Goal: Manage account settings

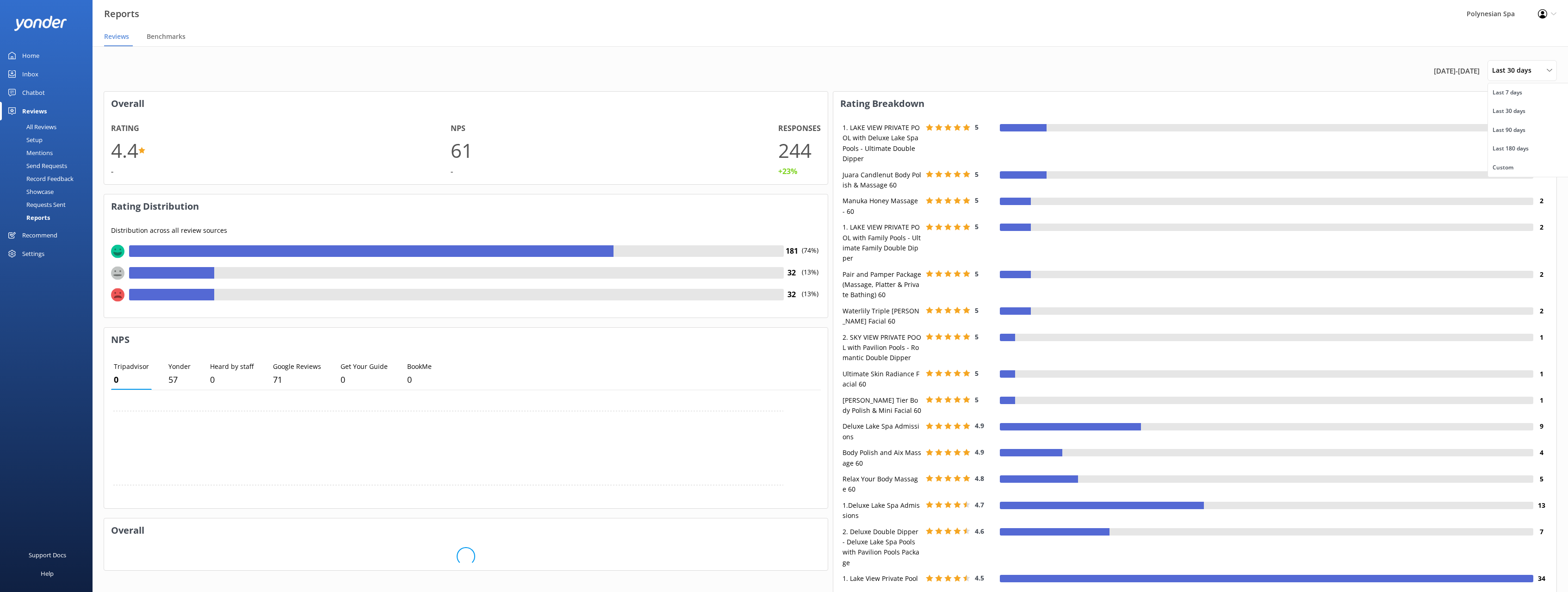
click at [1513, 164] on div "Custom" at bounding box center [1503, 167] width 21 height 9
click at [1530, 98] on span "Previous Month" at bounding box center [1530, 98] width 9 height 9
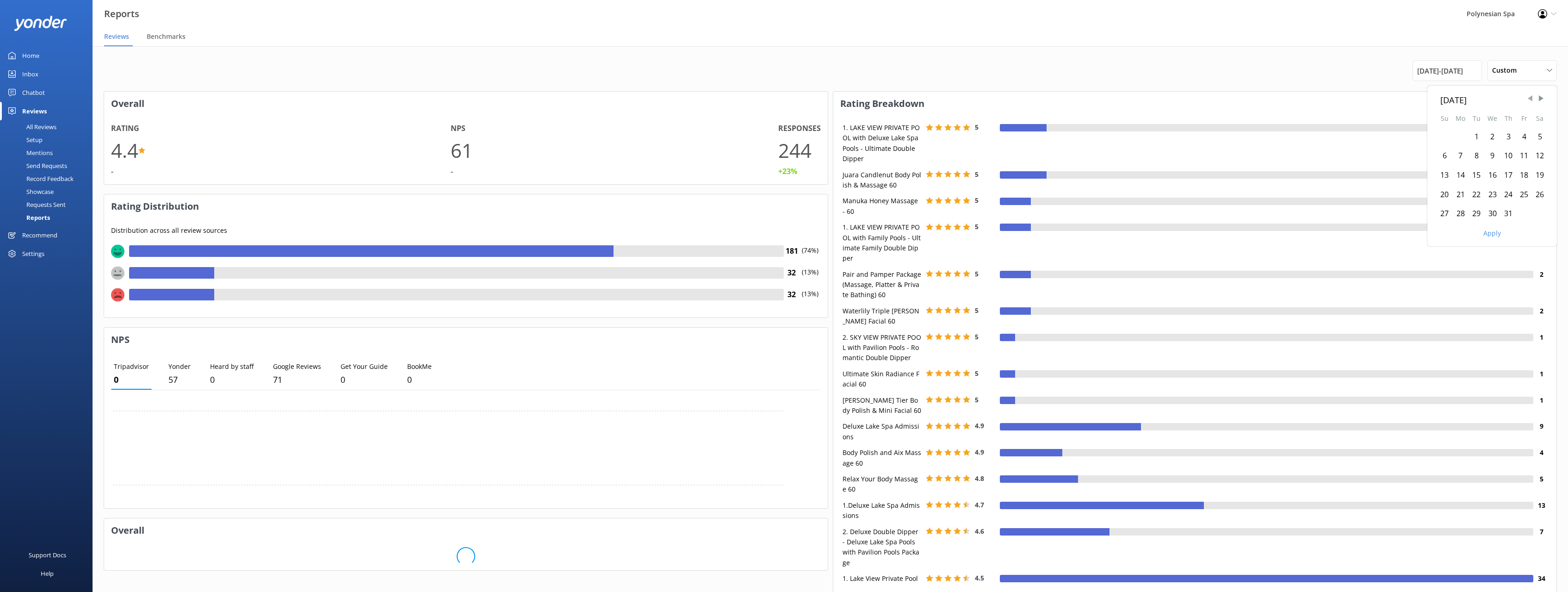
click at [1530, 98] on span "Previous Month" at bounding box center [1530, 98] width 9 height 9
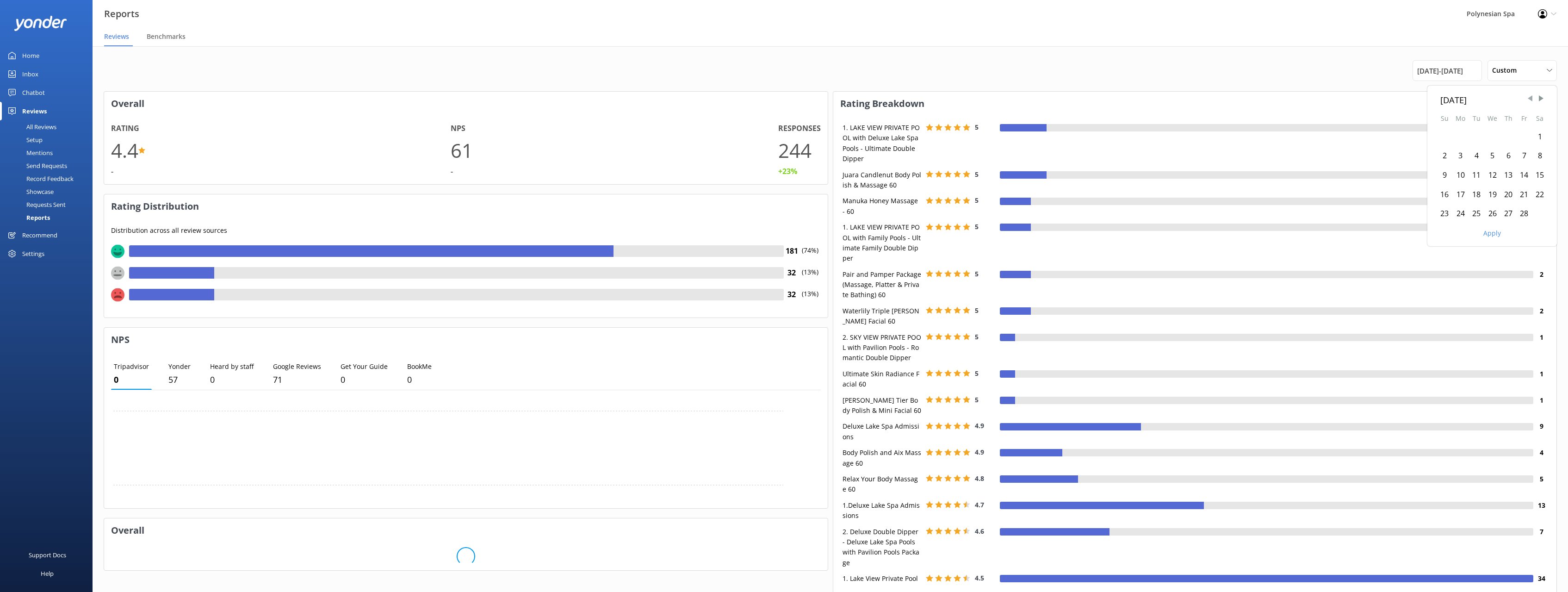
click at [1530, 98] on span "Previous Month" at bounding box center [1530, 98] width 9 height 9
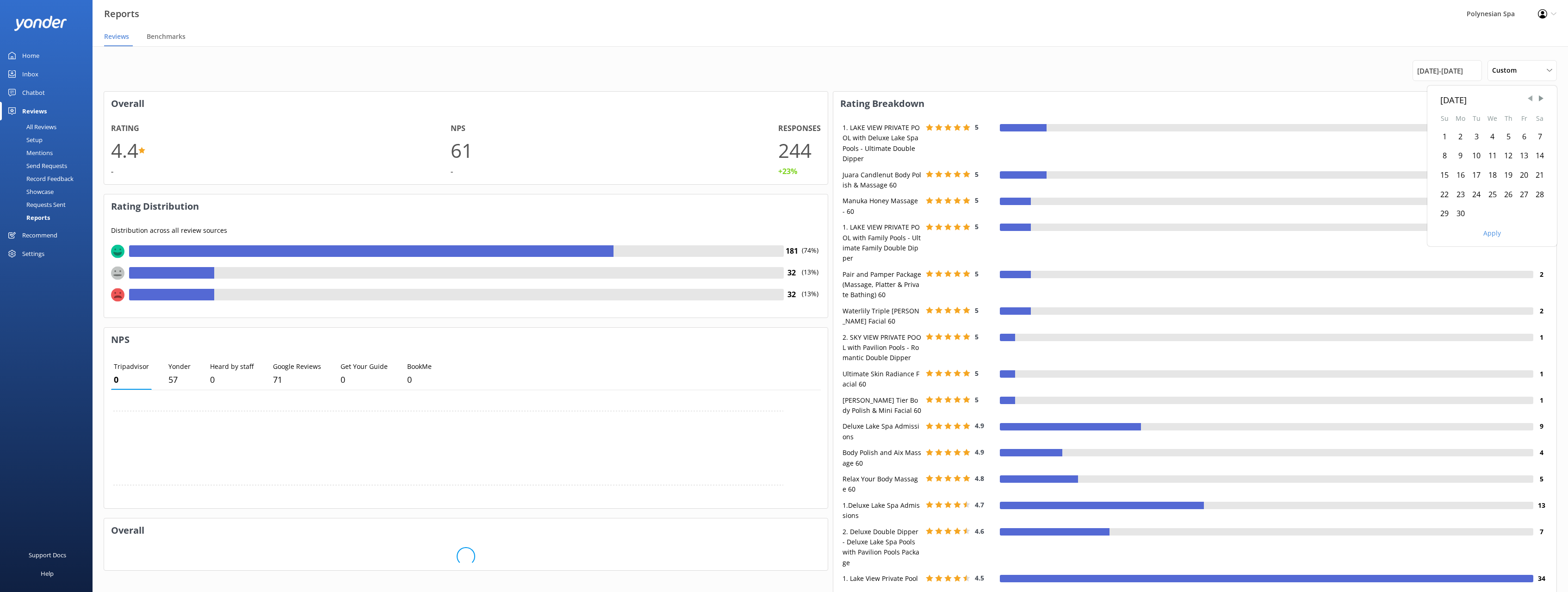
click at [1530, 98] on span "Previous Month" at bounding box center [1530, 98] width 9 height 9
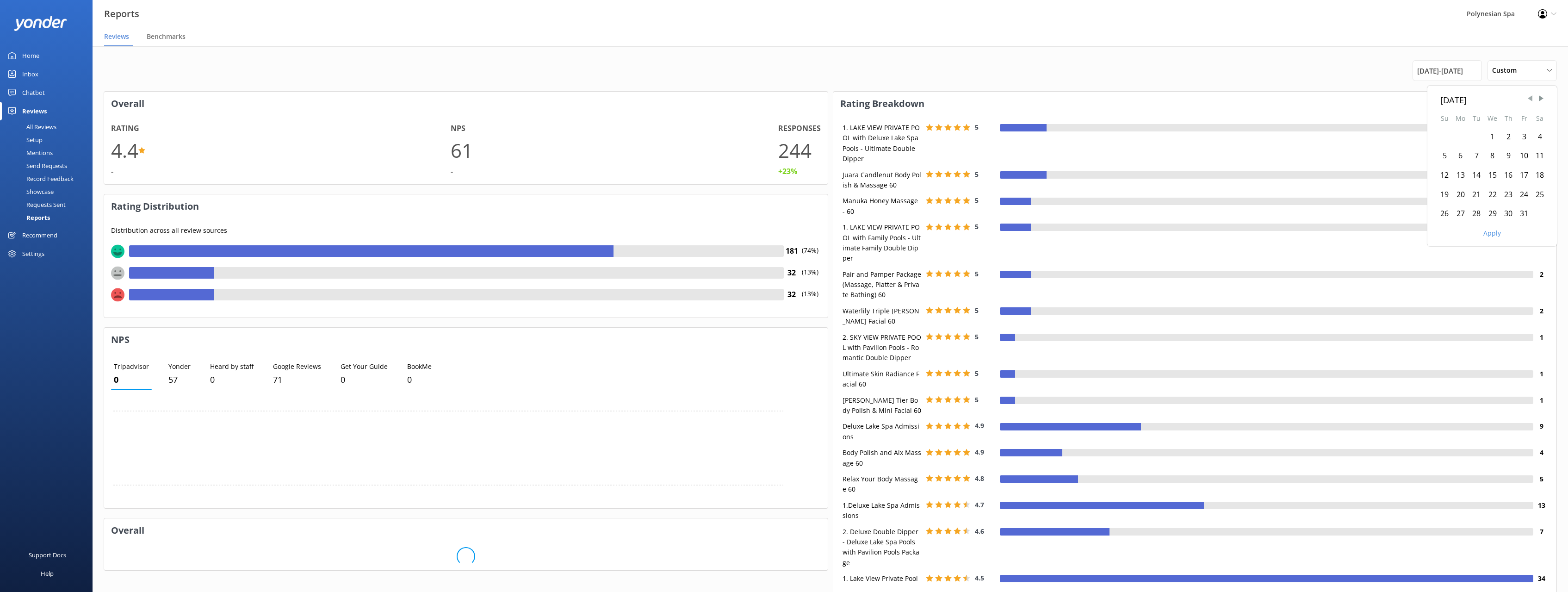
click at [1530, 98] on span "Previous Month" at bounding box center [1530, 98] width 9 height 9
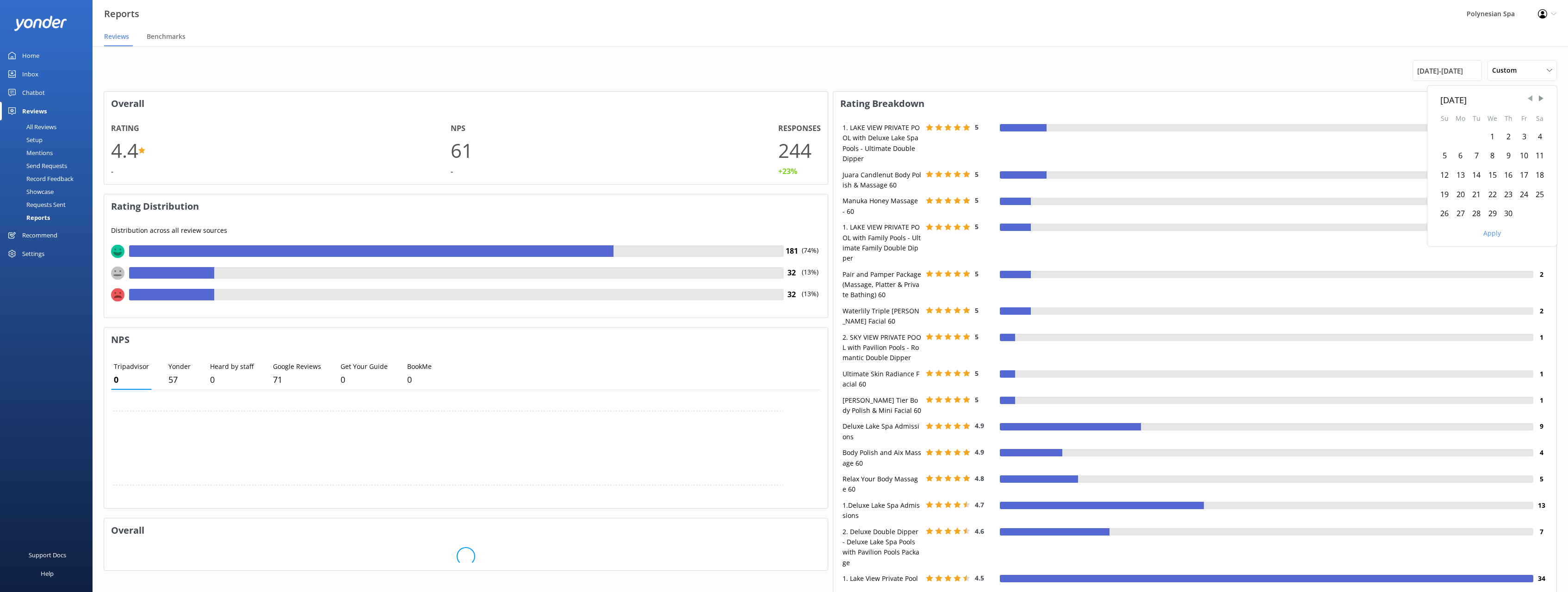
click at [1530, 98] on span "Previous Month" at bounding box center [1530, 98] width 9 height 9
click at [1540, 136] on div "1" at bounding box center [1540, 137] width 16 height 19
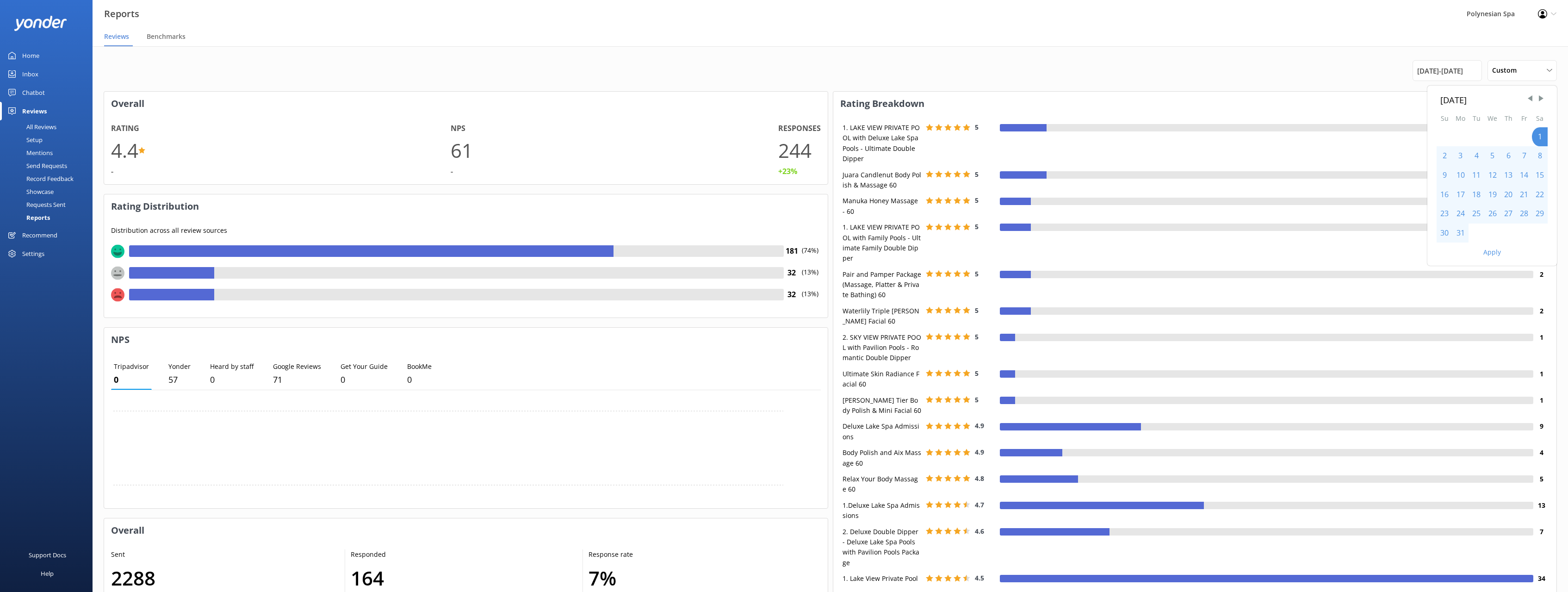
click at [1491, 253] on button "Apply" at bounding box center [1492, 252] width 18 height 7
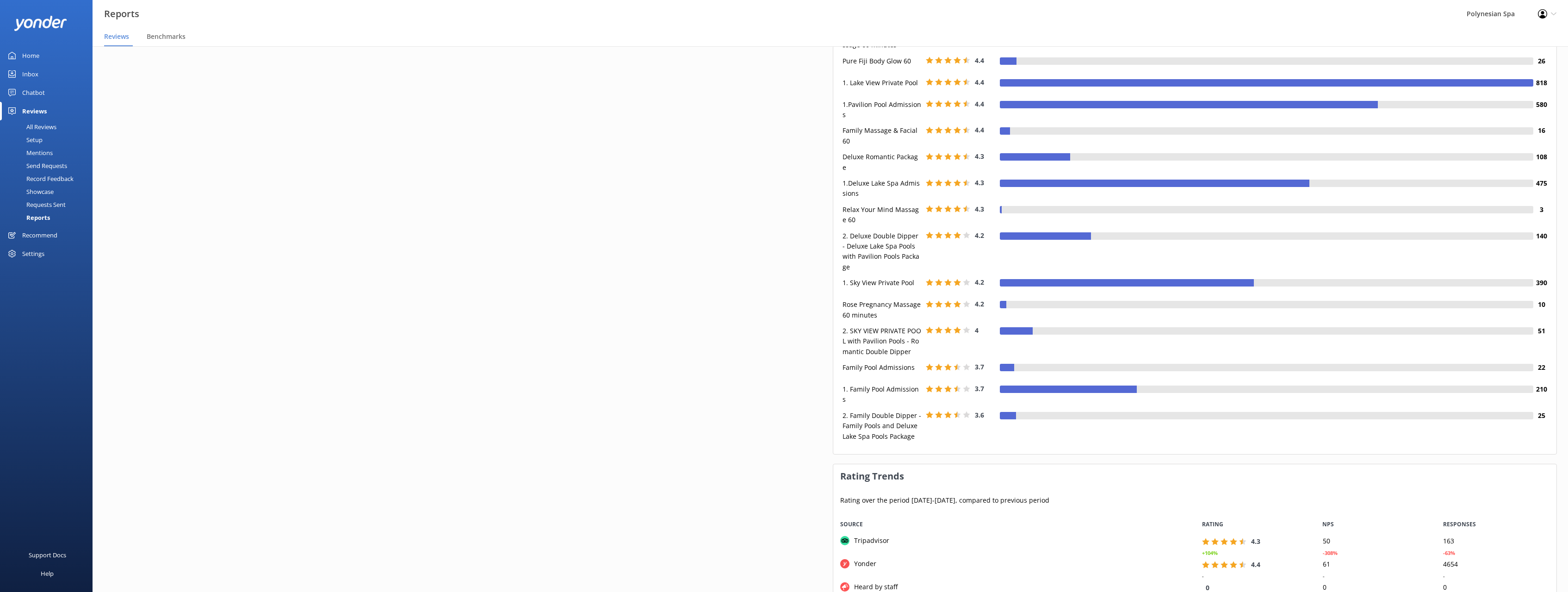
scroll to position [1699, 0]
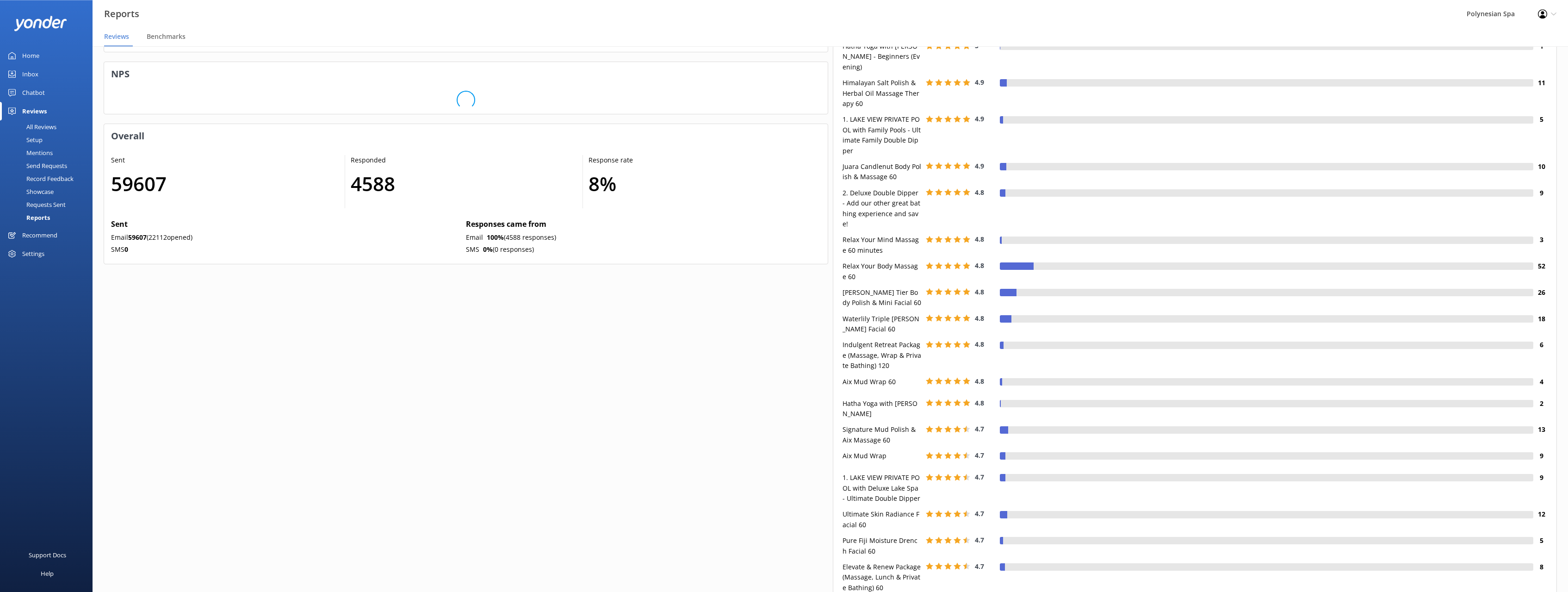
scroll to position [0, 0]
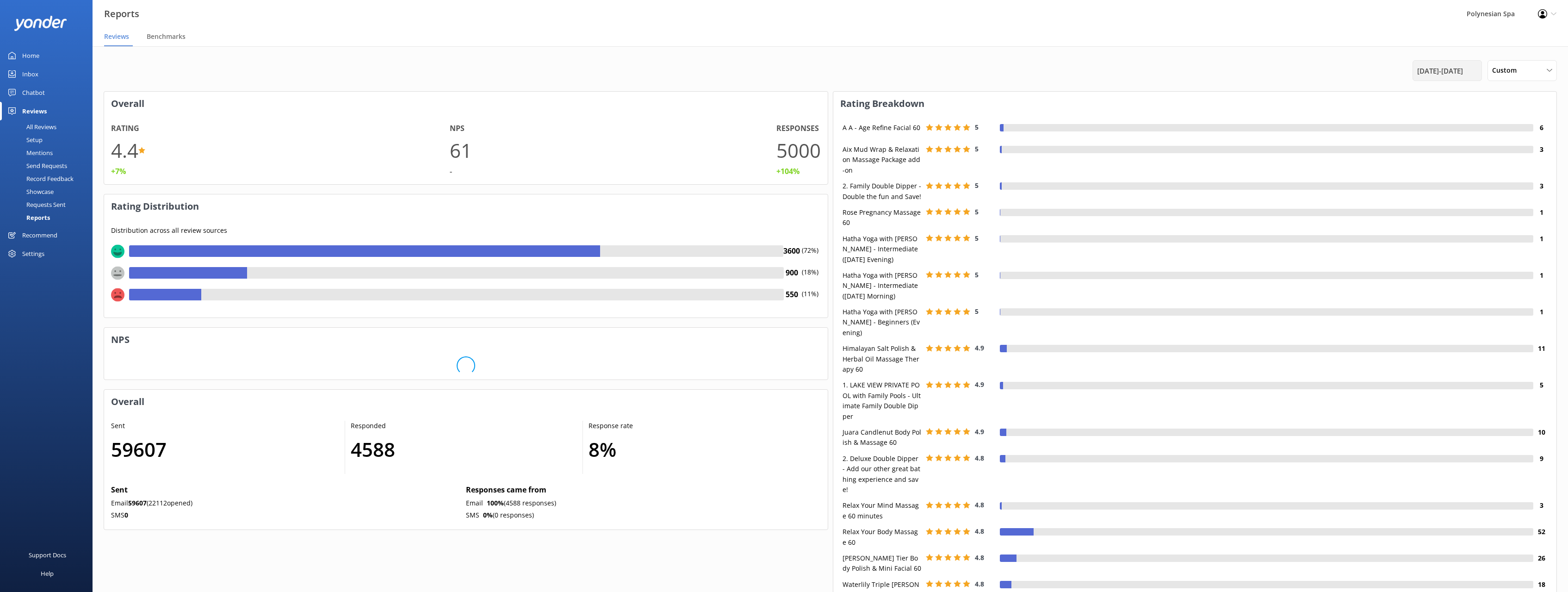
click at [1422, 65] on div "[DATE] - [DATE]" at bounding box center [1447, 71] width 69 height 21
click at [1444, 74] on span "[DATE] - [DATE]" at bounding box center [1440, 71] width 46 height 11
click at [1530, 100] on span "Previous Month" at bounding box center [1530, 98] width 9 height 9
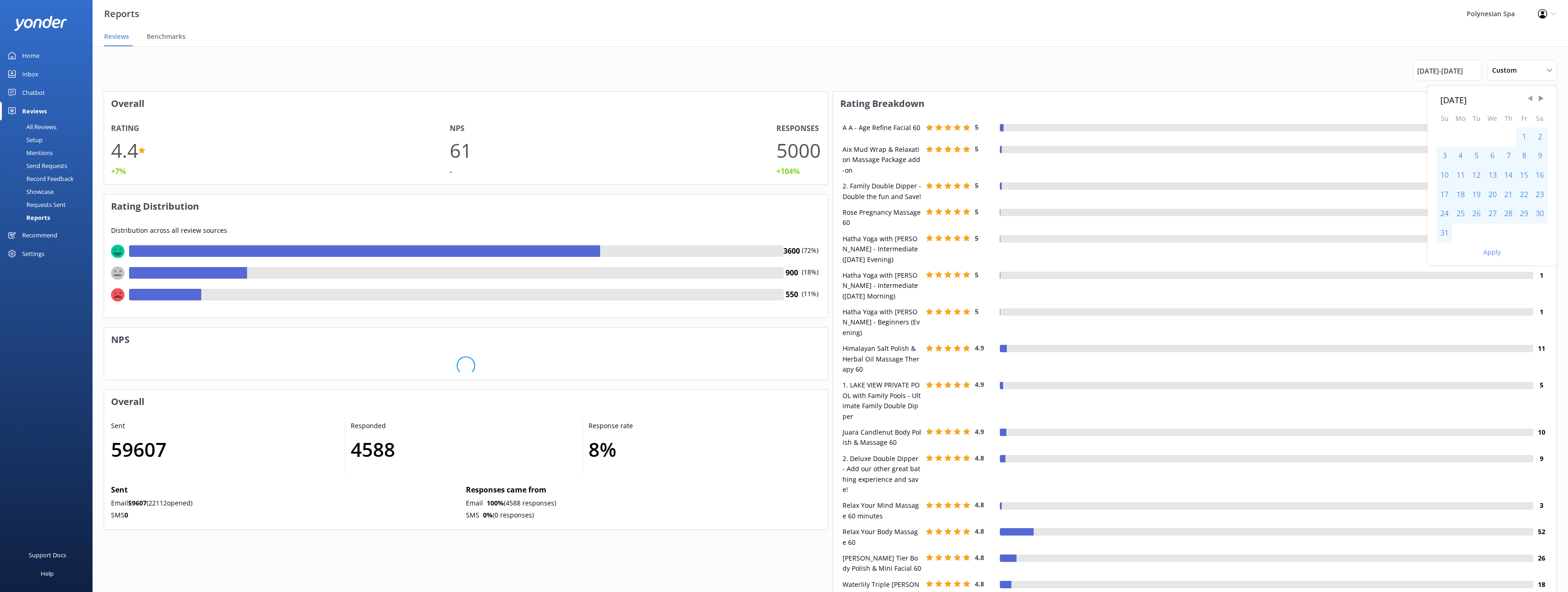
click at [1530, 100] on span "Previous Month" at bounding box center [1530, 98] width 9 height 9
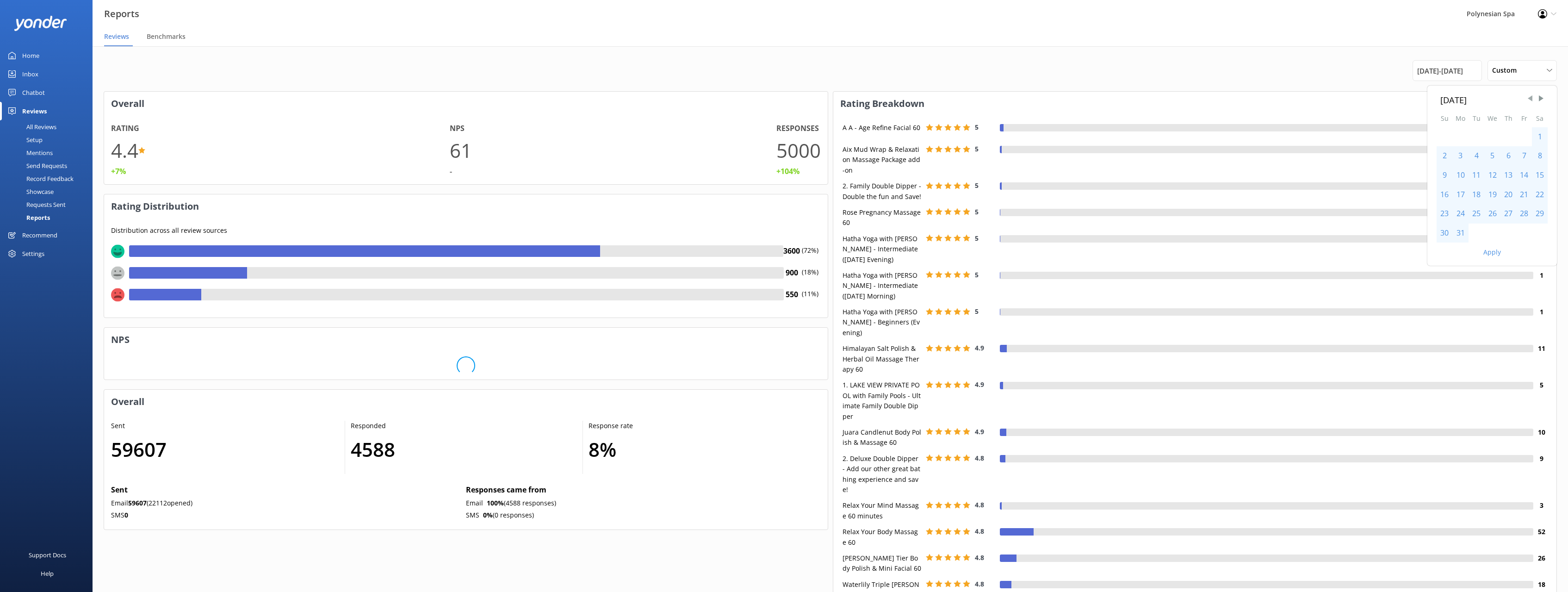
click at [1530, 100] on span "Previous Month" at bounding box center [1530, 98] width 9 height 9
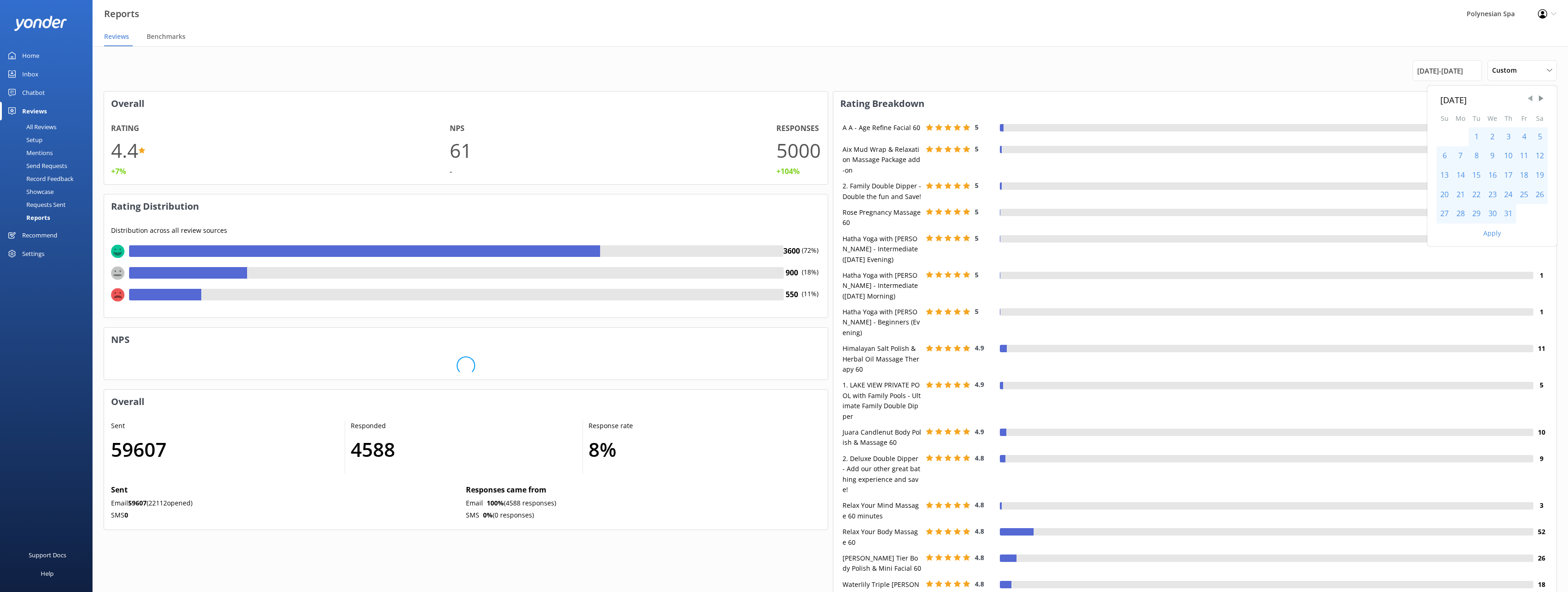
click at [1530, 100] on span "Previous Month" at bounding box center [1530, 98] width 9 height 9
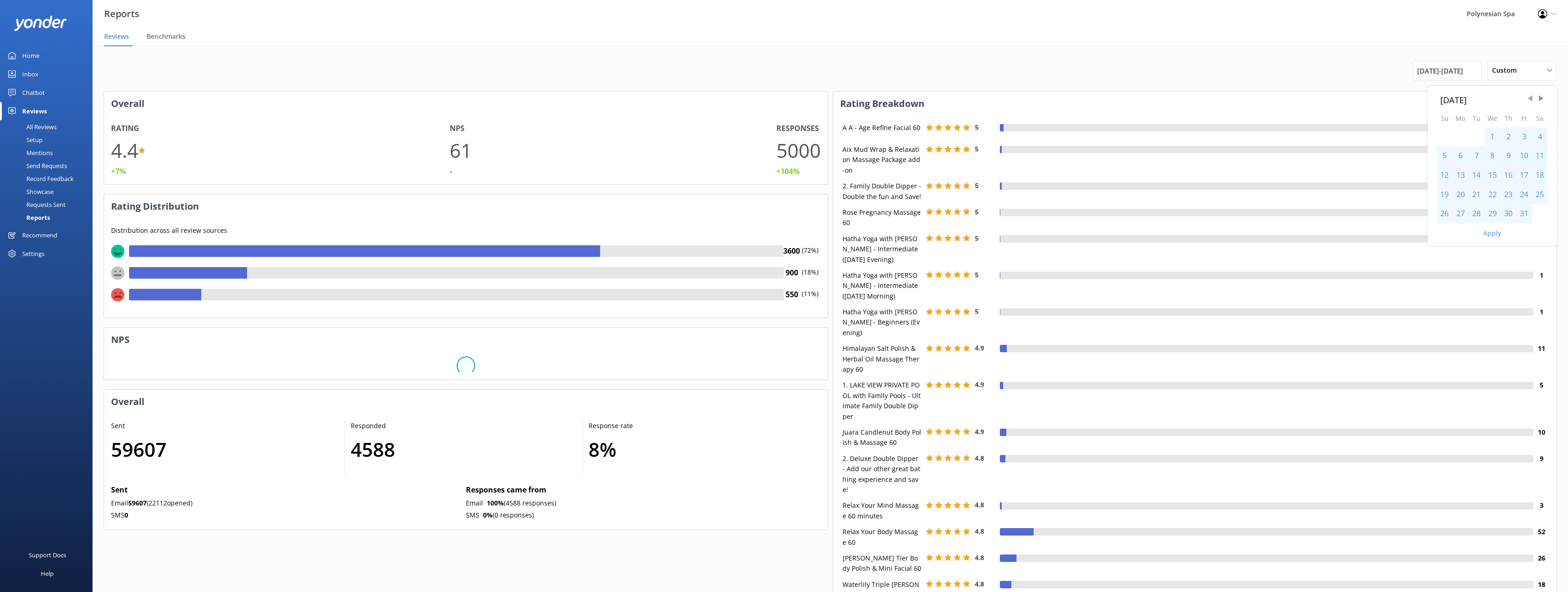
click at [1530, 99] on span "Previous Month" at bounding box center [1530, 98] width 9 height 9
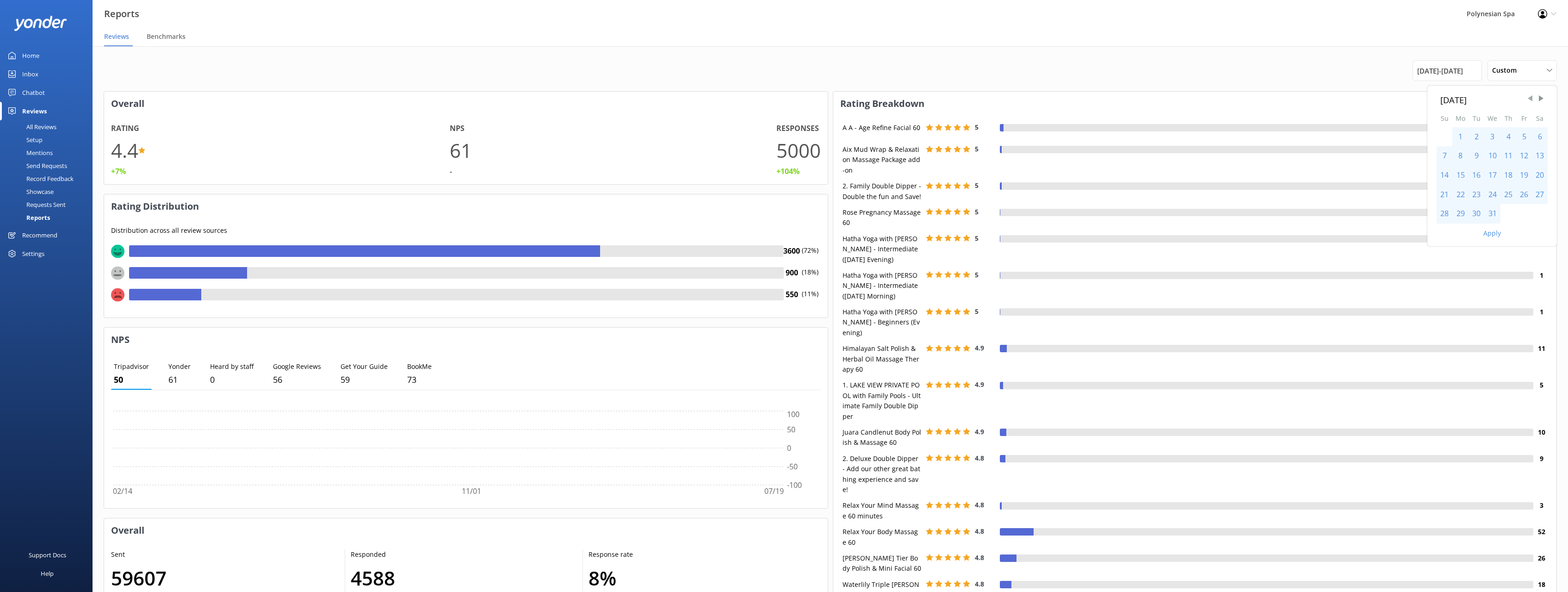
click at [1530, 99] on span "Previous Month" at bounding box center [1530, 98] width 9 height 9
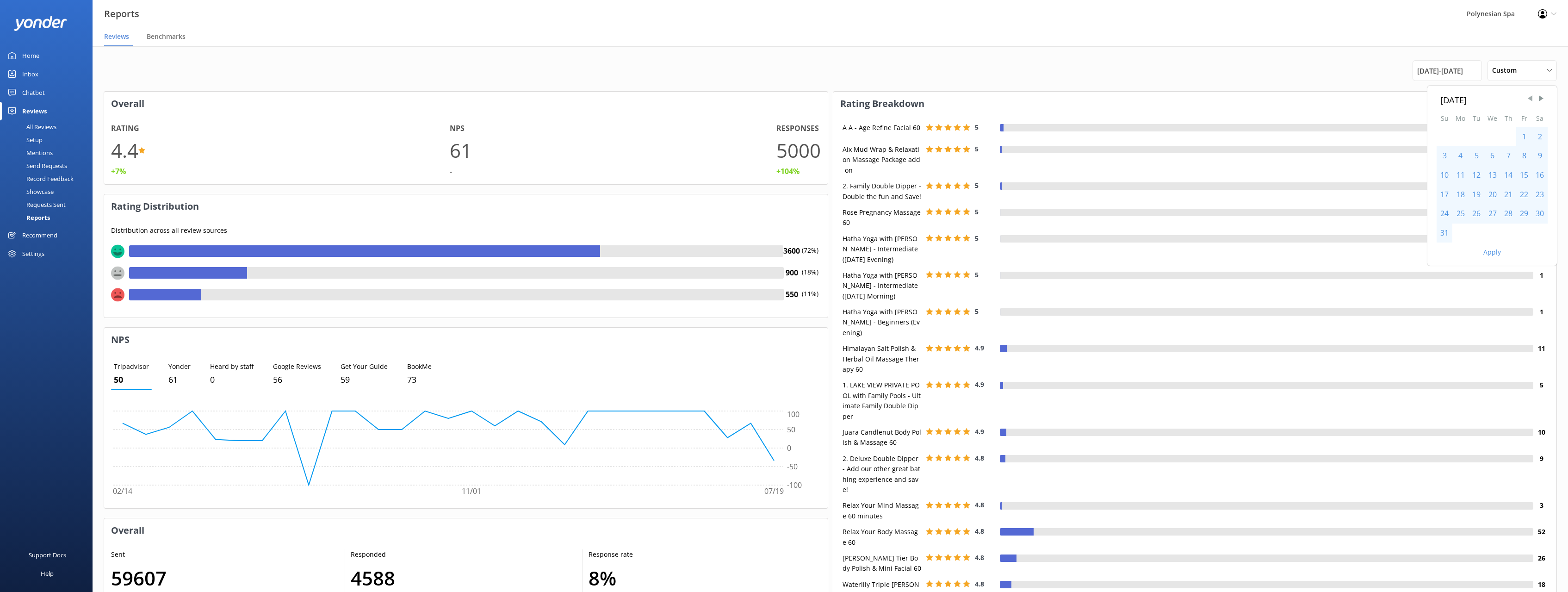
click at [1530, 99] on span "Previous Month" at bounding box center [1530, 98] width 9 height 9
click at [1527, 99] on span "Previous Month" at bounding box center [1530, 98] width 9 height 9
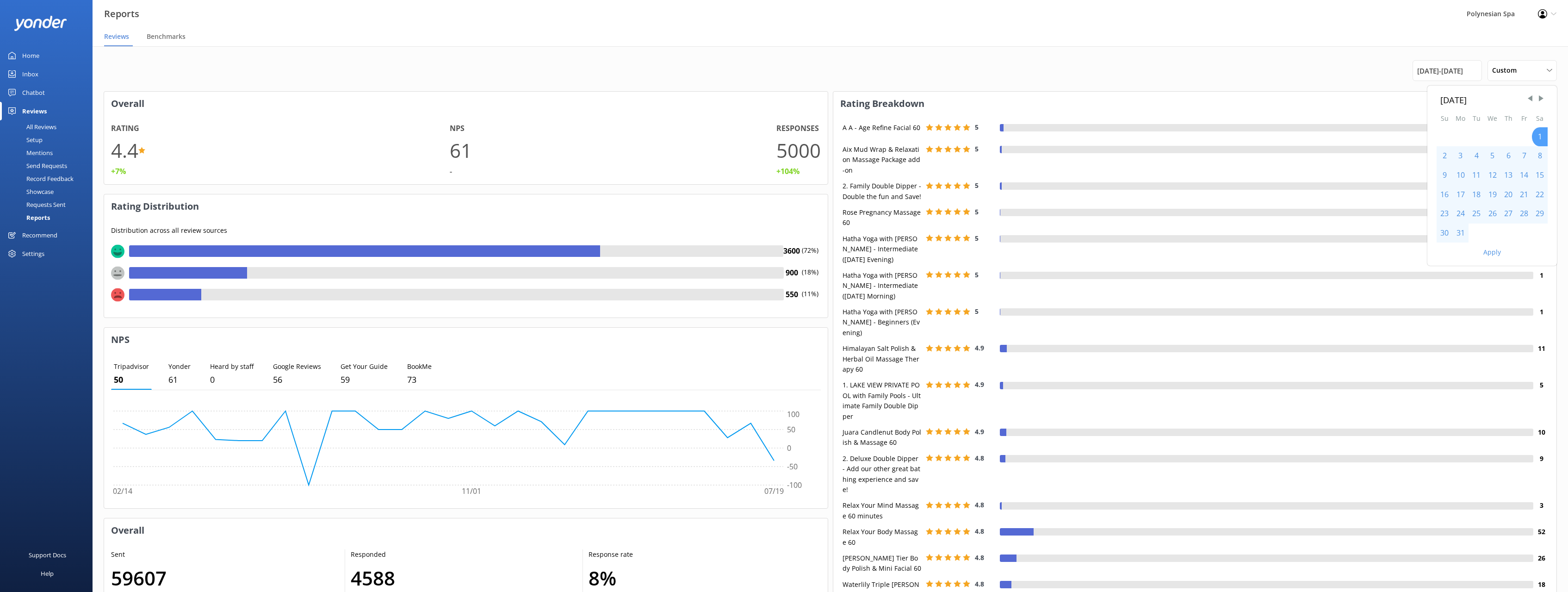
click at [1539, 139] on div "1" at bounding box center [1540, 137] width 16 height 19
click at [1459, 233] on div "31" at bounding box center [1460, 233] width 16 height 19
click at [1500, 252] on button "Apply" at bounding box center [1492, 252] width 18 height 7
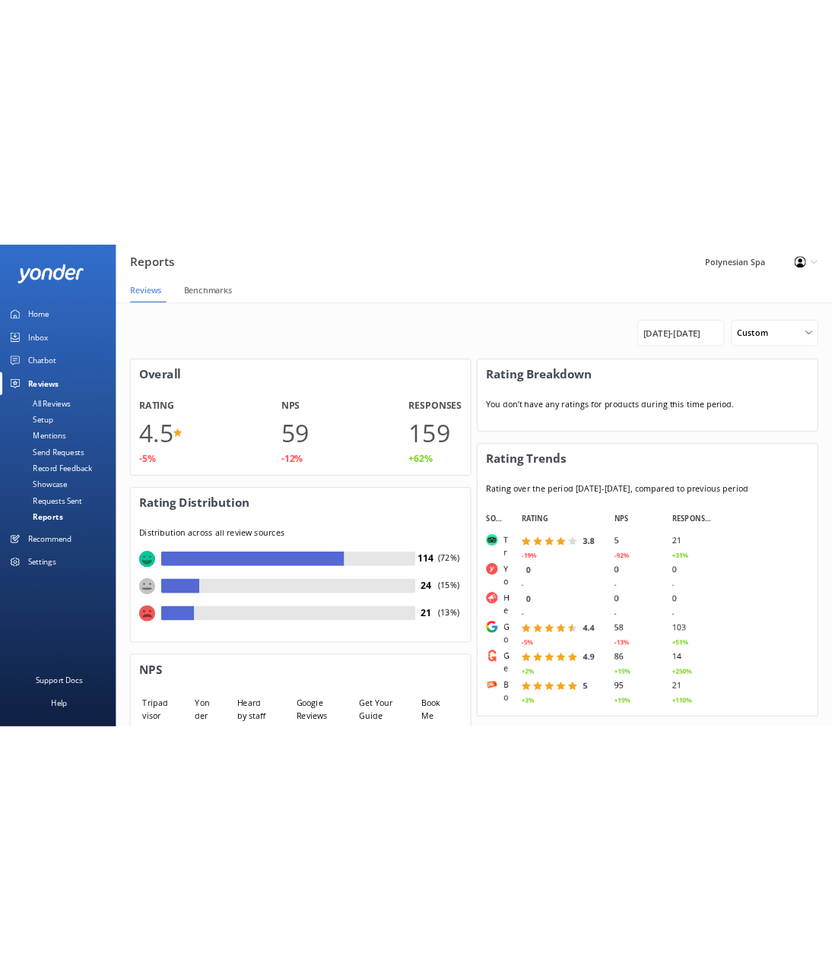
scroll to position [277, 316]
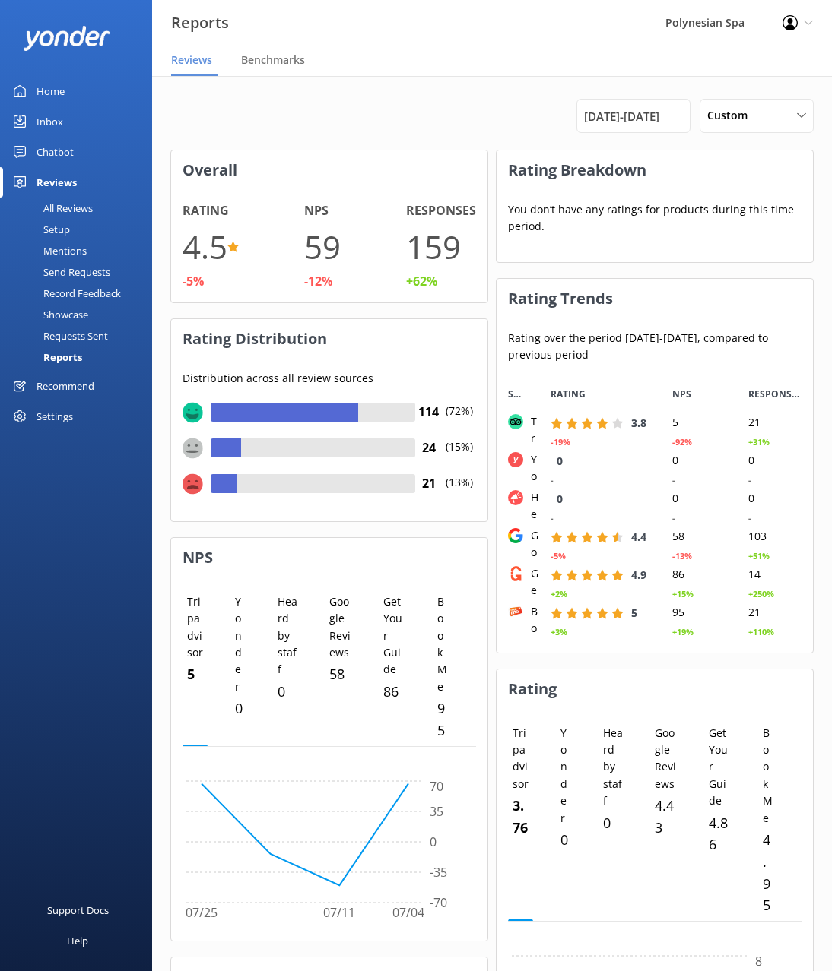
click at [348, 158] on h3 "Overall" at bounding box center [329, 171] width 316 height 40
click at [68, 147] on div "Chatbot" at bounding box center [54, 152] width 37 height 30
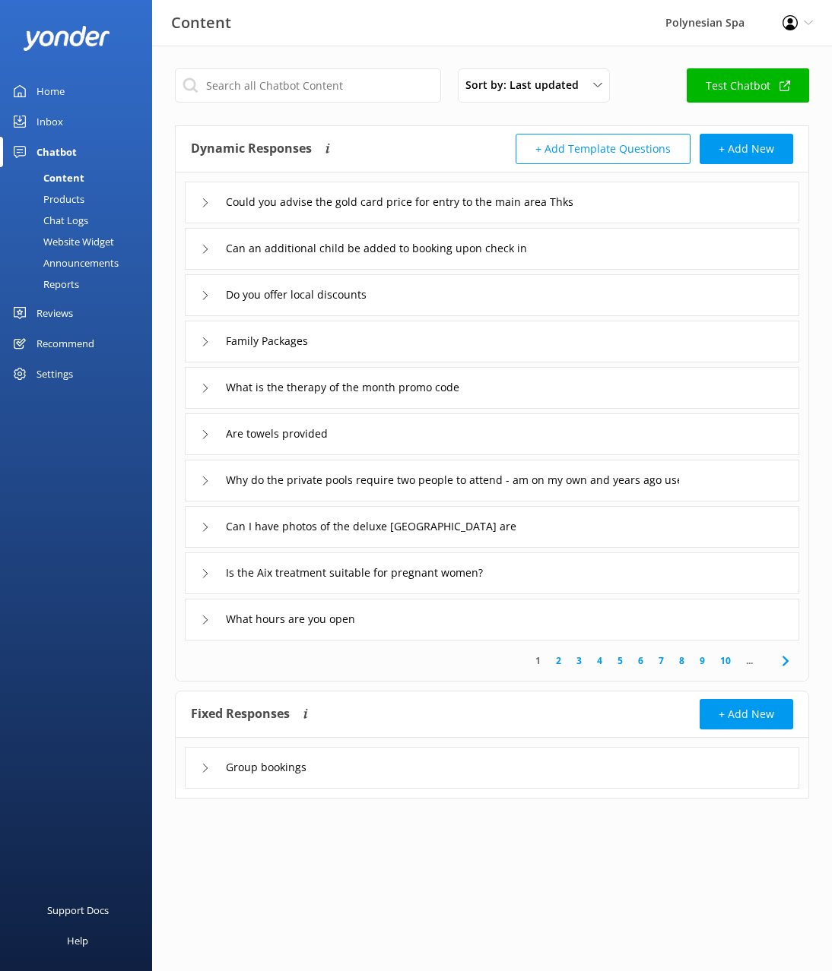
click at [68, 280] on div "Reports" at bounding box center [44, 284] width 70 height 21
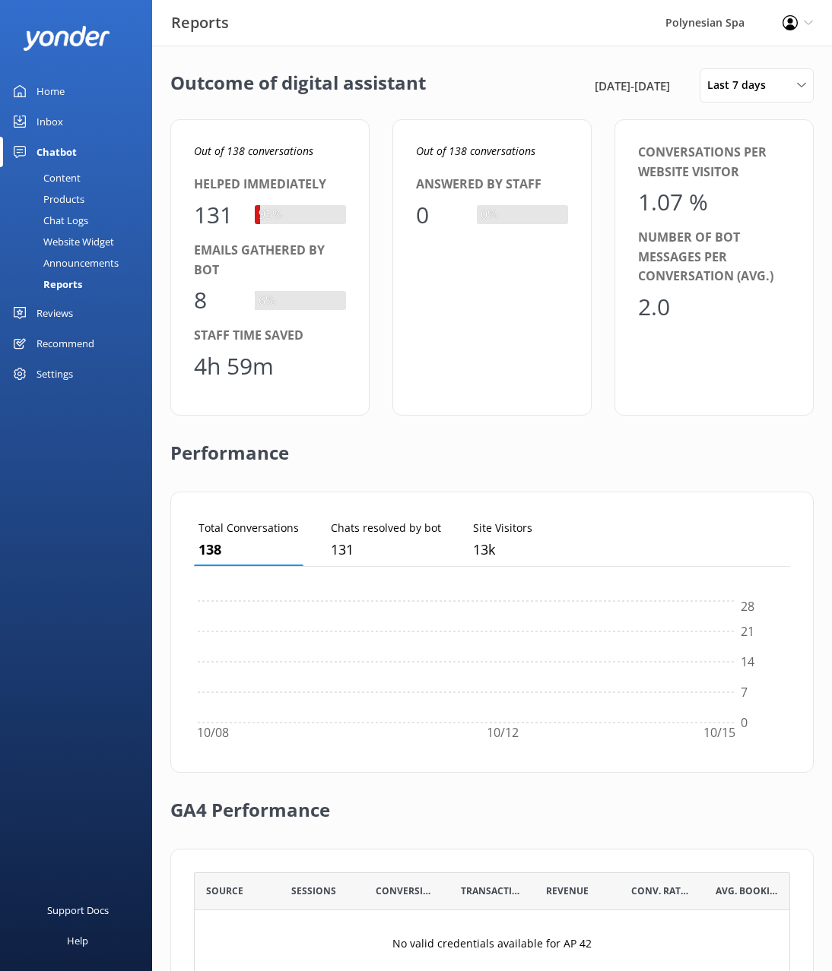
scroll to position [153, 596]
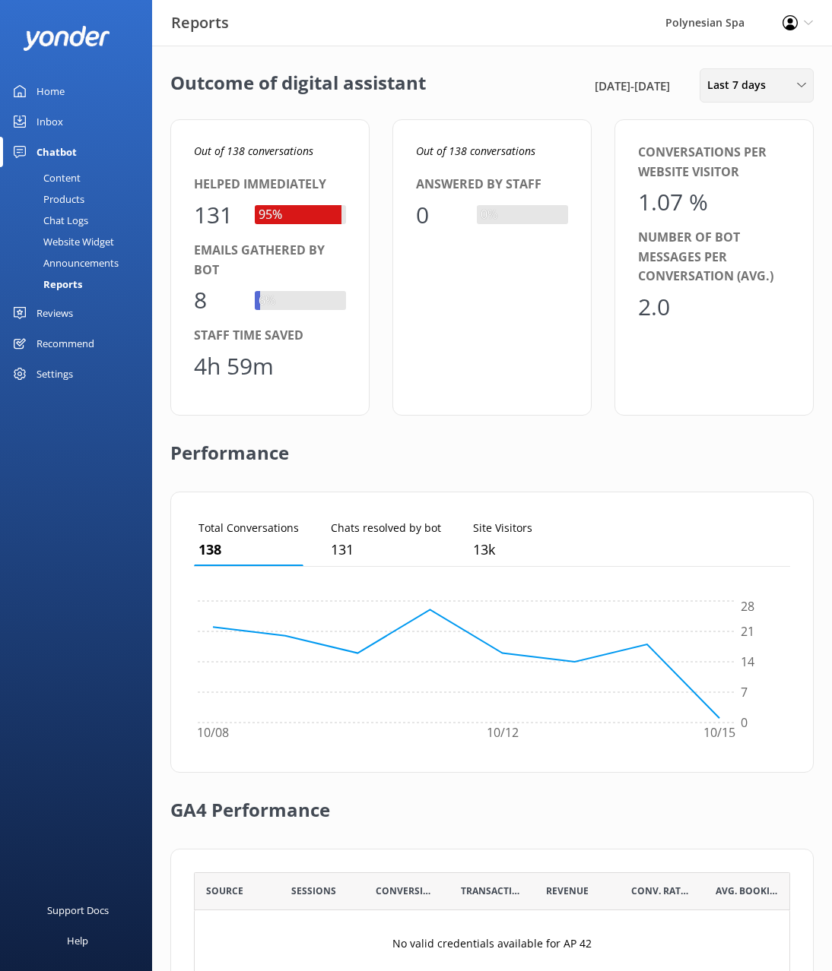
click at [722, 81] on span "Last 7 days" at bounding box center [741, 85] width 68 height 17
click at [744, 272] on link "Custom" at bounding box center [767, 275] width 135 height 30
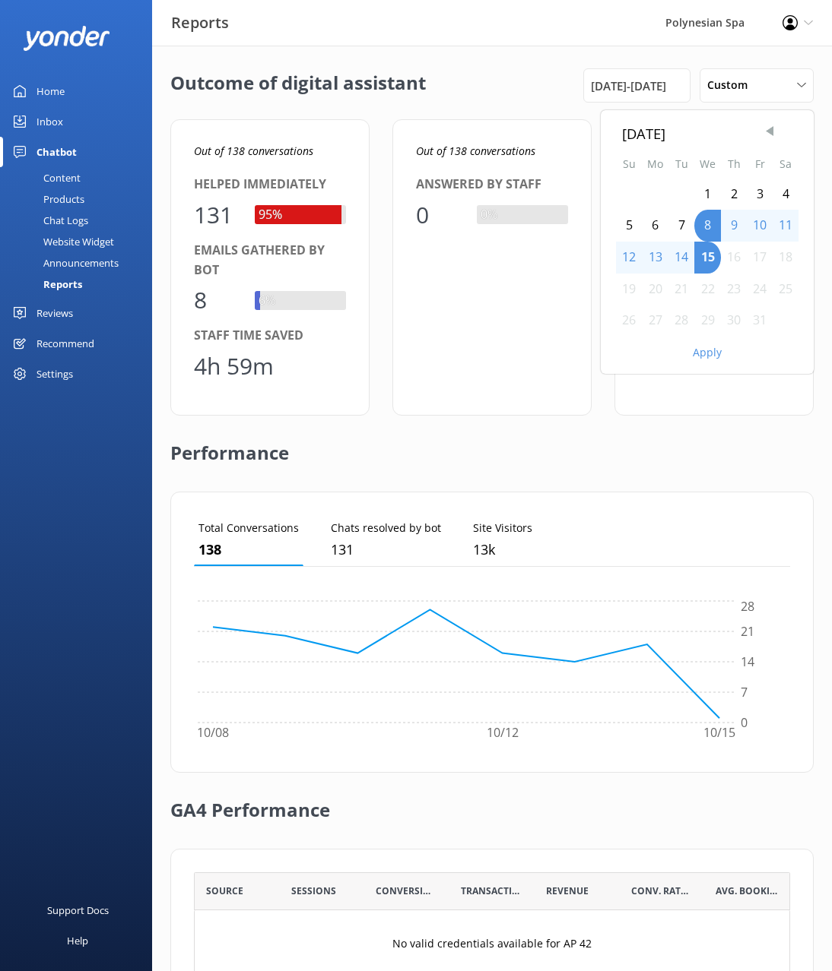
click at [772, 132] on span "Previous Month" at bounding box center [769, 131] width 15 height 15
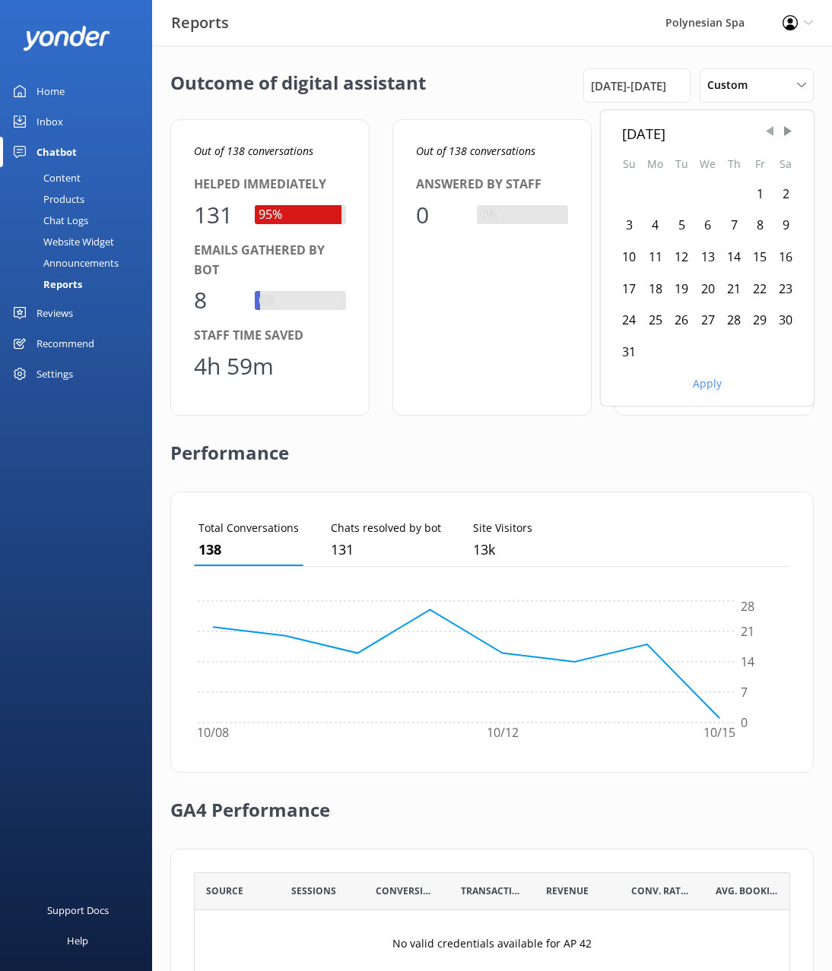
click at [772, 132] on span "Previous Month" at bounding box center [769, 131] width 15 height 15
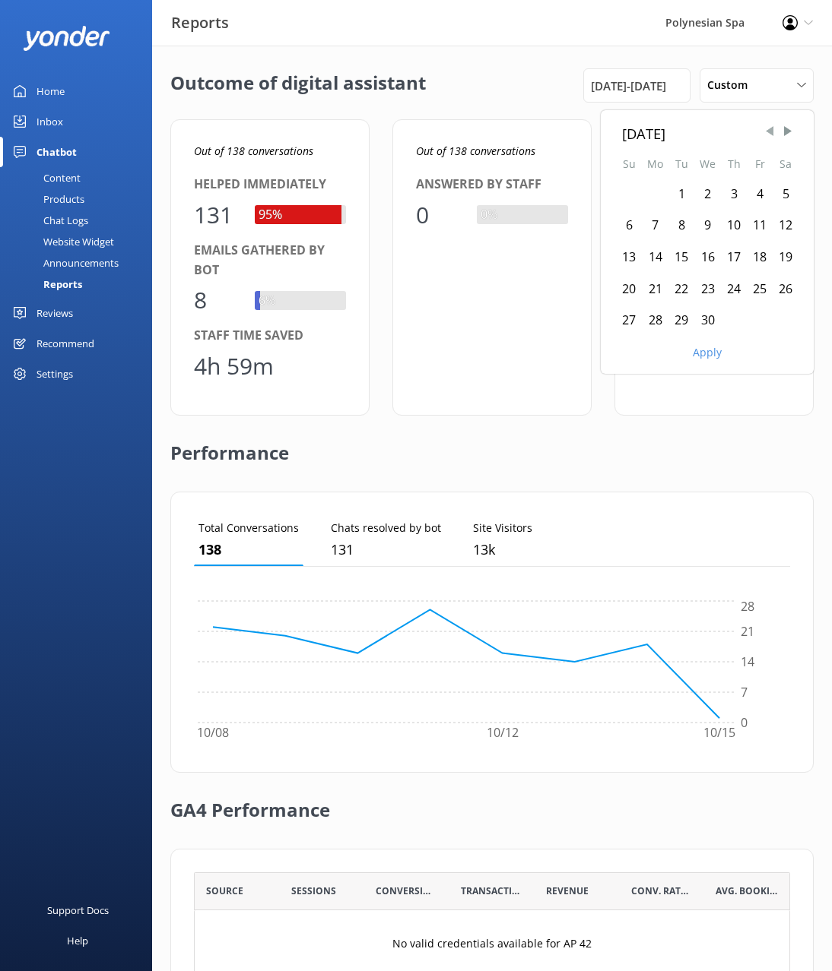
click at [772, 132] on span "Previous Month" at bounding box center [769, 131] width 15 height 15
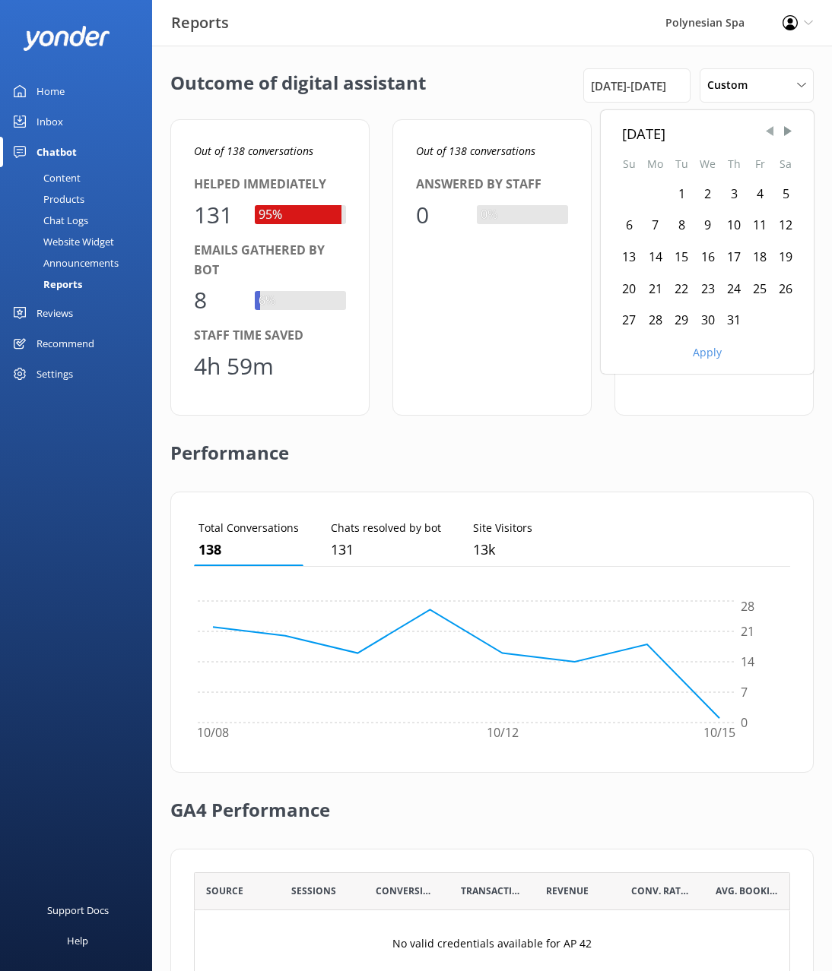
click at [772, 132] on span "Previous Month" at bounding box center [769, 131] width 15 height 15
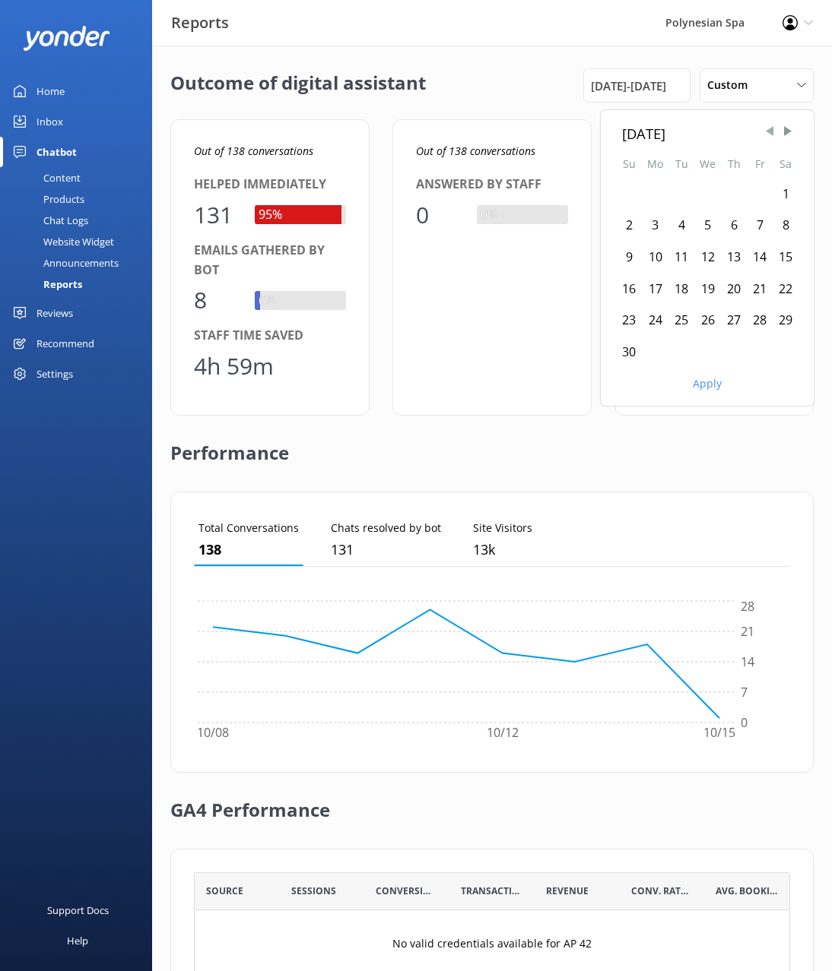
click at [772, 132] on span "Previous Month" at bounding box center [769, 131] width 15 height 15
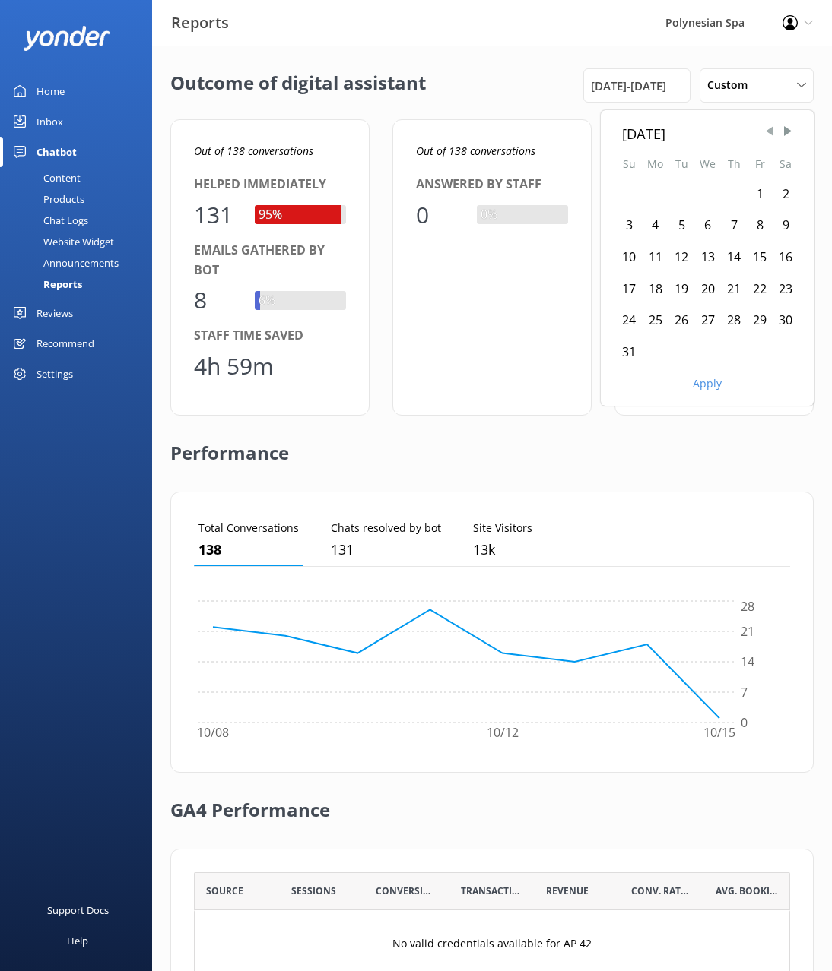
click at [772, 132] on span "Previous Month" at bounding box center [769, 131] width 15 height 15
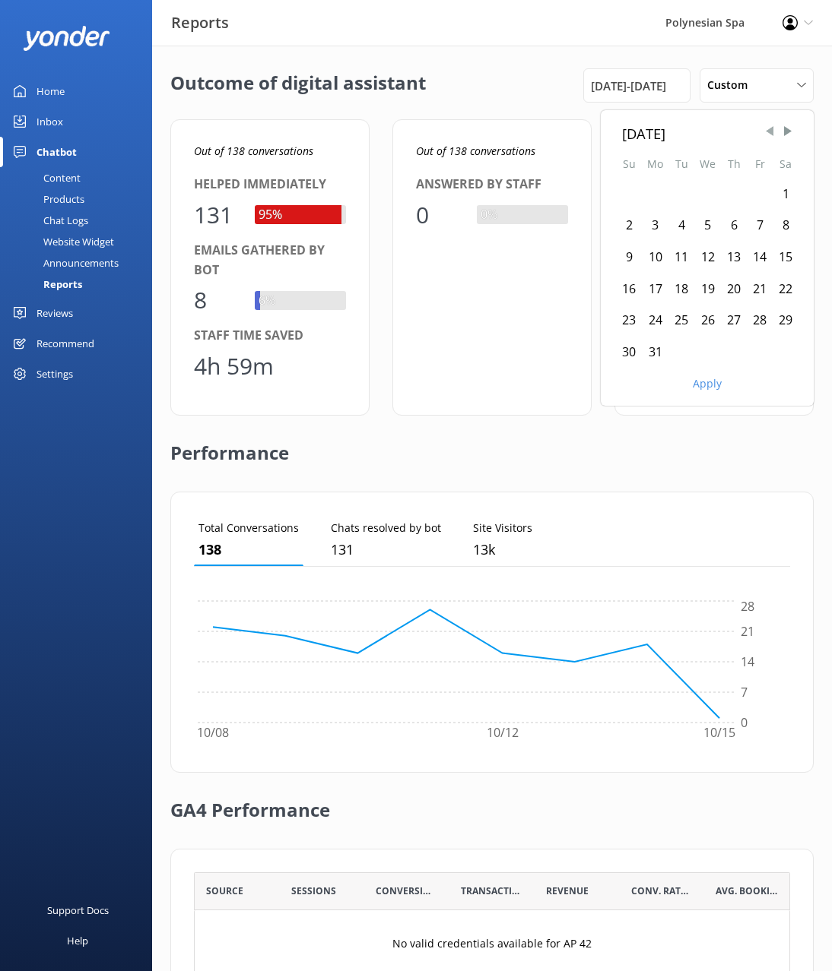
click at [772, 132] on span "Previous Month" at bounding box center [769, 131] width 15 height 15
drag, startPoint x: 785, startPoint y: 196, endPoint x: 691, endPoint y: 277, distance: 124.5
click at [785, 195] on div "1" at bounding box center [785, 195] width 26 height 32
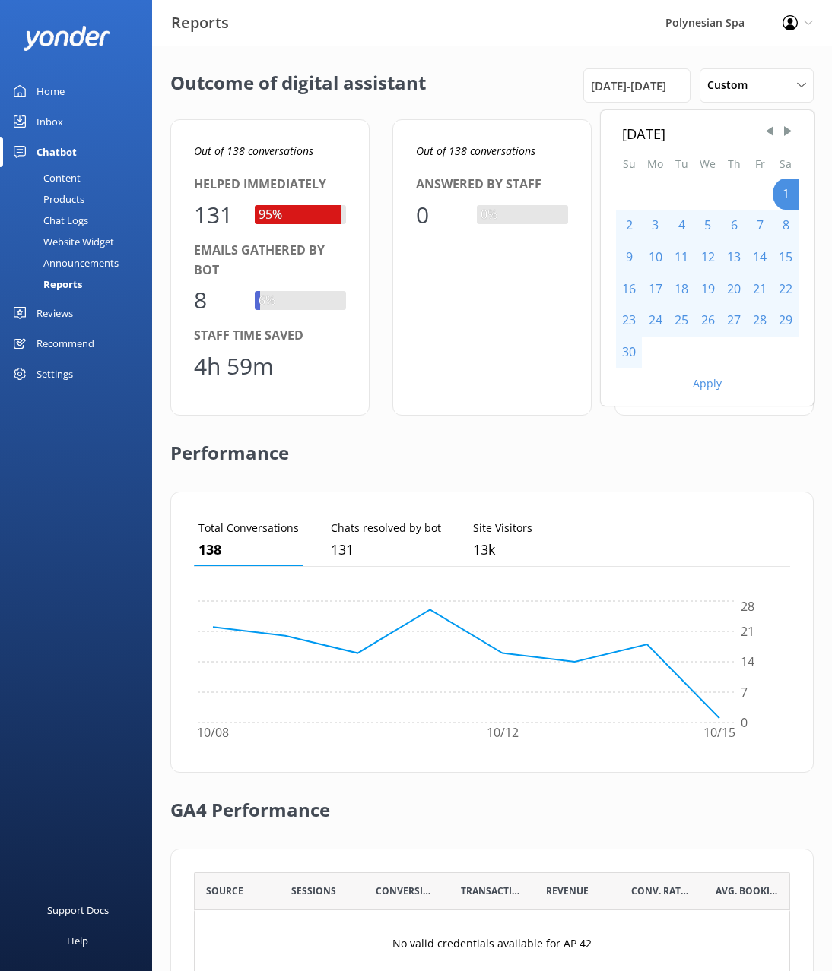
click at [634, 351] on div "30" at bounding box center [629, 353] width 26 height 32
click at [707, 385] on button "Apply" at bounding box center [706, 384] width 29 height 11
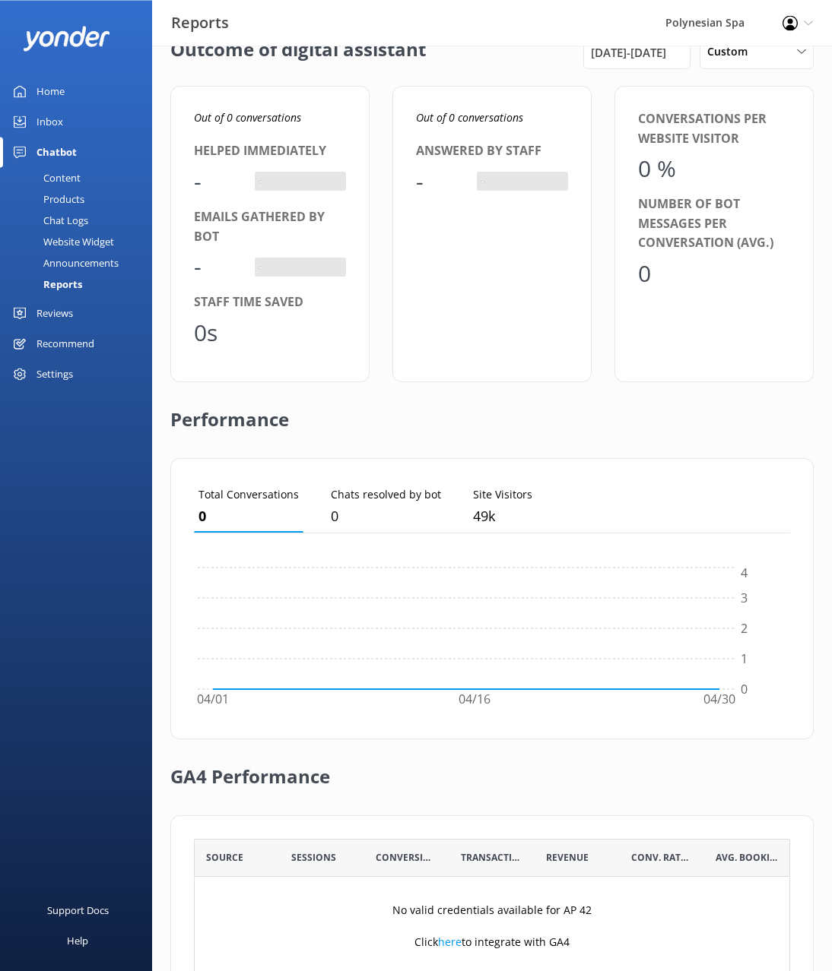
scroll to position [0, 0]
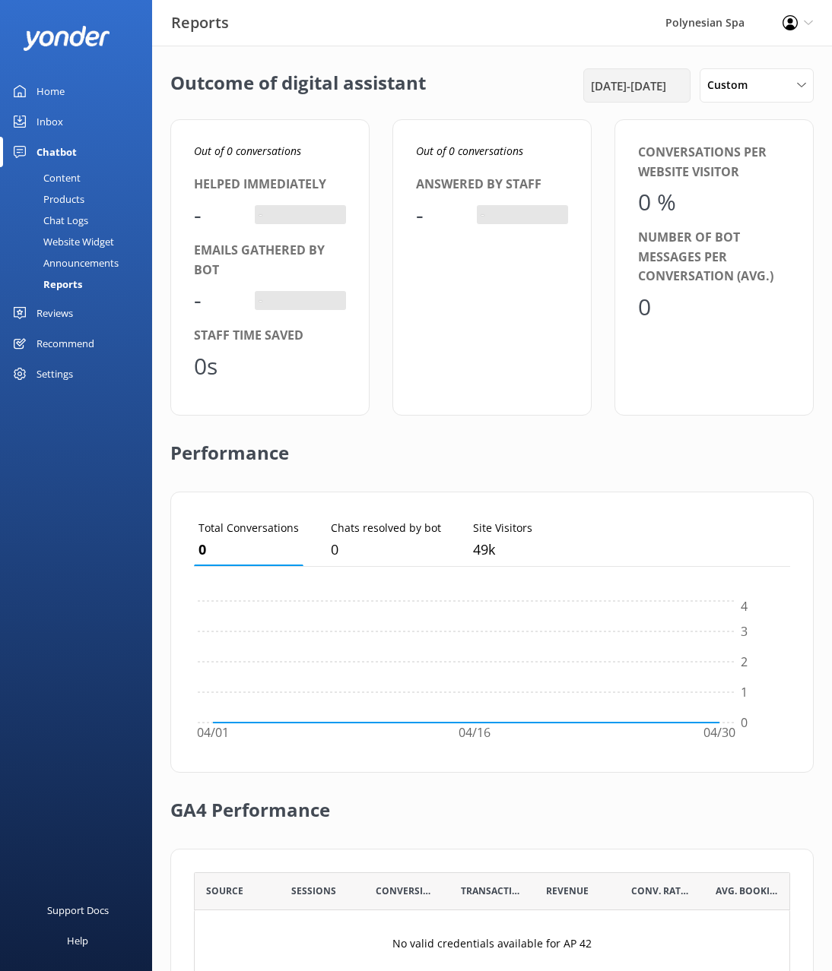
click at [668, 80] on div "[DATE] - [DATE]" at bounding box center [637, 86] width 100 height 18
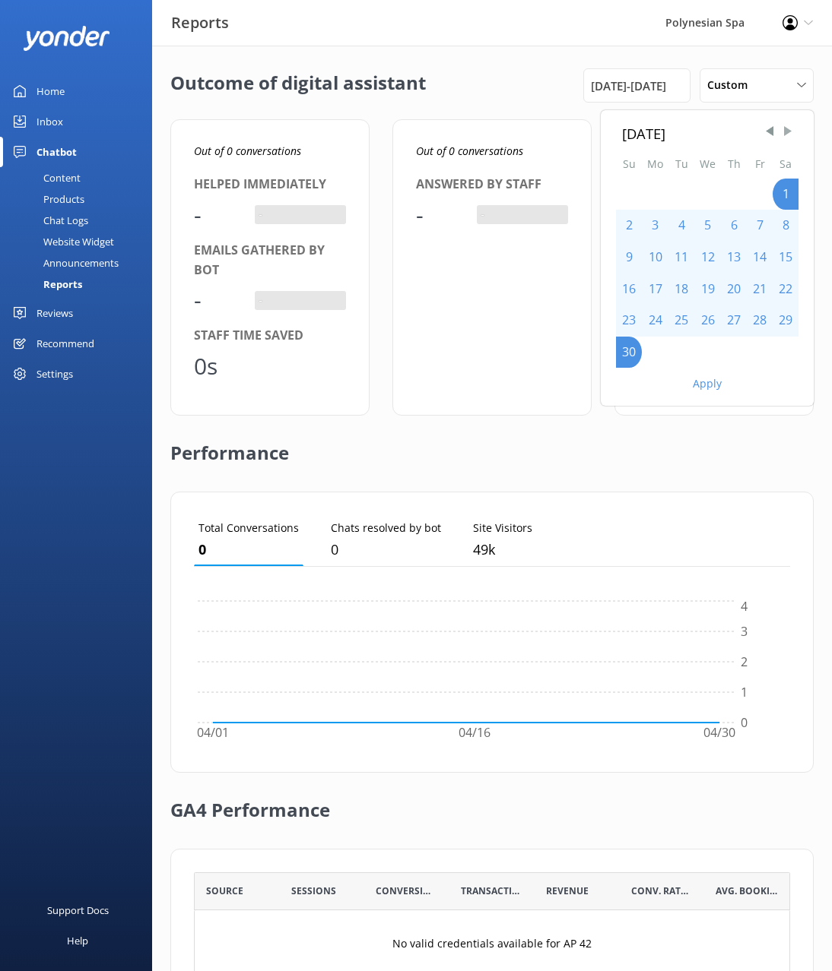
click at [789, 129] on span "Next Month" at bounding box center [787, 131] width 15 height 15
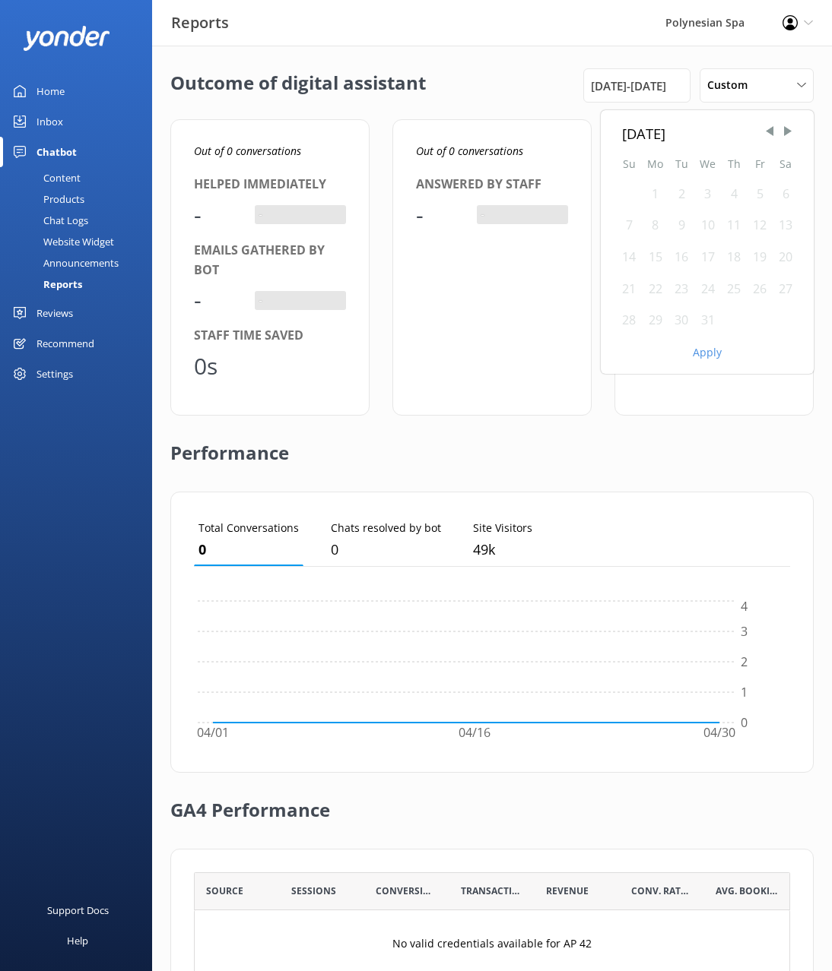
click at [657, 194] on div "1" at bounding box center [655, 195] width 27 height 32
click at [703, 318] on div "31" at bounding box center [707, 321] width 27 height 32
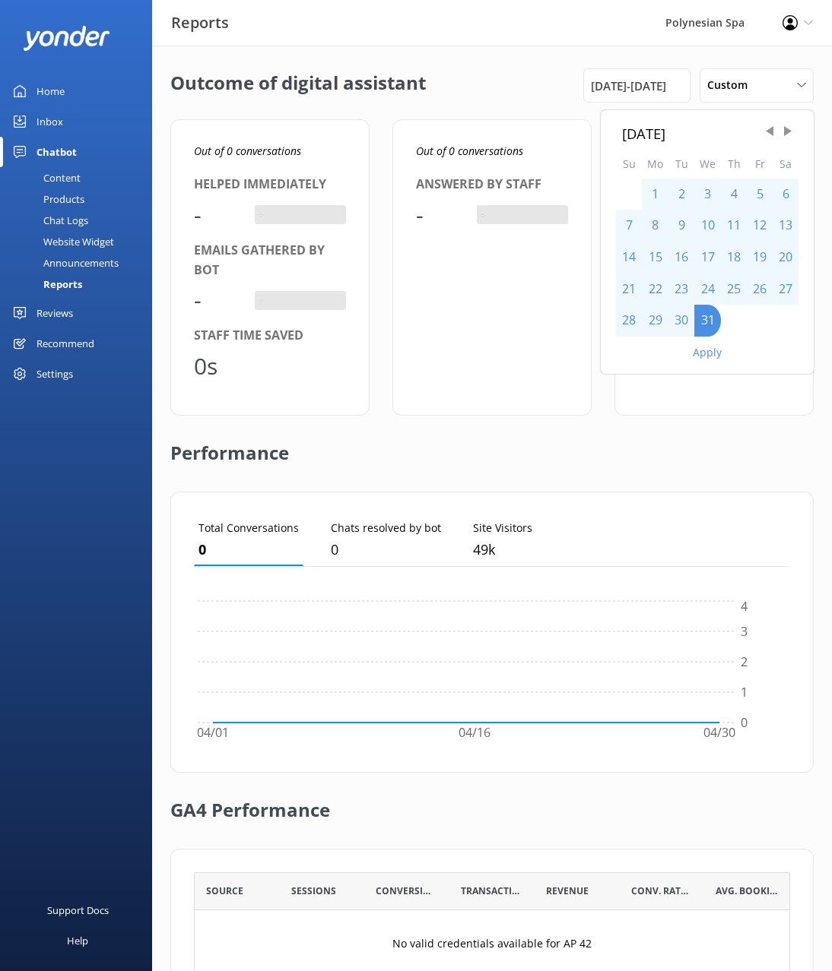
click at [707, 358] on button "Apply" at bounding box center [706, 352] width 29 height 11
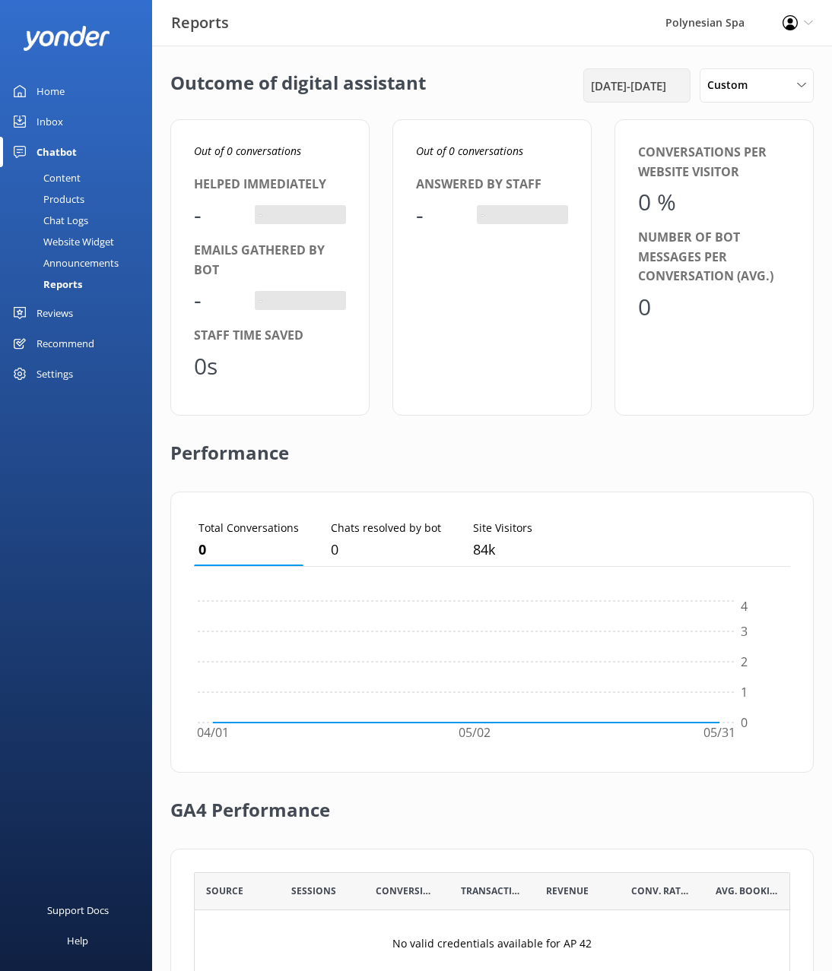
click at [647, 90] on span "[DATE] - [DATE]" at bounding box center [628, 86] width 75 height 18
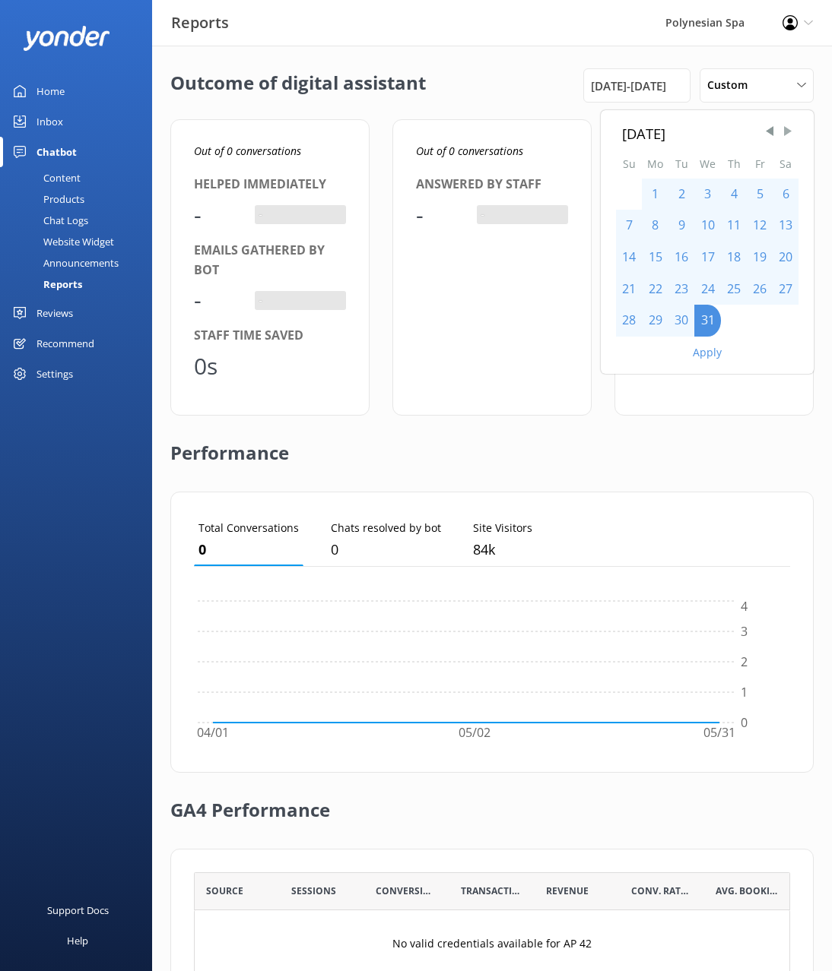
click at [784, 129] on span "Next Month" at bounding box center [787, 131] width 15 height 15
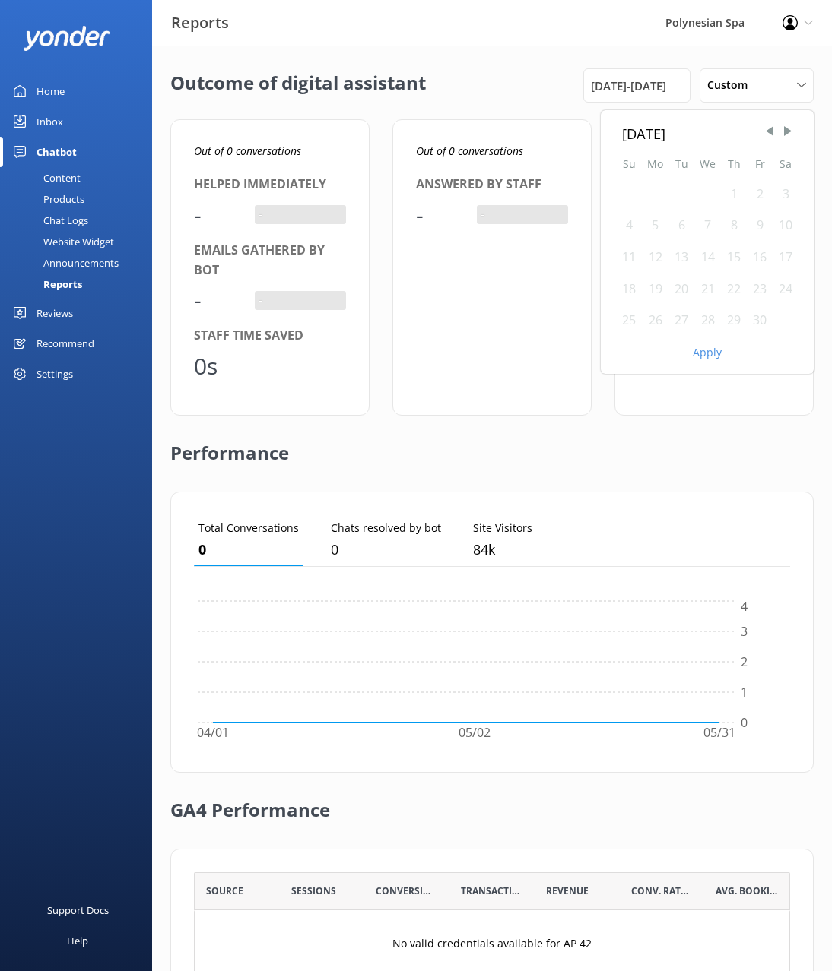
click at [734, 195] on div "1" at bounding box center [734, 195] width 26 height 32
click at [758, 323] on div "30" at bounding box center [759, 321] width 26 height 32
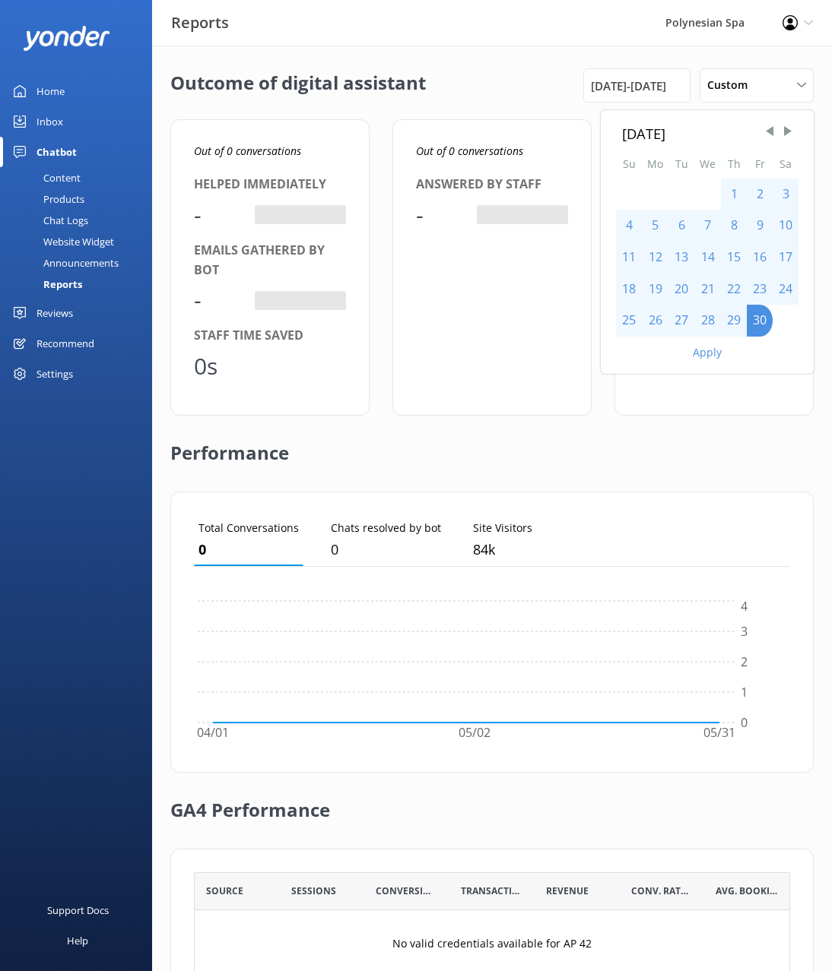
click at [699, 353] on button "Apply" at bounding box center [706, 352] width 29 height 11
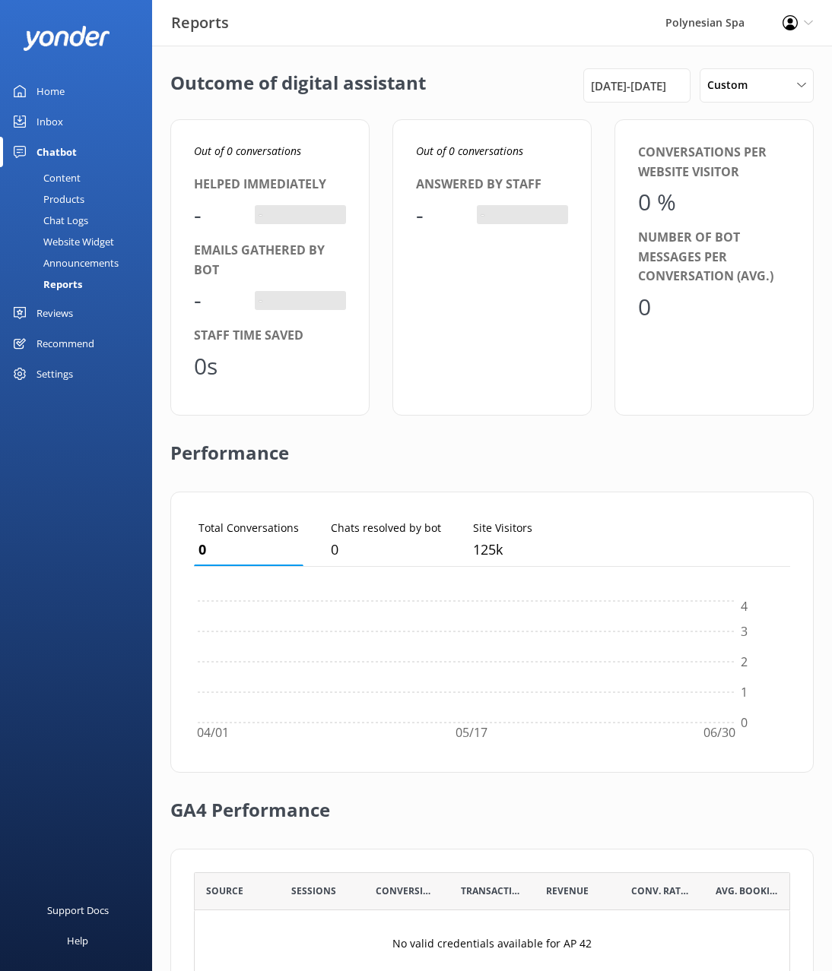
scroll to position [153, 596]
click at [619, 91] on span "[DATE] - [DATE]" at bounding box center [628, 86] width 75 height 18
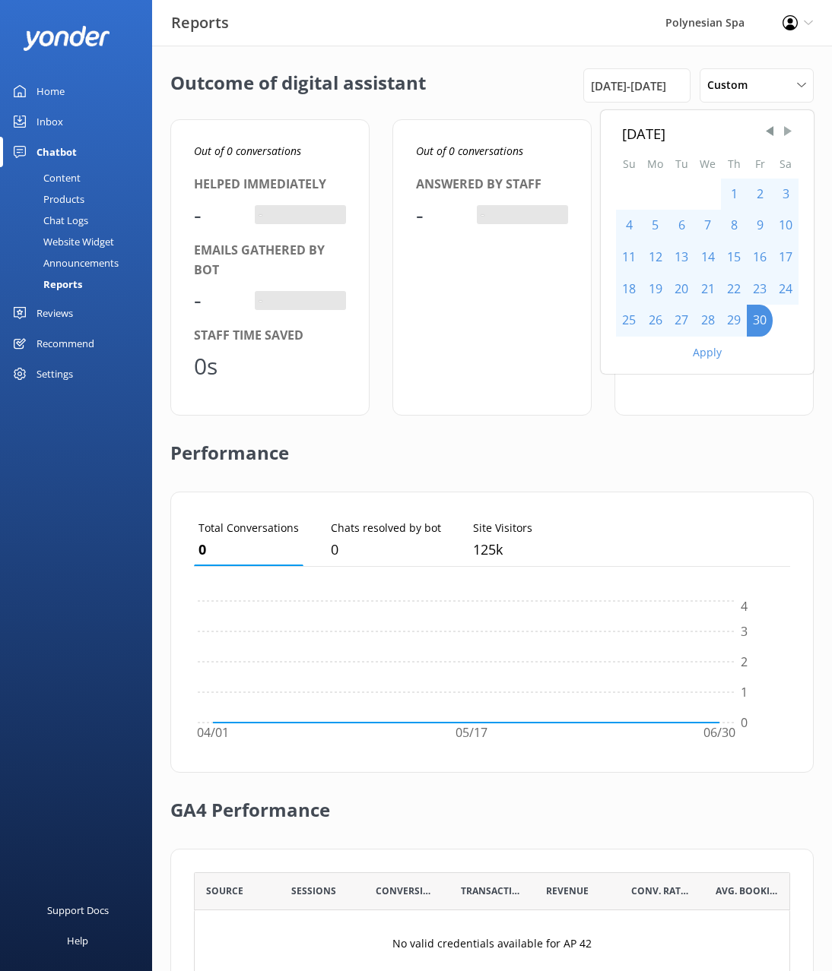
click at [787, 133] on span "Next Month" at bounding box center [787, 131] width 15 height 15
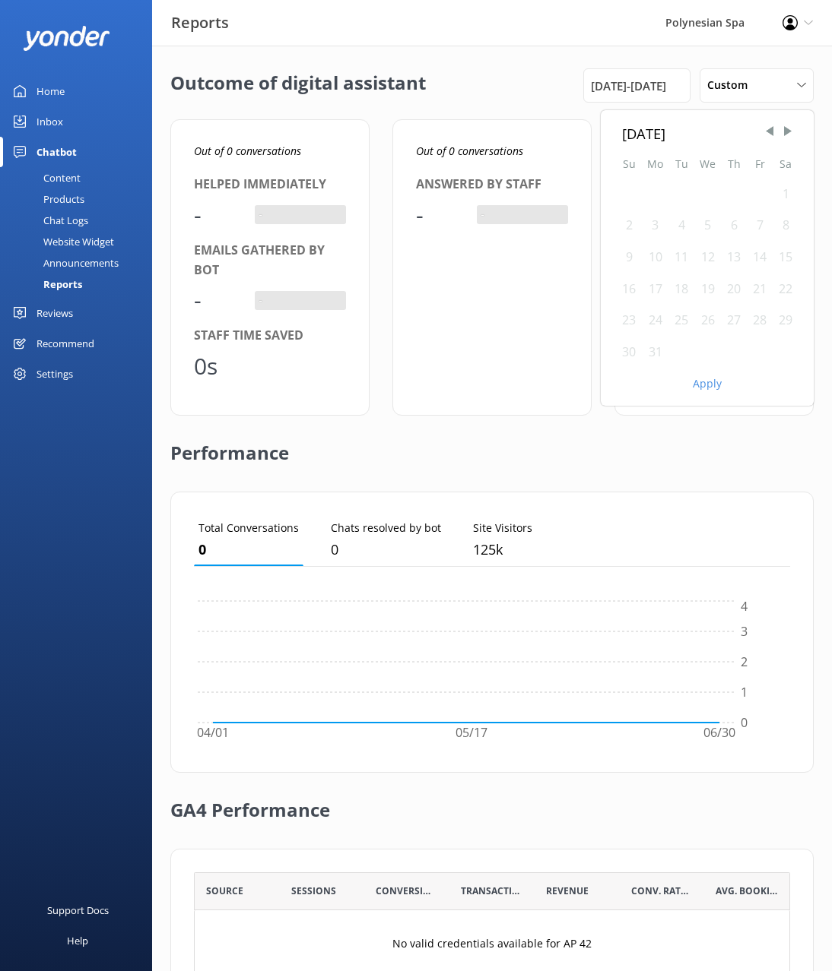
drag, startPoint x: 786, startPoint y: 191, endPoint x: 752, endPoint y: 223, distance: 46.8
click at [785, 191] on div "1" at bounding box center [785, 195] width 26 height 32
click at [653, 354] on div "31" at bounding box center [655, 353] width 27 height 32
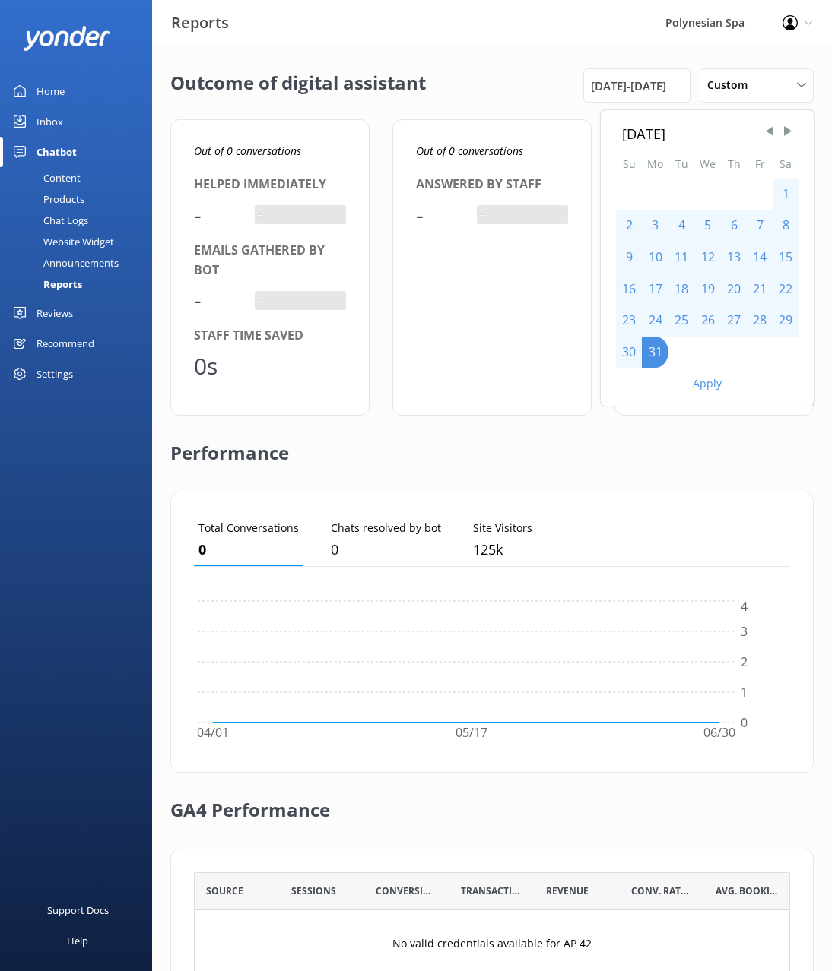
click at [711, 389] on button "Apply" at bounding box center [706, 384] width 29 height 11
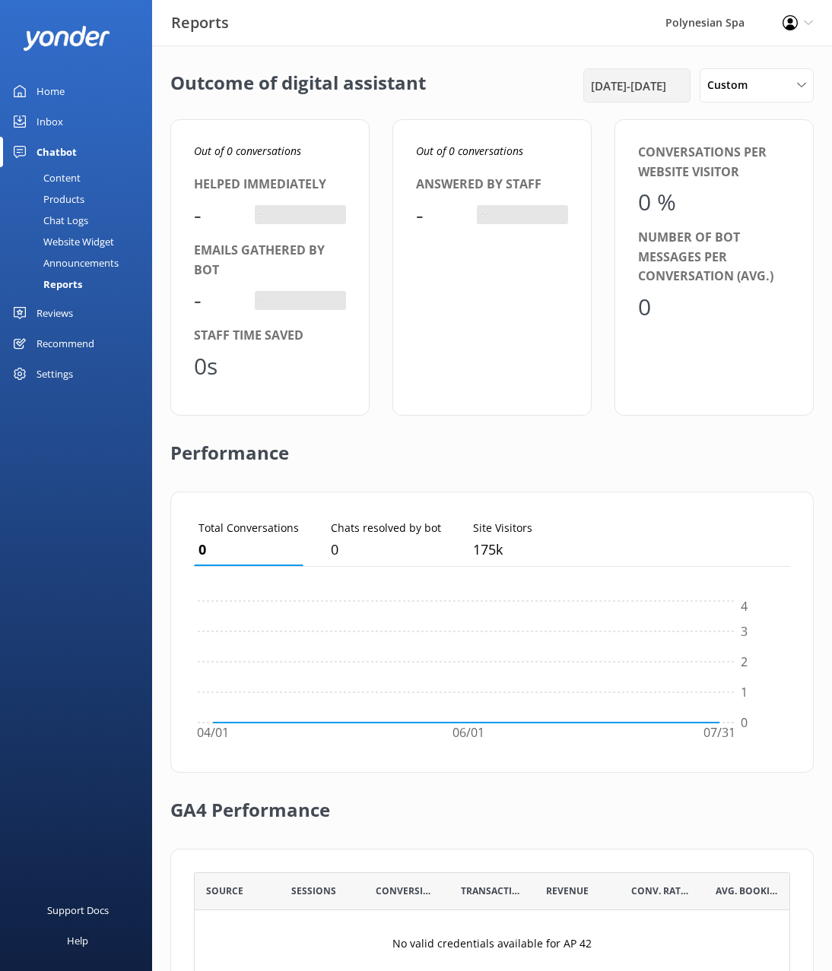
click at [591, 81] on span "[DATE] - [DATE]" at bounding box center [628, 86] width 75 height 18
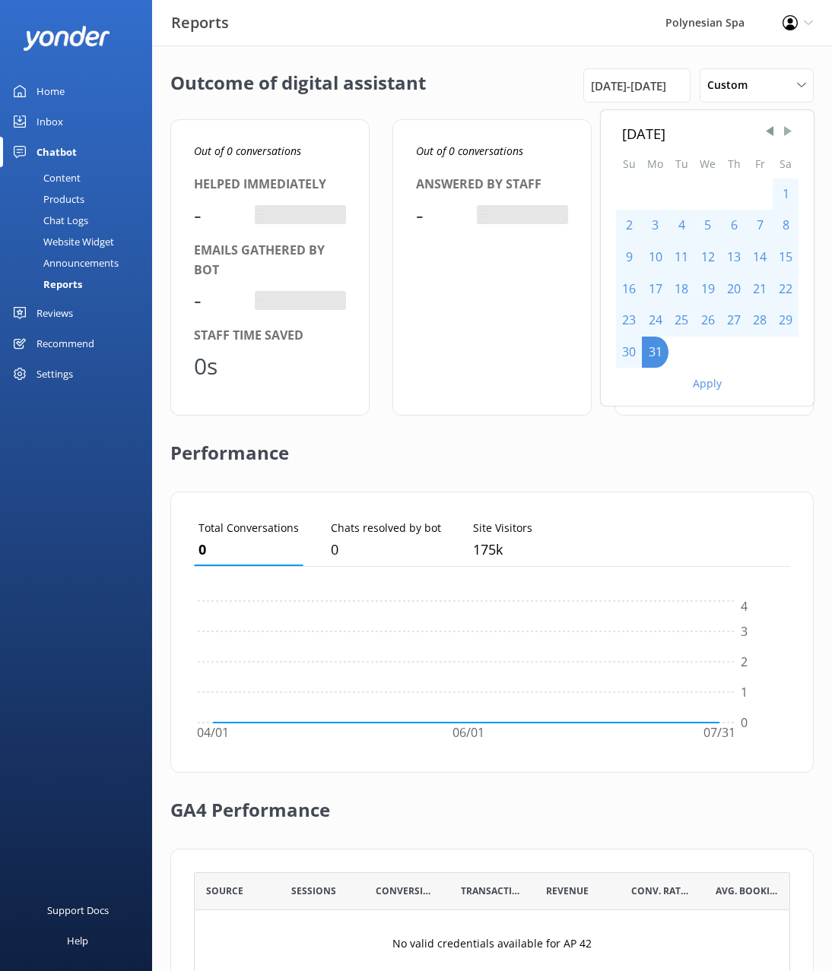
click at [784, 133] on span "Next Month" at bounding box center [787, 131] width 15 height 15
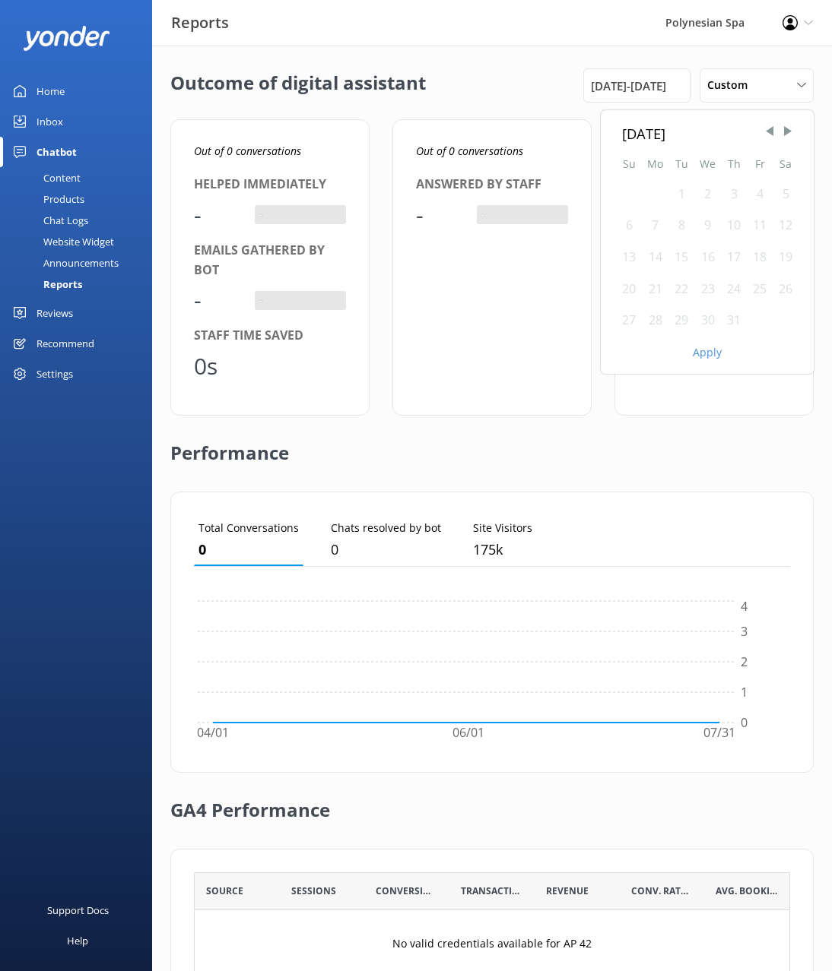
click at [680, 192] on div "1" at bounding box center [681, 195] width 26 height 32
click at [734, 318] on div "31" at bounding box center [734, 321] width 26 height 32
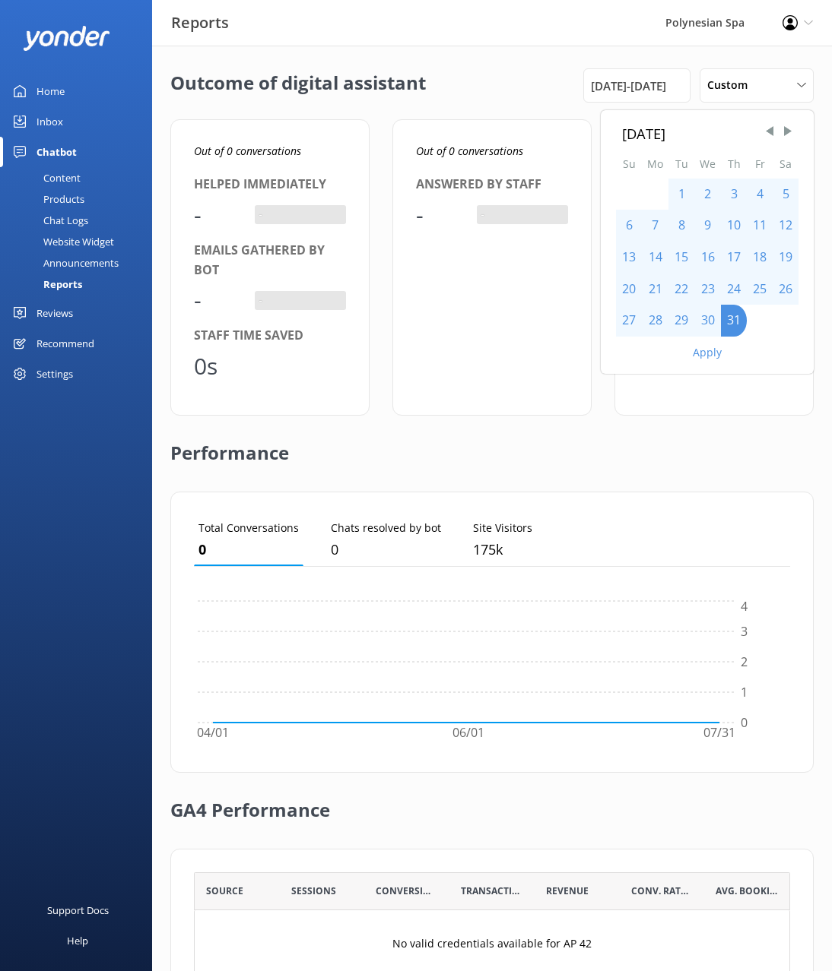
click at [711, 350] on button "Apply" at bounding box center [706, 352] width 29 height 11
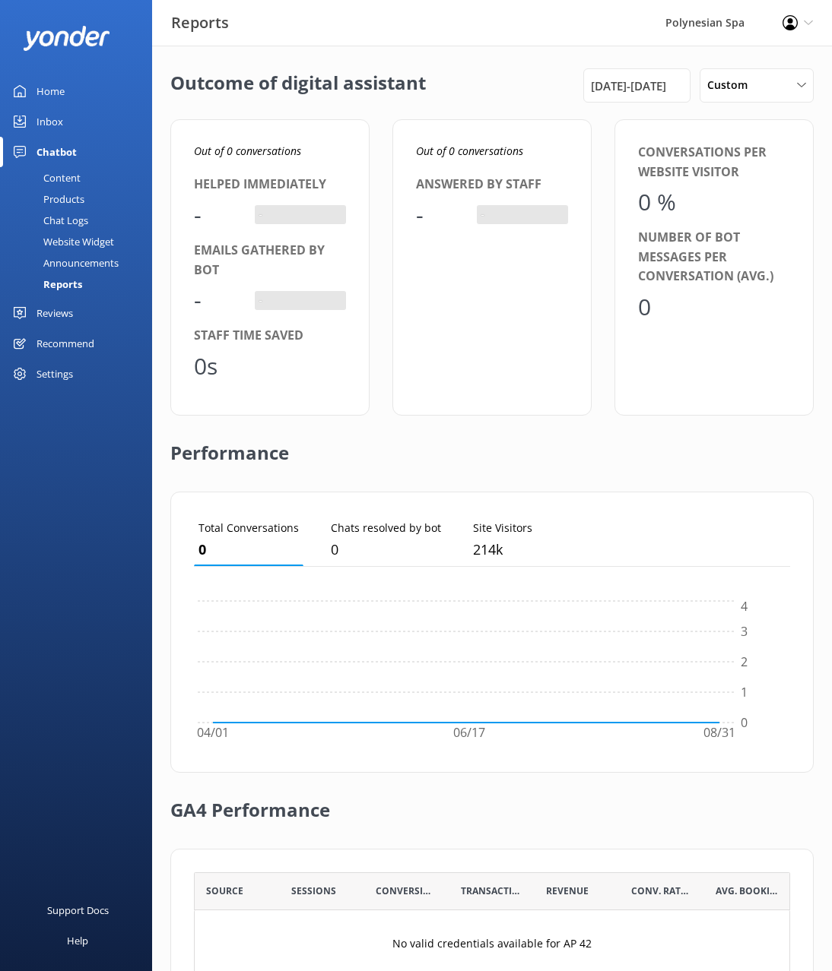
click at [54, 312] on div "Reviews" at bounding box center [54, 313] width 36 height 30
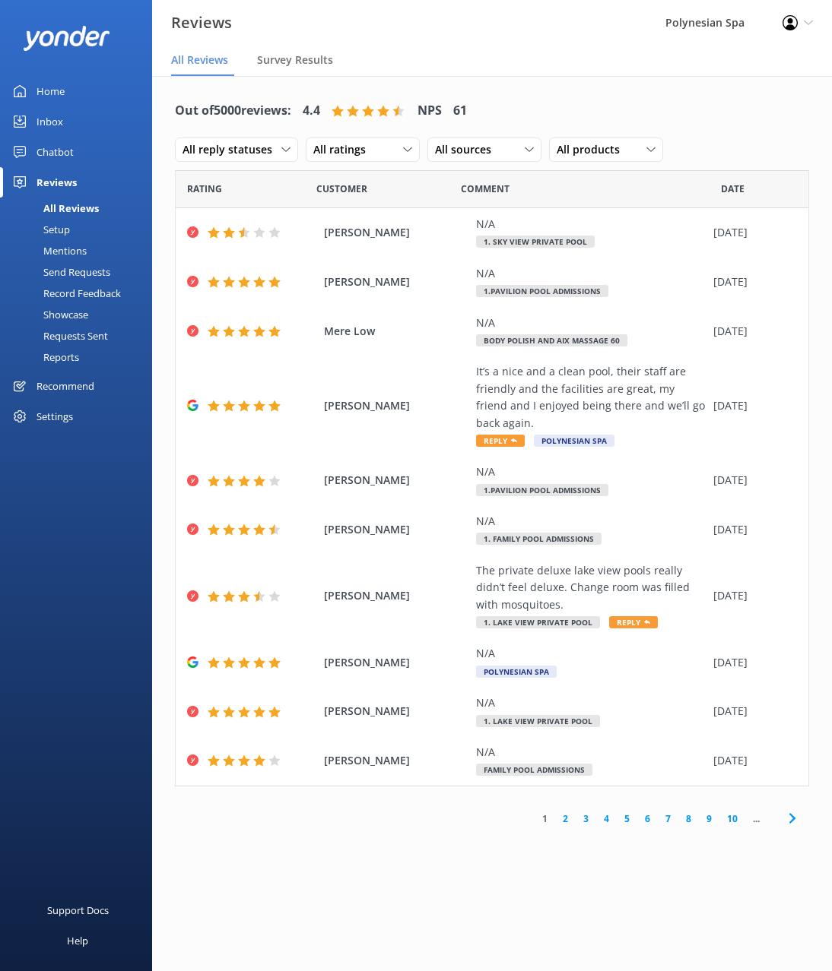
click at [68, 353] on div "Reports" at bounding box center [44, 357] width 70 height 21
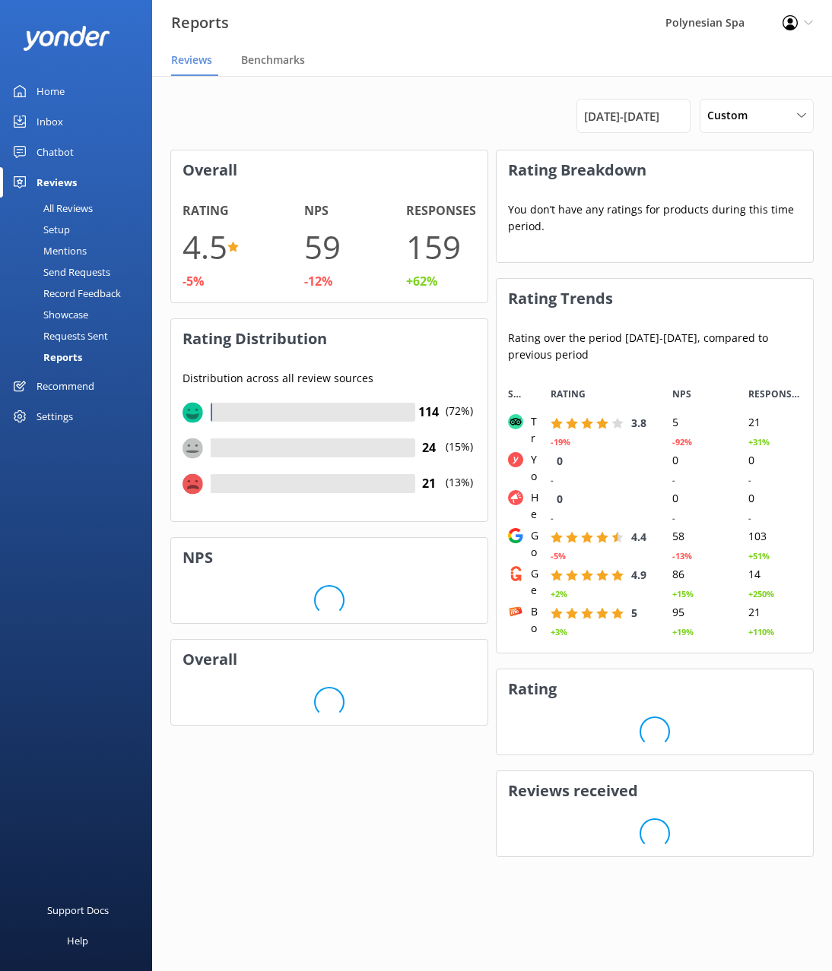
scroll to position [277, 316]
click at [593, 117] on span "[DATE] - [DATE]" at bounding box center [621, 116] width 75 height 18
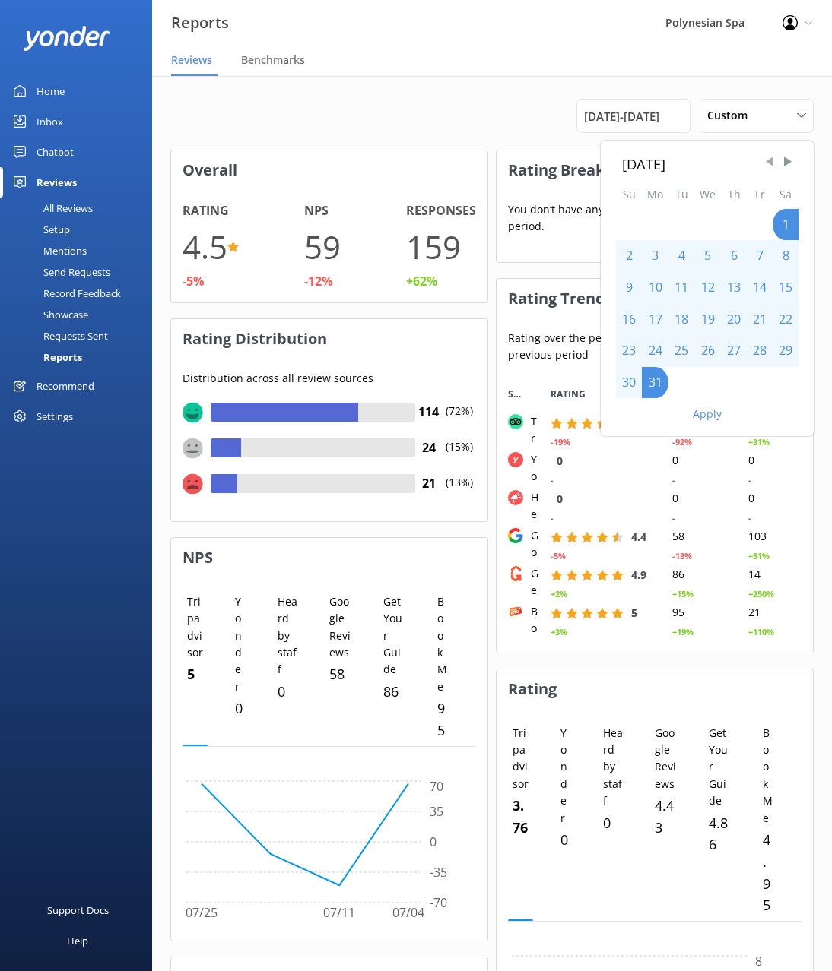
click at [772, 165] on span "Previous Month" at bounding box center [769, 161] width 15 height 15
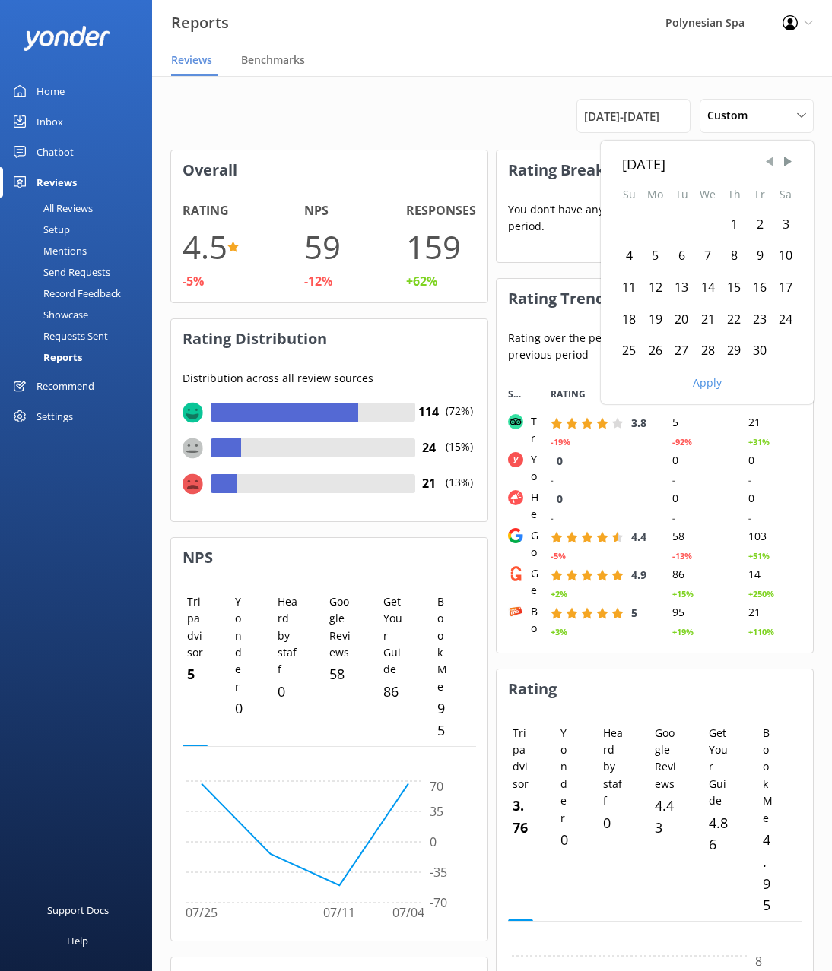
click at [772, 165] on span "Previous Month" at bounding box center [769, 161] width 15 height 15
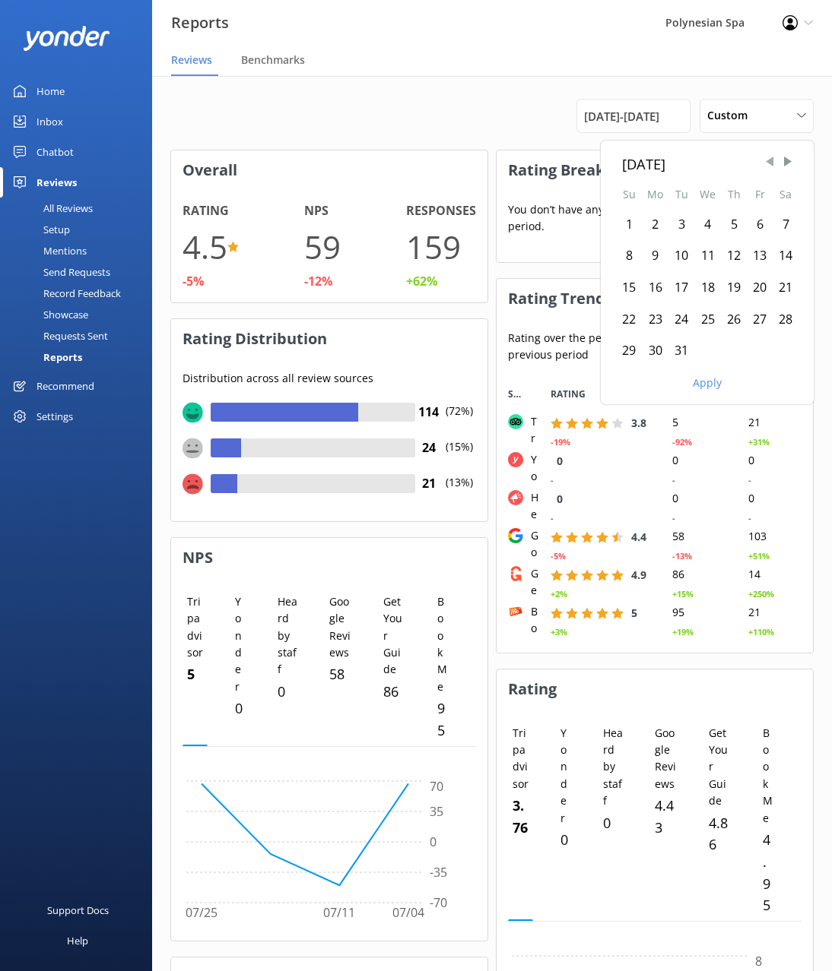
click at [772, 165] on span "Previous Month" at bounding box center [769, 161] width 15 height 15
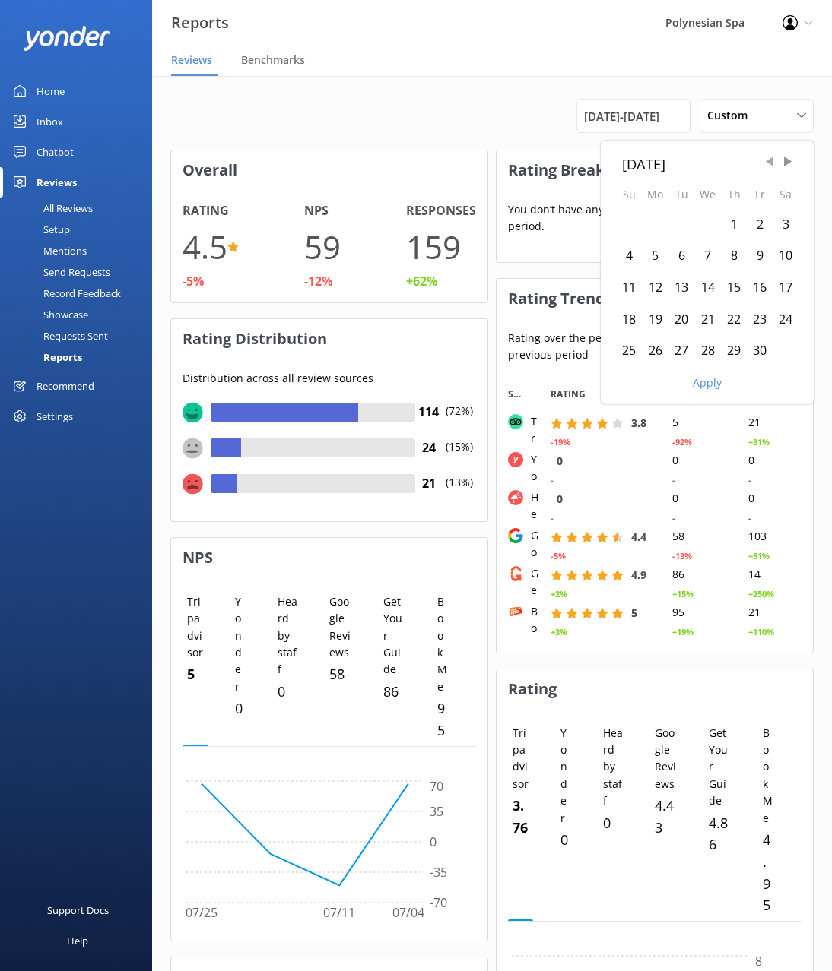
click at [772, 165] on span "Previous Month" at bounding box center [769, 161] width 15 height 15
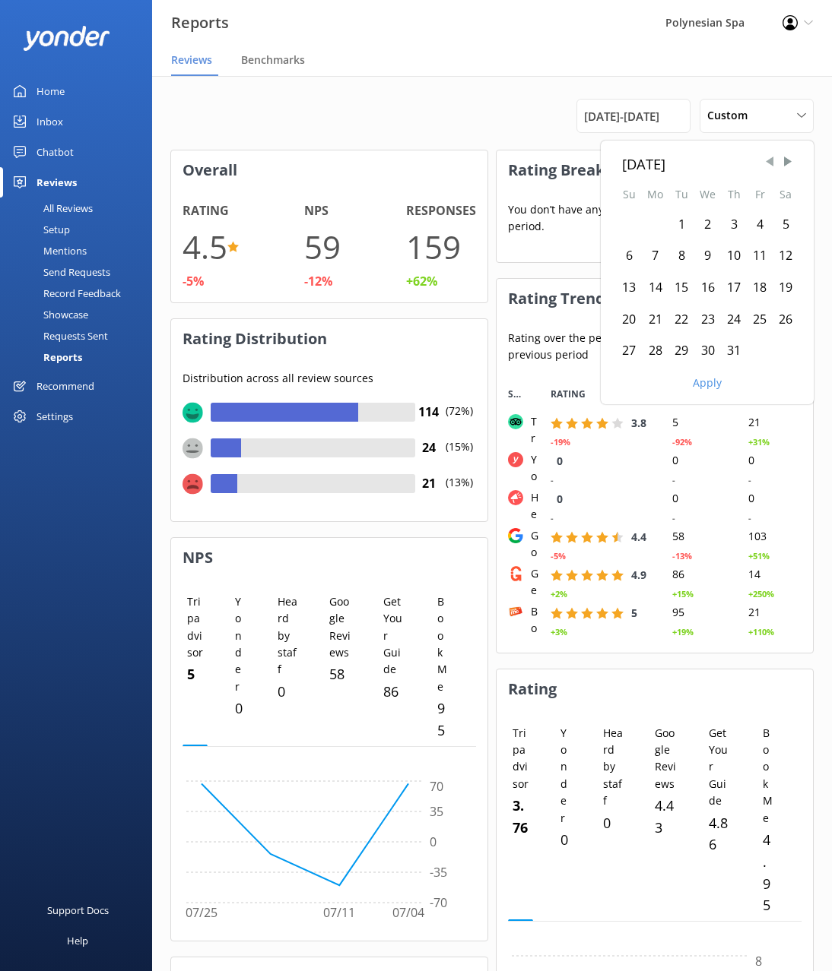
click at [772, 165] on span "Previous Month" at bounding box center [769, 161] width 15 height 15
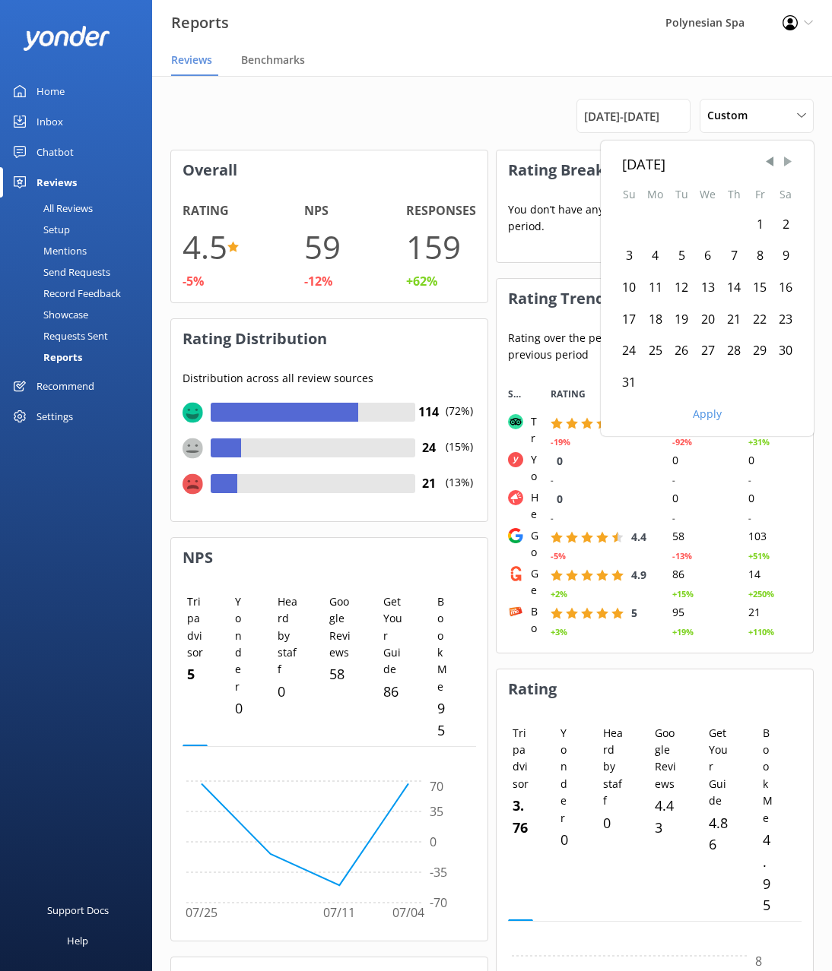
click at [788, 163] on span "Next Month" at bounding box center [787, 161] width 15 height 15
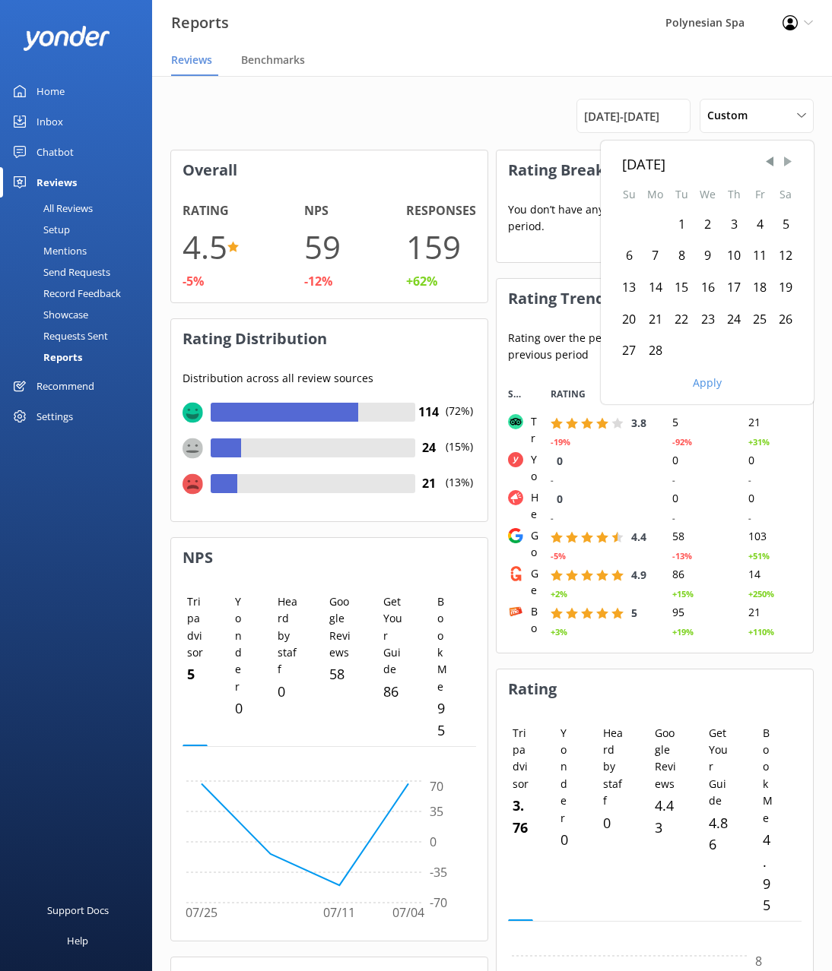
click at [788, 163] on span "Next Month" at bounding box center [787, 161] width 15 height 15
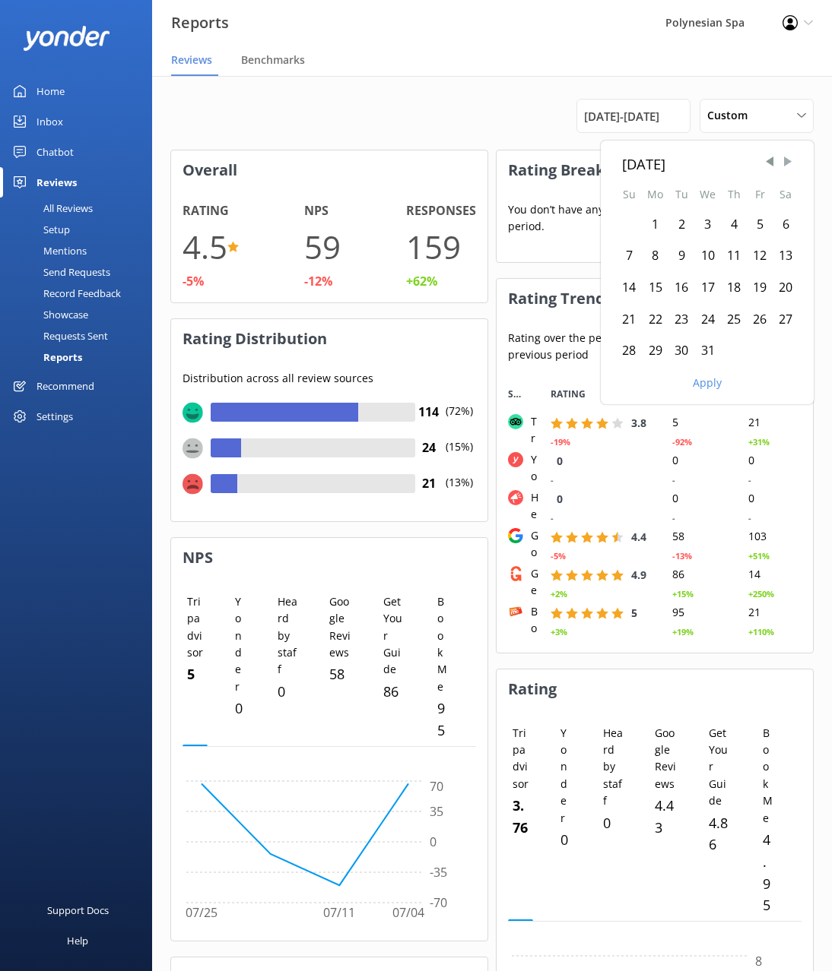
click at [788, 163] on span "Next Month" at bounding box center [787, 161] width 15 height 15
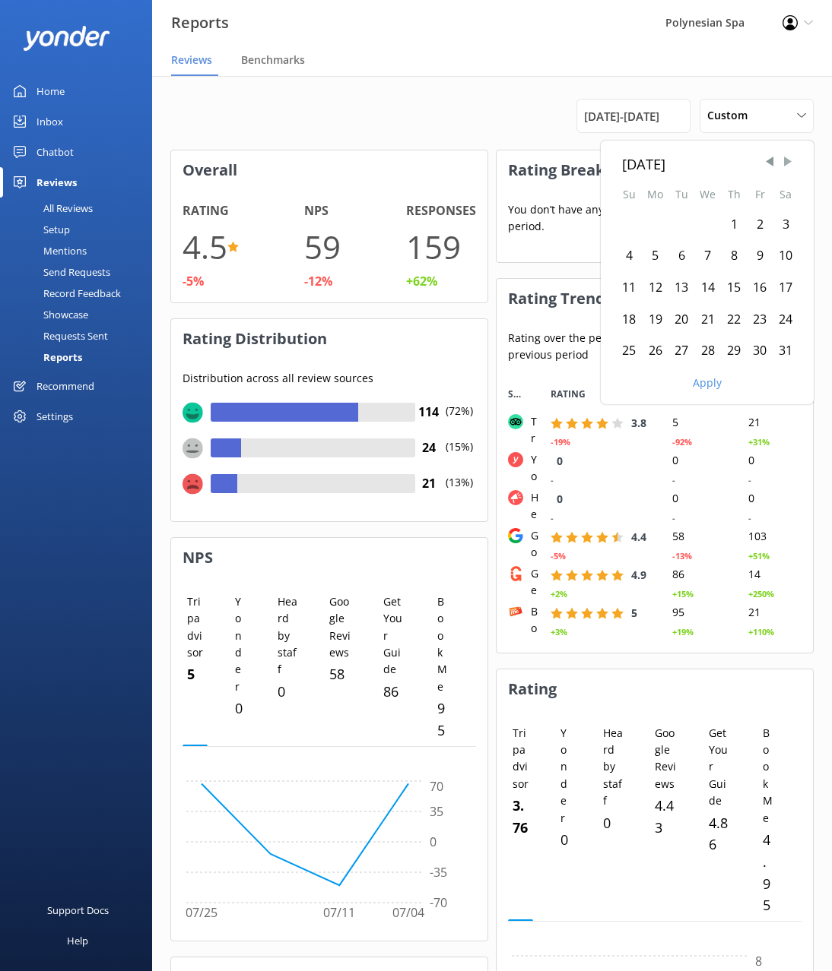
click at [788, 163] on span "Next Month" at bounding box center [787, 161] width 15 height 15
click at [780, 225] on div "1" at bounding box center [785, 225] width 26 height 32
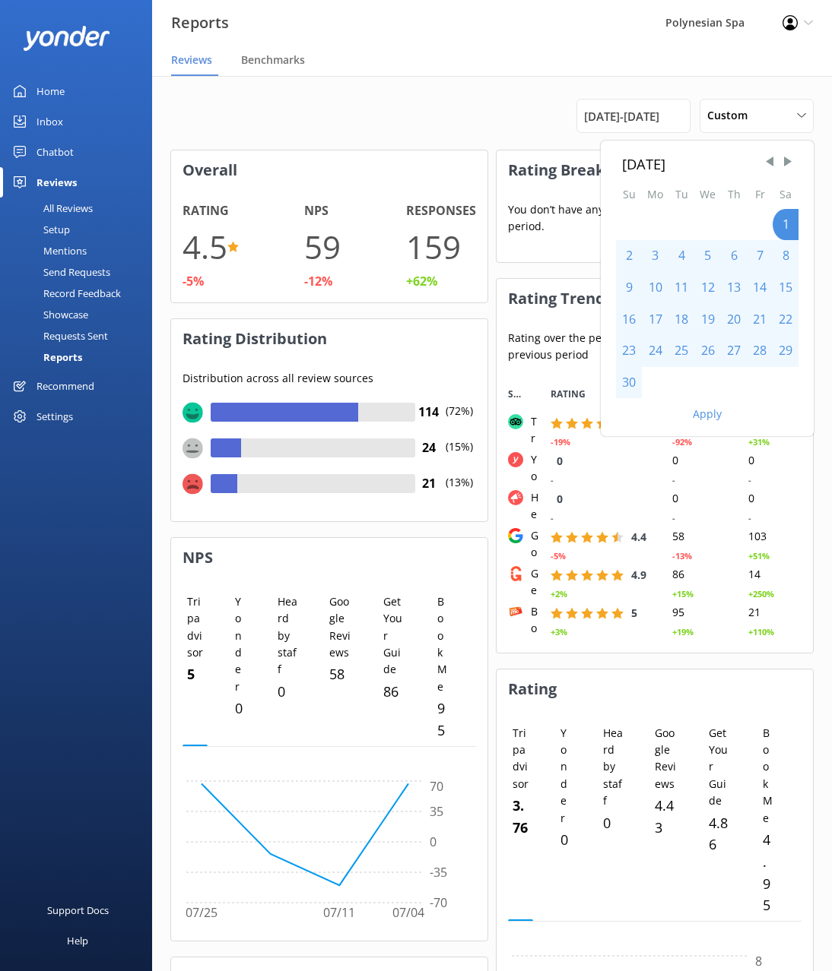
click at [629, 385] on div "30" at bounding box center [629, 383] width 26 height 32
click at [705, 417] on button "Apply" at bounding box center [706, 414] width 29 height 11
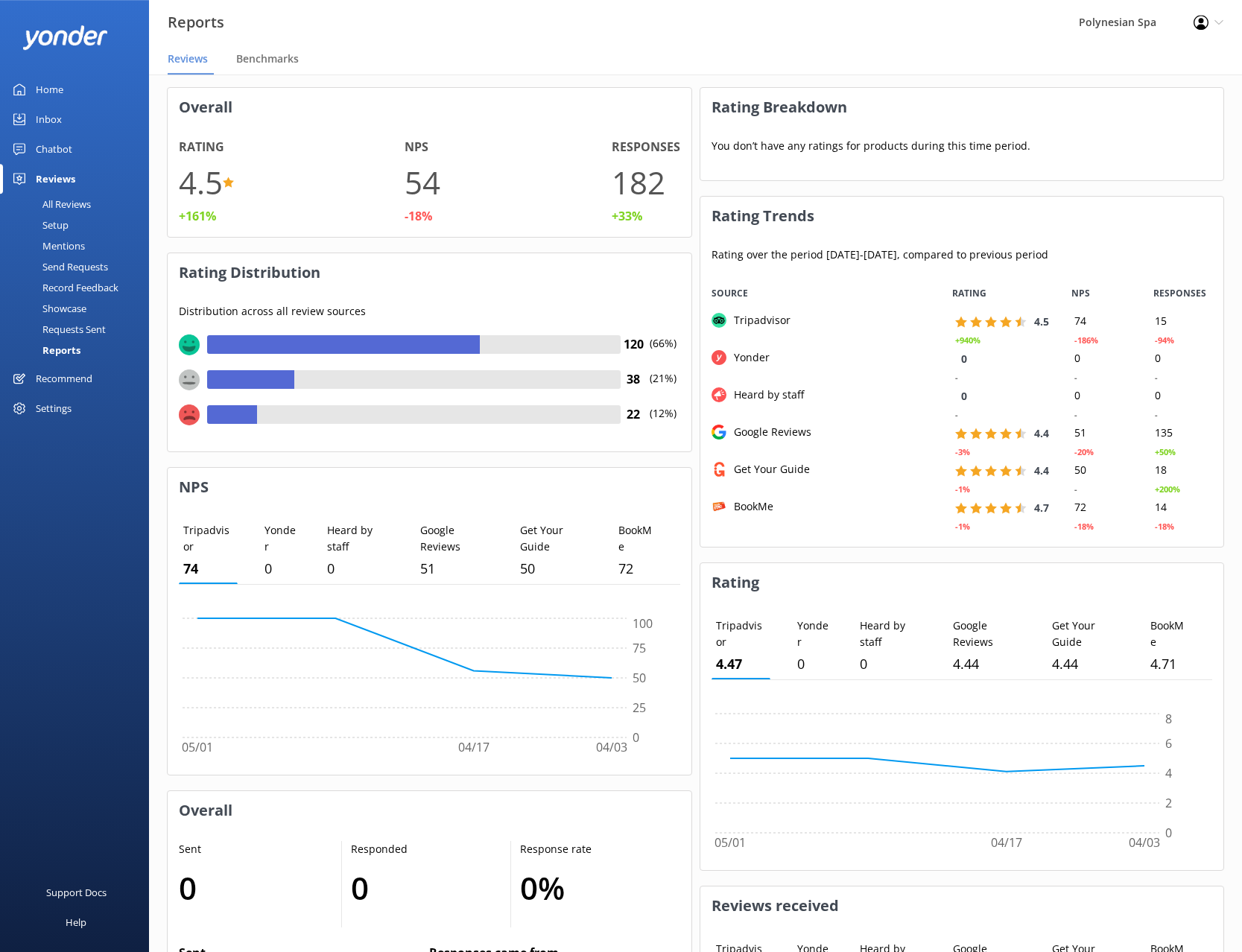
scroll to position [0, 0]
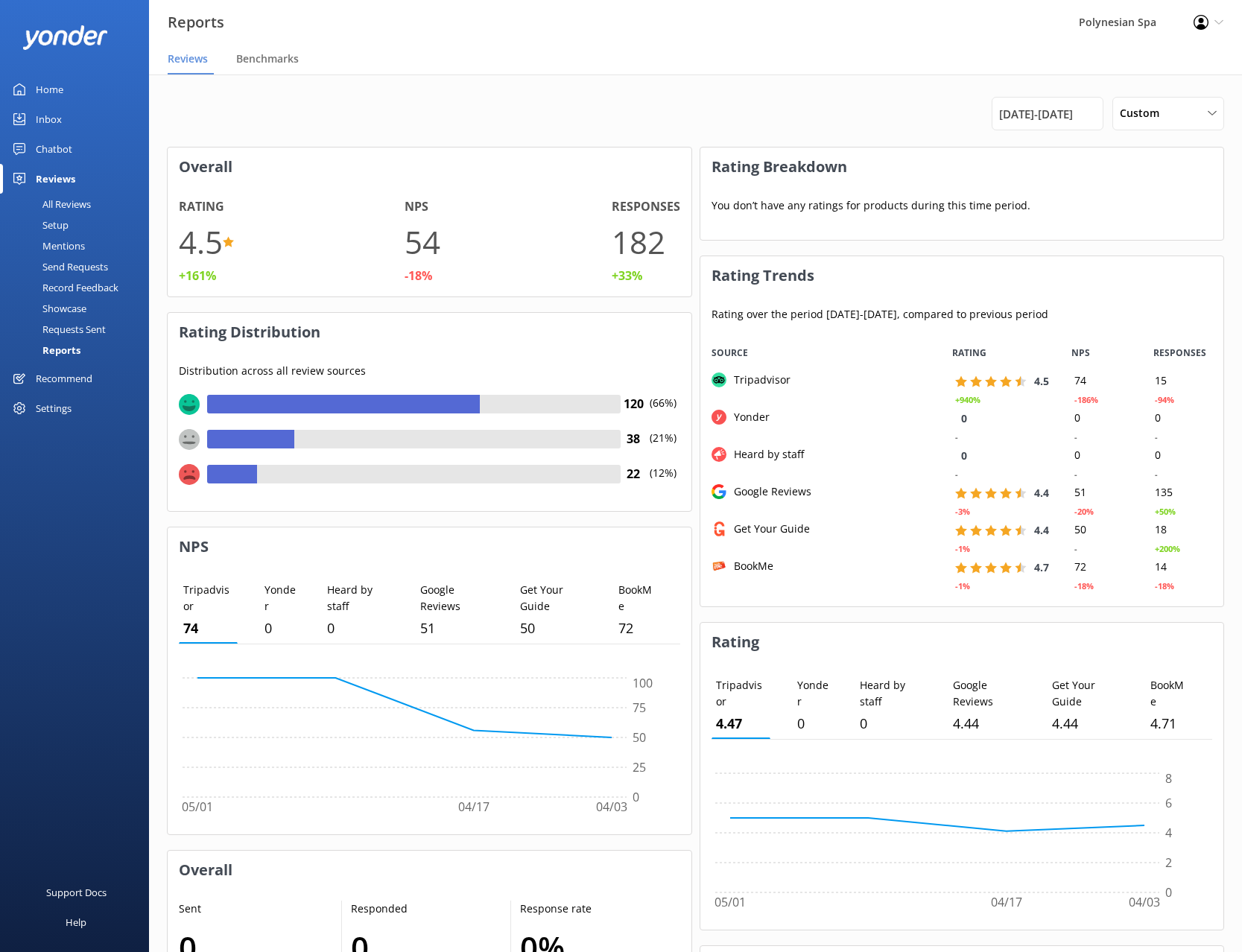
click at [699, 518] on div "Overall Rating 4.5 +161% NPS 54 -18% Responses 182 +33% Rating Distribution Dis…" at bounding box center [695, 708] width 1058 height 1123
click at [1073, 113] on span "[DATE] - [DATE]" at bounding box center [1035, 114] width 74 height 18
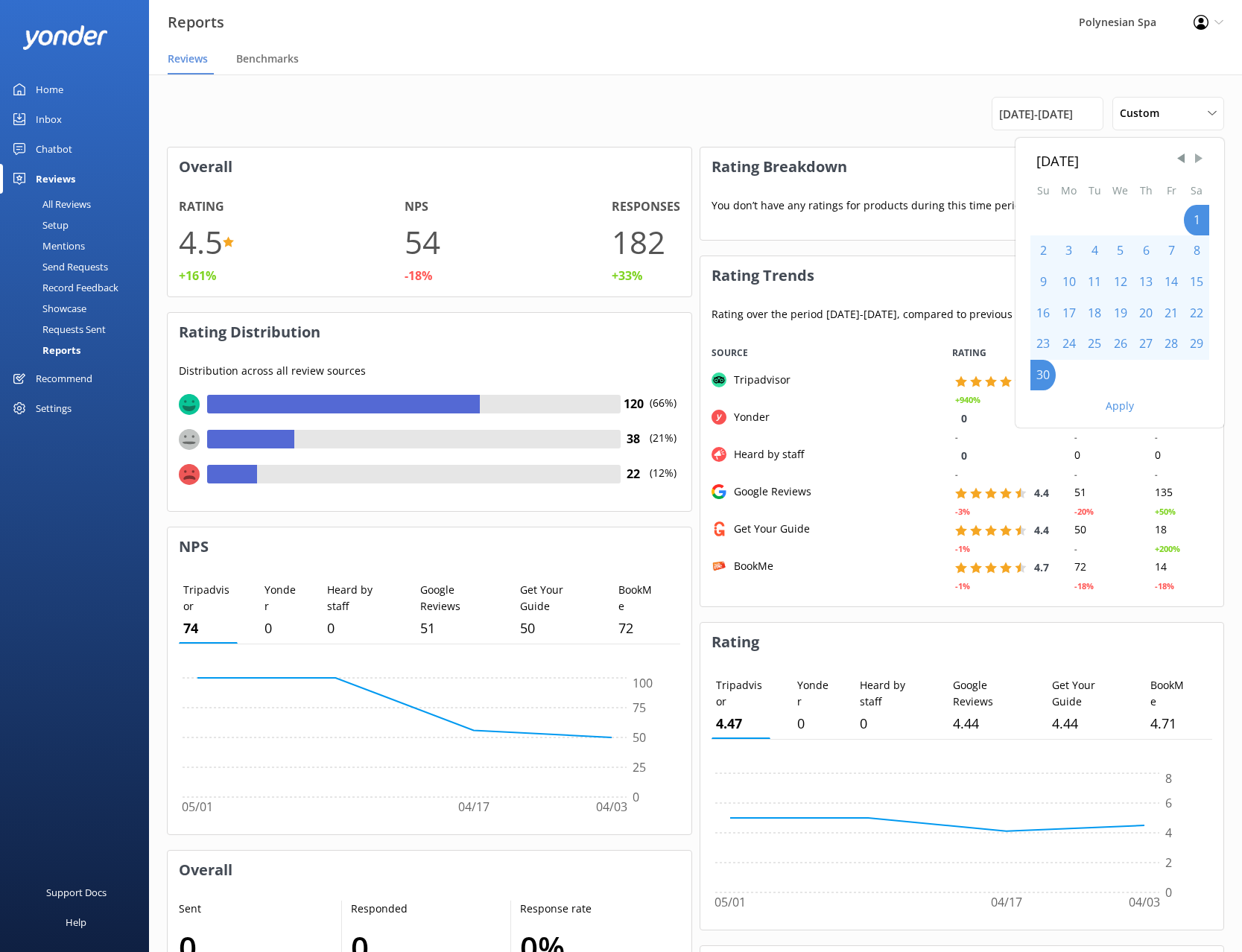
click at [1196, 159] on span "Next Month" at bounding box center [1198, 158] width 15 height 15
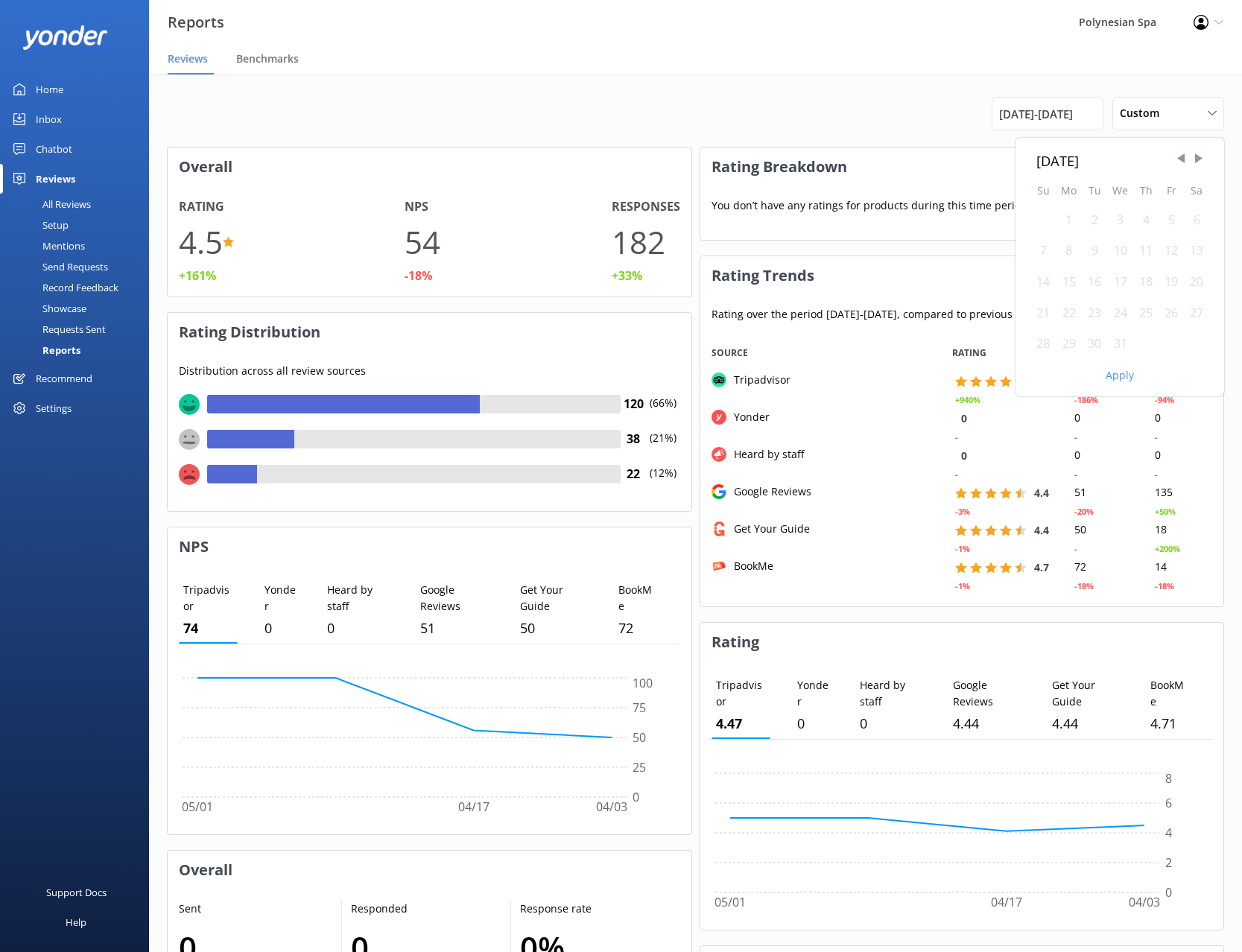
click at [1069, 219] on div "1" at bounding box center [1068, 221] width 26 height 31
click at [1119, 343] on div "31" at bounding box center [1120, 344] width 26 height 31
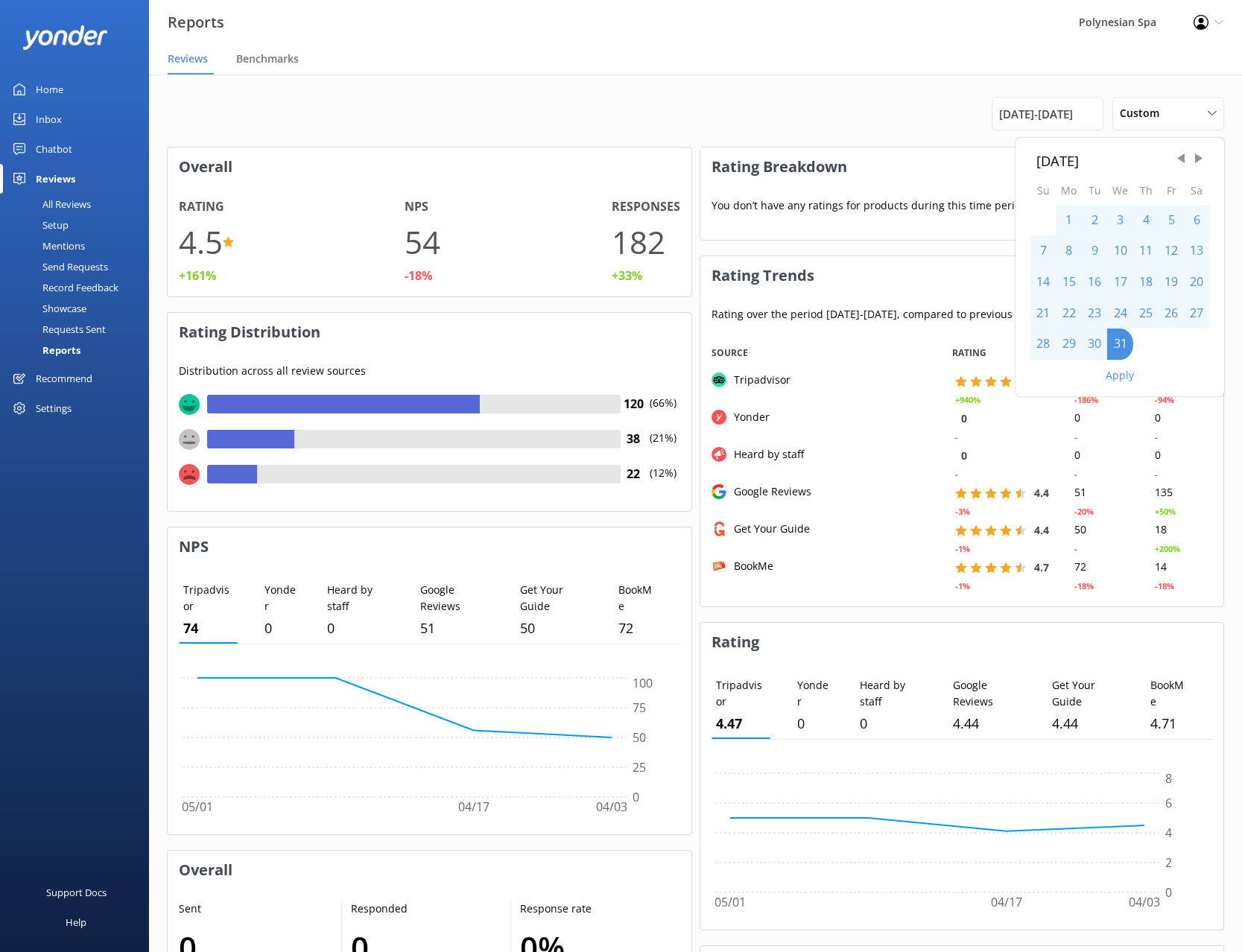
click at [1121, 375] on button "Apply" at bounding box center [1119, 376] width 28 height 11
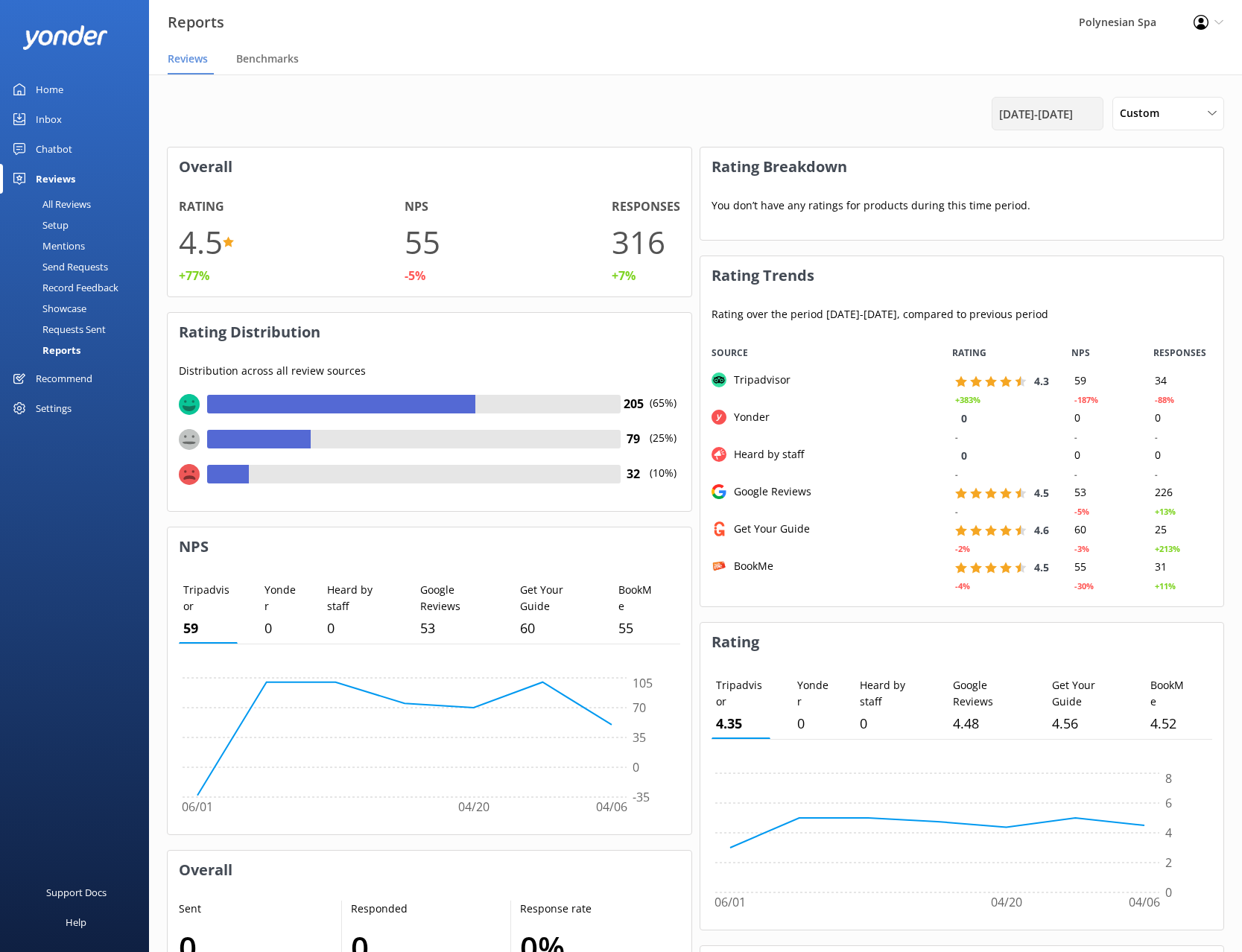
click at [1031, 116] on span "[DATE] - [DATE]" at bounding box center [1035, 114] width 74 height 18
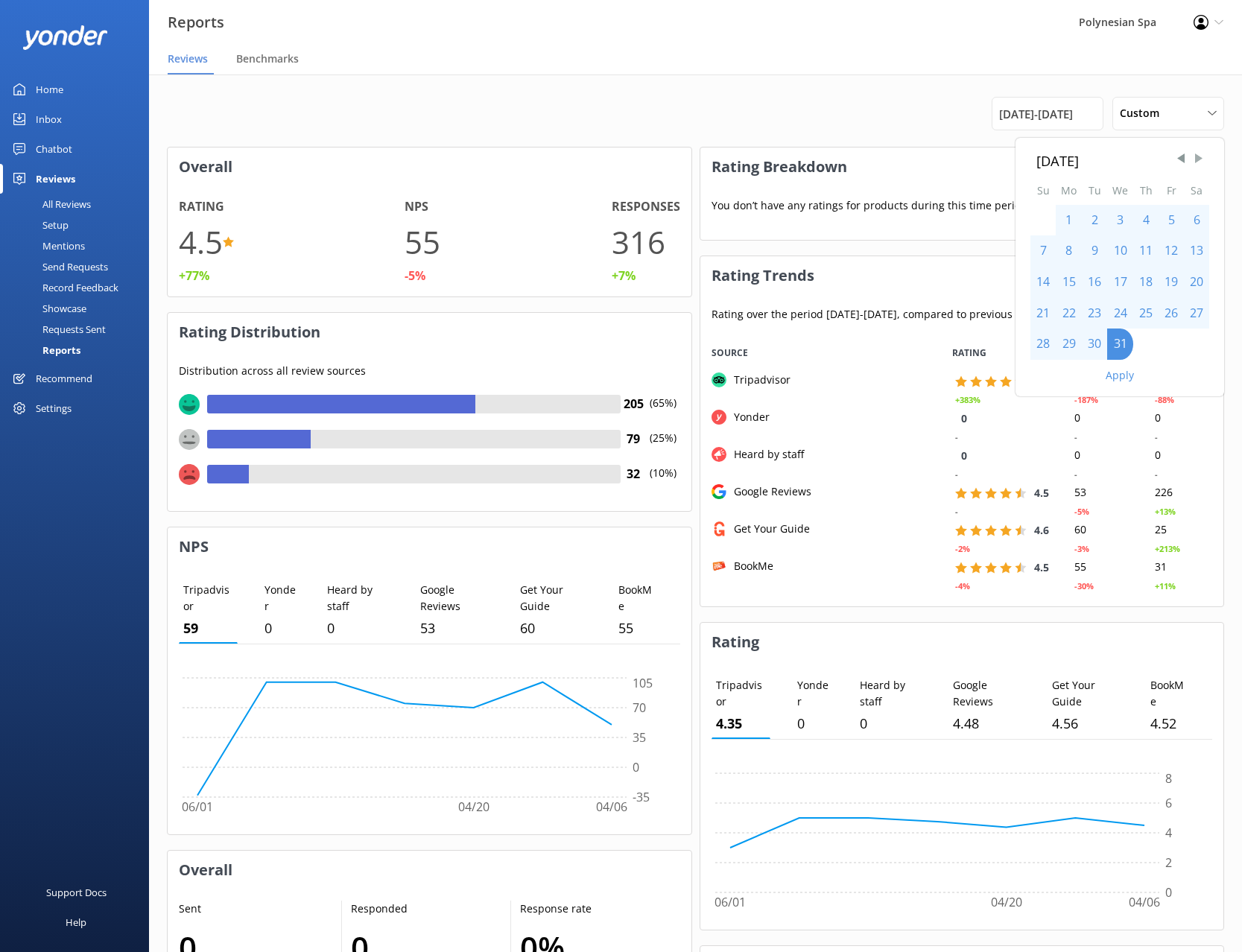
click at [1194, 160] on span "Next Month" at bounding box center [1198, 158] width 15 height 15
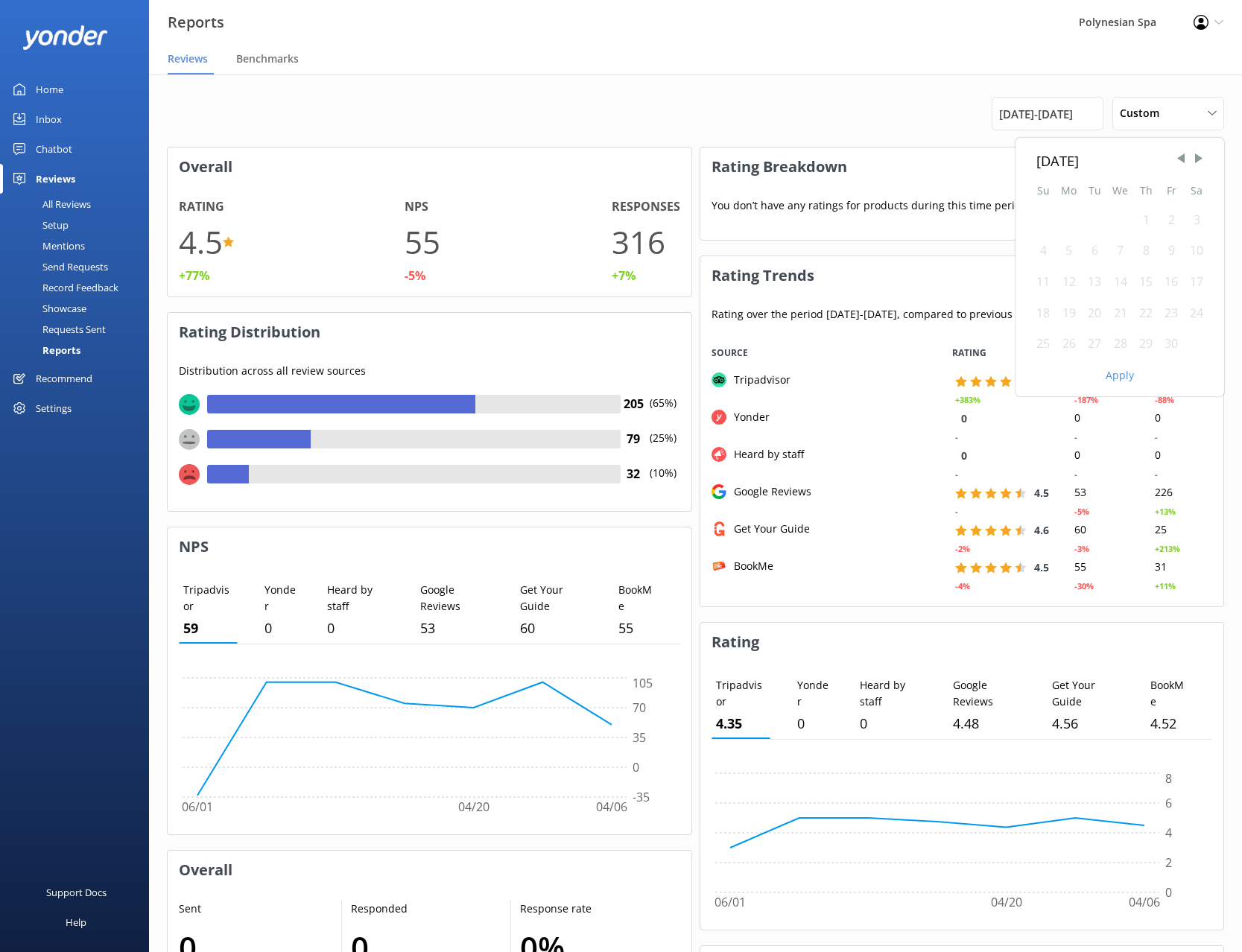
click at [1144, 219] on div "1" at bounding box center [1146, 221] width 25 height 31
drag, startPoint x: 1173, startPoint y: 338, endPoint x: 1167, endPoint y: 353, distance: 16.2
click at [1172, 338] on div "30" at bounding box center [1171, 344] width 25 height 31
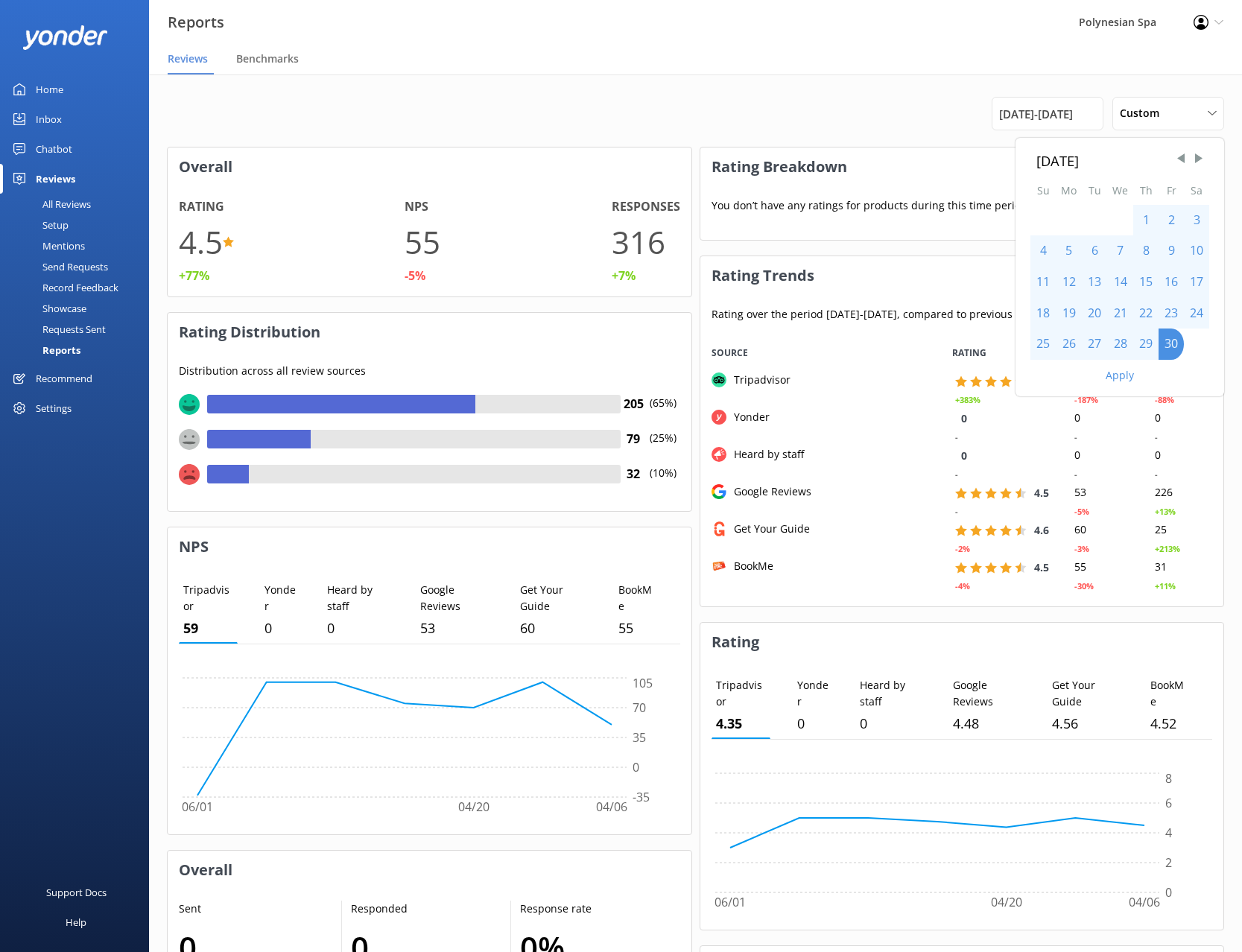
click at [1116, 376] on button "Apply" at bounding box center [1119, 376] width 28 height 11
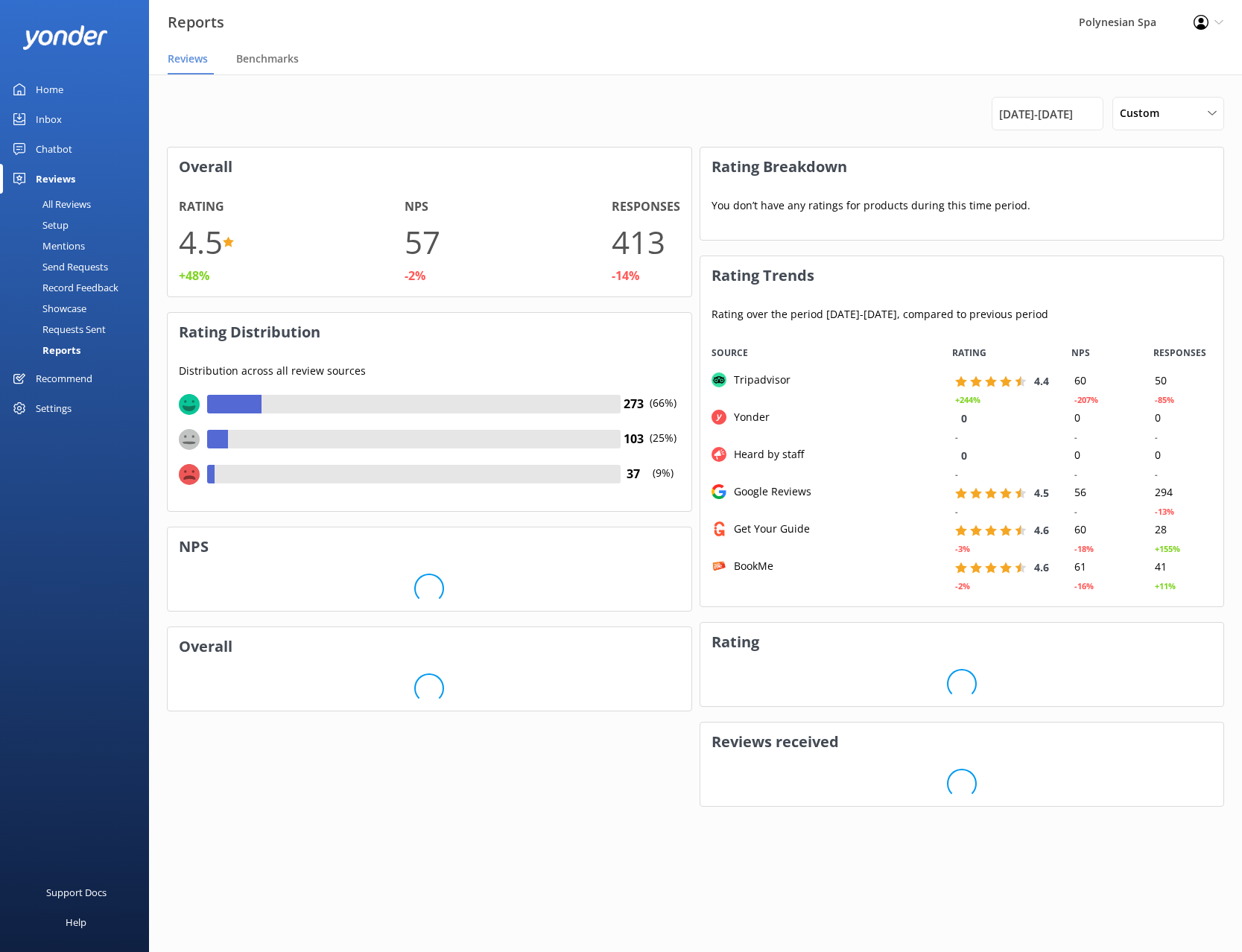
scroll to position [272, 523]
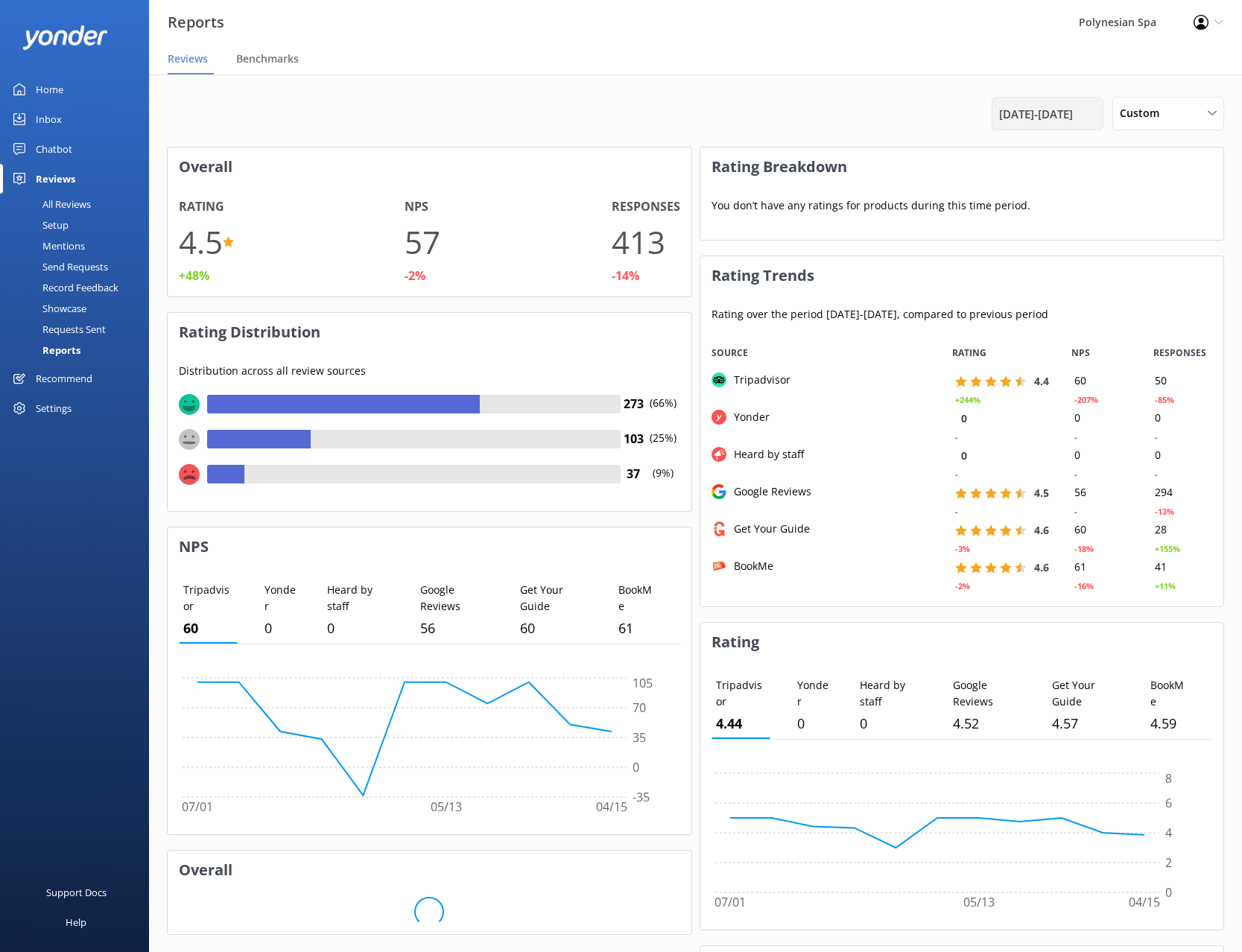
click at [1034, 113] on span "[DATE] - [DATE]" at bounding box center [1035, 114] width 74 height 18
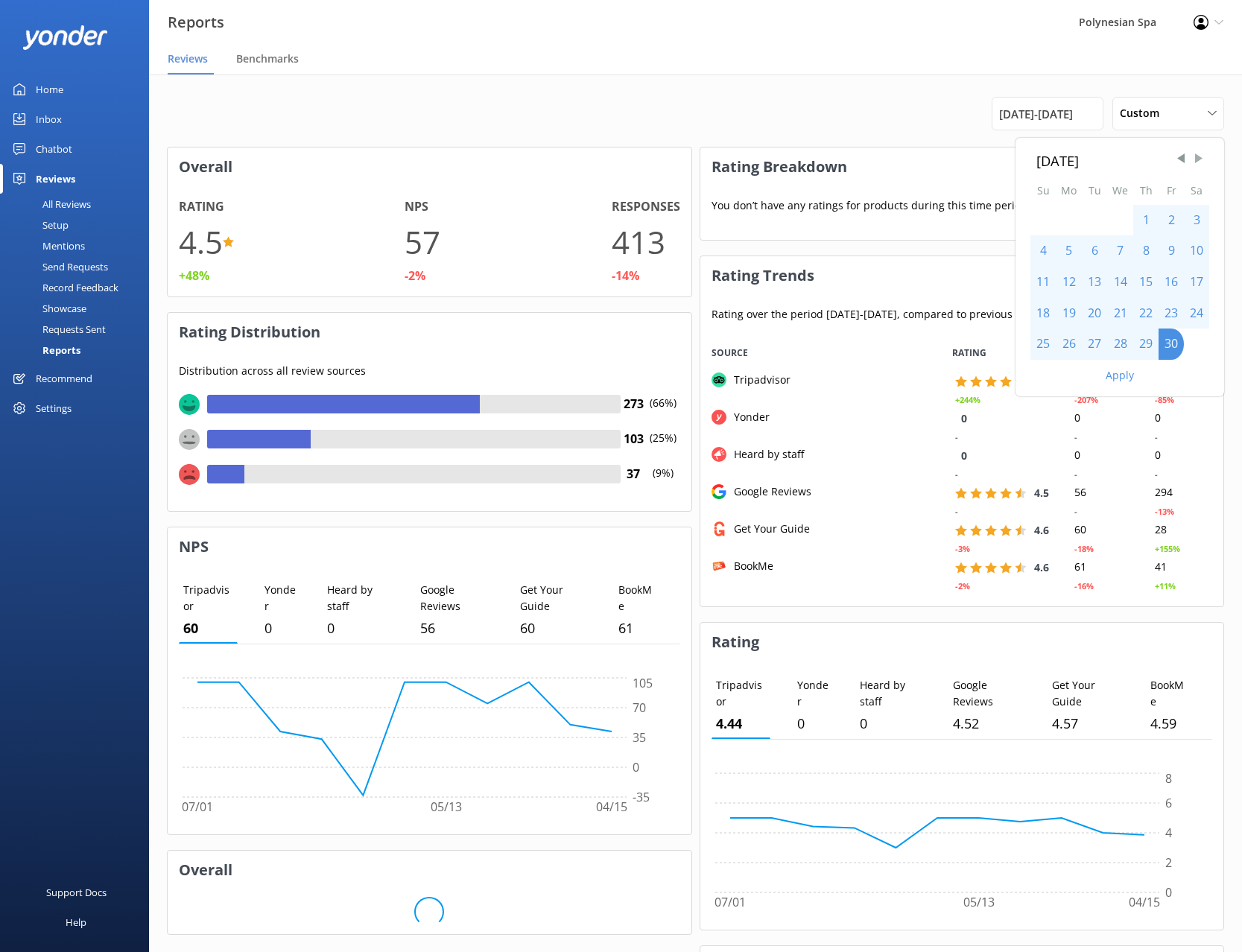
click at [1195, 158] on span "Next Month" at bounding box center [1198, 158] width 15 height 15
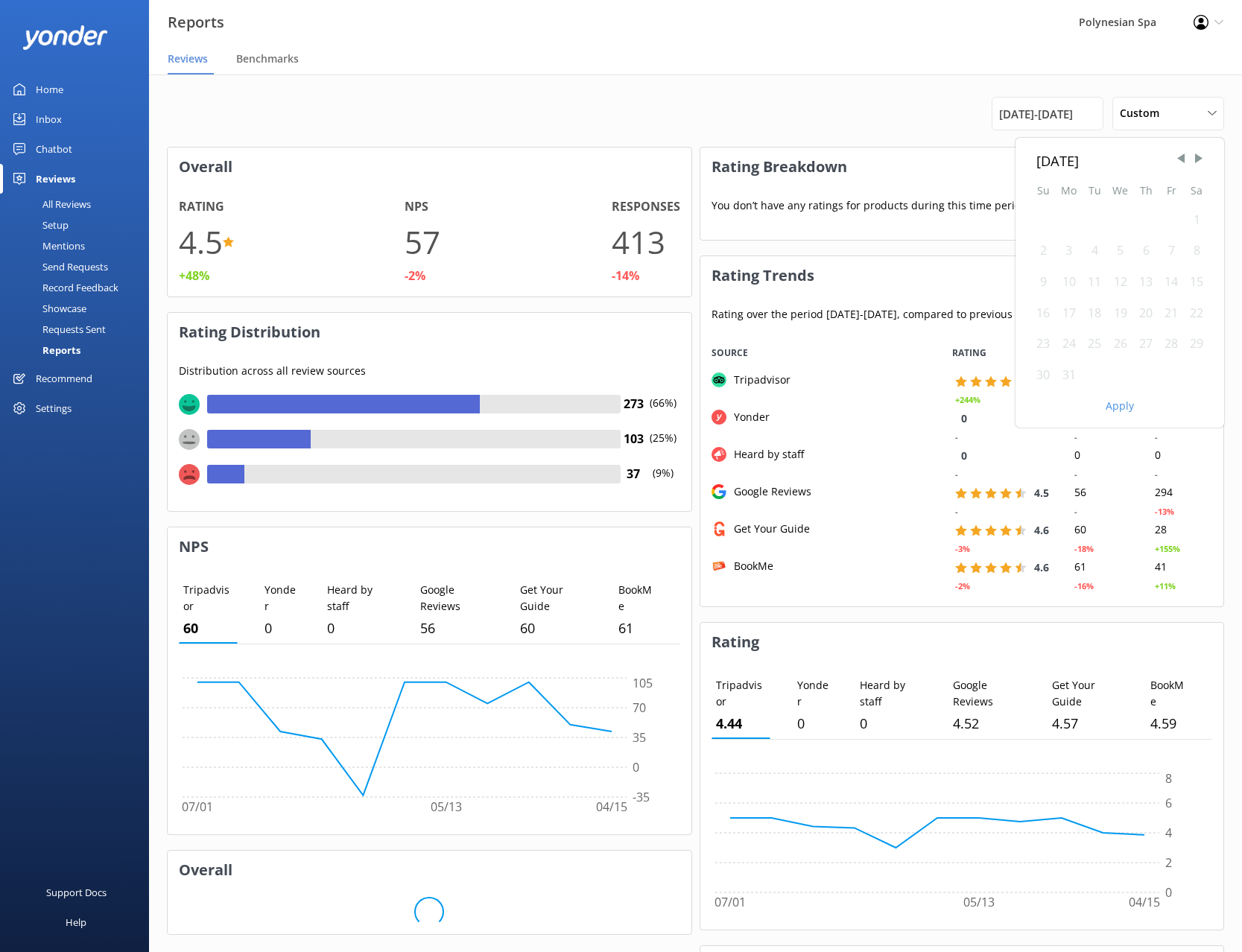
click at [1198, 220] on div "1" at bounding box center [1197, 221] width 25 height 31
click at [1072, 376] on div "31" at bounding box center [1068, 376] width 26 height 31
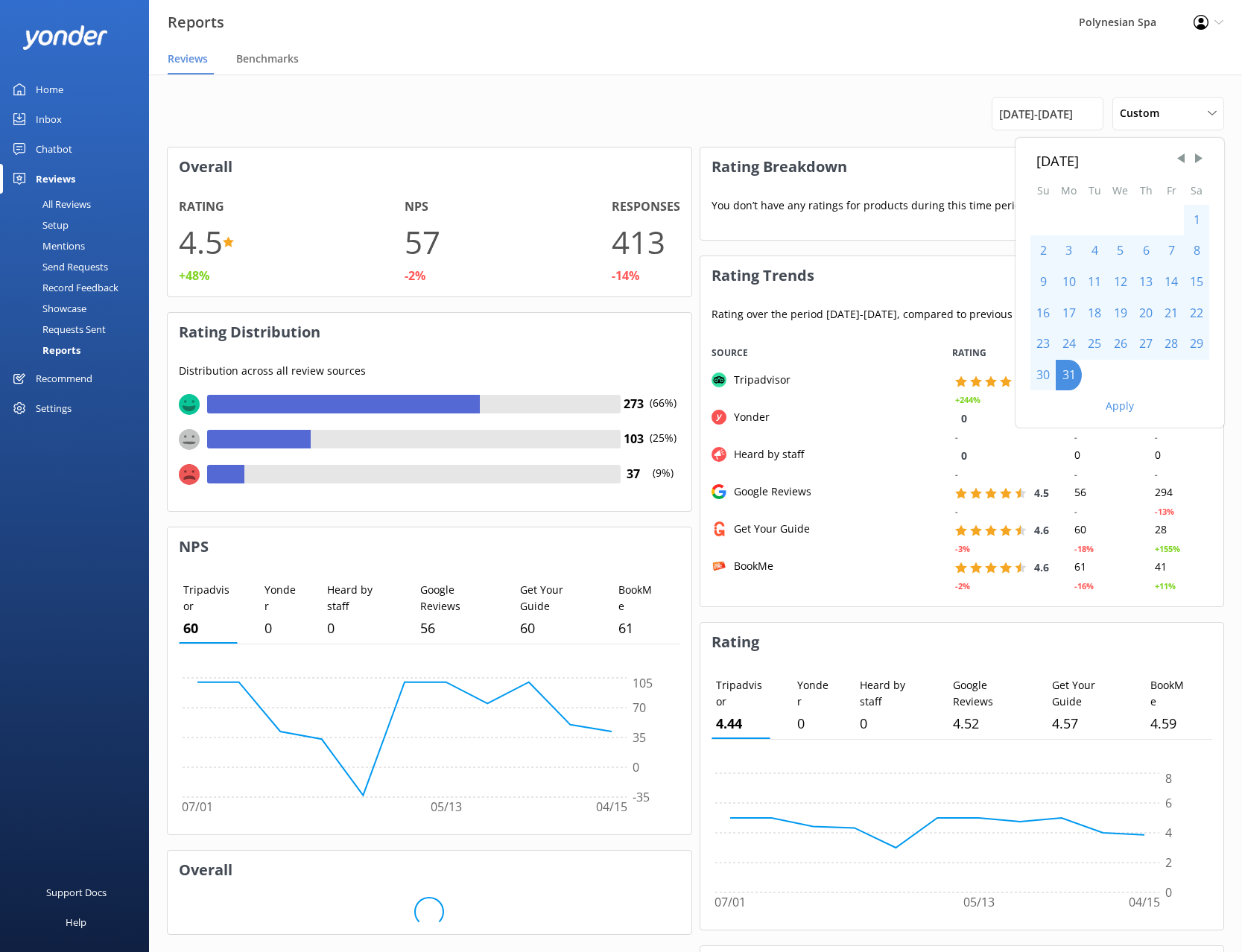
click at [1110, 408] on button "Apply" at bounding box center [1119, 406] width 28 height 11
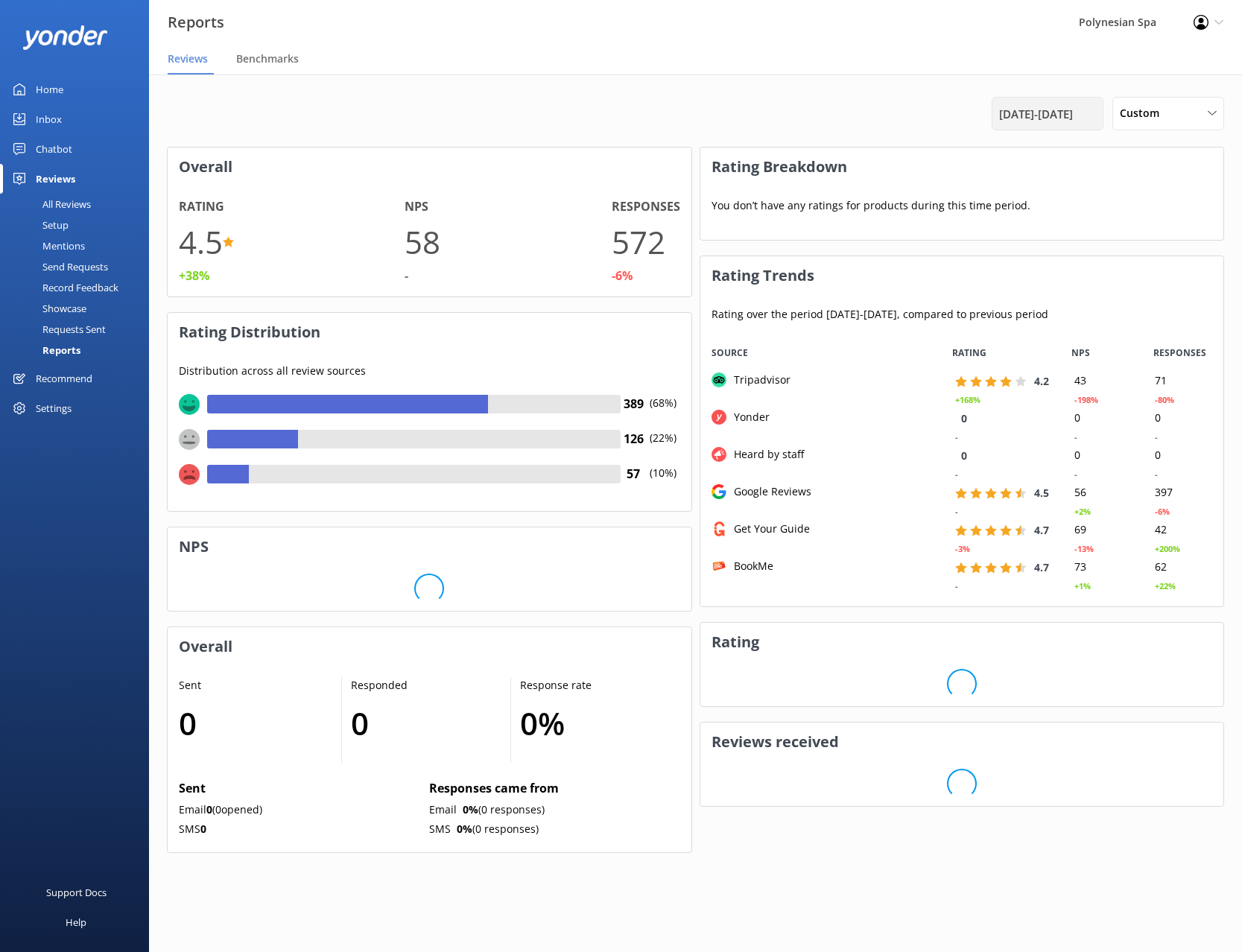
click at [1068, 113] on span "[DATE] - [DATE]" at bounding box center [1035, 114] width 74 height 18
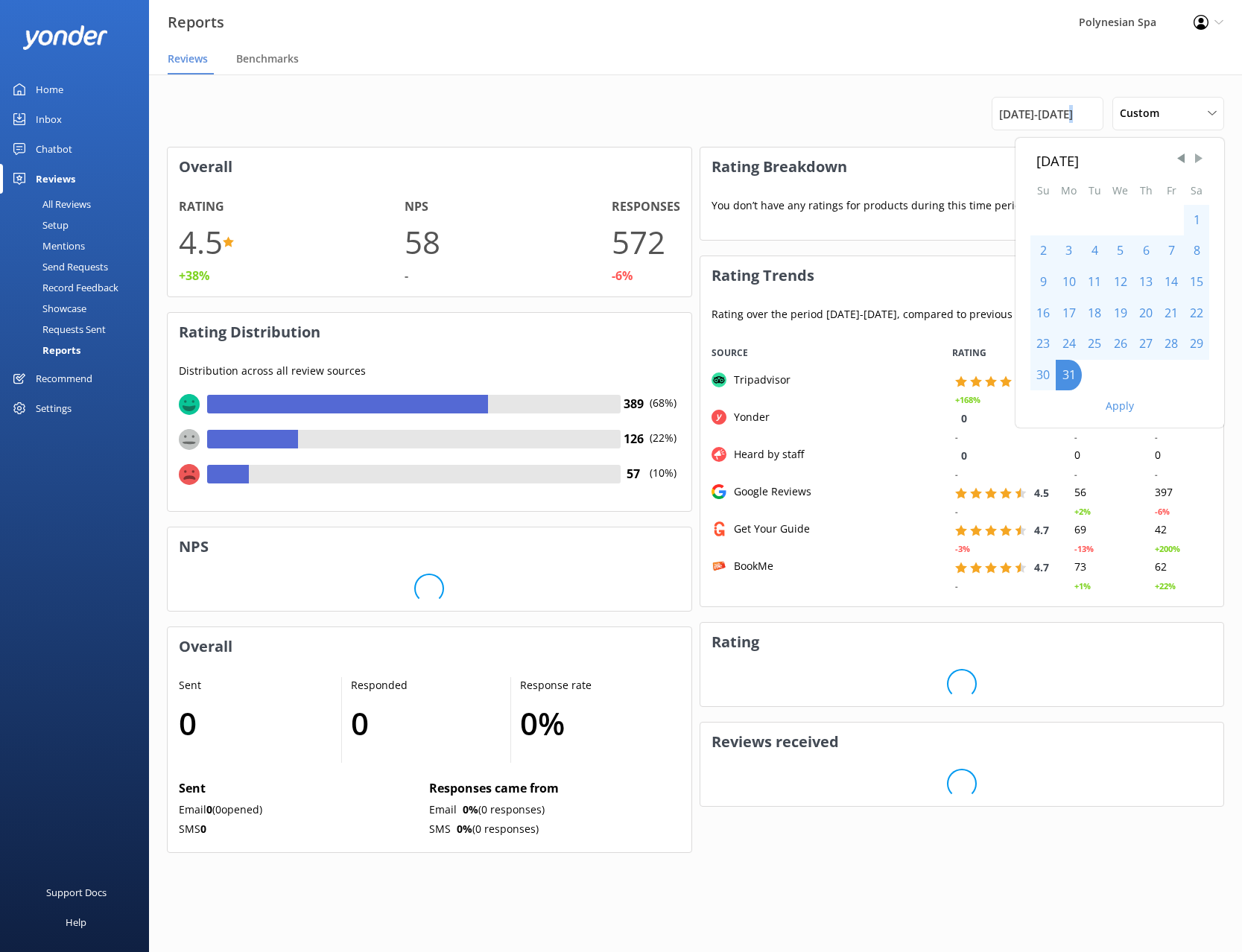
click at [1197, 158] on span "Next Month" at bounding box center [1198, 158] width 15 height 15
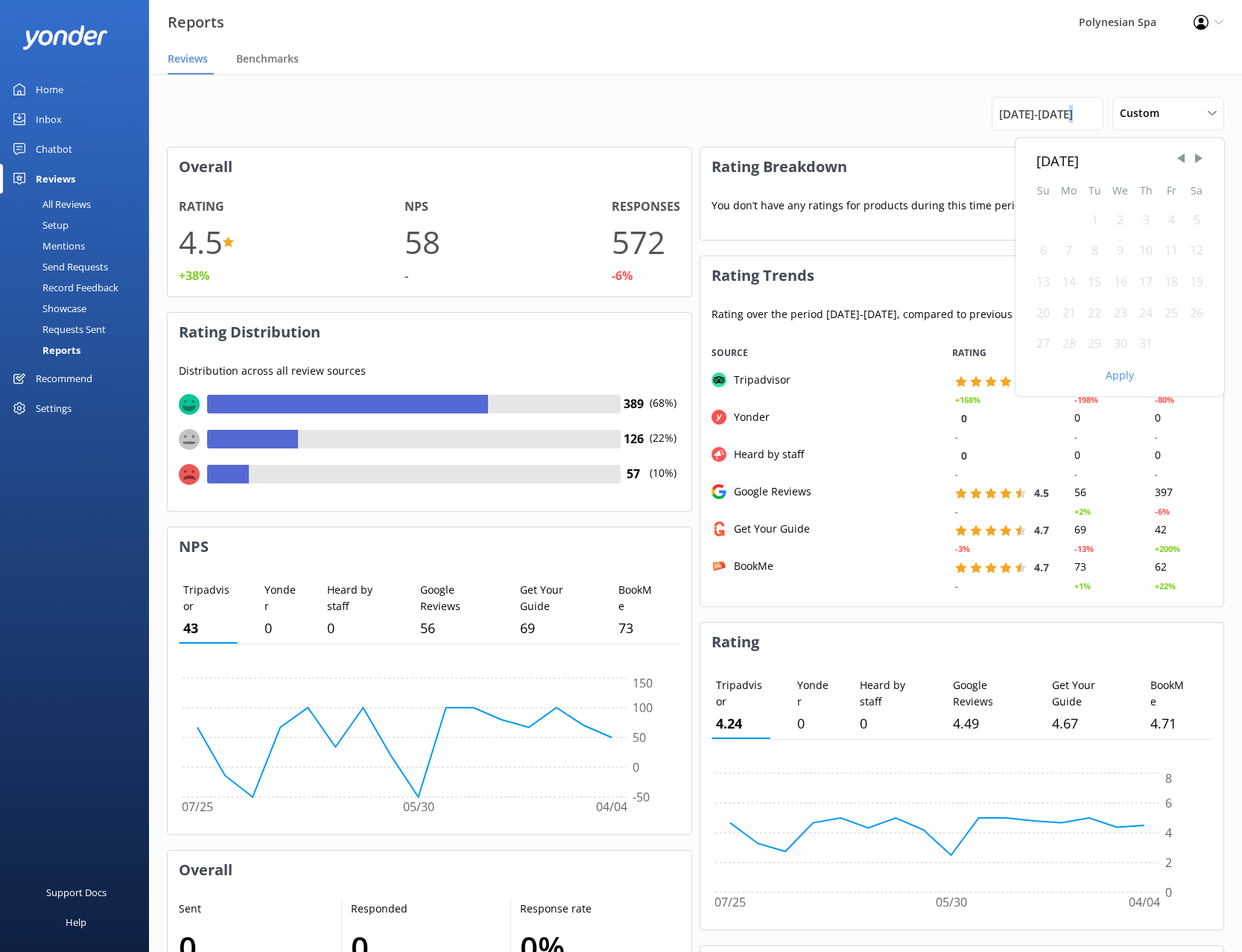
click at [1096, 218] on div "1" at bounding box center [1095, 221] width 25 height 31
click at [1145, 341] on div "31" at bounding box center [1146, 344] width 25 height 31
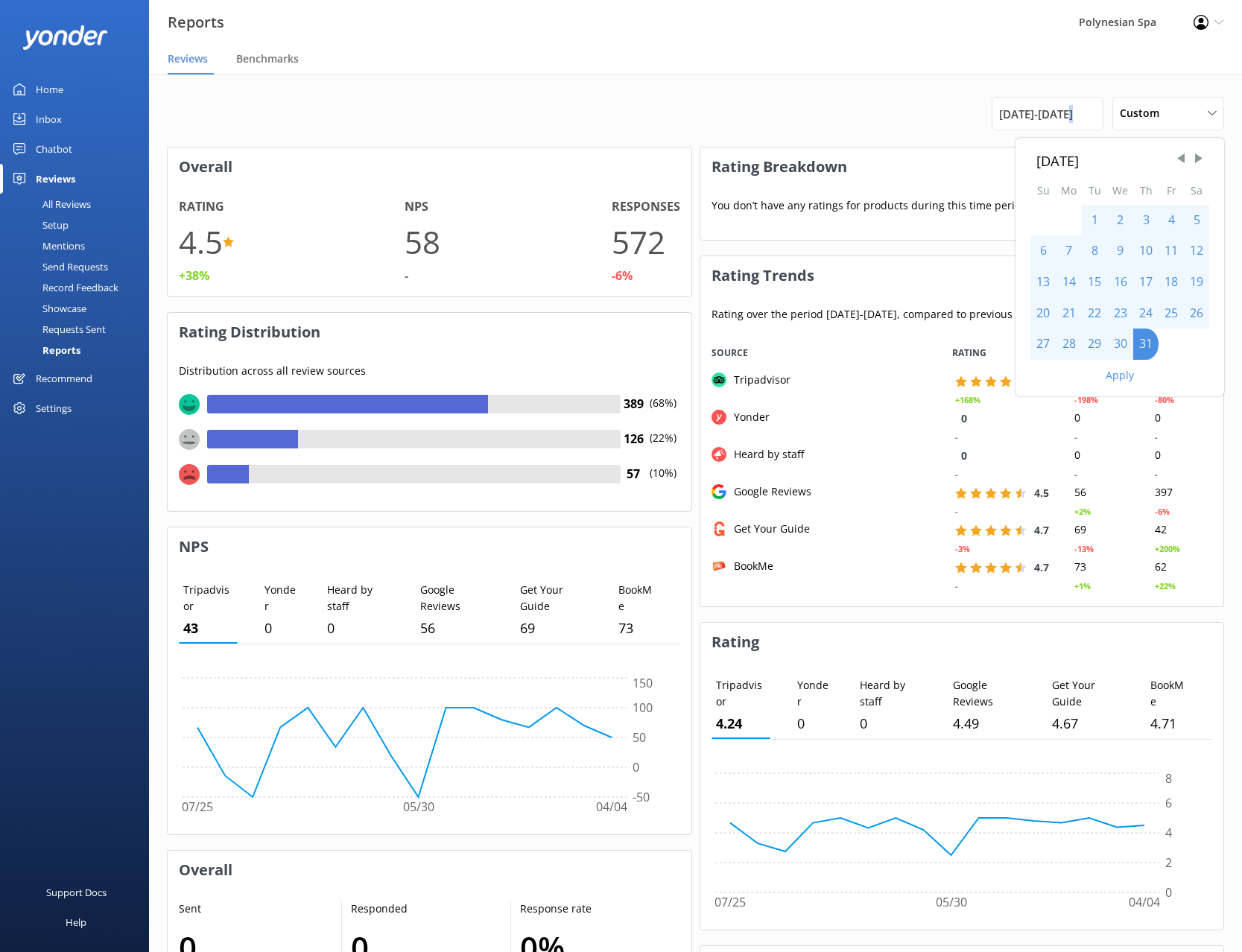
click at [1111, 386] on div "[DATE] Su Mo Tu We Th Fr Sa 1 2 3 4 5 6 7 8 9 10 11 12 13 14 15 16 17 18 19 20 …" at bounding box center [1119, 268] width 209 height 259
drag, startPoint x: 1114, startPoint y: 376, endPoint x: 1052, endPoint y: 364, distance: 63.2
click at [1114, 376] on button "Apply" at bounding box center [1119, 376] width 28 height 11
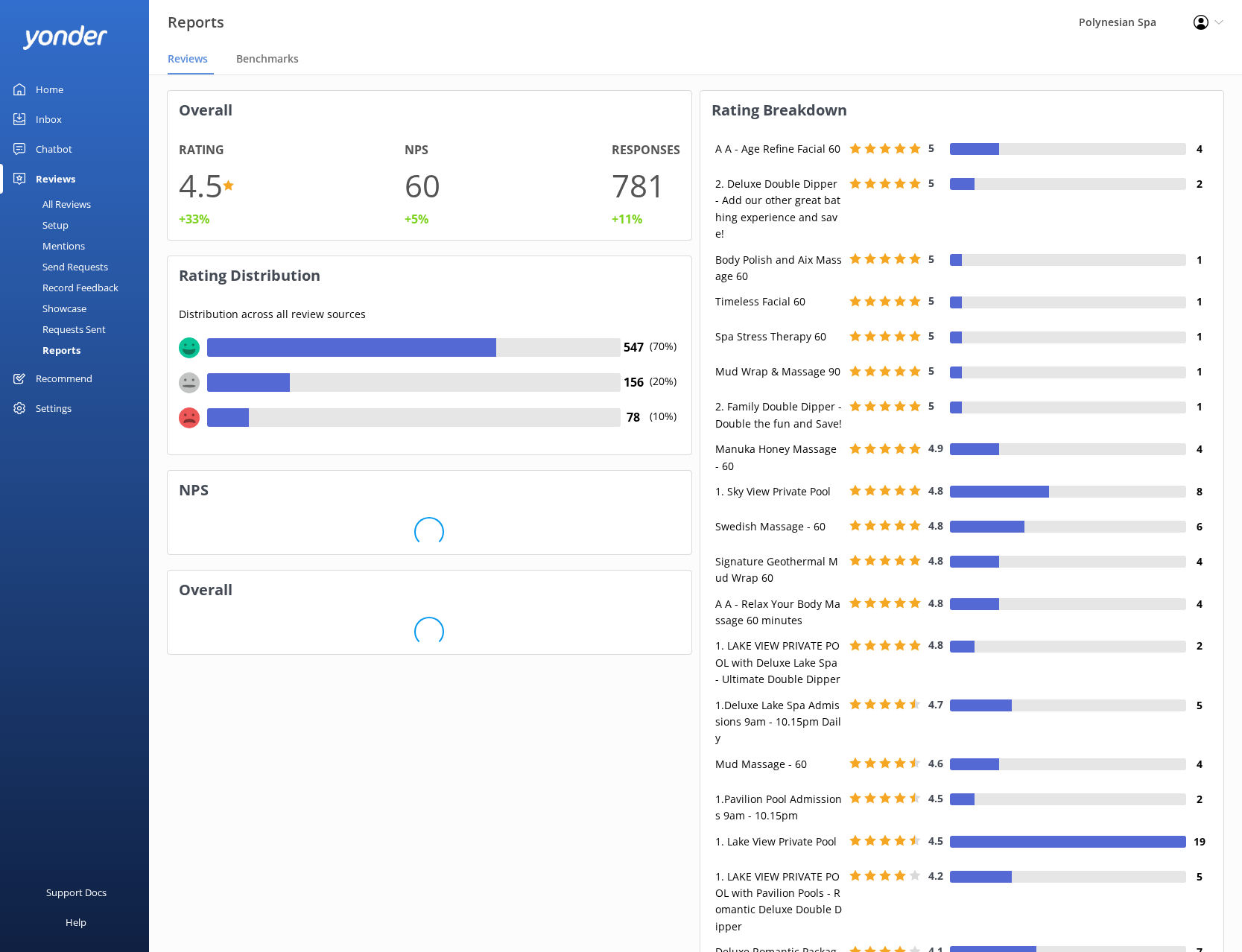
scroll to position [0, 0]
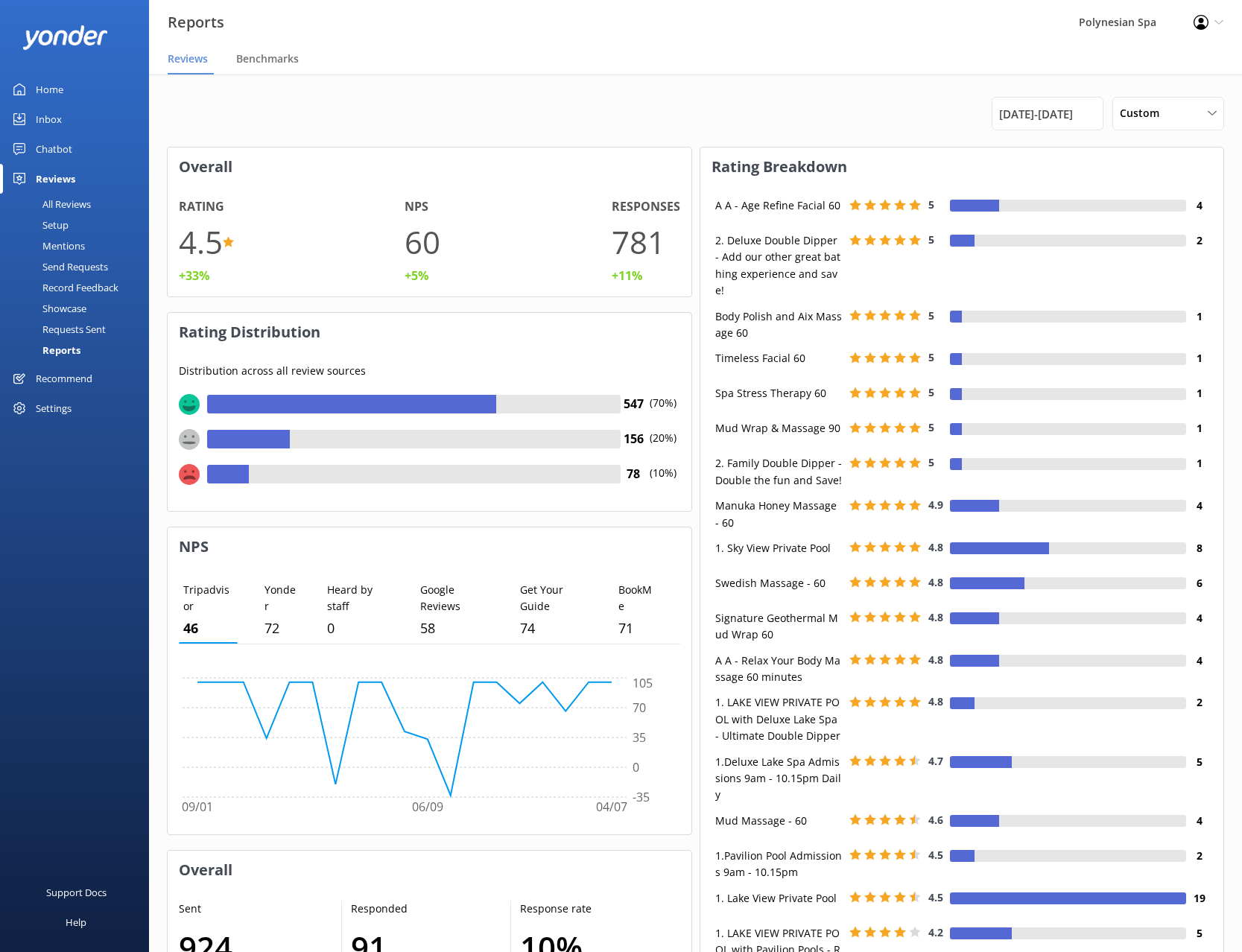
click at [1001, 110] on span "[DATE] - [DATE]" at bounding box center [1035, 114] width 74 height 18
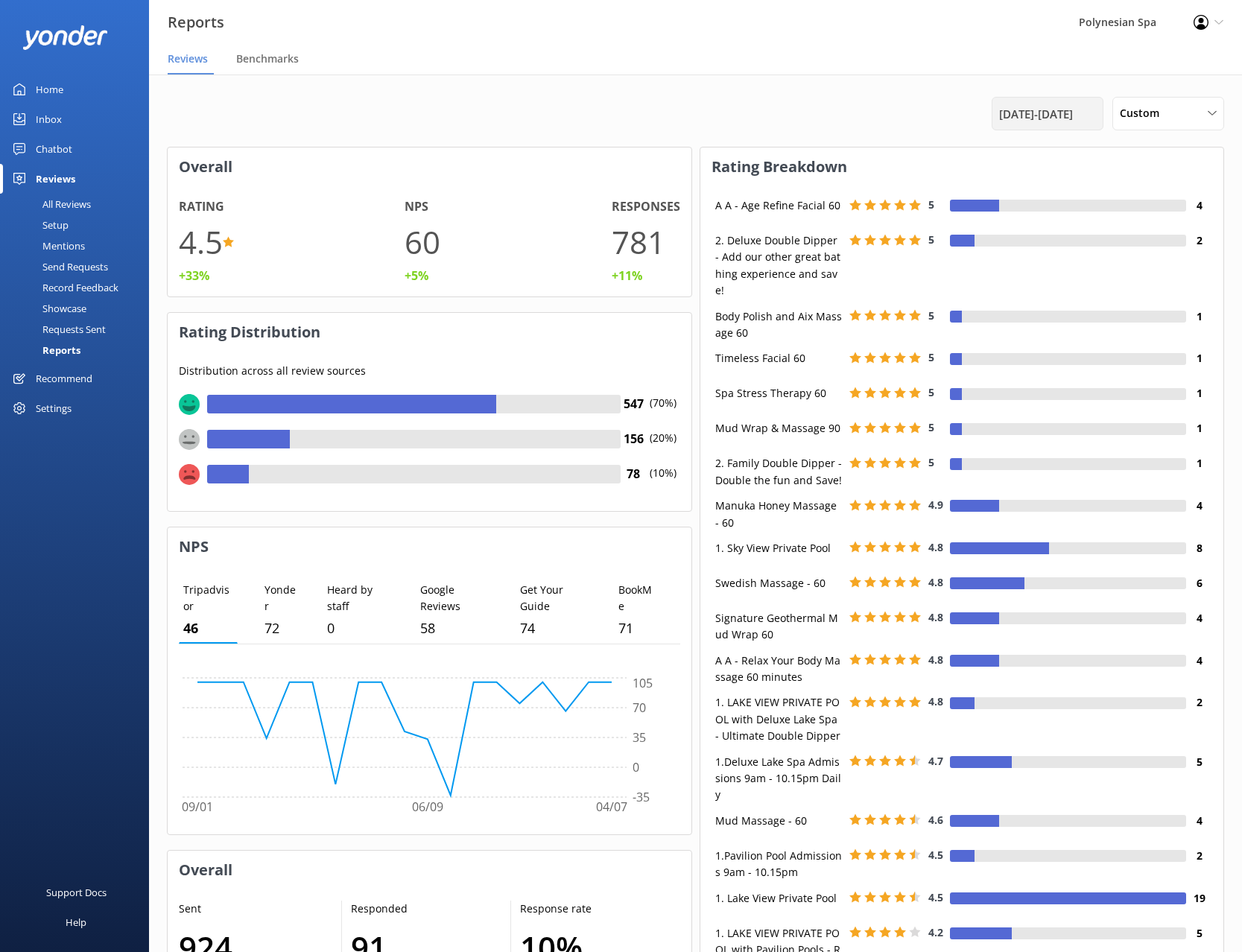
click at [1001, 122] on span "[DATE] - [DATE]" at bounding box center [1035, 114] width 74 height 18
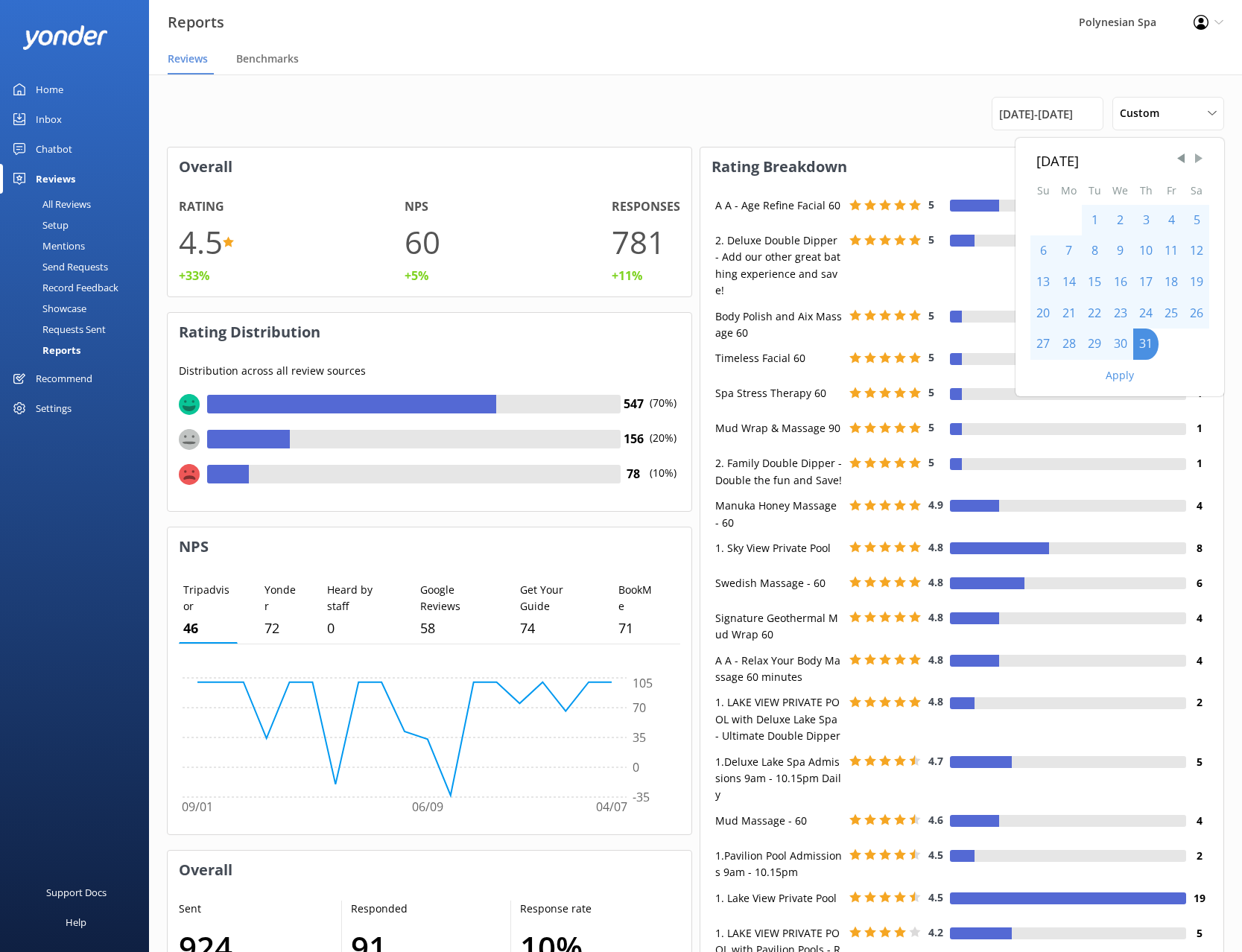
click at [1196, 159] on span "Next Month" at bounding box center [1198, 158] width 15 height 15
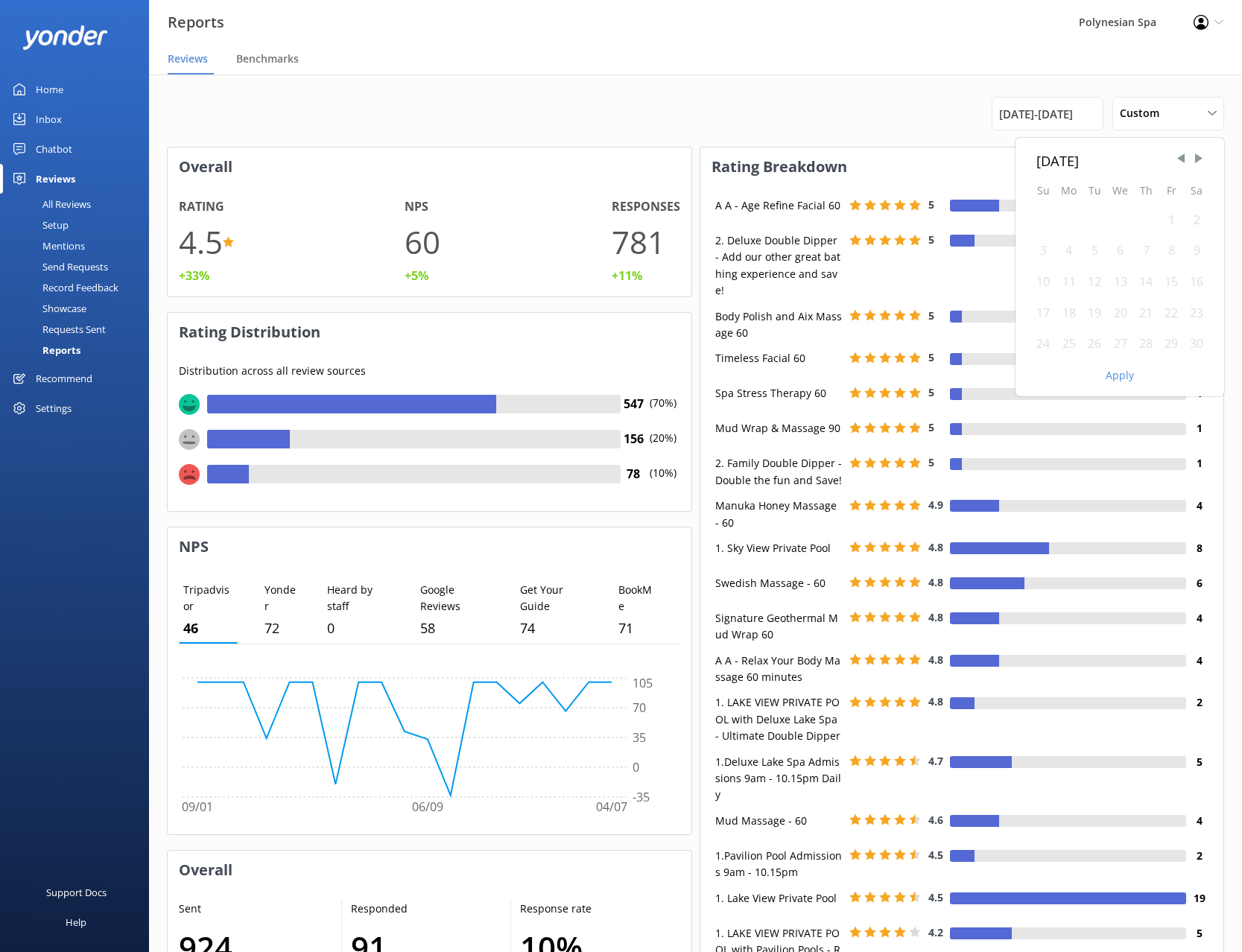
drag, startPoint x: 1174, startPoint y: 219, endPoint x: 1168, endPoint y: 234, distance: 16.2
click at [1174, 219] on div "1" at bounding box center [1171, 221] width 25 height 31
drag, startPoint x: 1195, startPoint y: 349, endPoint x: 1145, endPoint y: 370, distance: 54.2
click at [1194, 348] on div "30" at bounding box center [1197, 344] width 25 height 31
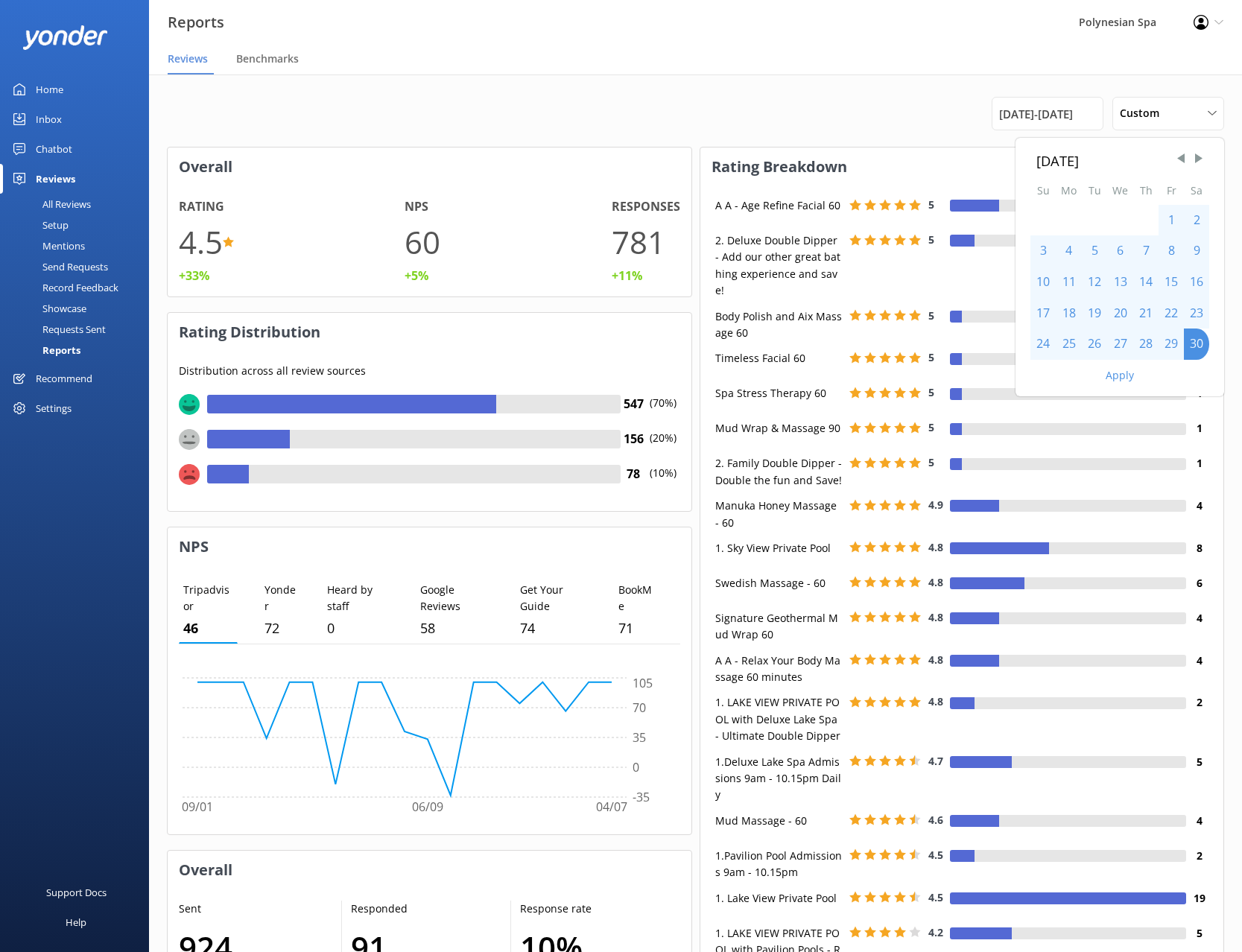
click at [1119, 377] on button "Apply" at bounding box center [1119, 376] width 28 height 11
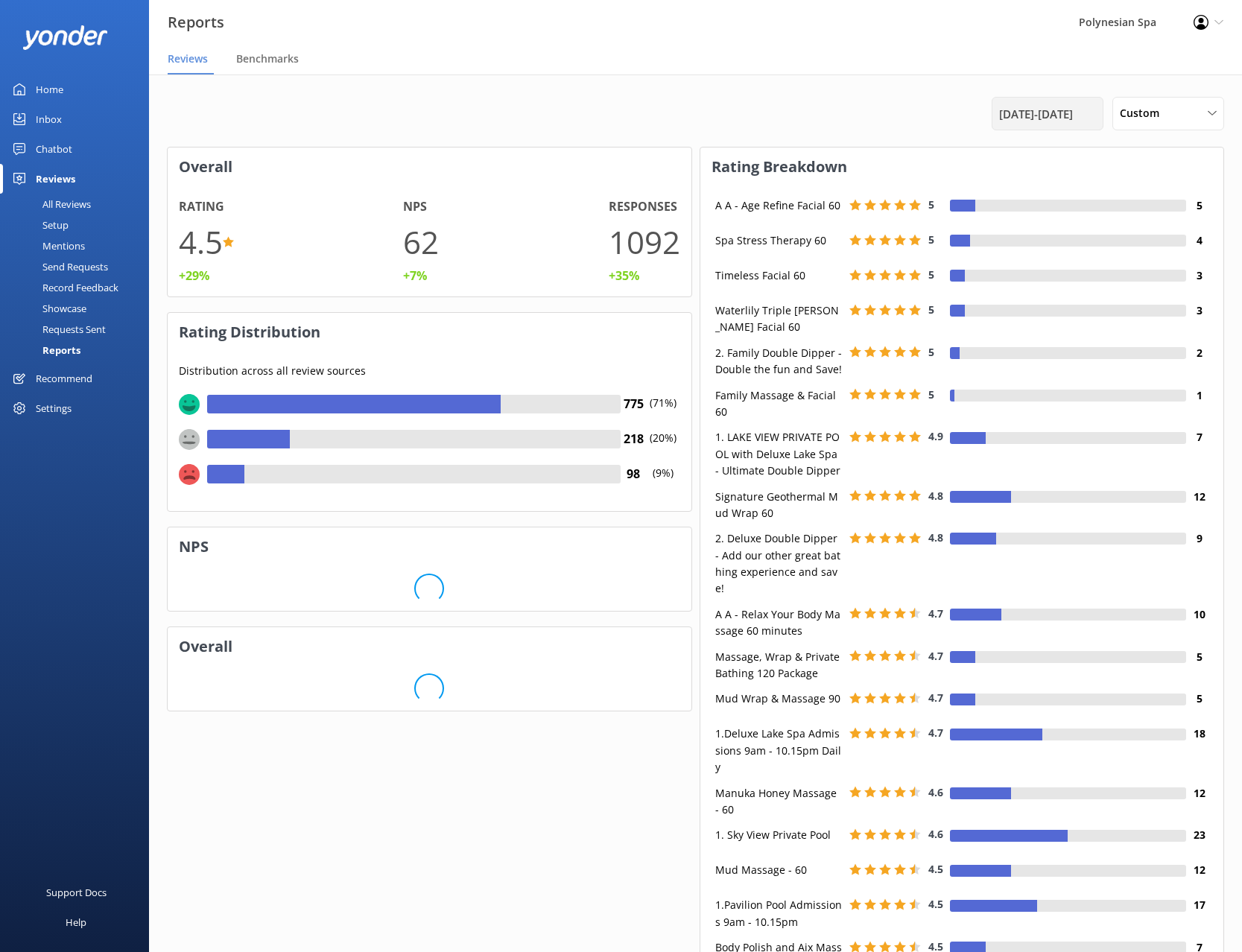
click at [1064, 113] on span "[DATE] - [DATE]" at bounding box center [1035, 114] width 74 height 18
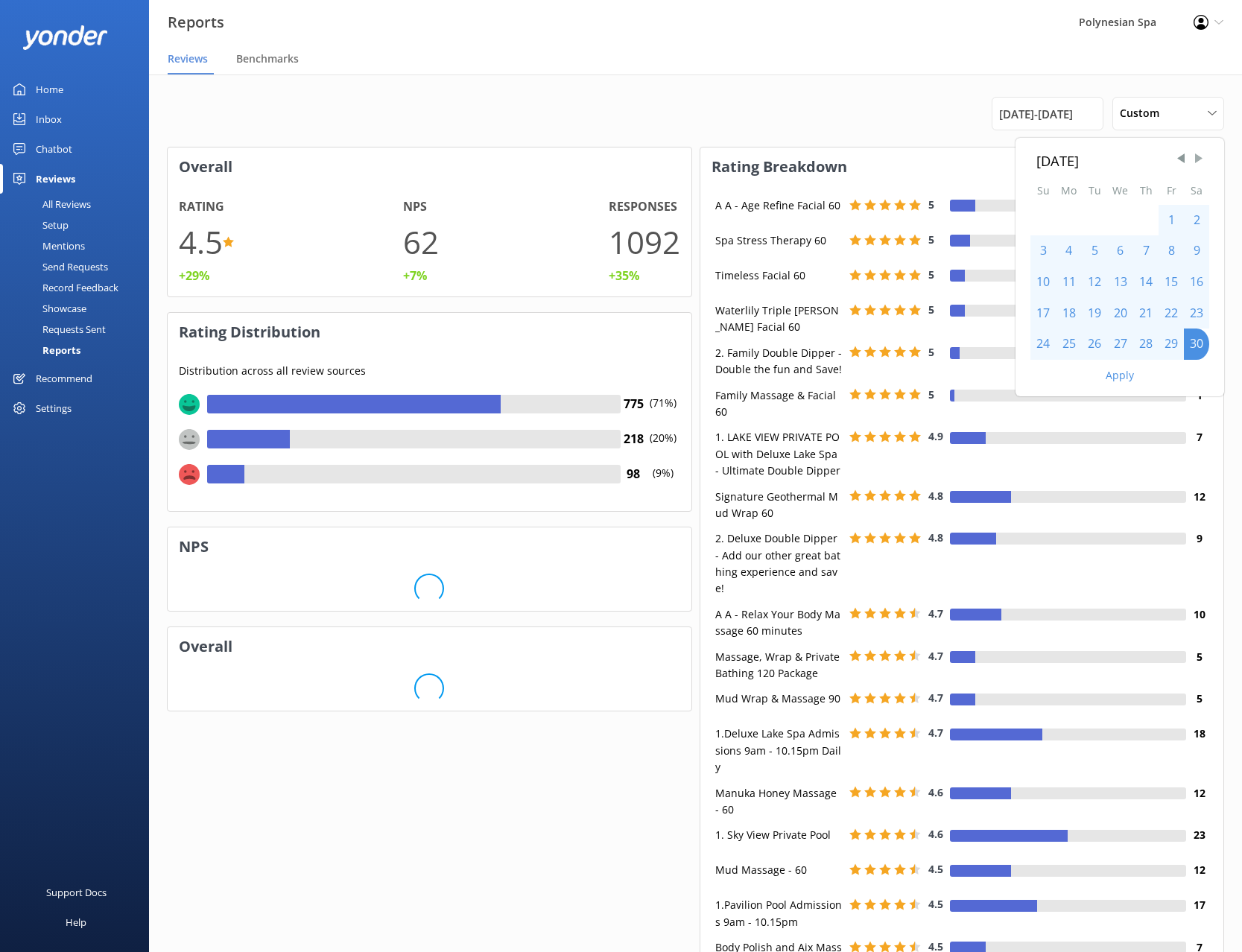
click at [1199, 161] on span "Next Month" at bounding box center [1198, 158] width 15 height 15
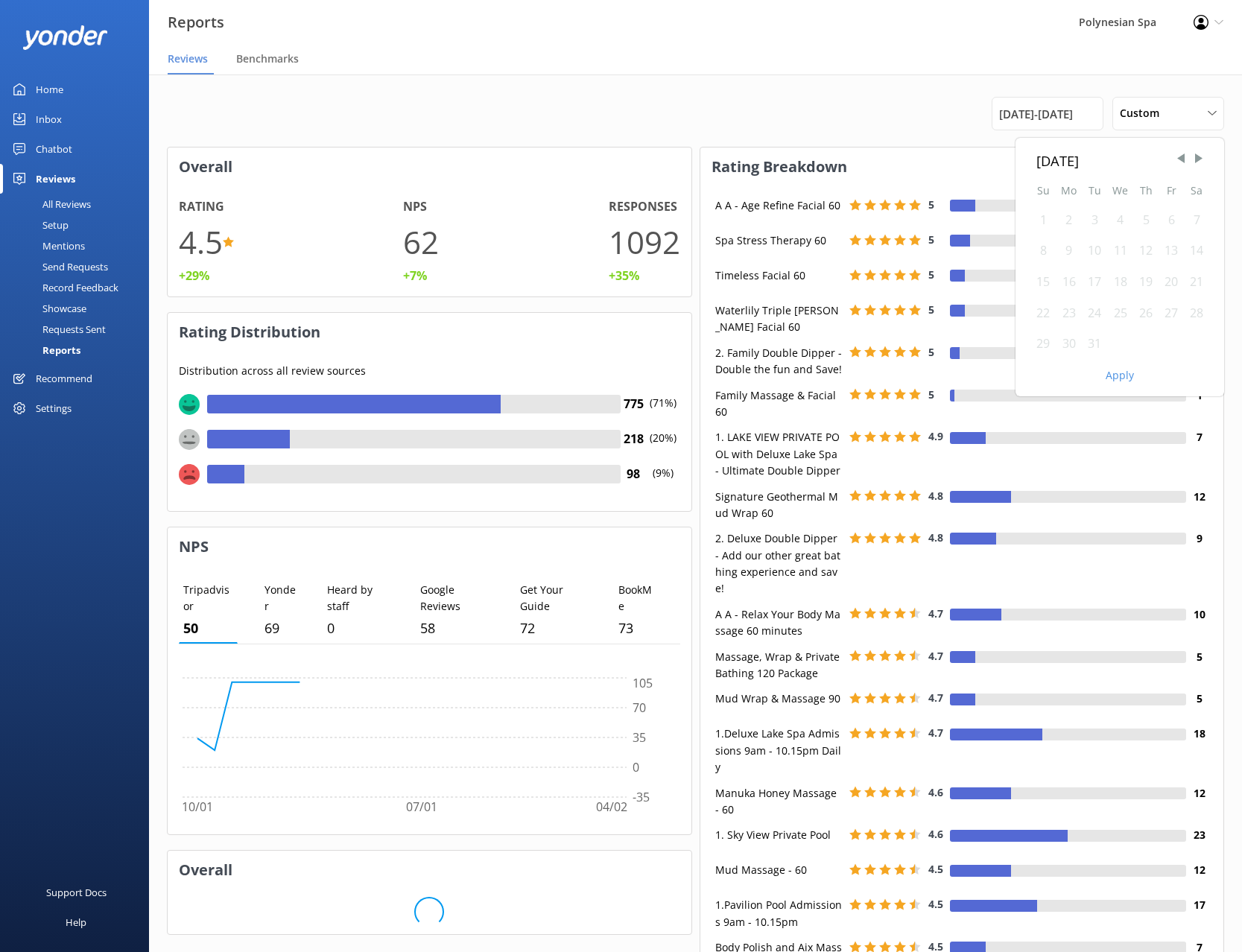
click at [1043, 220] on div "1" at bounding box center [1043, 221] width 25 height 31
click at [1094, 340] on div "31" at bounding box center [1095, 344] width 25 height 31
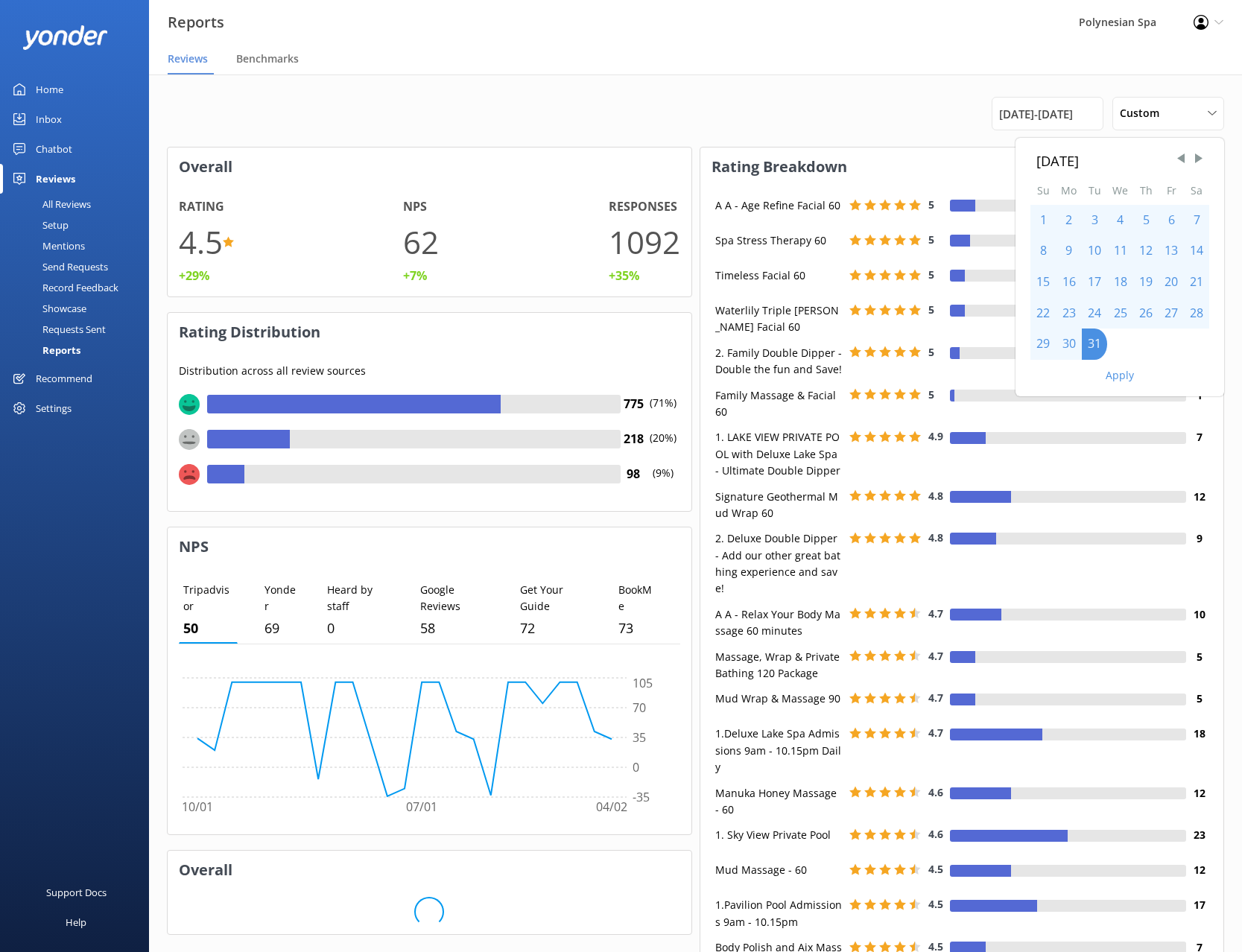
click at [1118, 377] on button "Apply" at bounding box center [1119, 376] width 28 height 11
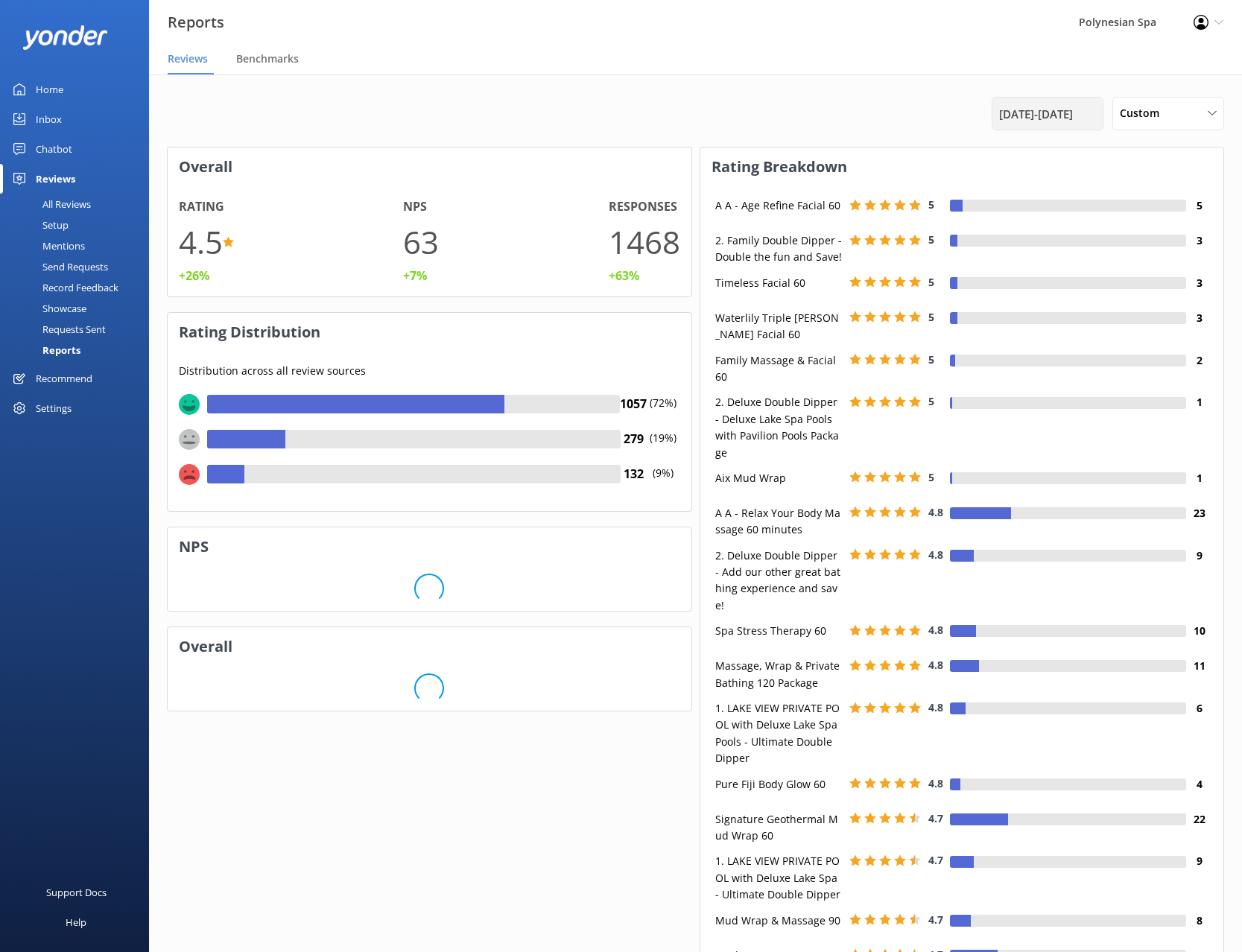
click at [1024, 121] on span "[DATE] - [DATE]" at bounding box center [1035, 114] width 74 height 18
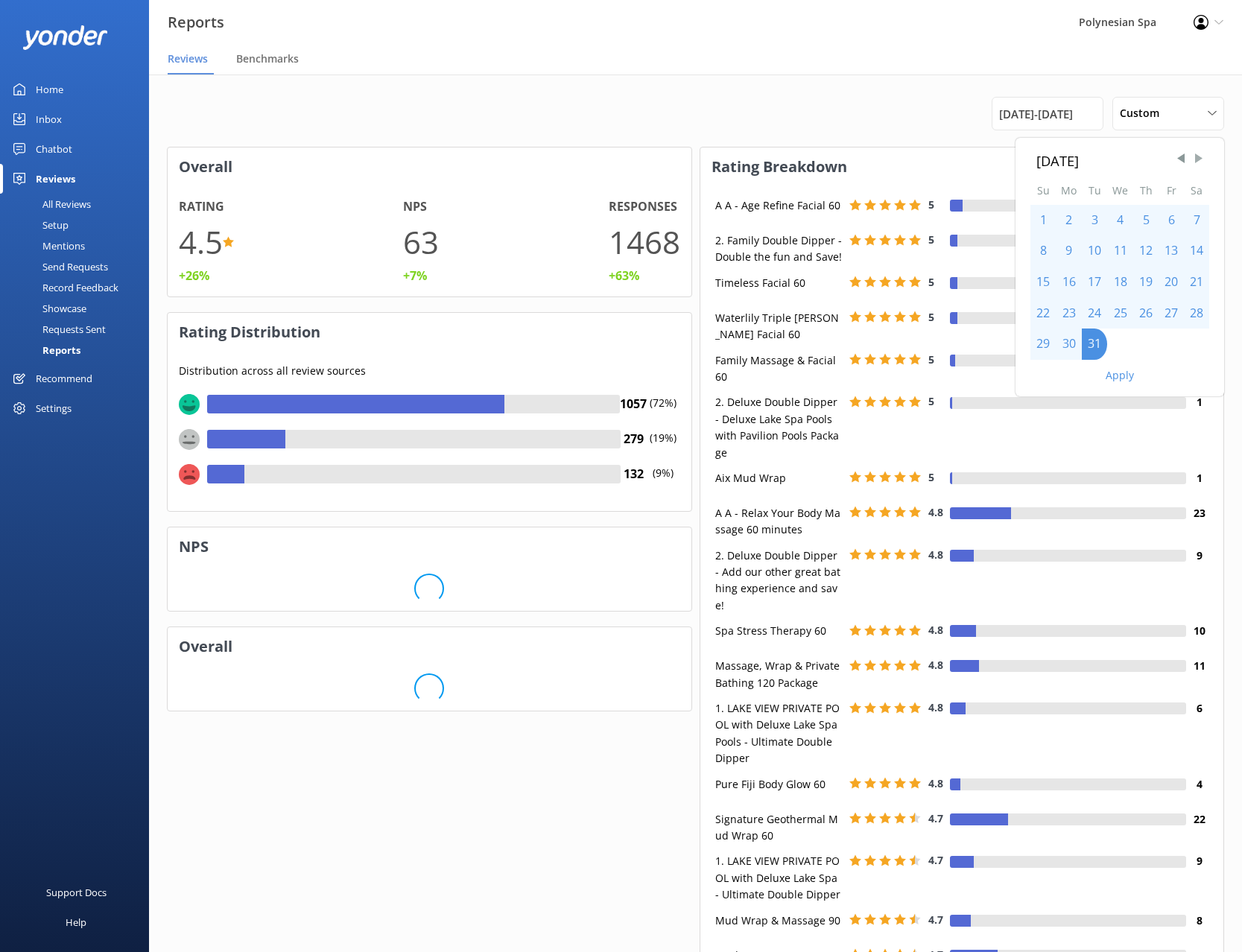
click at [1193, 158] on span "Next Month" at bounding box center [1198, 158] width 15 height 15
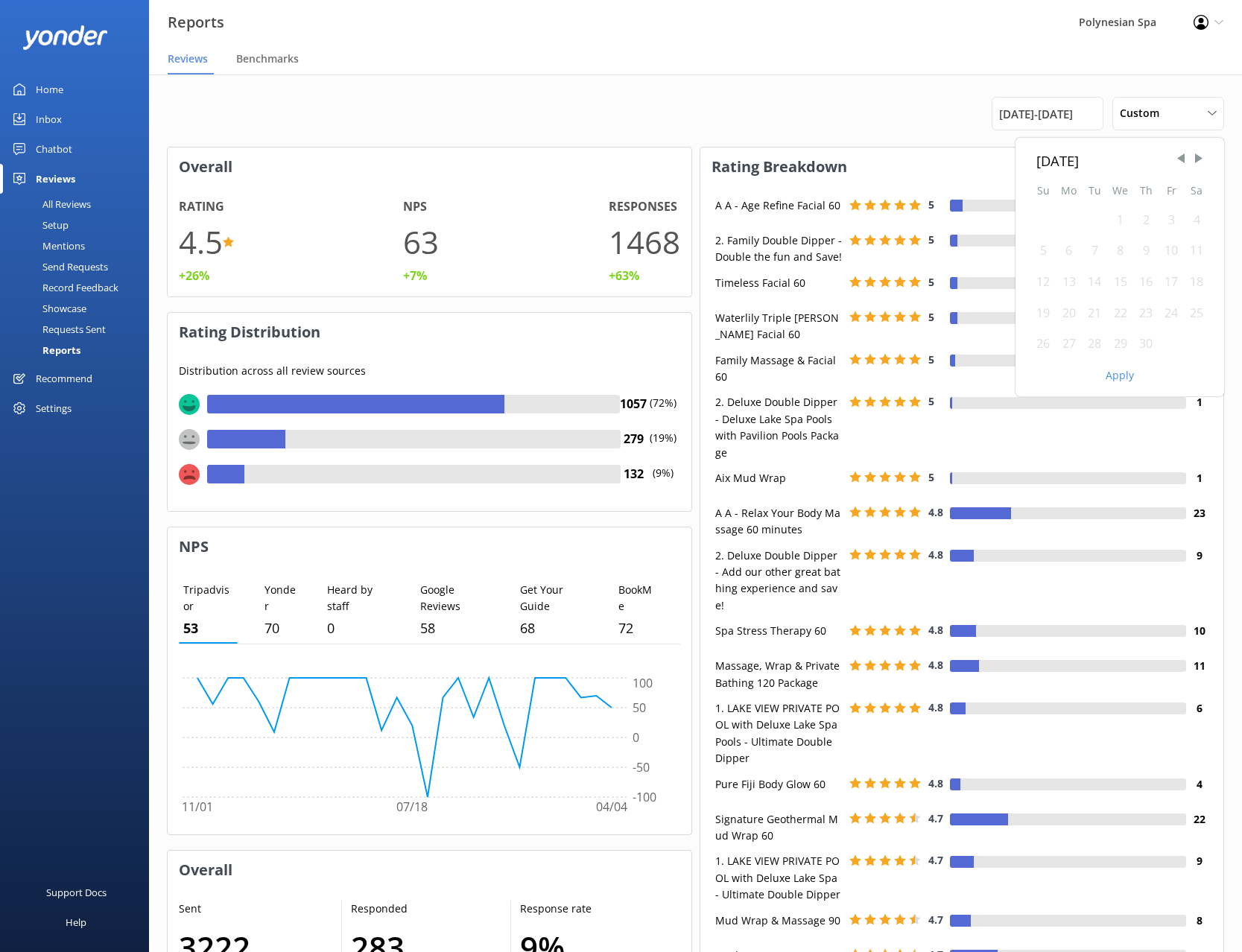
click at [1118, 222] on div "1" at bounding box center [1120, 221] width 26 height 31
click at [1143, 343] on div "30" at bounding box center [1146, 344] width 25 height 31
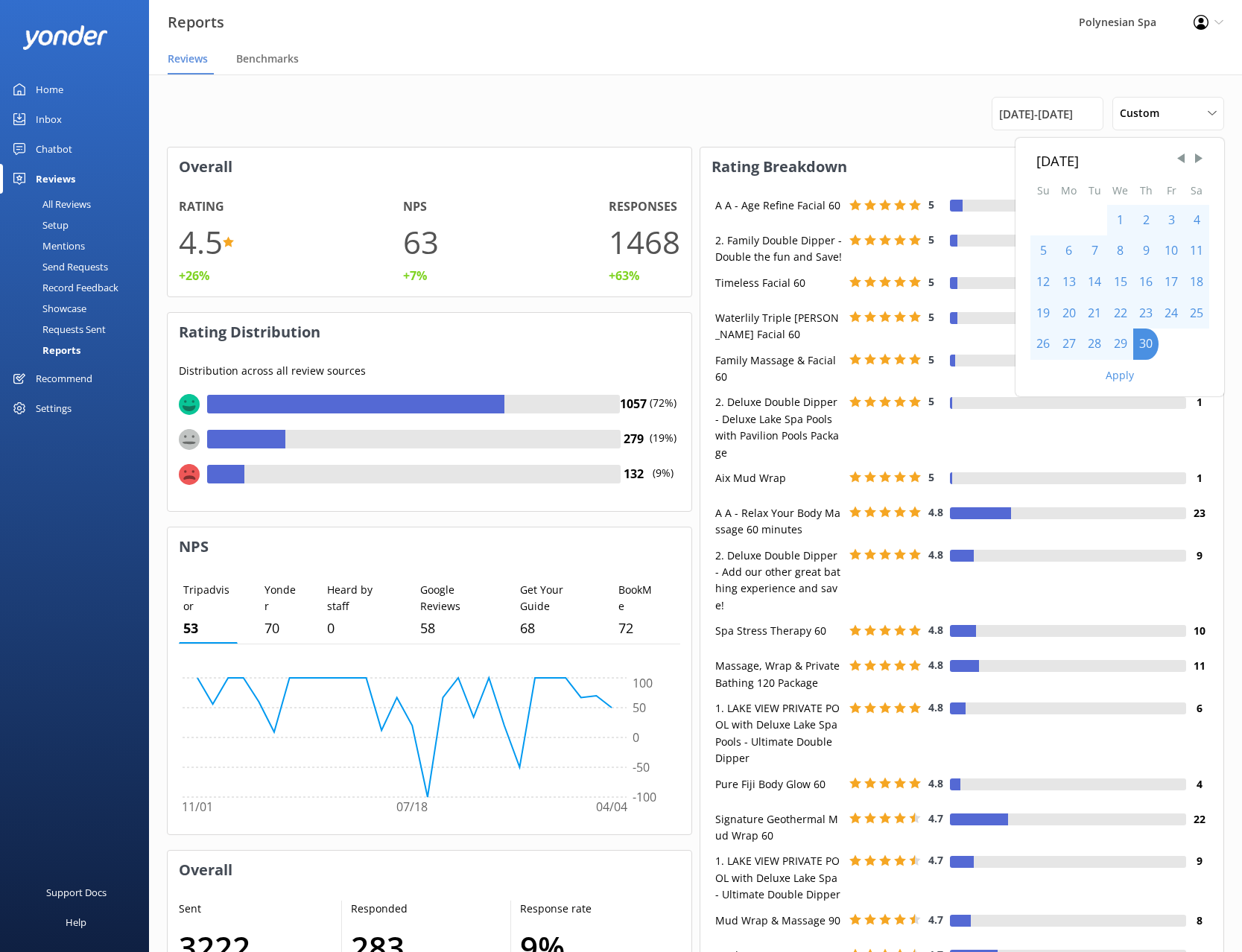
click at [1121, 375] on button "Apply" at bounding box center [1119, 376] width 28 height 11
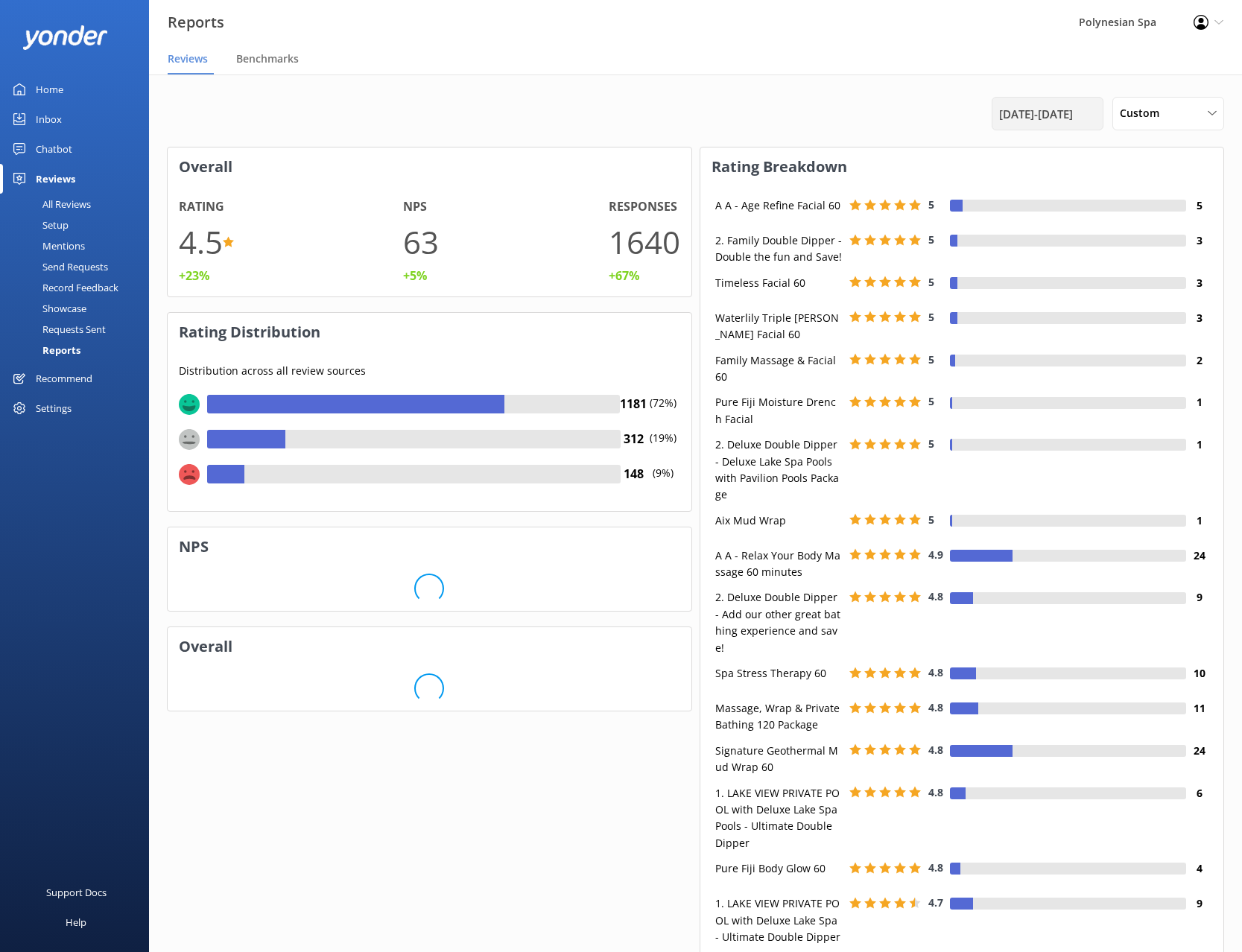
click at [1034, 112] on span "[DATE] - [DATE]" at bounding box center [1035, 114] width 74 height 18
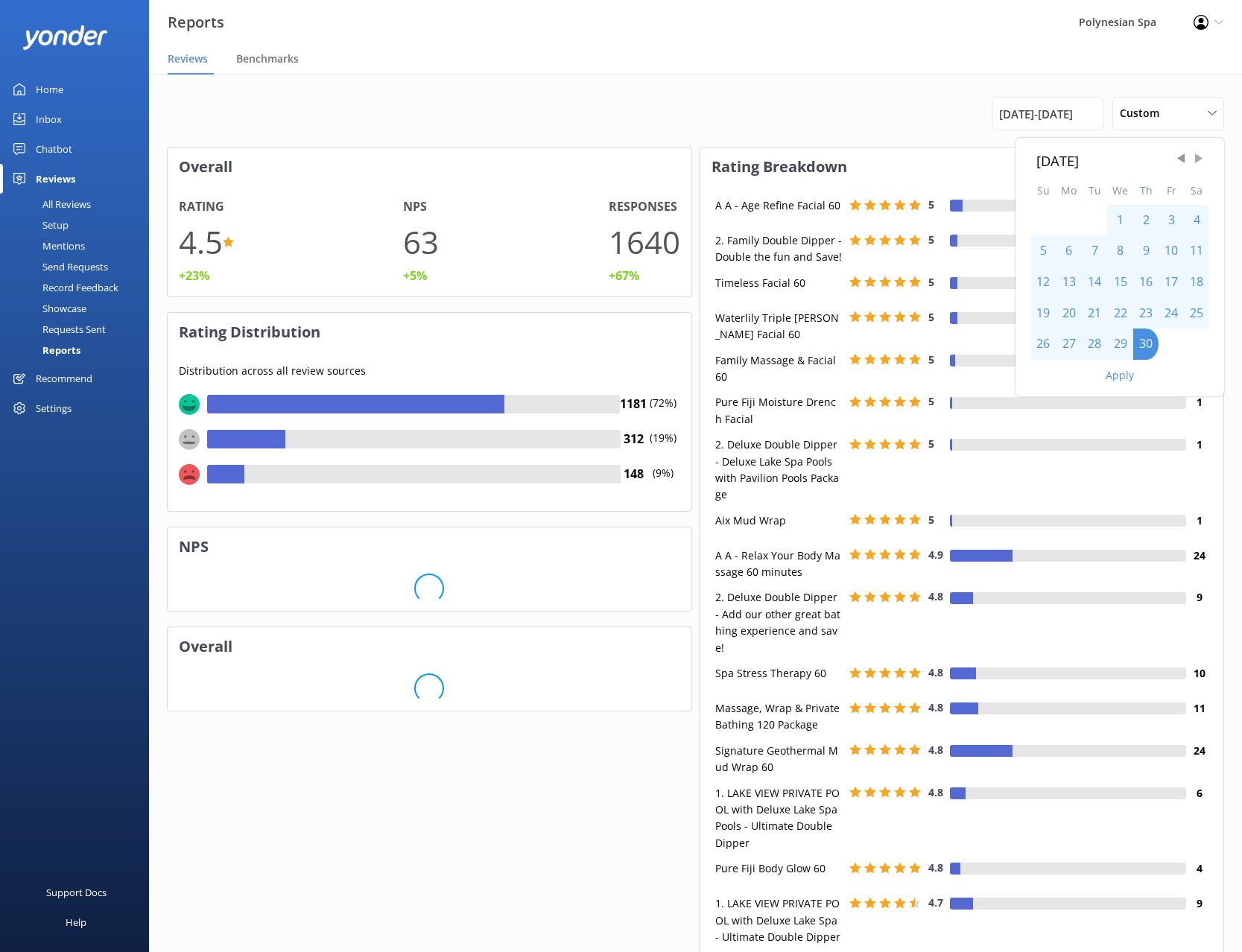
click at [1195, 162] on span "Next Month" at bounding box center [1198, 158] width 15 height 15
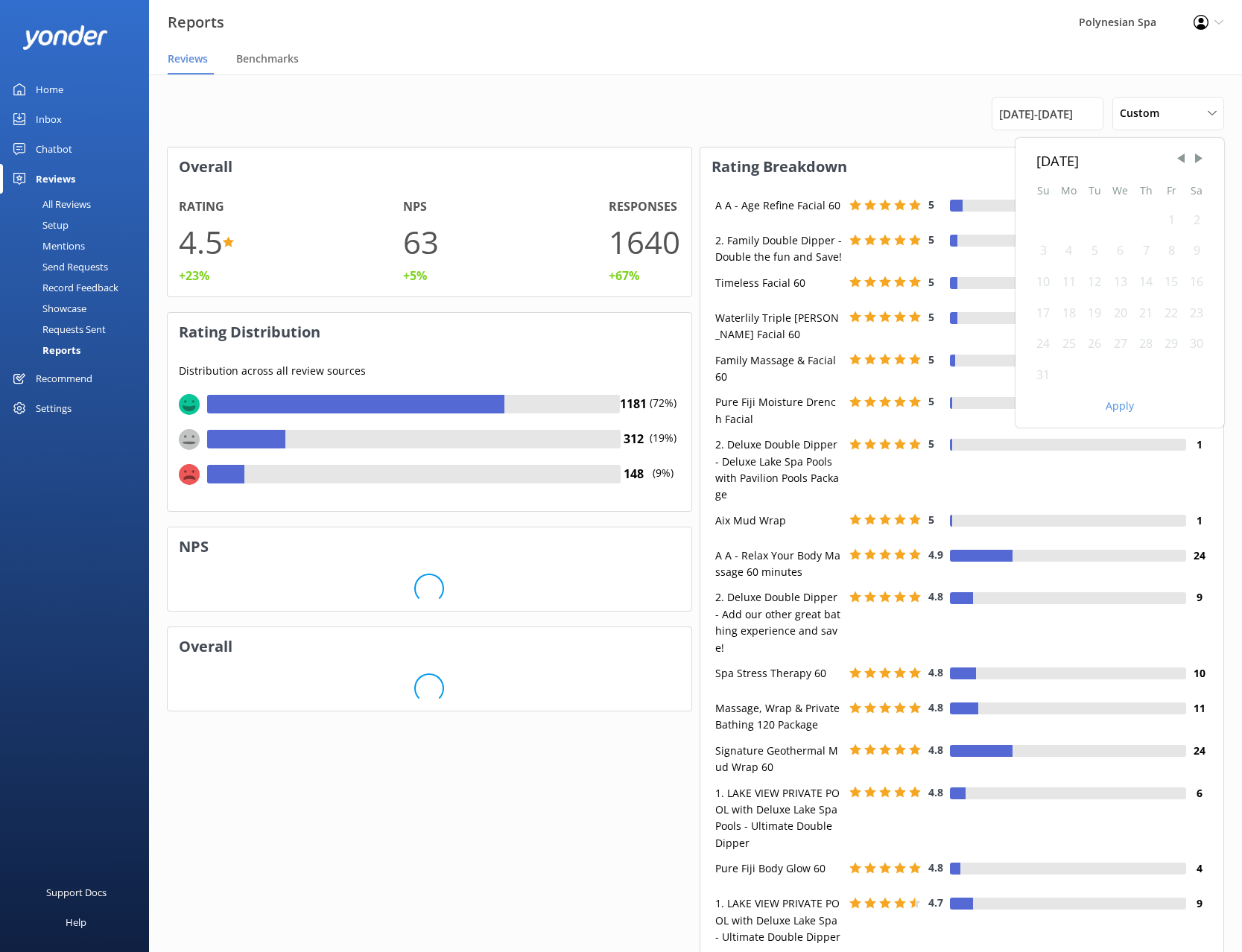
click at [1171, 219] on div "1" at bounding box center [1171, 221] width 25 height 31
click at [1044, 374] on div "31" at bounding box center [1043, 376] width 25 height 31
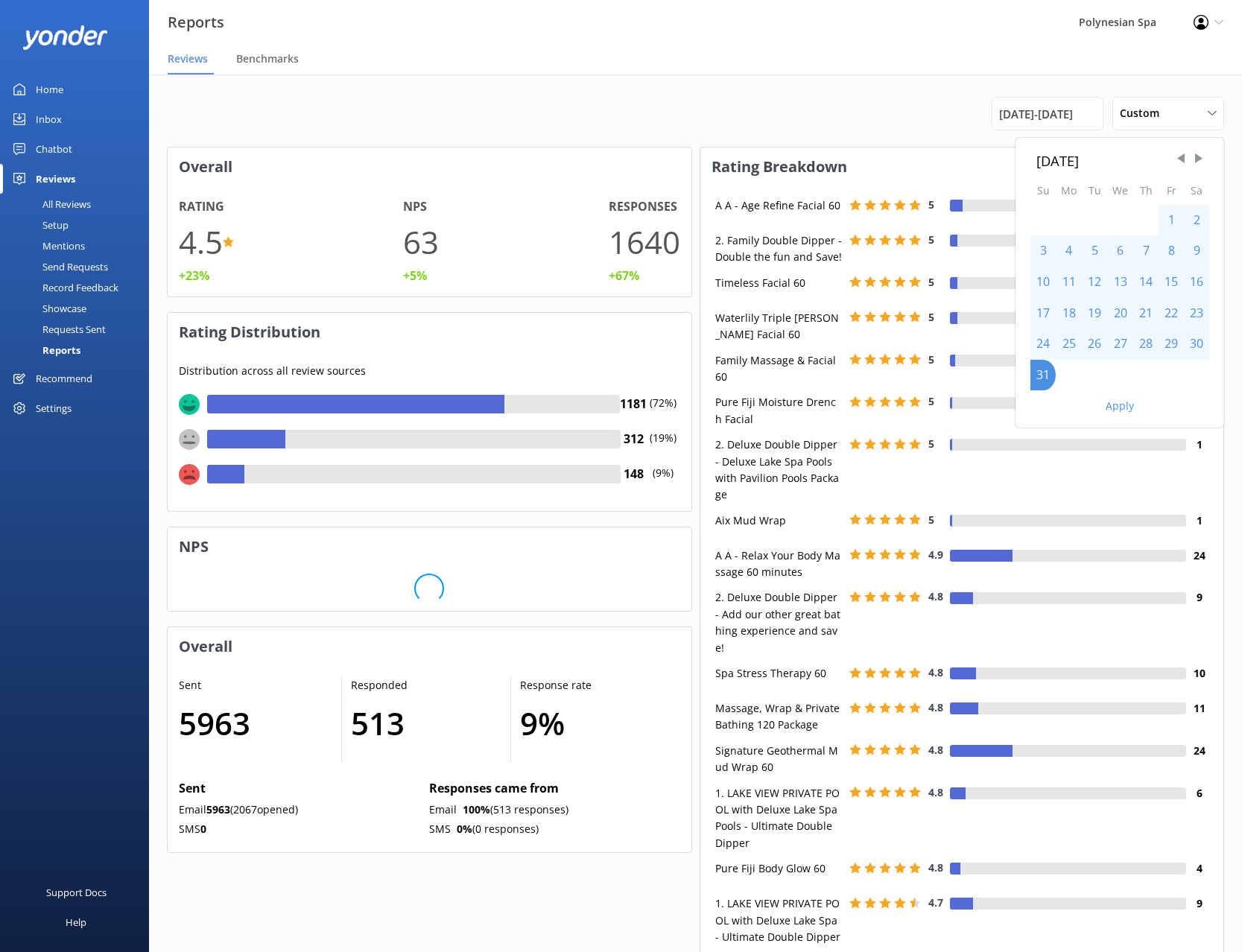
click at [1119, 407] on button "Apply" at bounding box center [1119, 406] width 28 height 11
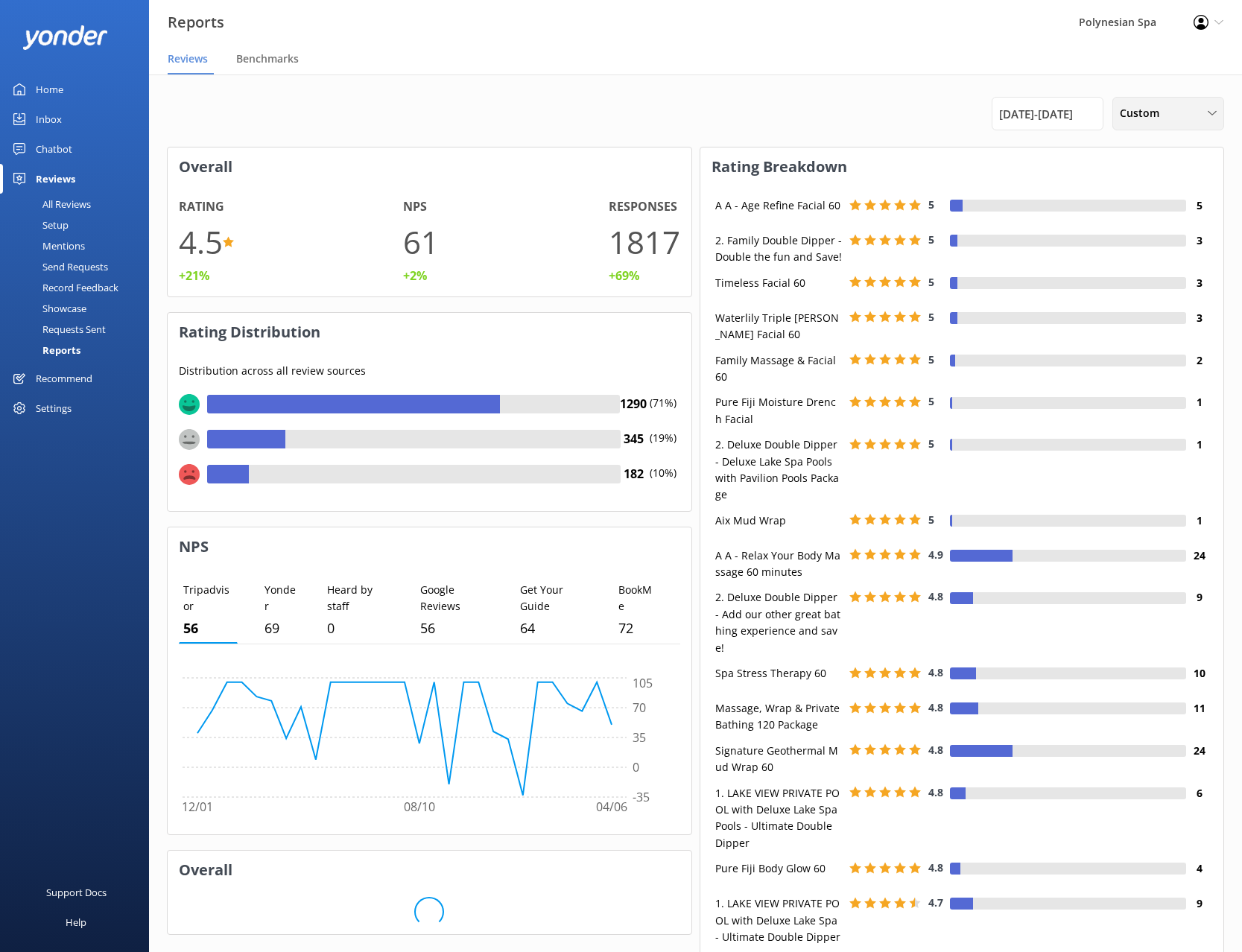
click at [1175, 120] on div "Custom" at bounding box center [1168, 113] width 104 height 17
click at [1167, 256] on link "Custom" at bounding box center [1179, 270] width 132 height 29
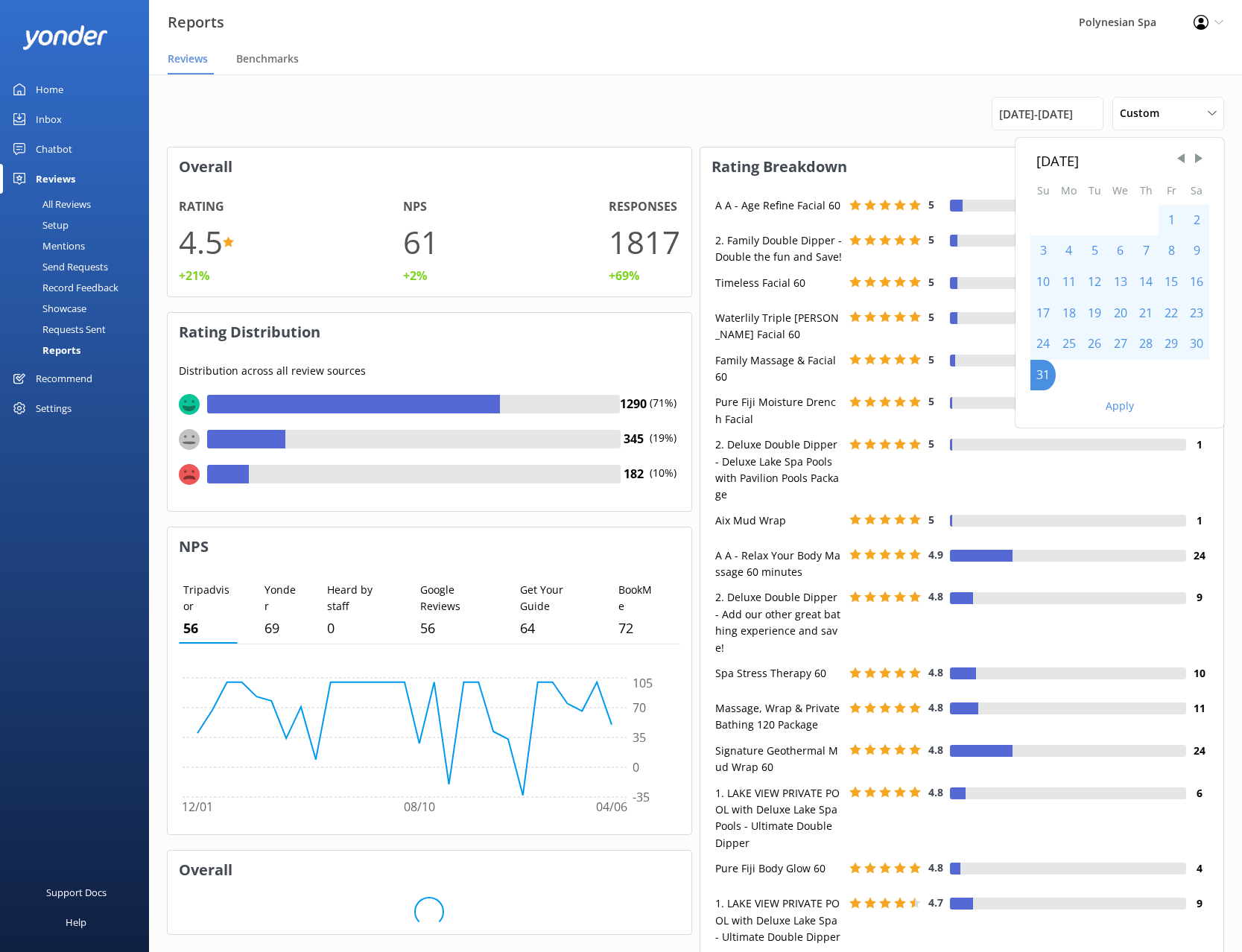
click at [1162, 247] on div "8" at bounding box center [1171, 251] width 25 height 31
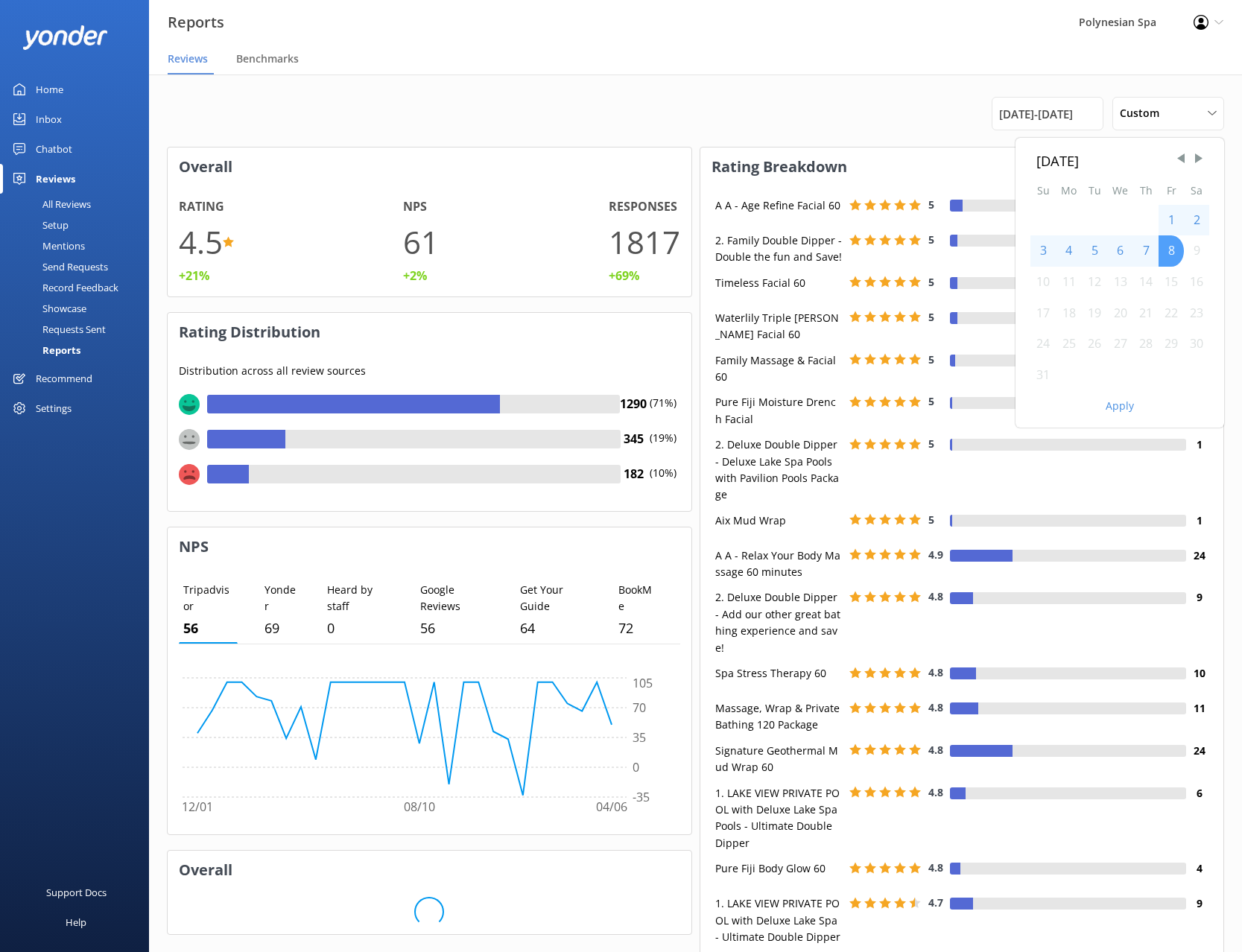
click at [1164, 253] on div "8" at bounding box center [1171, 251] width 25 height 31
click at [1169, 217] on div "1" at bounding box center [1171, 221] width 25 height 31
click at [1039, 371] on div "31" at bounding box center [1043, 376] width 25 height 31
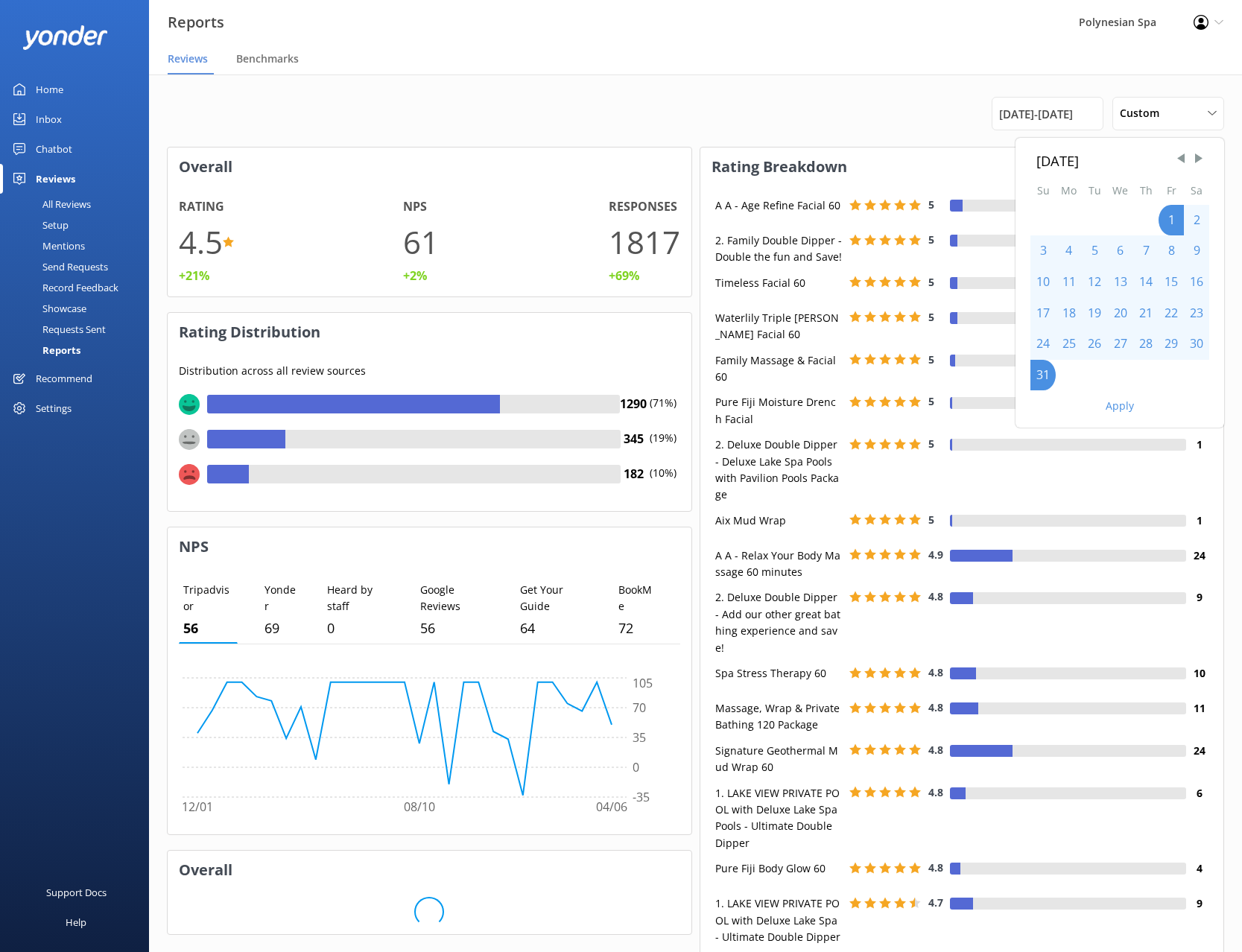
click at [1112, 401] on button "Apply" at bounding box center [1119, 406] width 28 height 11
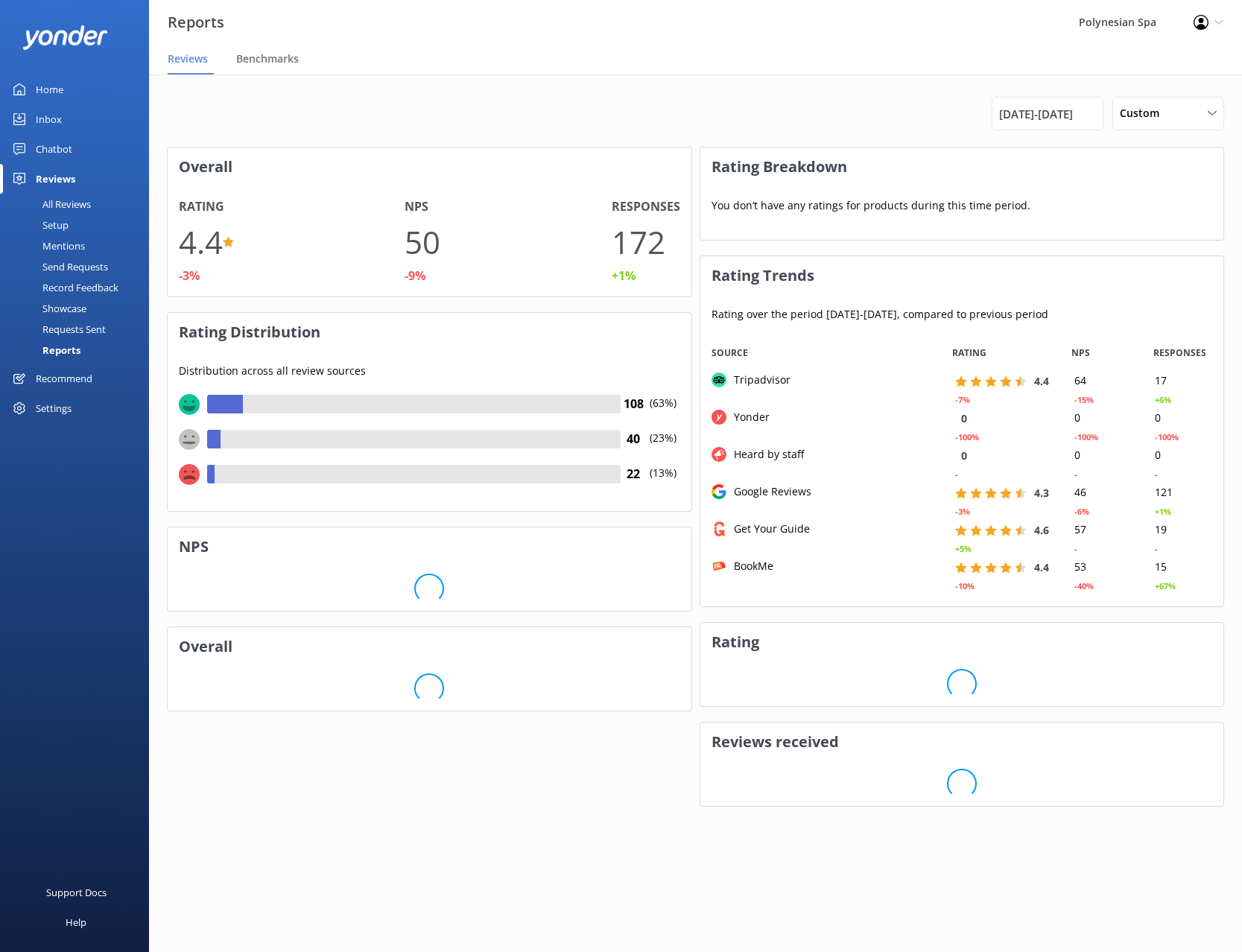
scroll to position [272, 523]
click at [1011, 116] on span "[DATE] - [DATE]" at bounding box center [1035, 114] width 74 height 18
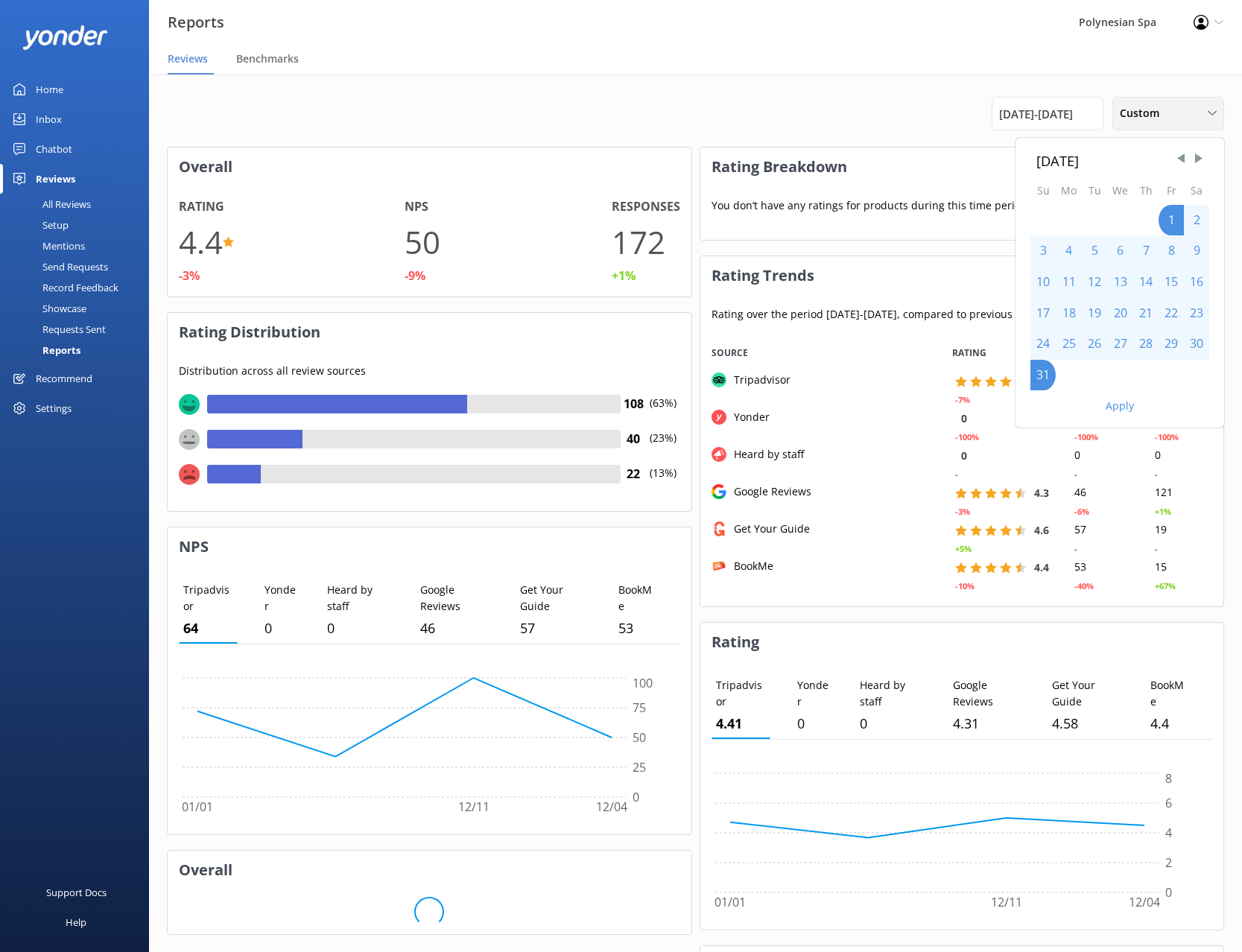
click at [1167, 112] on span "Custom" at bounding box center [1143, 113] width 48 height 17
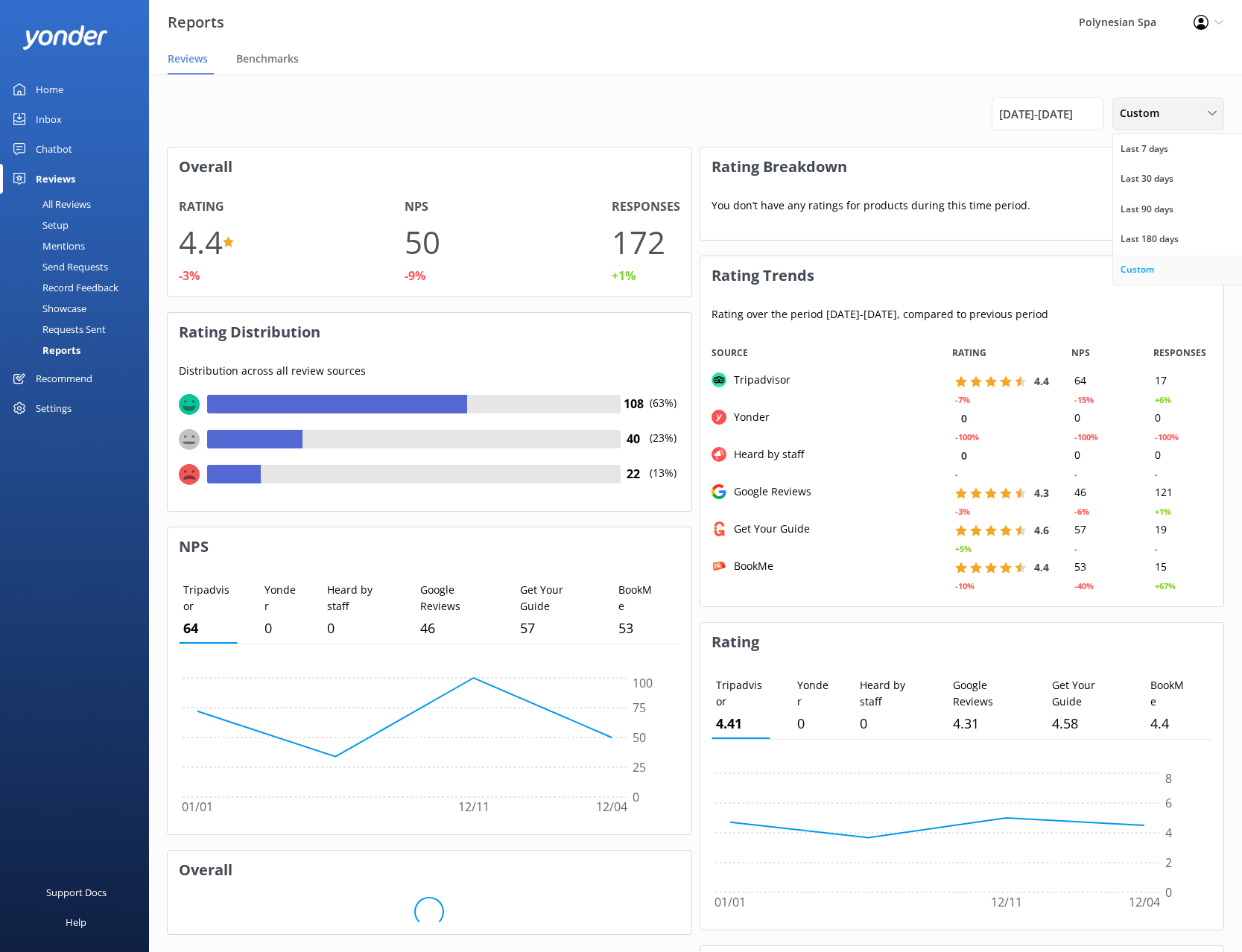
click at [1139, 263] on div "Custom" at bounding box center [1137, 270] width 33 height 15
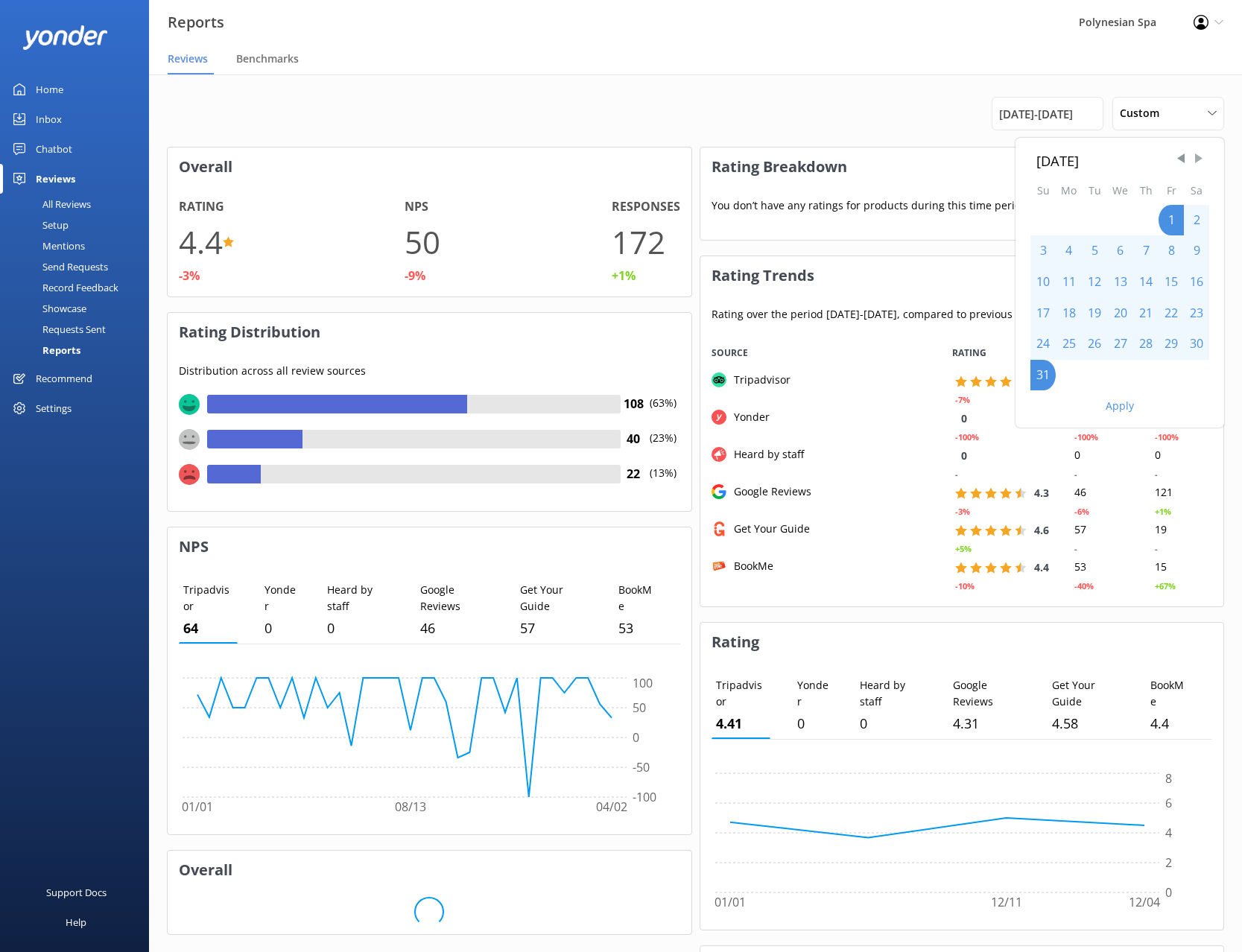
click at [1199, 157] on span "Next Month" at bounding box center [1198, 158] width 15 height 15
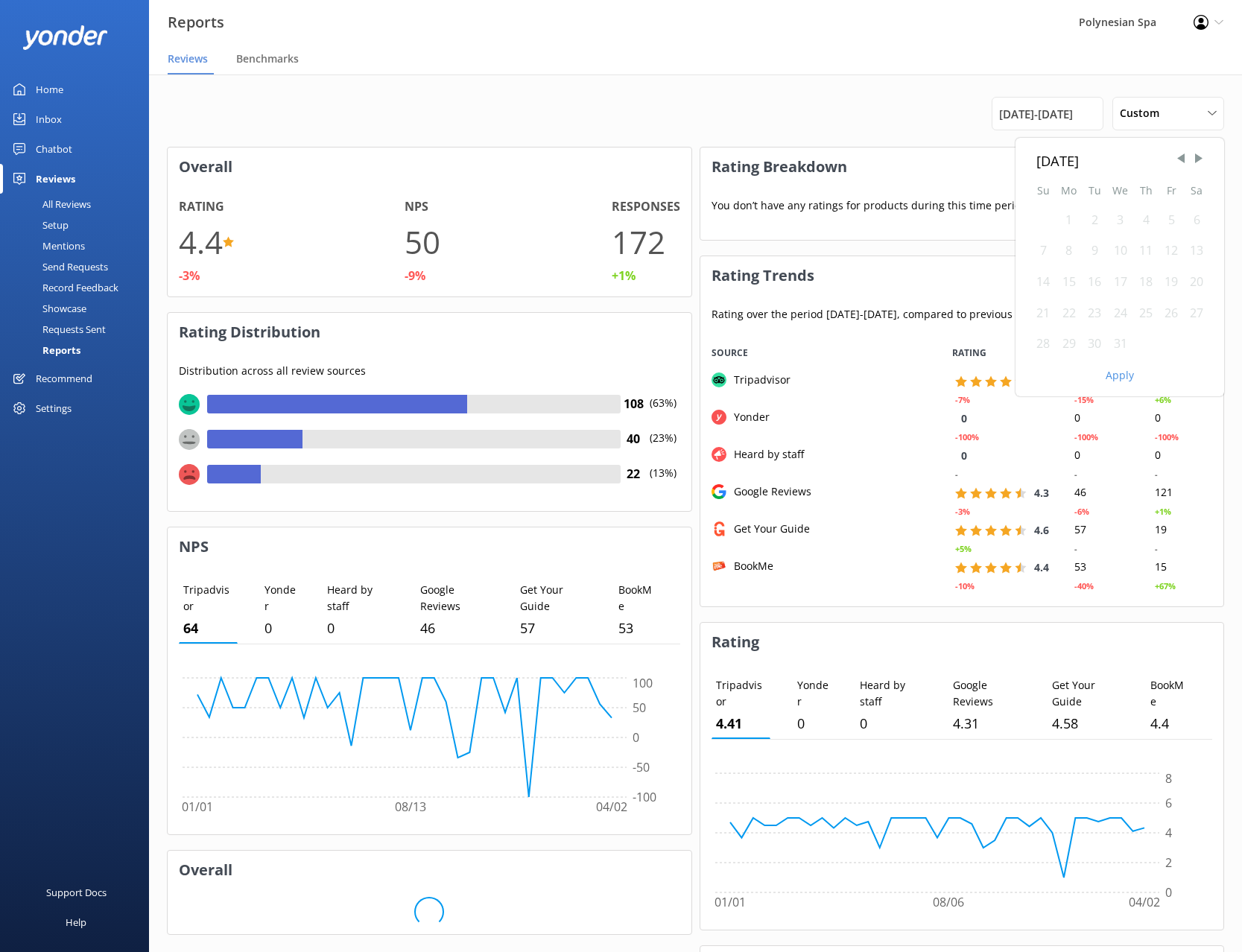
click at [1065, 221] on div "1" at bounding box center [1068, 221] width 26 height 31
click at [1070, 222] on div "1" at bounding box center [1068, 221] width 26 height 31
click at [1068, 219] on div "1" at bounding box center [1068, 221] width 26 height 31
click at [1053, 123] on div "[DATE] - [DATE]" at bounding box center [1048, 114] width 112 height 33
click at [1065, 97] on div "[DATE] - [DATE]" at bounding box center [1048, 114] width 112 height 33
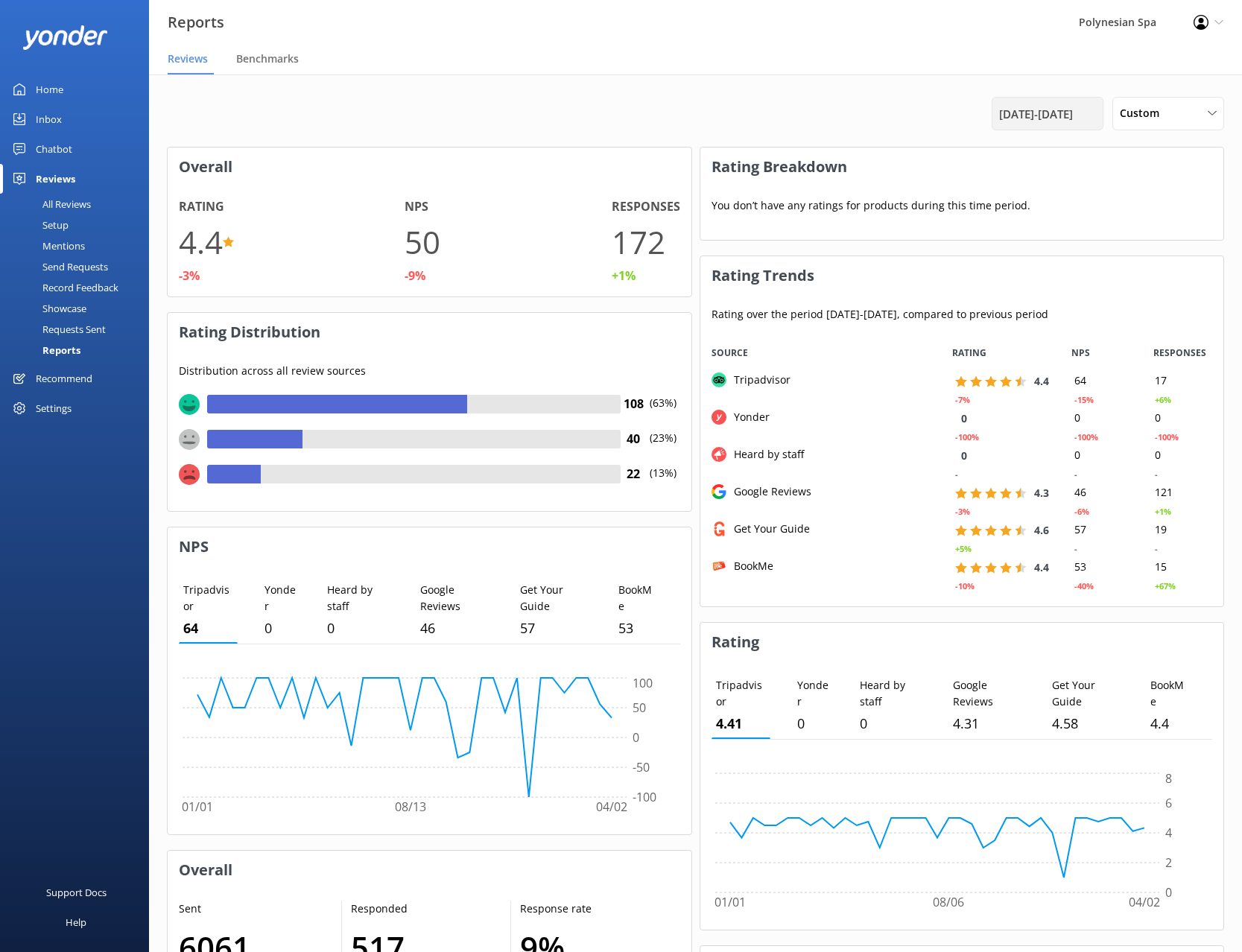
click at [1063, 116] on span "[DATE] - [DATE]" at bounding box center [1035, 114] width 74 height 18
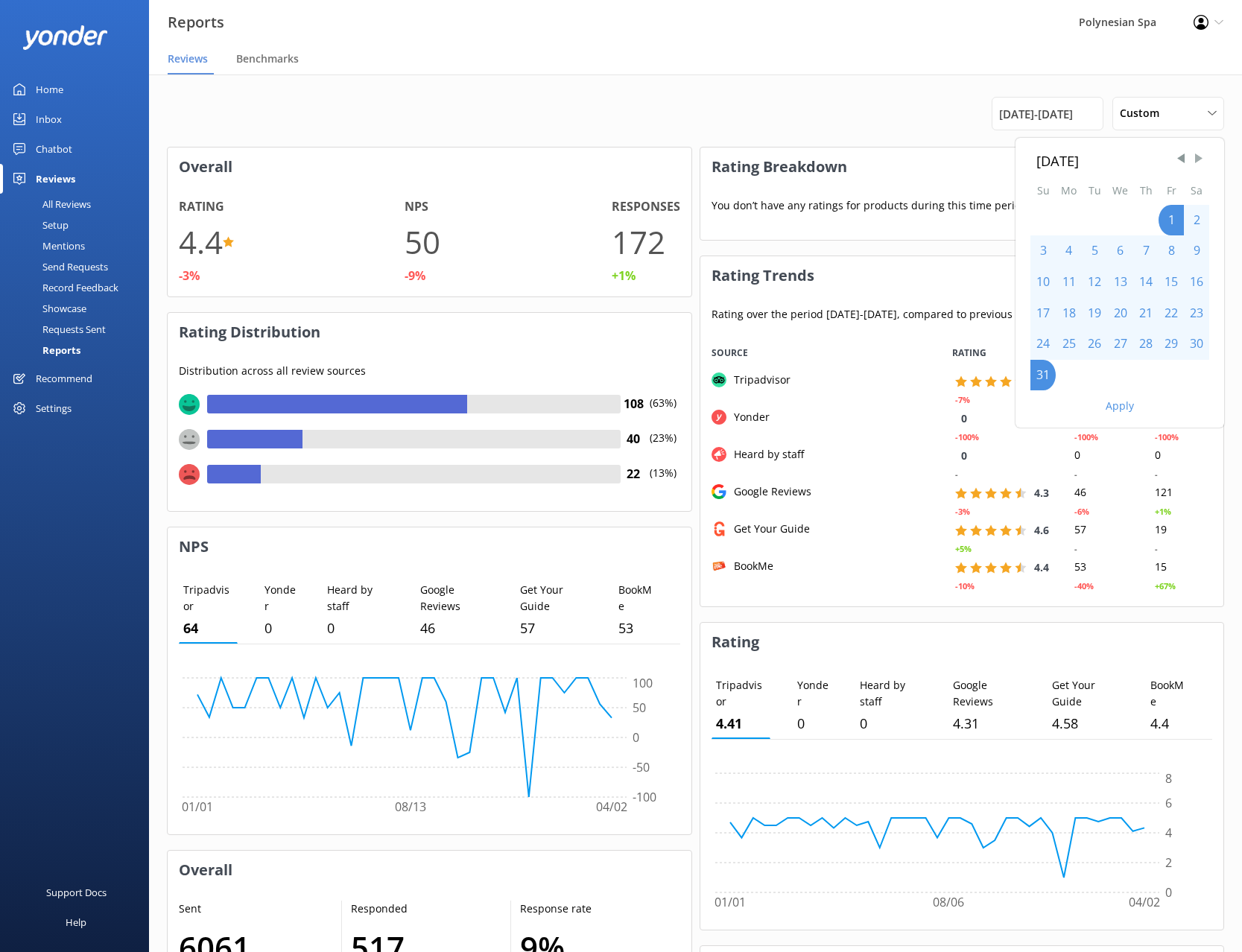
click at [1196, 160] on span "Next Month" at bounding box center [1198, 158] width 15 height 15
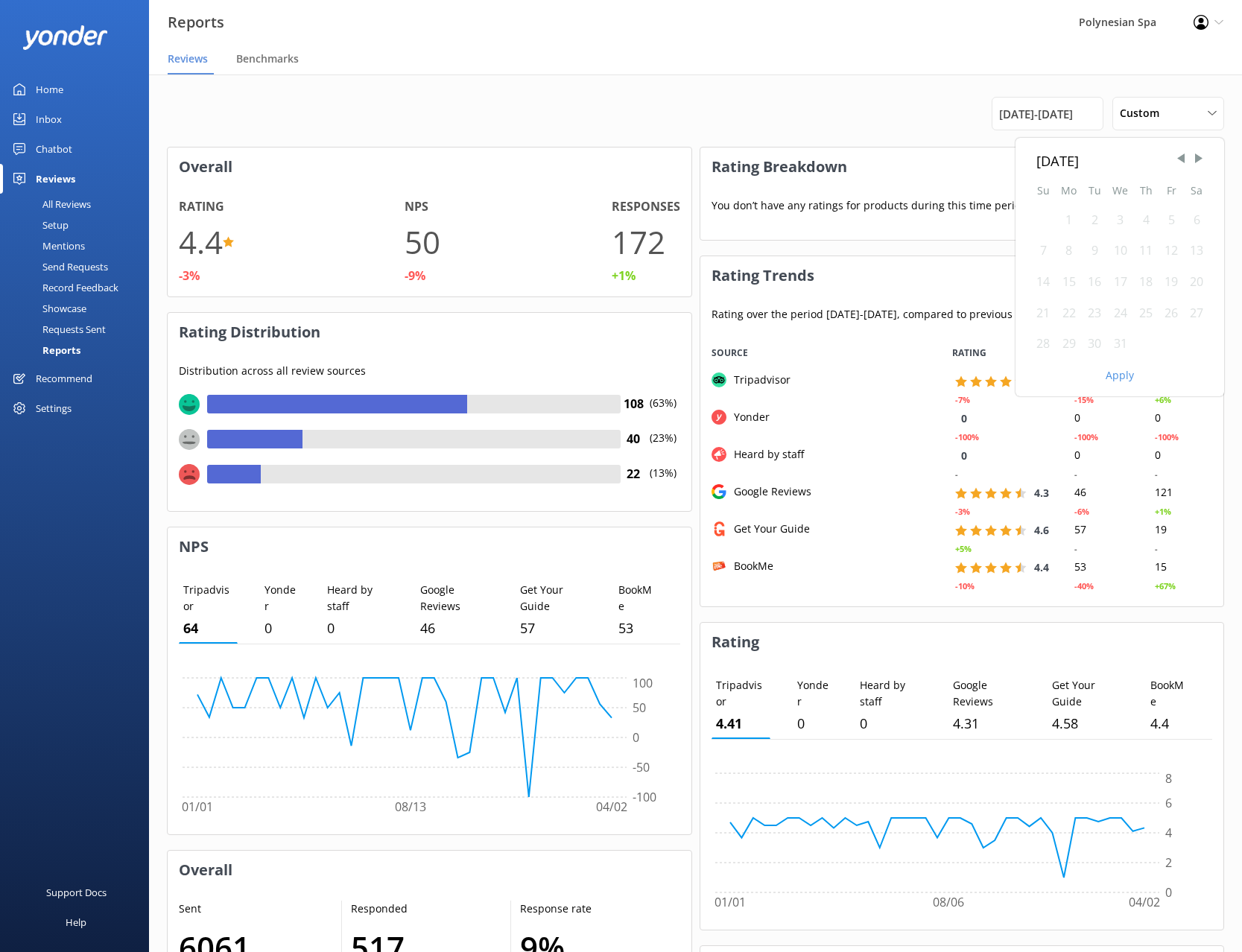
click at [1068, 219] on div "1" at bounding box center [1068, 221] width 26 height 31
click at [1116, 341] on div "31" at bounding box center [1120, 344] width 26 height 31
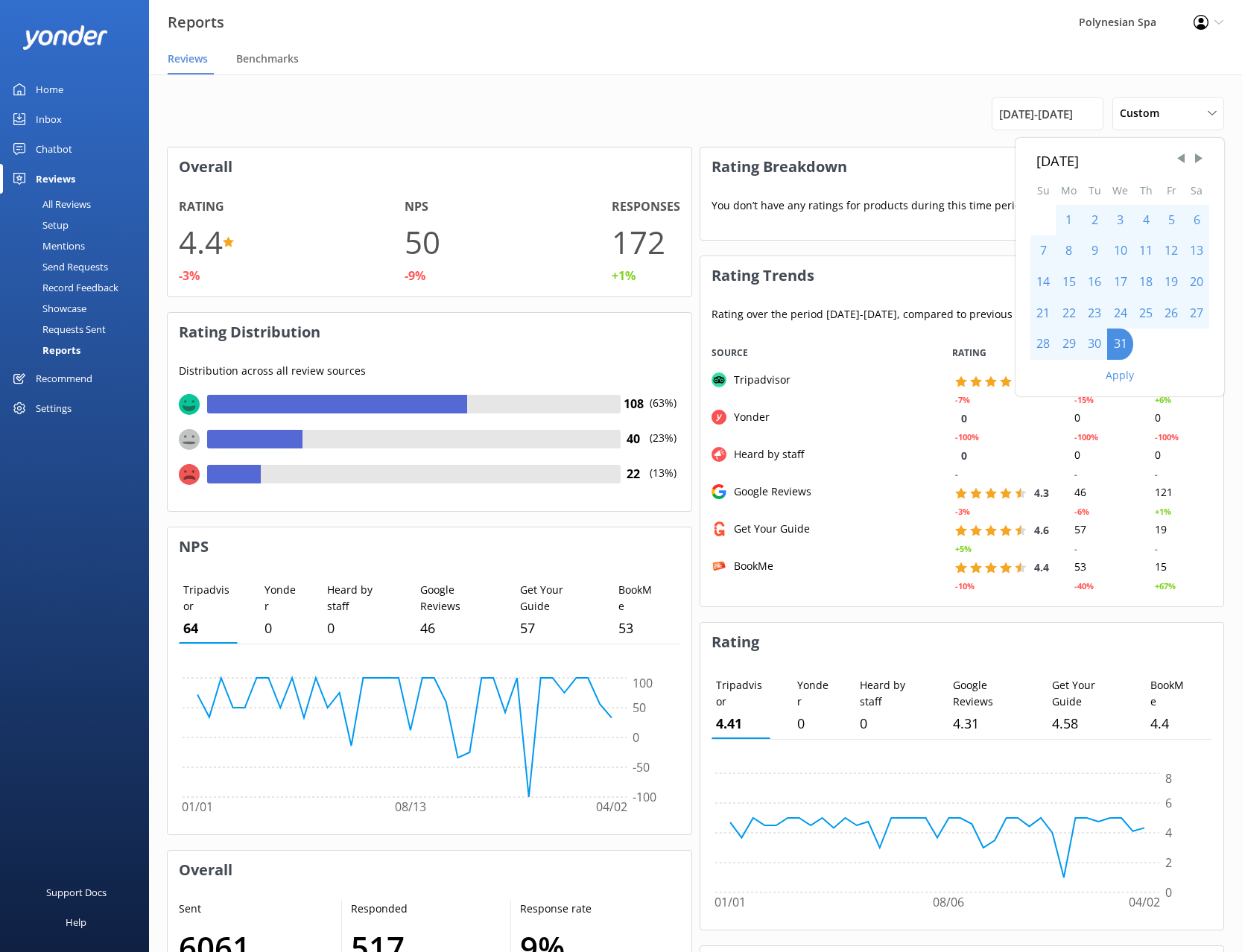
click at [1067, 218] on div "1" at bounding box center [1068, 221] width 26 height 31
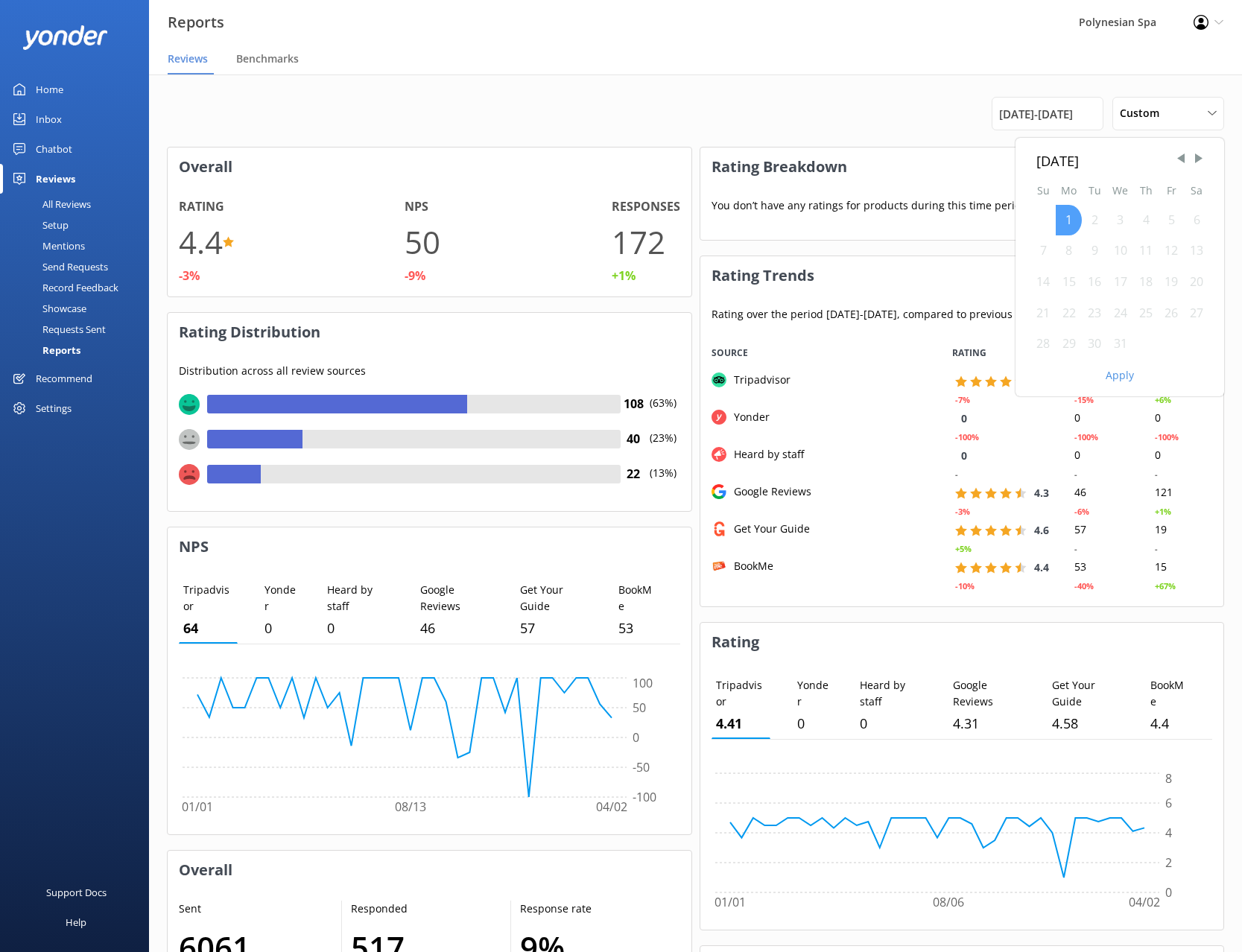
click at [1070, 228] on div "1" at bounding box center [1068, 221] width 26 height 31
click at [1119, 347] on div "31" at bounding box center [1120, 344] width 26 height 31
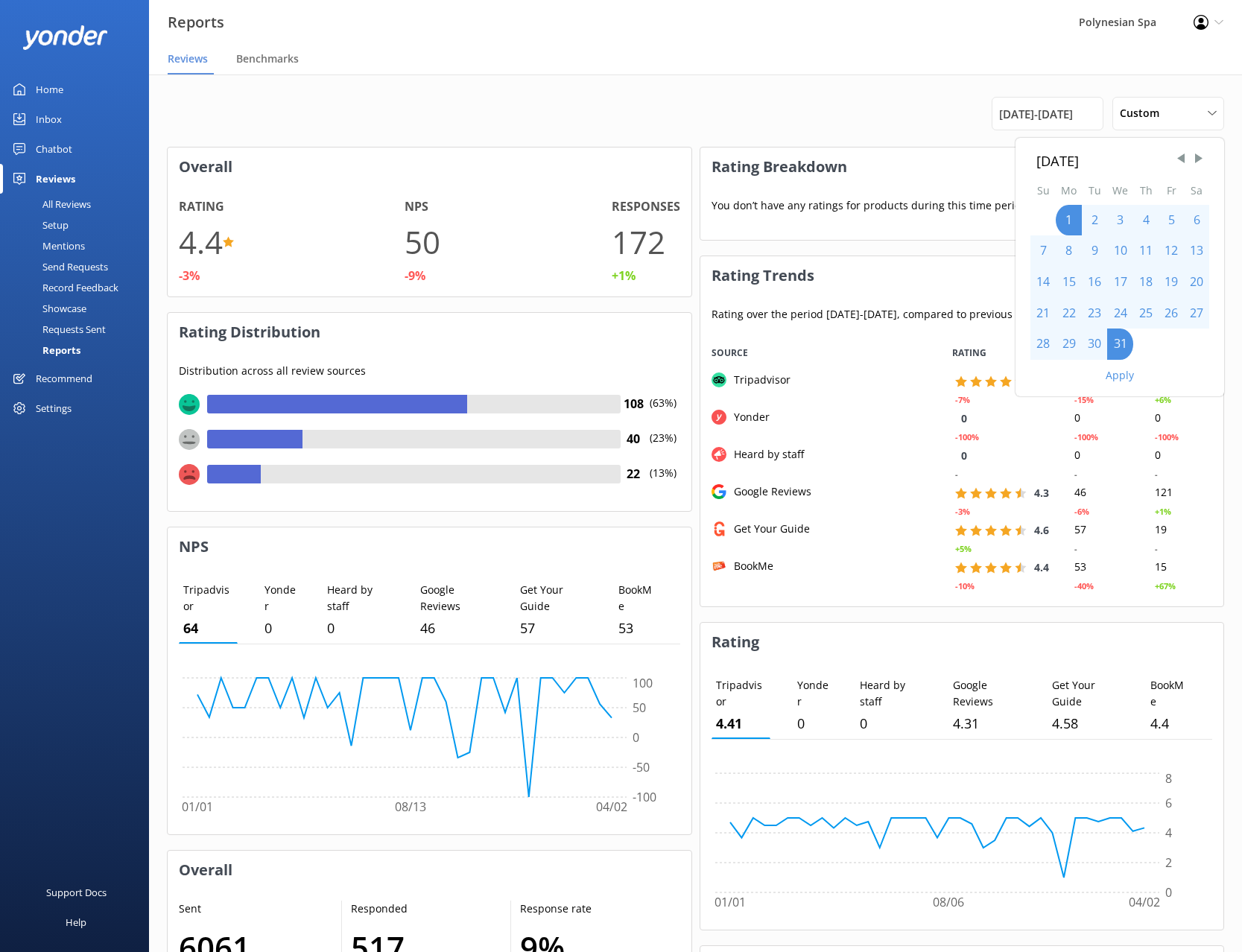
click at [1118, 375] on button "Apply" at bounding box center [1119, 376] width 28 height 11
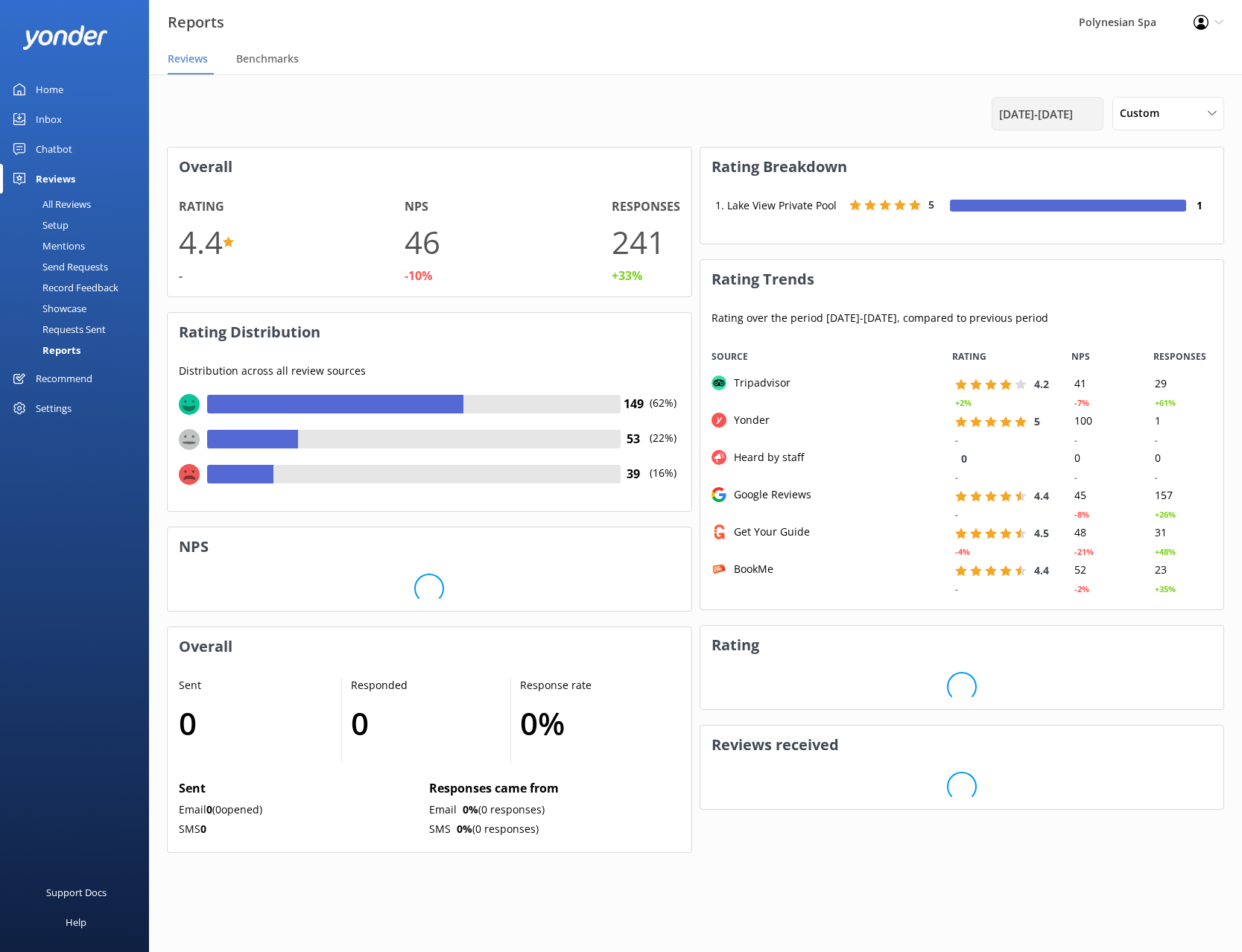
click at [1055, 117] on span "[DATE] - [DATE]" at bounding box center [1035, 114] width 74 height 18
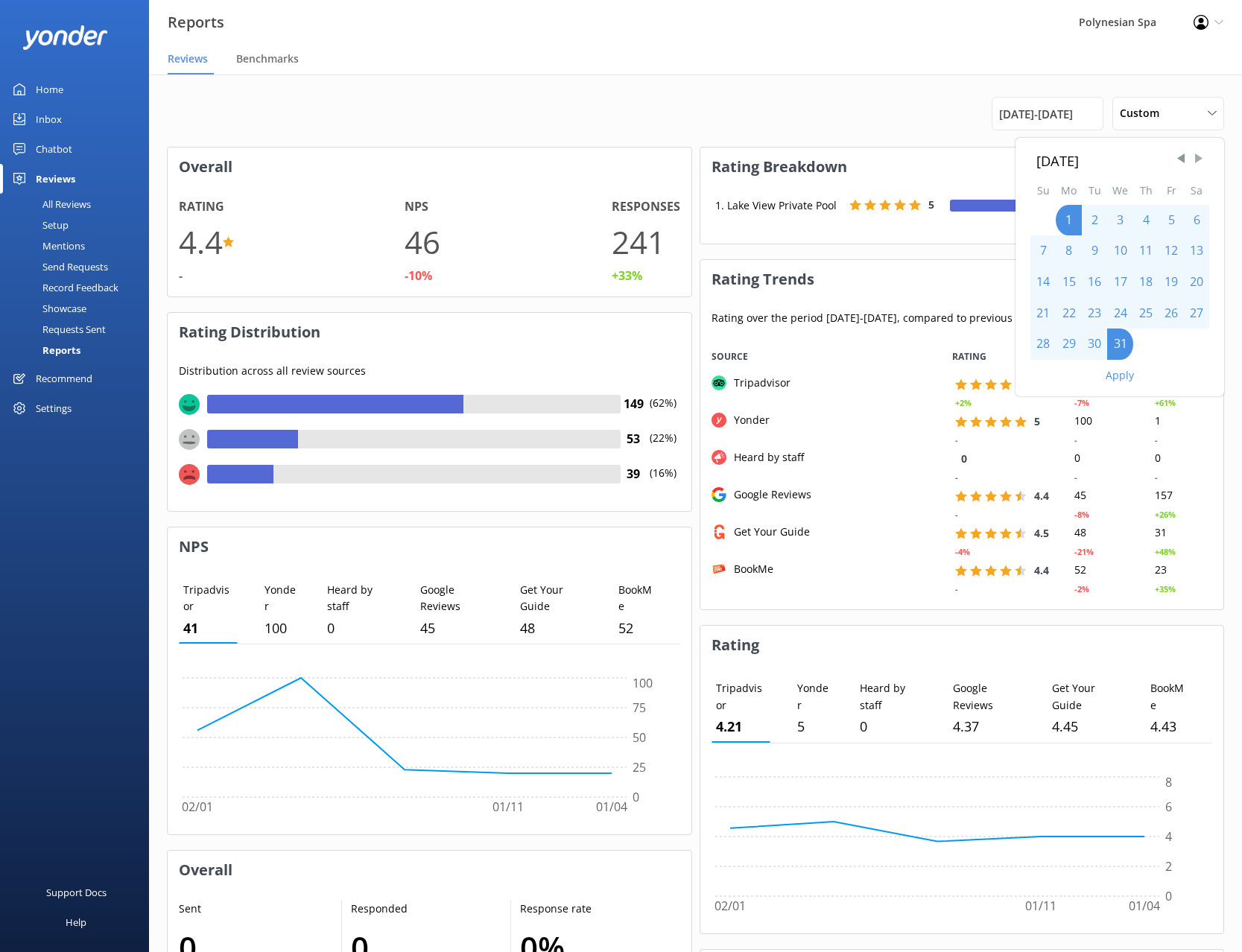
click at [1196, 157] on span "Next Month" at bounding box center [1198, 158] width 15 height 15
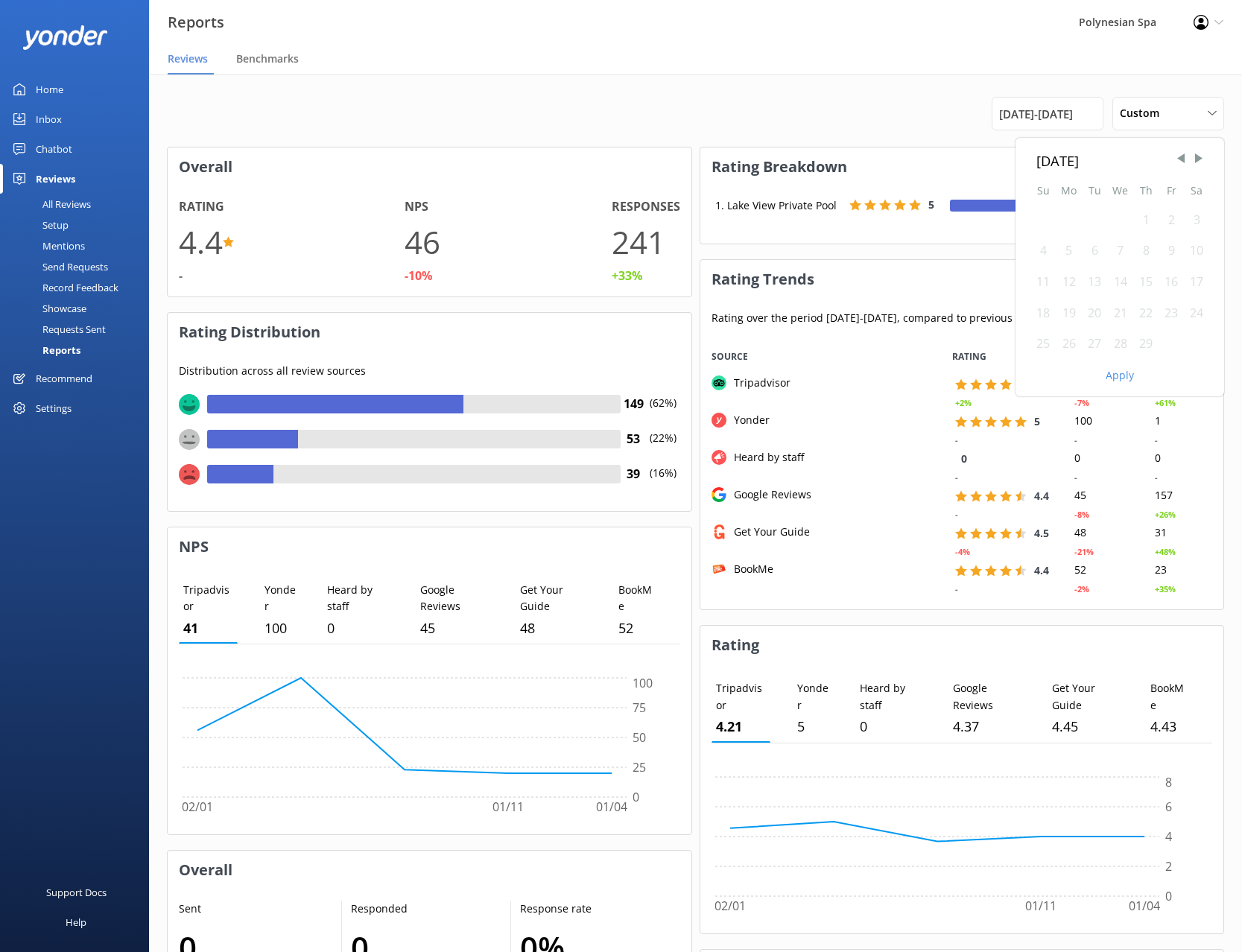
click at [1137, 213] on div "1" at bounding box center [1146, 221] width 25 height 31
click at [1143, 219] on div "1" at bounding box center [1146, 221] width 25 height 31
click at [1146, 223] on div "1" at bounding box center [1146, 221] width 25 height 31
click at [1042, 107] on span "[DATE] - [DATE]" at bounding box center [1035, 114] width 74 height 18
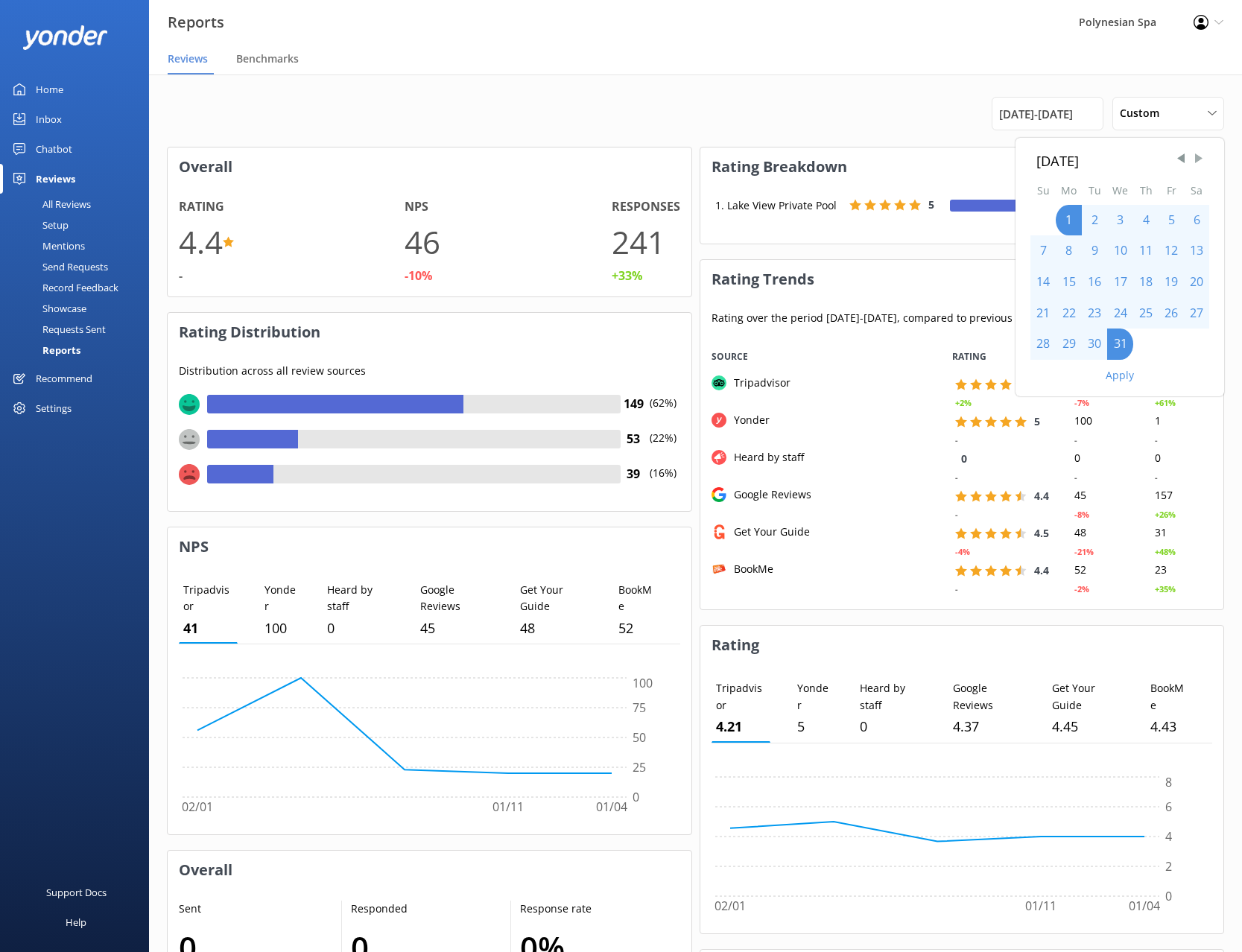
click at [1200, 156] on span "Next Month" at bounding box center [1198, 158] width 15 height 15
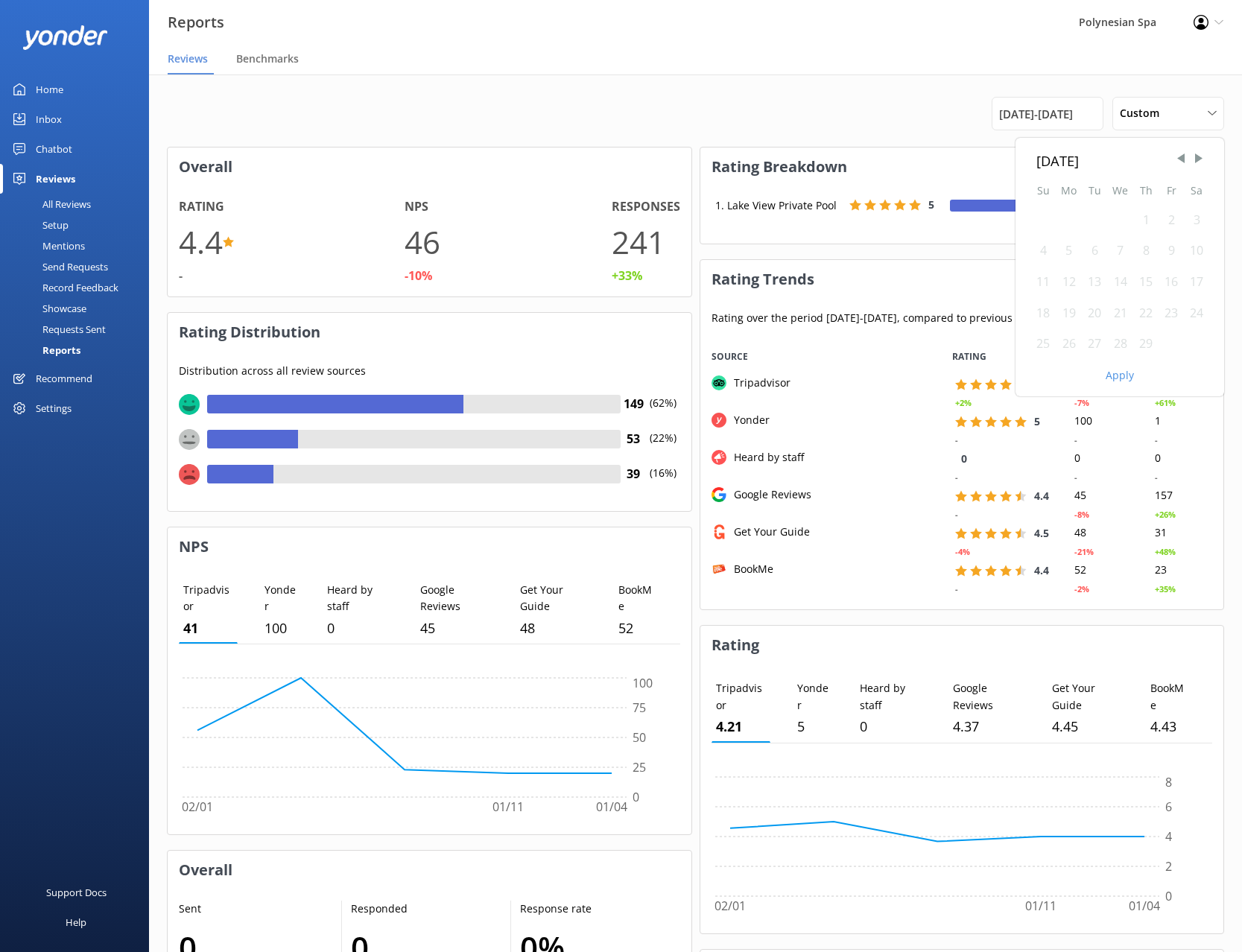
click at [1136, 224] on div "1" at bounding box center [1146, 221] width 25 height 31
click at [1146, 224] on div "1" at bounding box center [1146, 221] width 25 height 31
click at [1149, 344] on div "29" at bounding box center [1146, 344] width 25 height 31
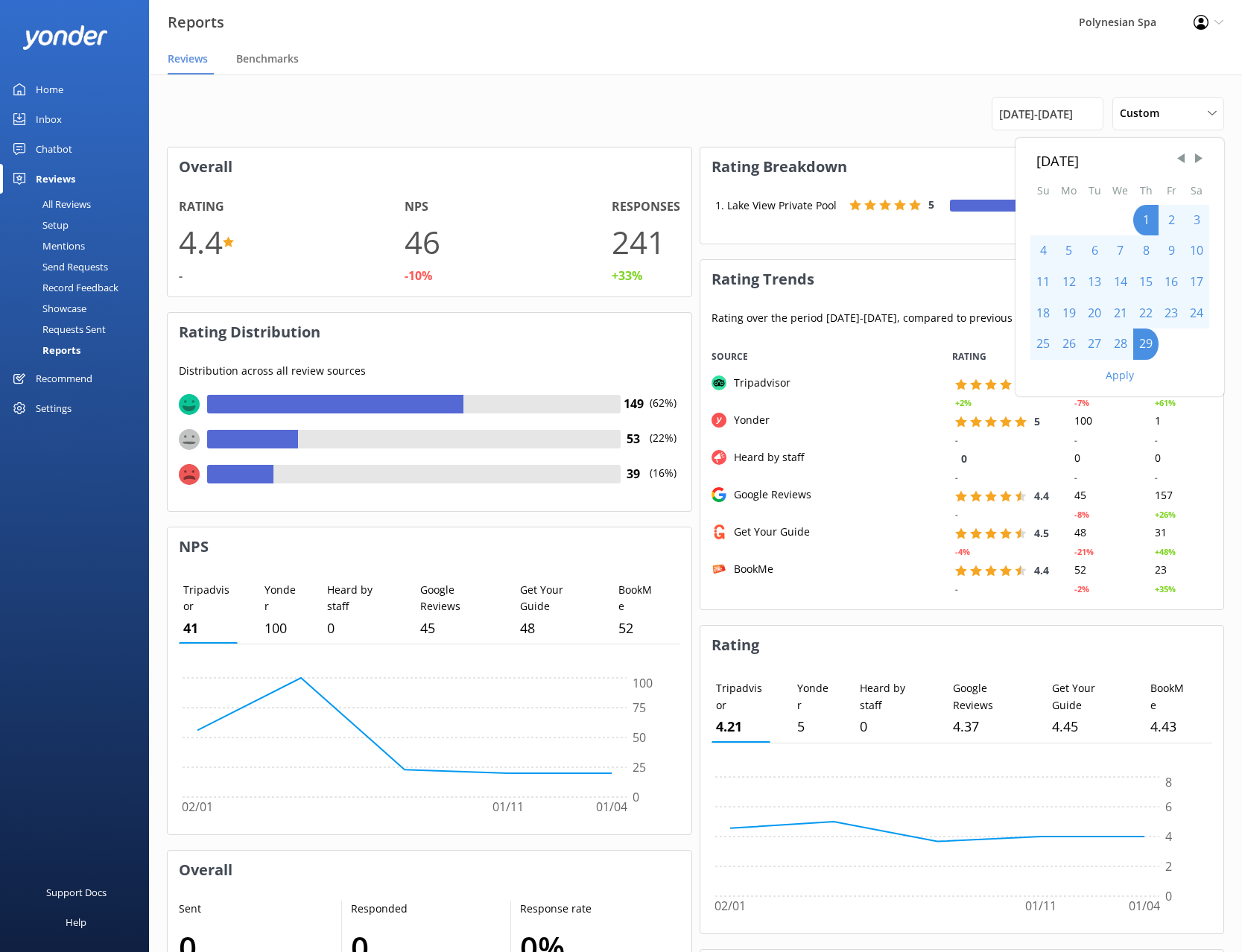
click at [1116, 375] on button "Apply" at bounding box center [1119, 376] width 28 height 11
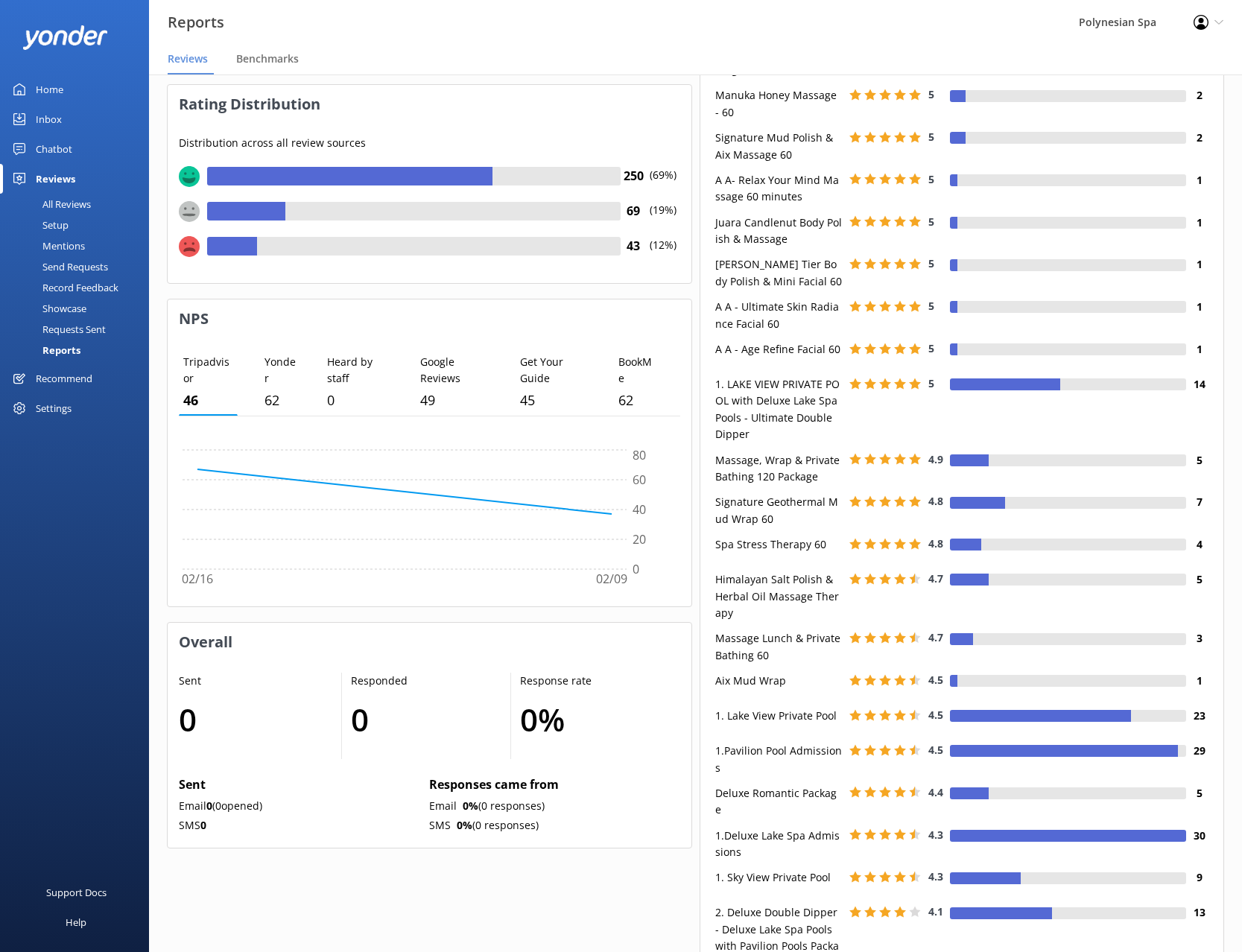
scroll to position [0, 0]
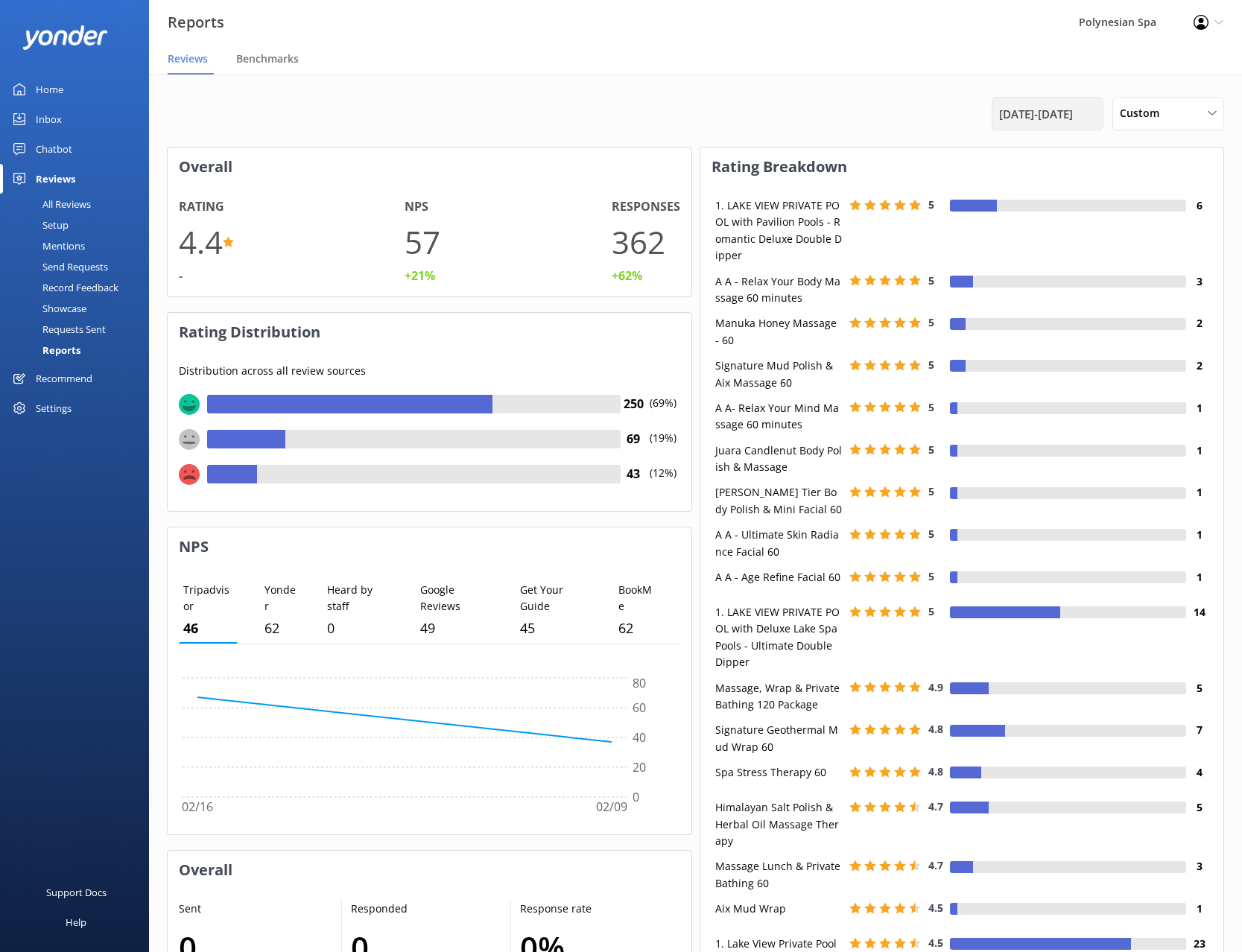
click at [1073, 115] on span "[DATE] - [DATE]" at bounding box center [1035, 114] width 74 height 18
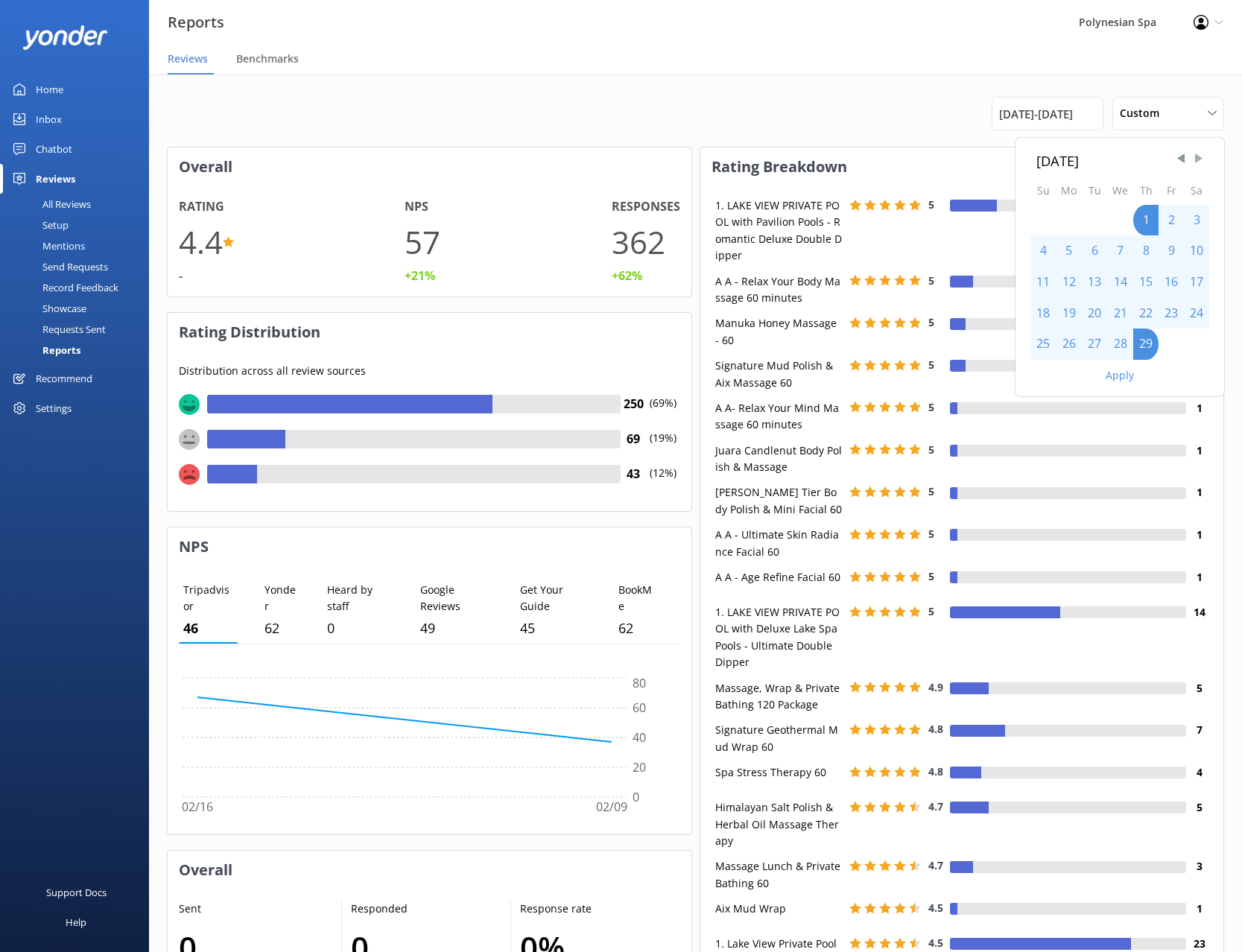
click at [1198, 159] on span "Next Month" at bounding box center [1198, 158] width 15 height 15
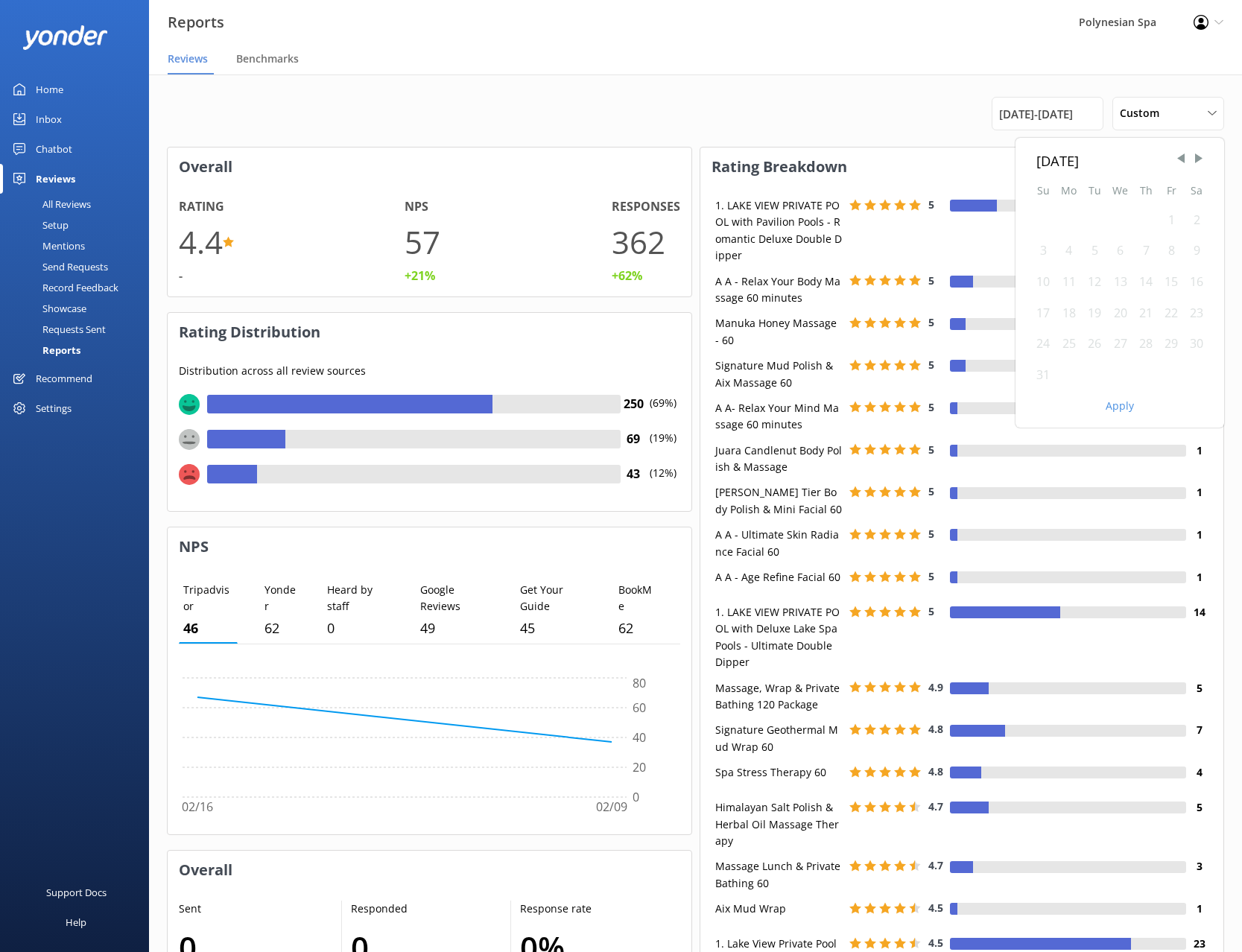
click at [1173, 216] on div "1" at bounding box center [1171, 221] width 25 height 31
click at [1170, 215] on div "1" at bounding box center [1171, 221] width 25 height 31
click at [1044, 372] on div "31" at bounding box center [1043, 376] width 25 height 31
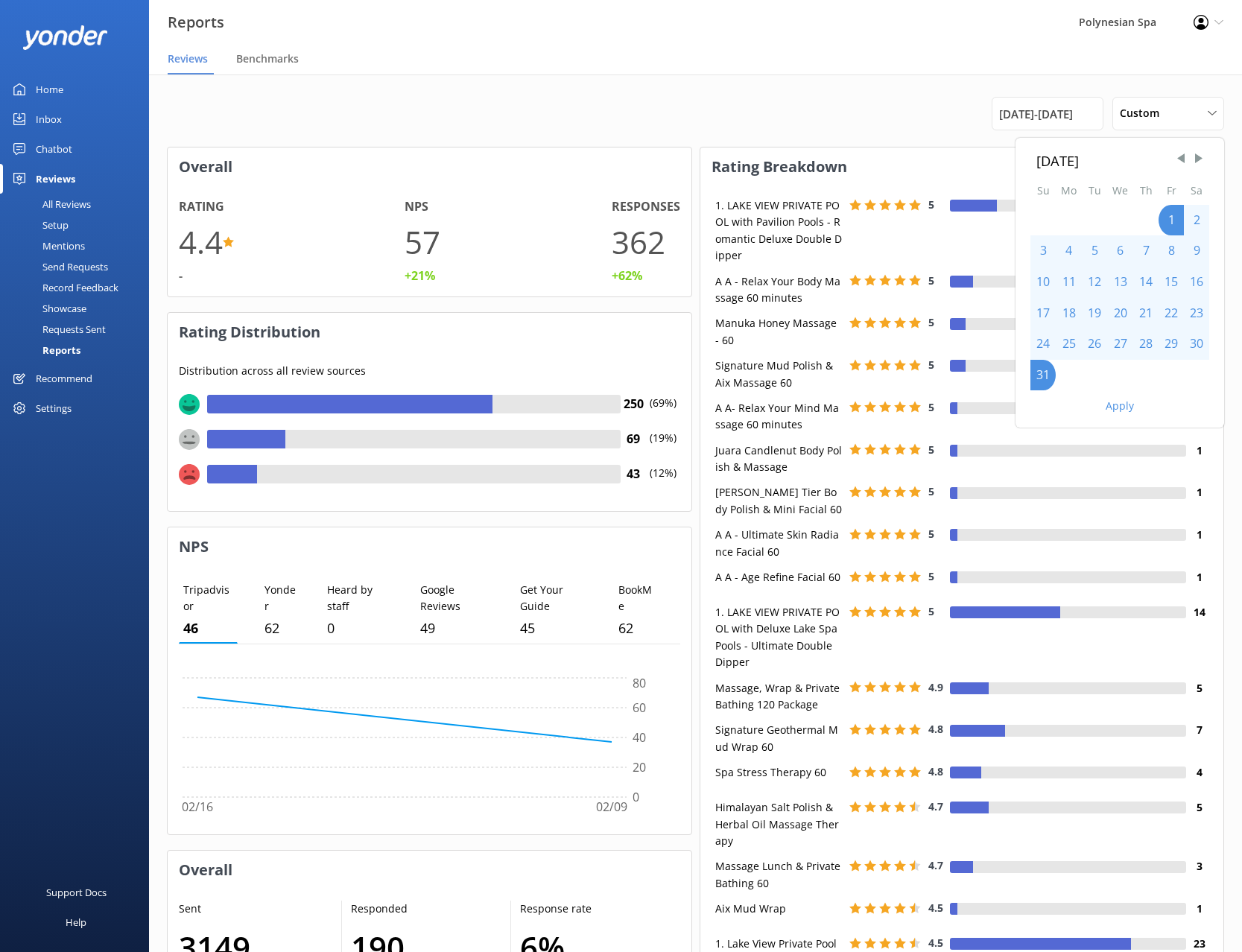
click at [1122, 411] on button "Apply" at bounding box center [1119, 406] width 28 height 11
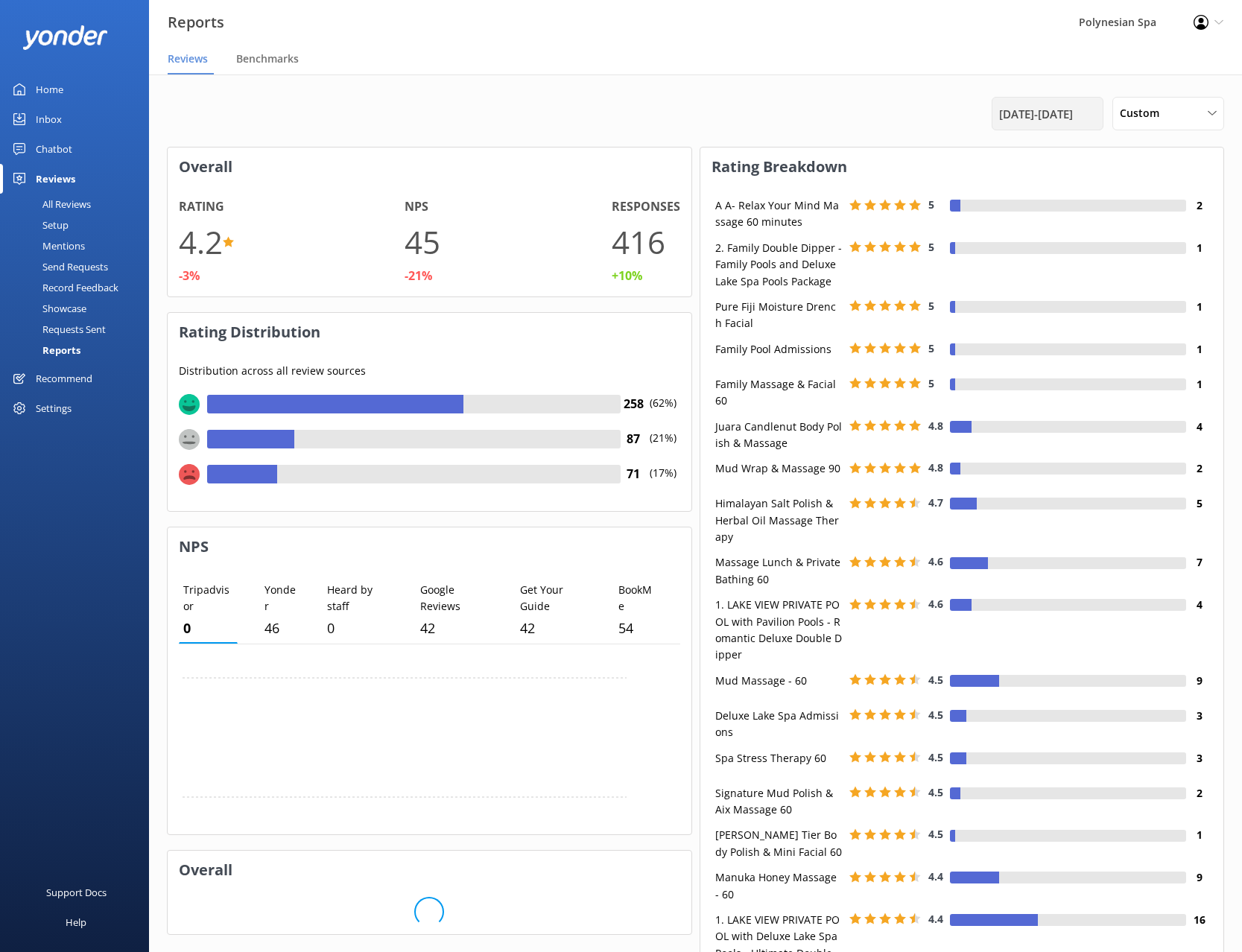
click at [1073, 105] on span "[DATE] - [DATE]" at bounding box center [1035, 114] width 74 height 18
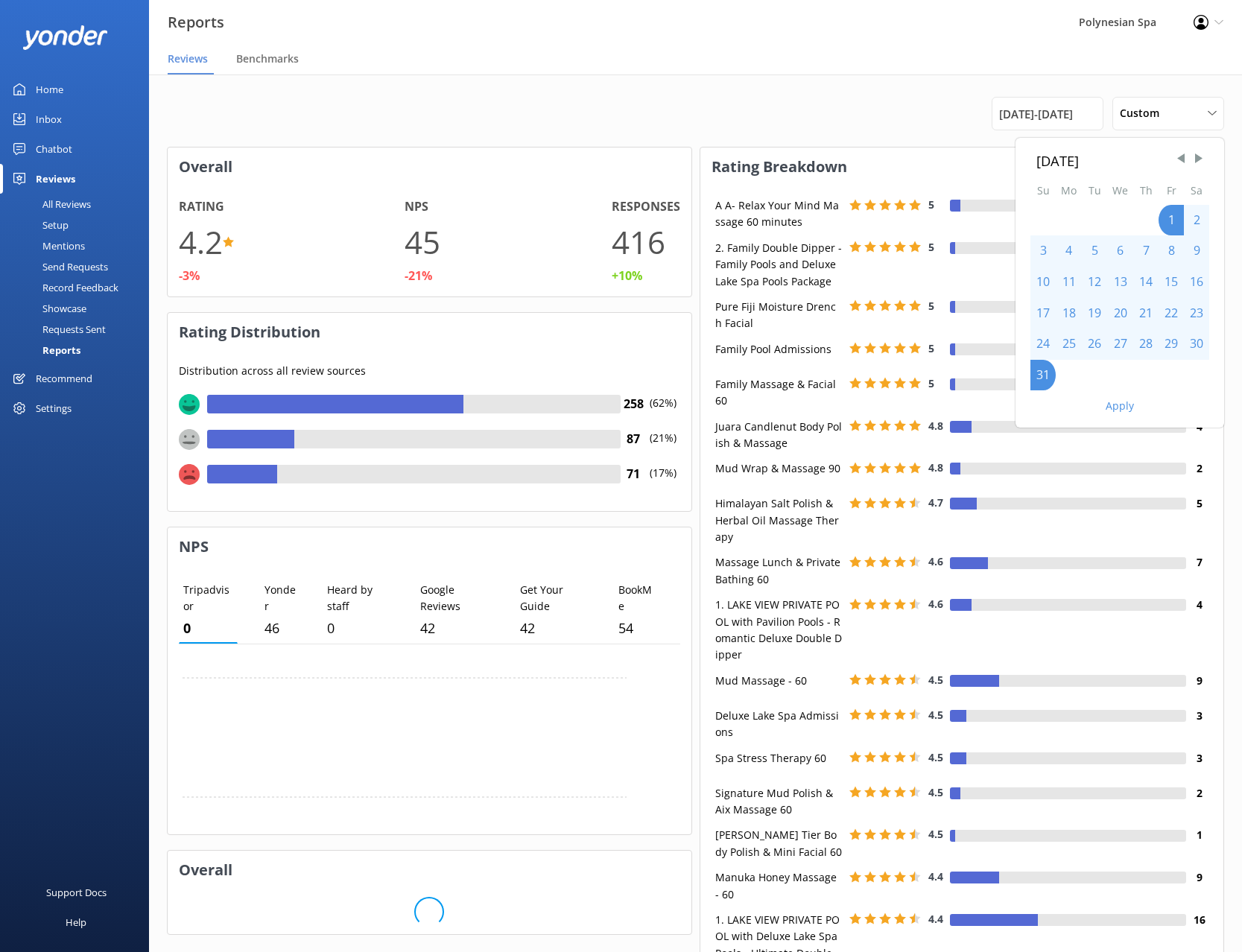
drag, startPoint x: 1195, startPoint y: 160, endPoint x: 1188, endPoint y: 170, distance: 12.2
click at [1195, 159] on span "Next Month" at bounding box center [1198, 158] width 15 height 15
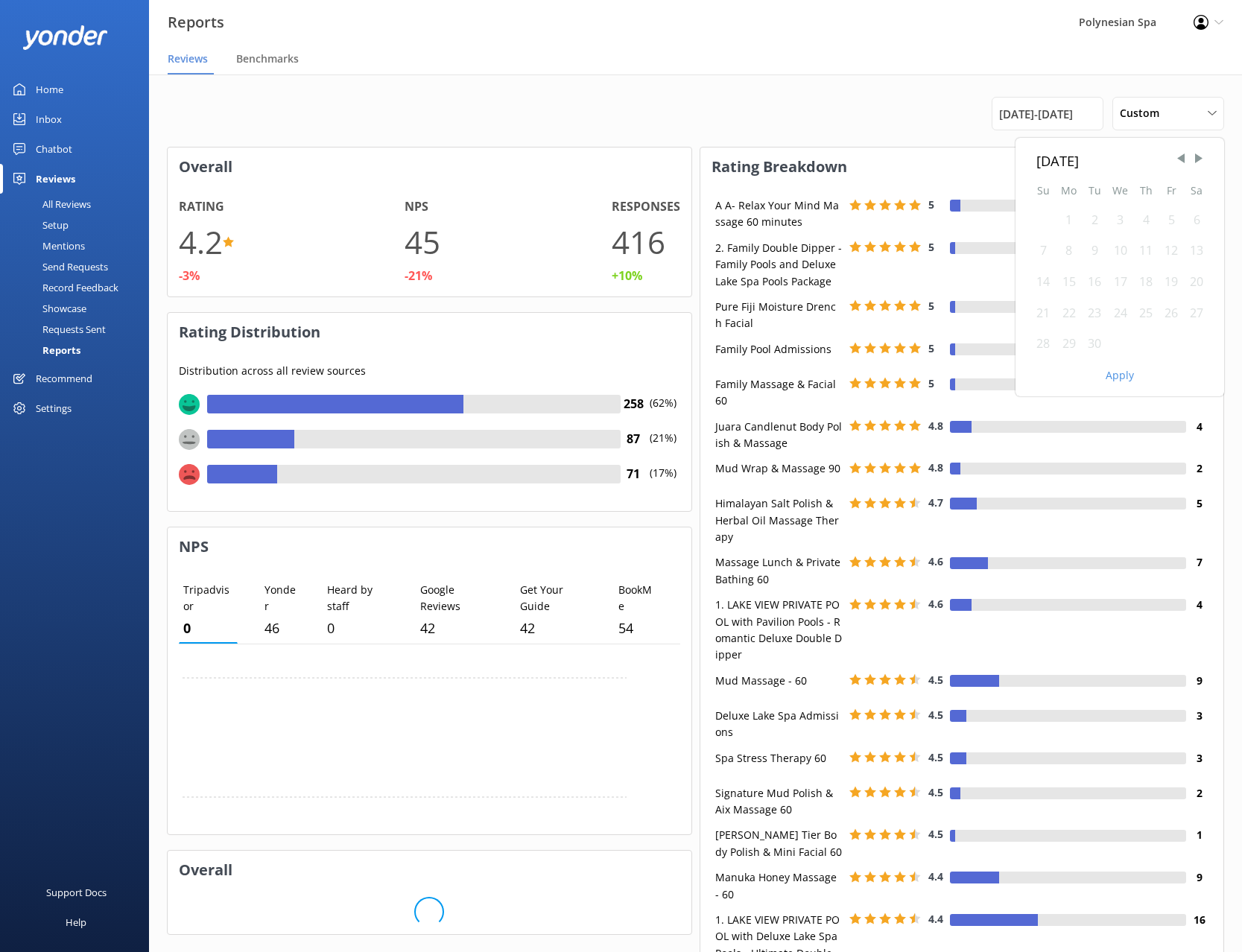
click at [1067, 219] on div "1" at bounding box center [1068, 221] width 26 height 31
click at [1070, 214] on div "1" at bounding box center [1068, 221] width 26 height 31
click at [1096, 343] on div "30" at bounding box center [1095, 344] width 25 height 31
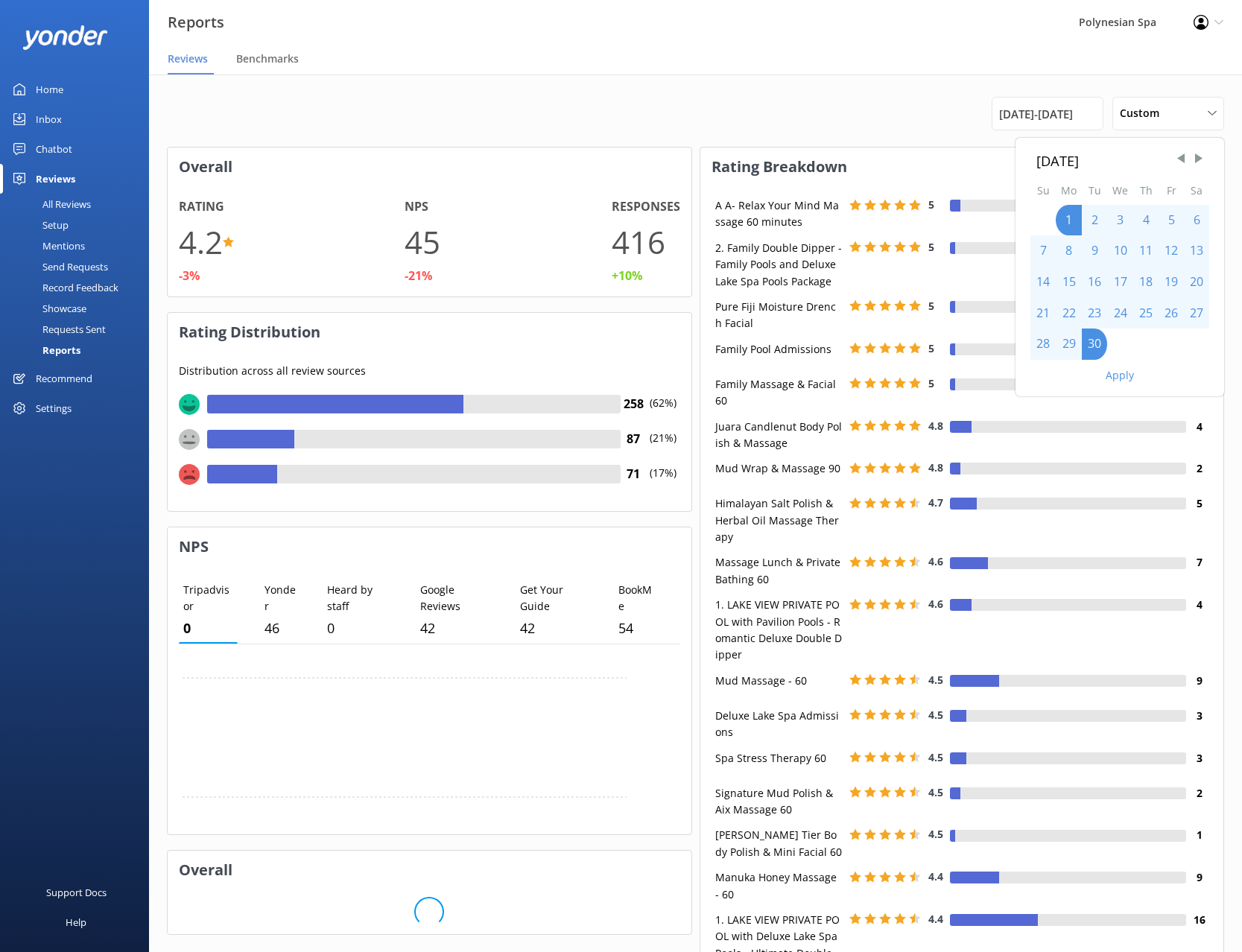
click at [1125, 375] on button "Apply" at bounding box center [1119, 376] width 28 height 11
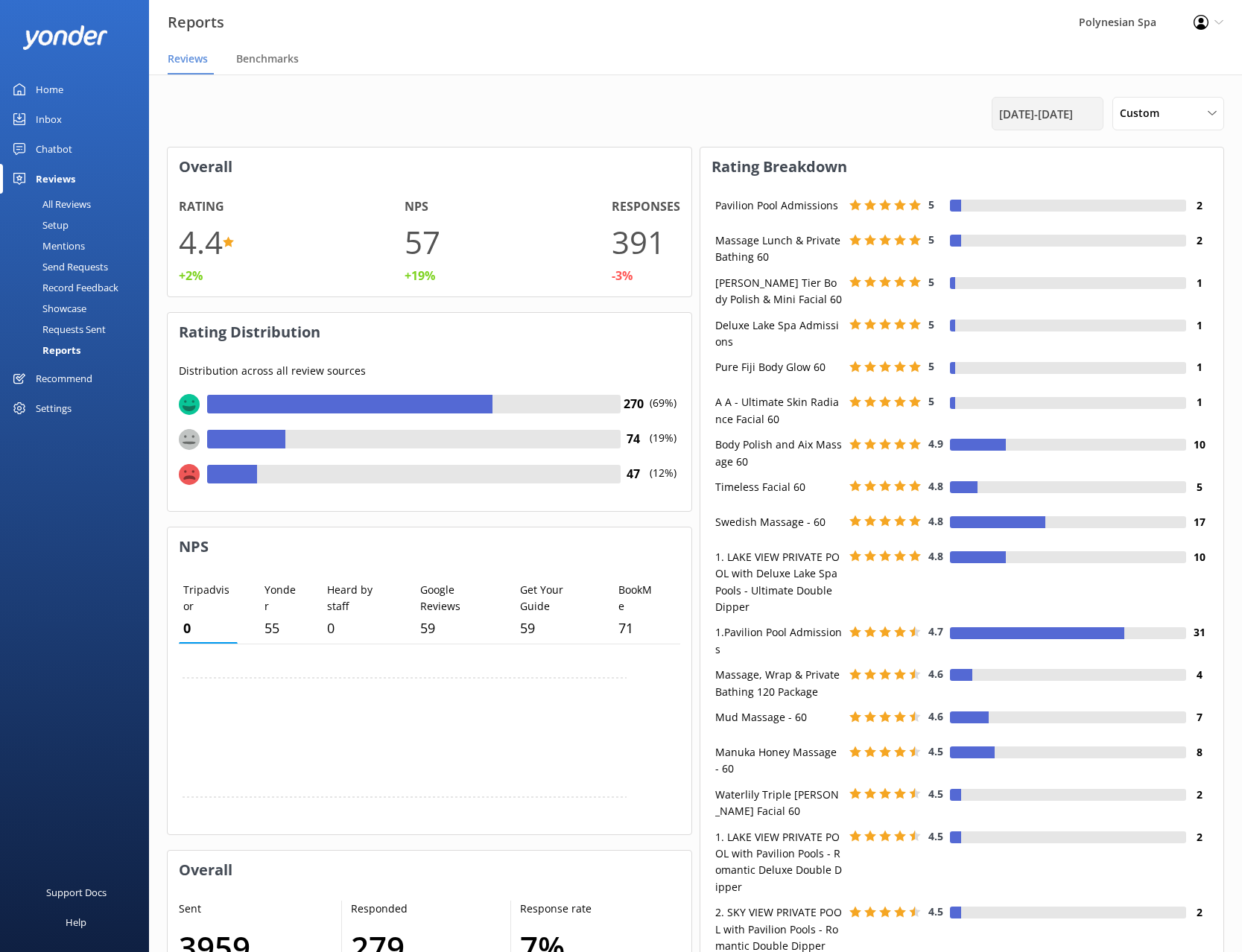
click at [1043, 109] on span "[DATE] - [DATE]" at bounding box center [1035, 114] width 74 height 18
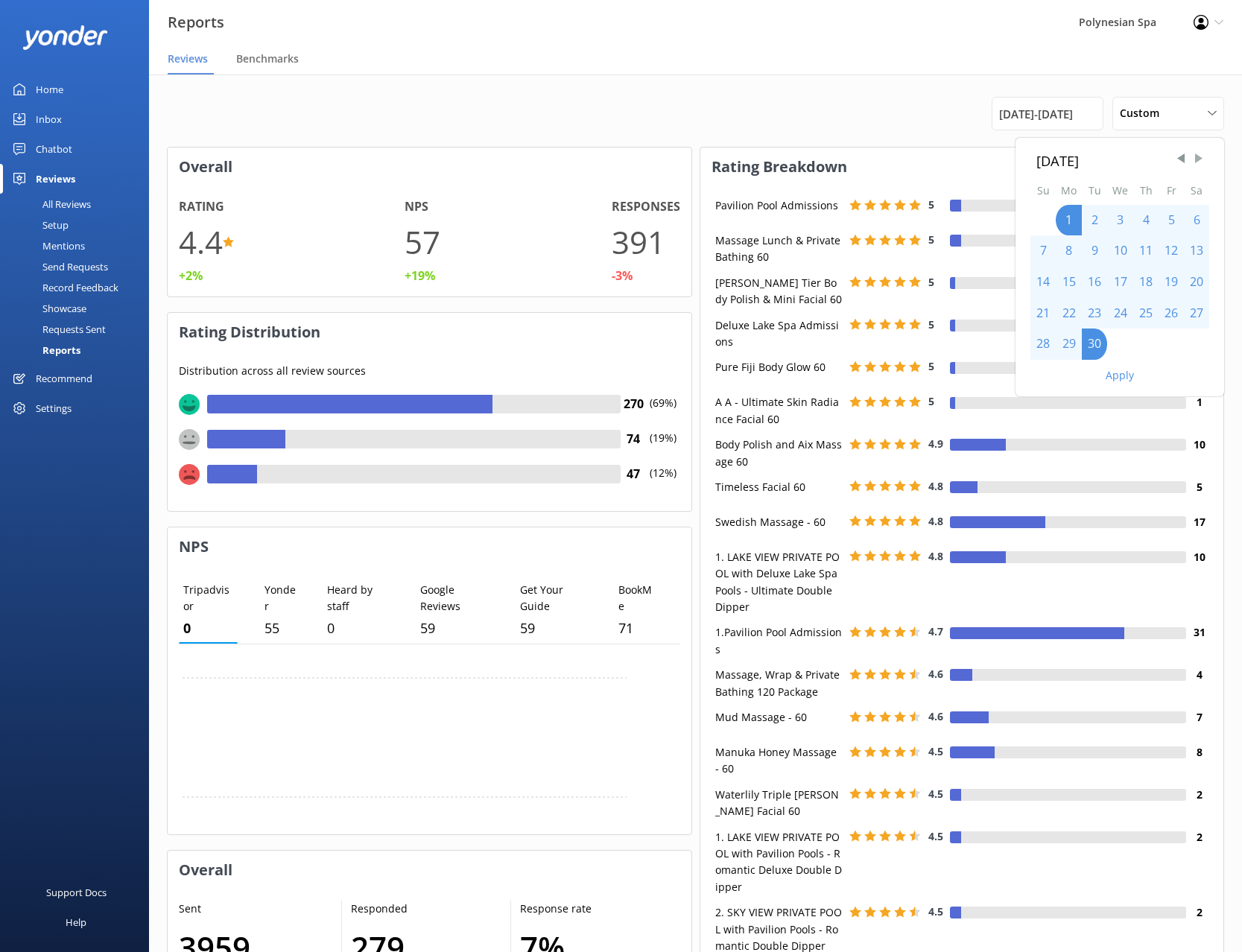
click at [1196, 161] on span "Next Month" at bounding box center [1198, 158] width 15 height 15
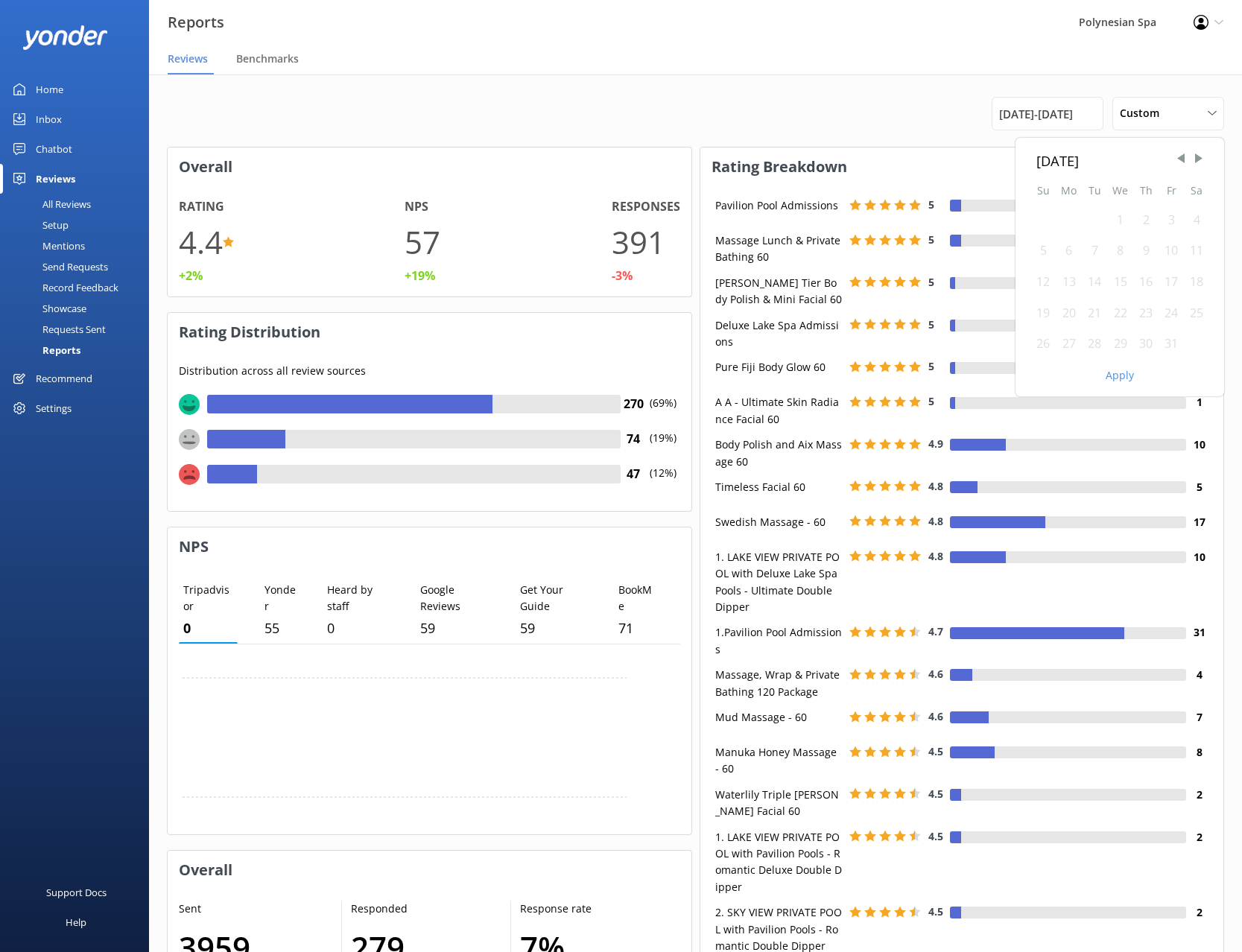
click at [1116, 222] on div "1" at bounding box center [1120, 221] width 26 height 31
click at [1122, 221] on div "1" at bounding box center [1120, 221] width 26 height 31
click at [1171, 343] on div "31" at bounding box center [1171, 344] width 25 height 31
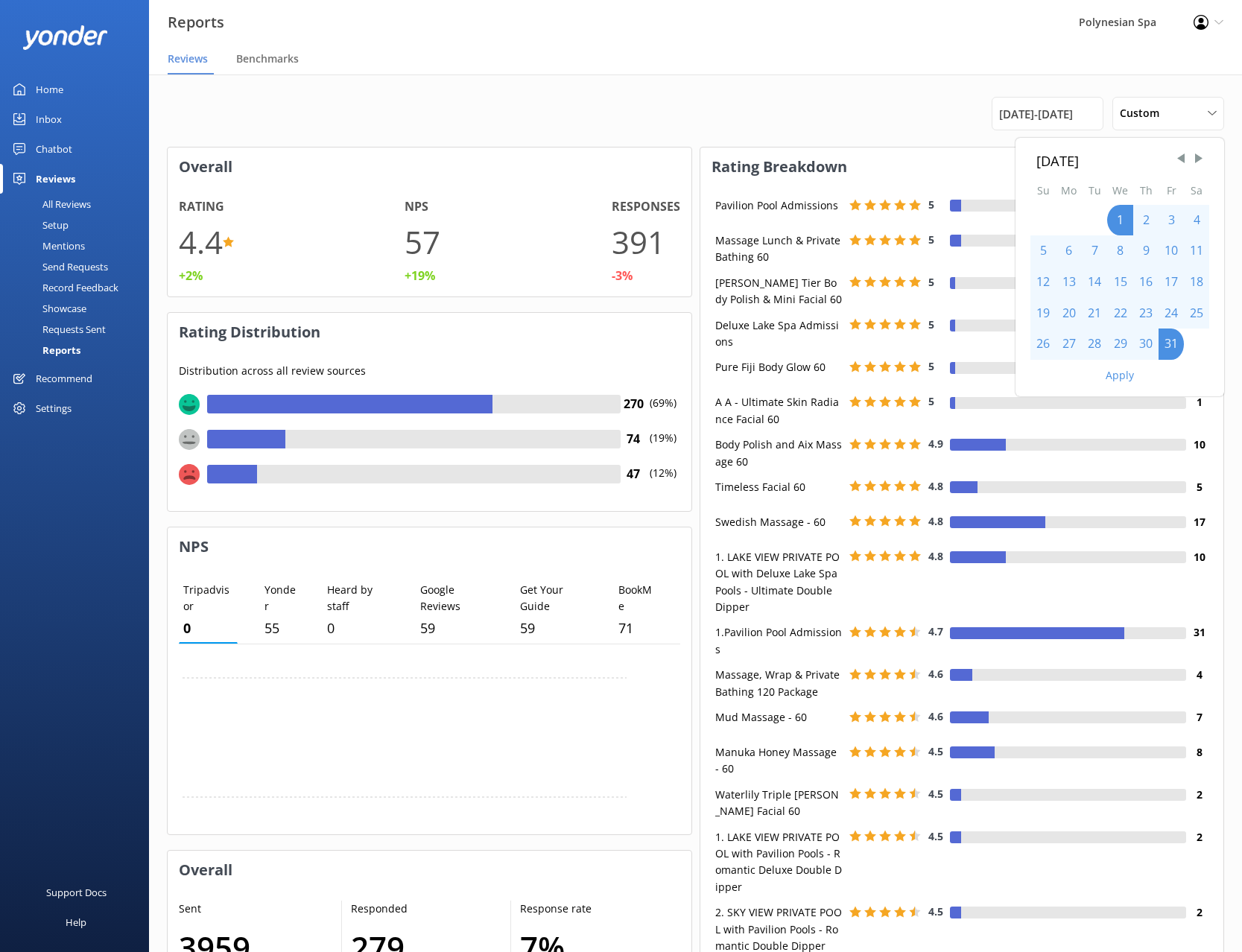
click at [1116, 372] on button "Apply" at bounding box center [1119, 376] width 28 height 11
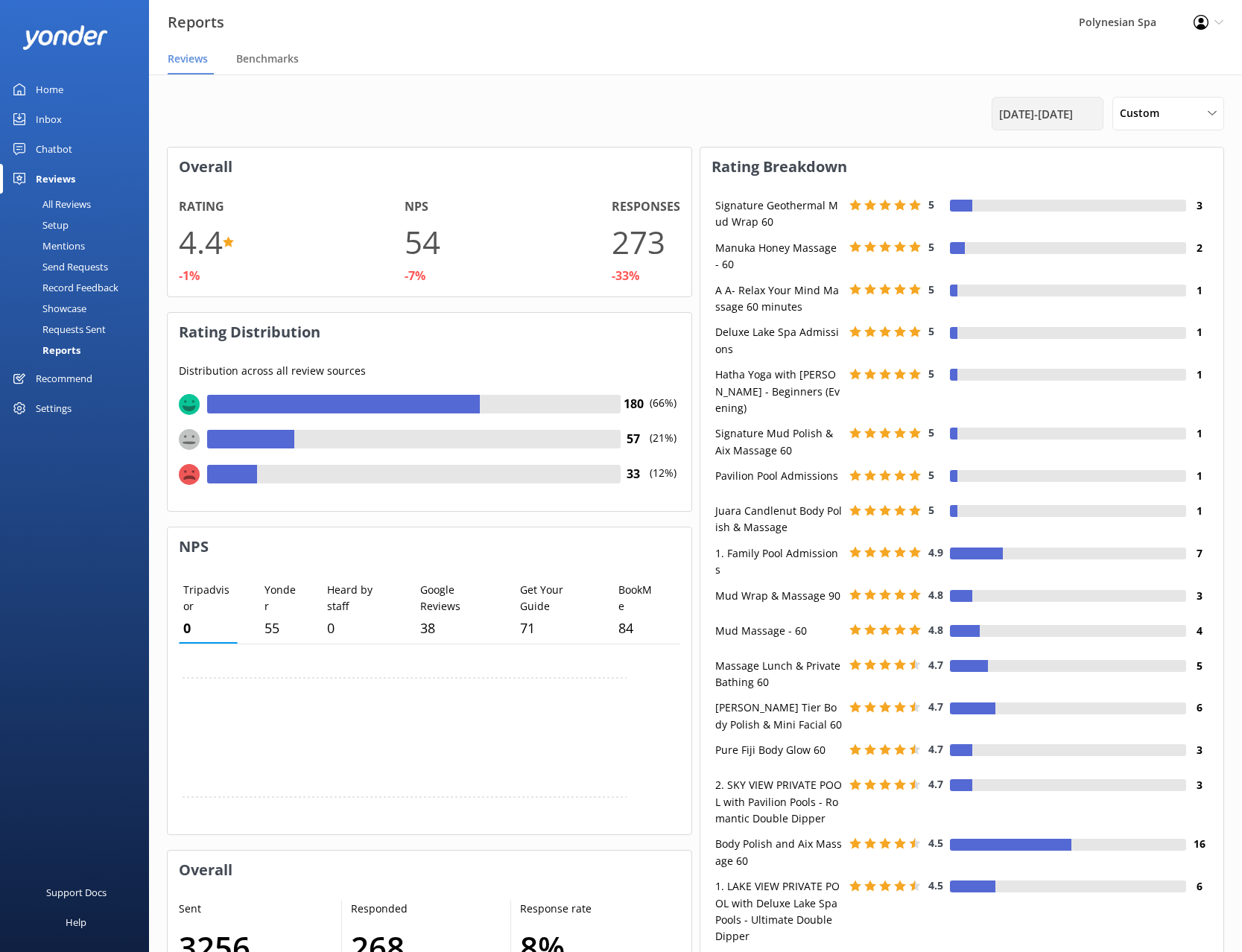
click at [1015, 117] on span "[DATE] - [DATE]" at bounding box center [1035, 114] width 74 height 18
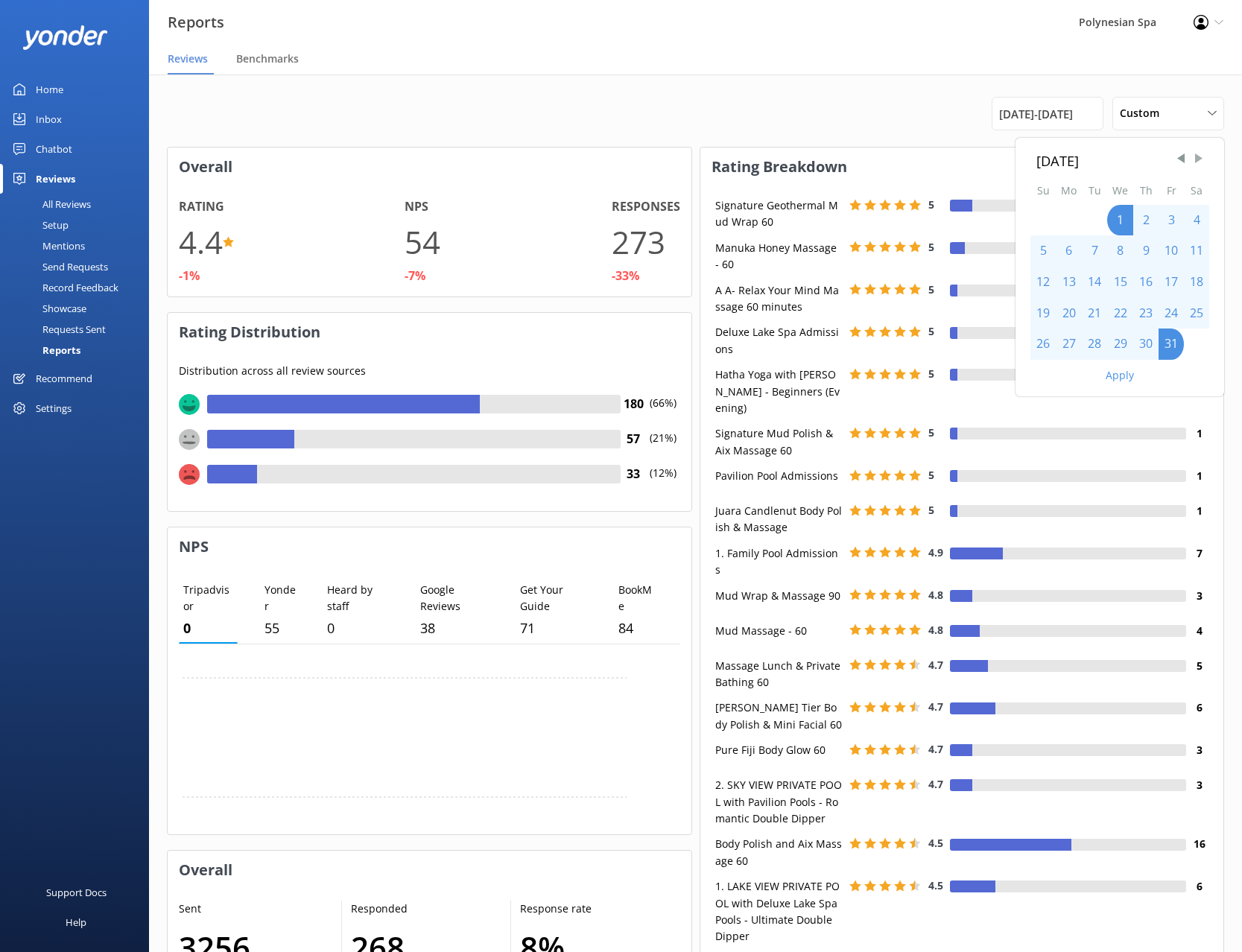
click at [1200, 161] on span "Next Month" at bounding box center [1198, 158] width 15 height 15
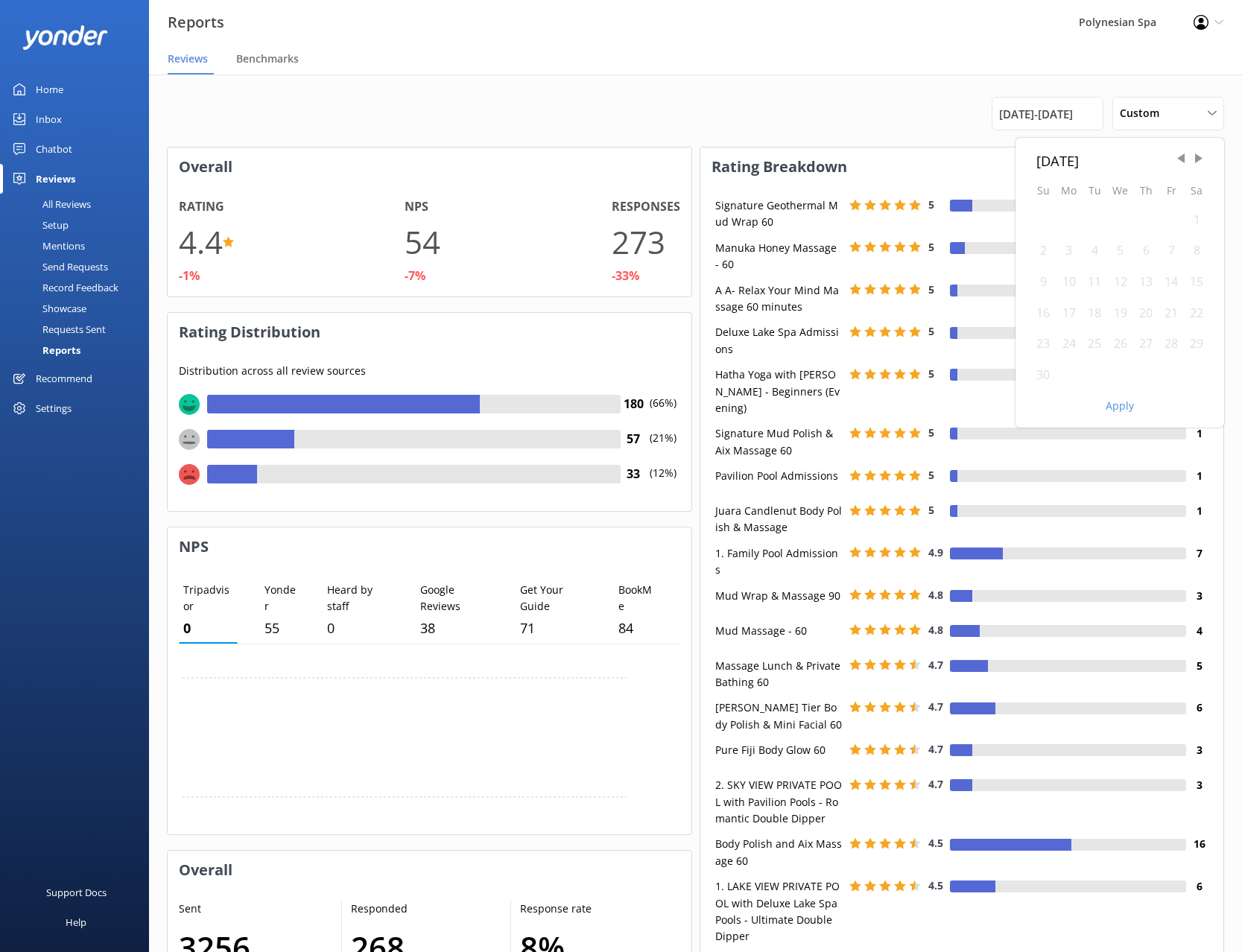
click at [1189, 224] on div "1" at bounding box center [1197, 221] width 25 height 31
click at [1195, 223] on div "1" at bounding box center [1197, 221] width 25 height 31
click at [1042, 375] on div "30" at bounding box center [1043, 376] width 25 height 31
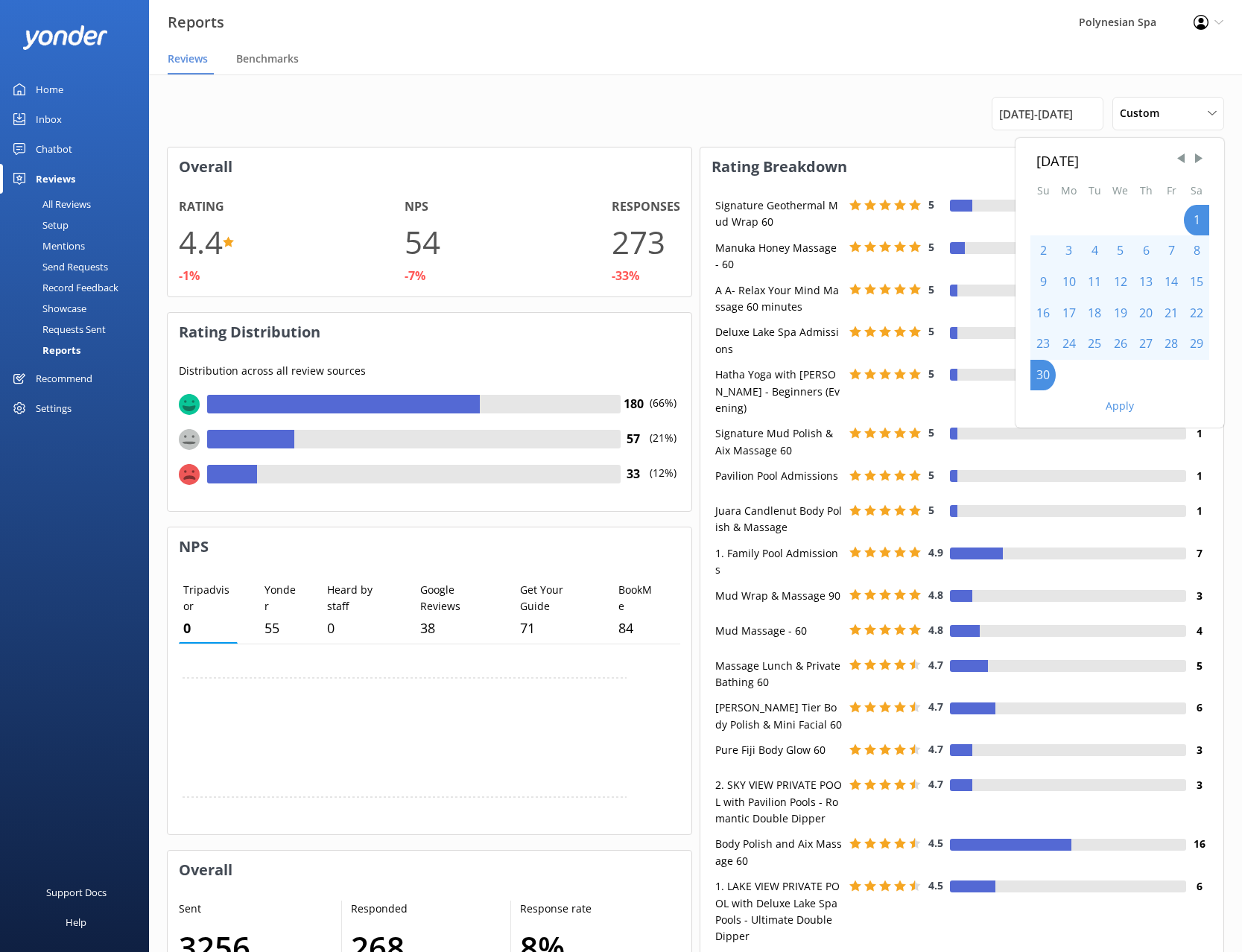
click at [1122, 405] on button "Apply" at bounding box center [1119, 406] width 28 height 11
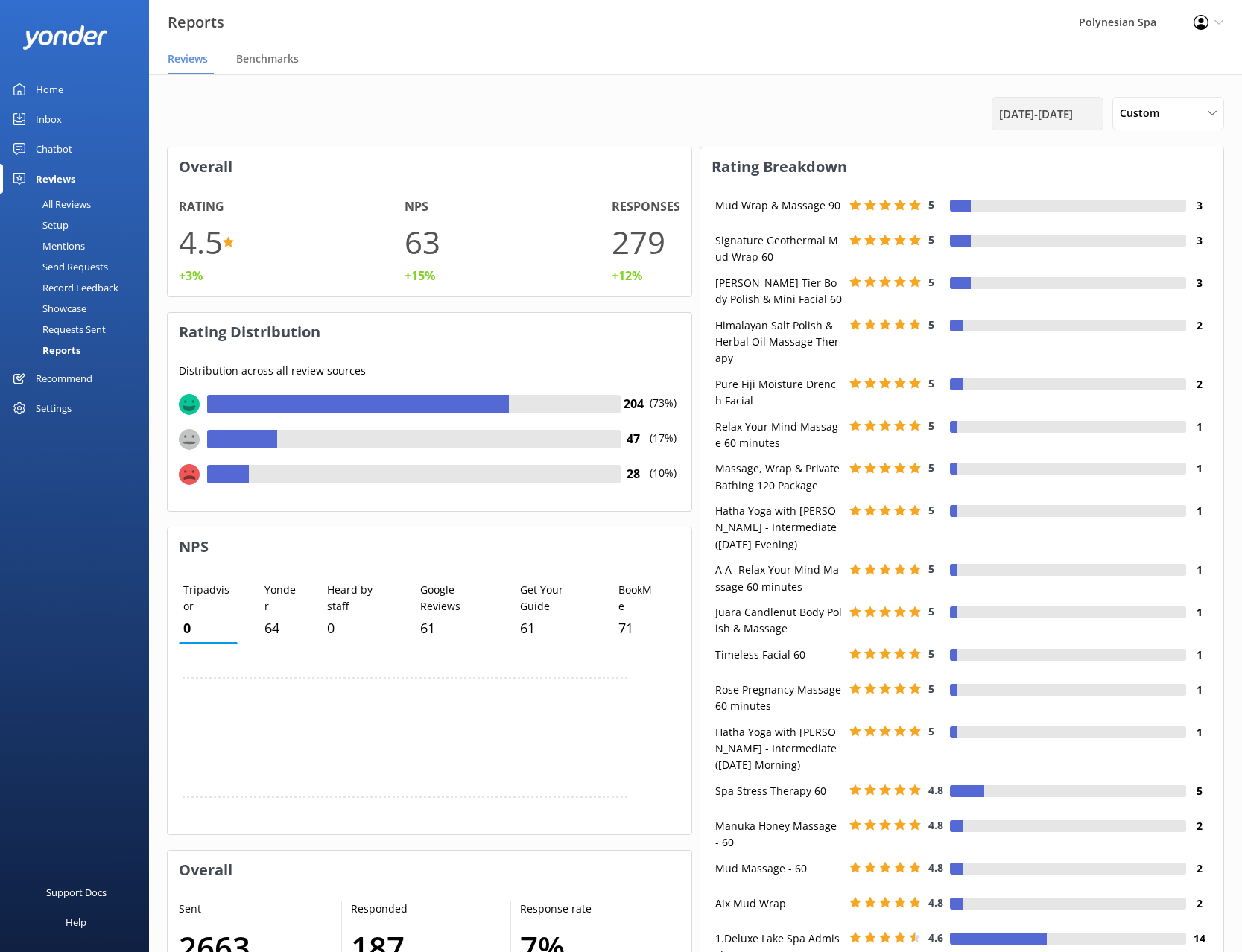
click at [1052, 123] on span "[DATE] - [DATE]" at bounding box center [1035, 114] width 74 height 18
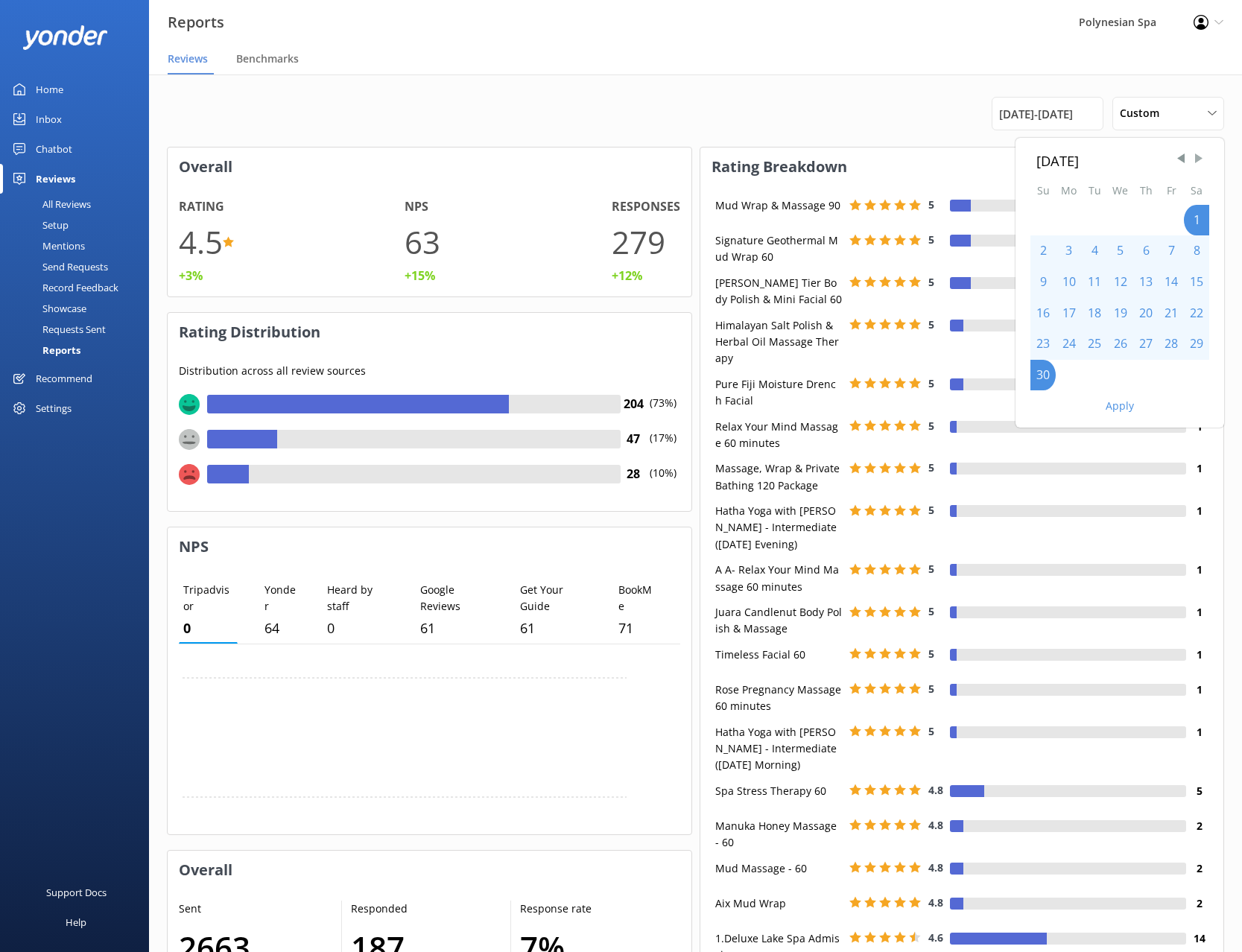
click at [1197, 157] on span "Next Month" at bounding box center [1198, 158] width 15 height 15
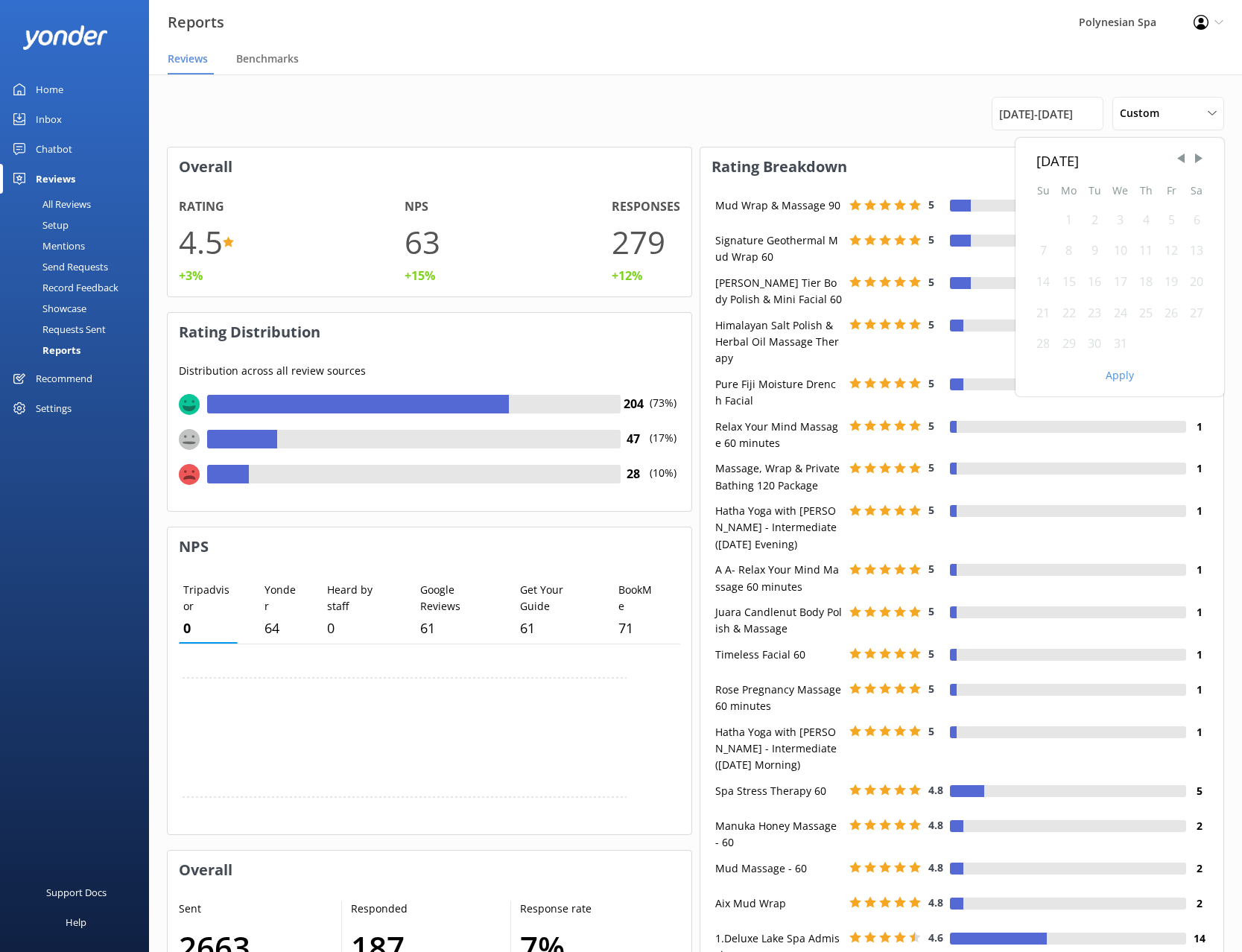
click at [1068, 222] on div "1" at bounding box center [1068, 221] width 26 height 31
click at [1071, 226] on div "1" at bounding box center [1068, 221] width 26 height 31
click at [1119, 344] on div "31" at bounding box center [1120, 344] width 26 height 31
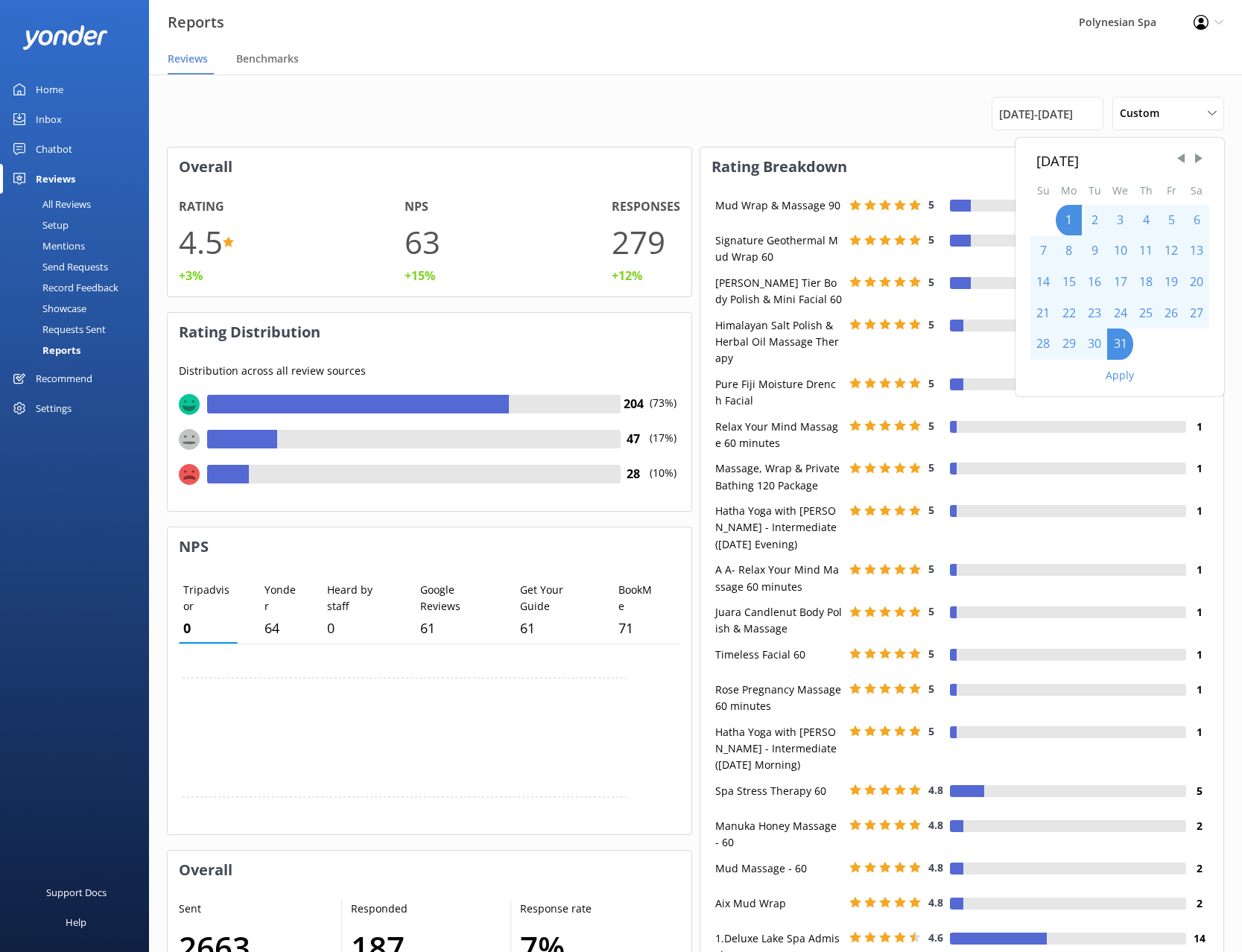
click at [1117, 376] on button "Apply" at bounding box center [1119, 376] width 28 height 11
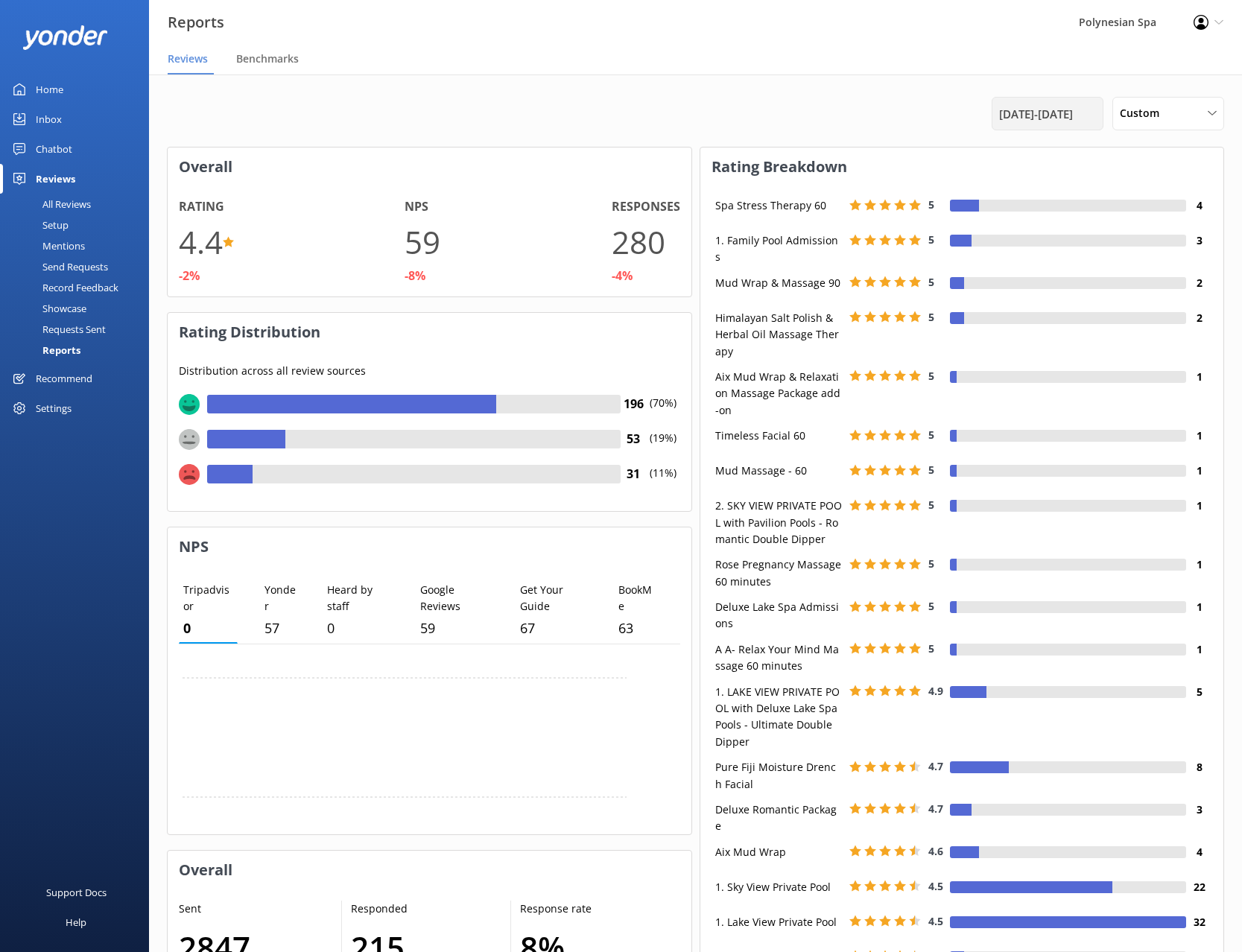
click at [1047, 110] on span "[DATE] - [DATE]" at bounding box center [1035, 114] width 74 height 18
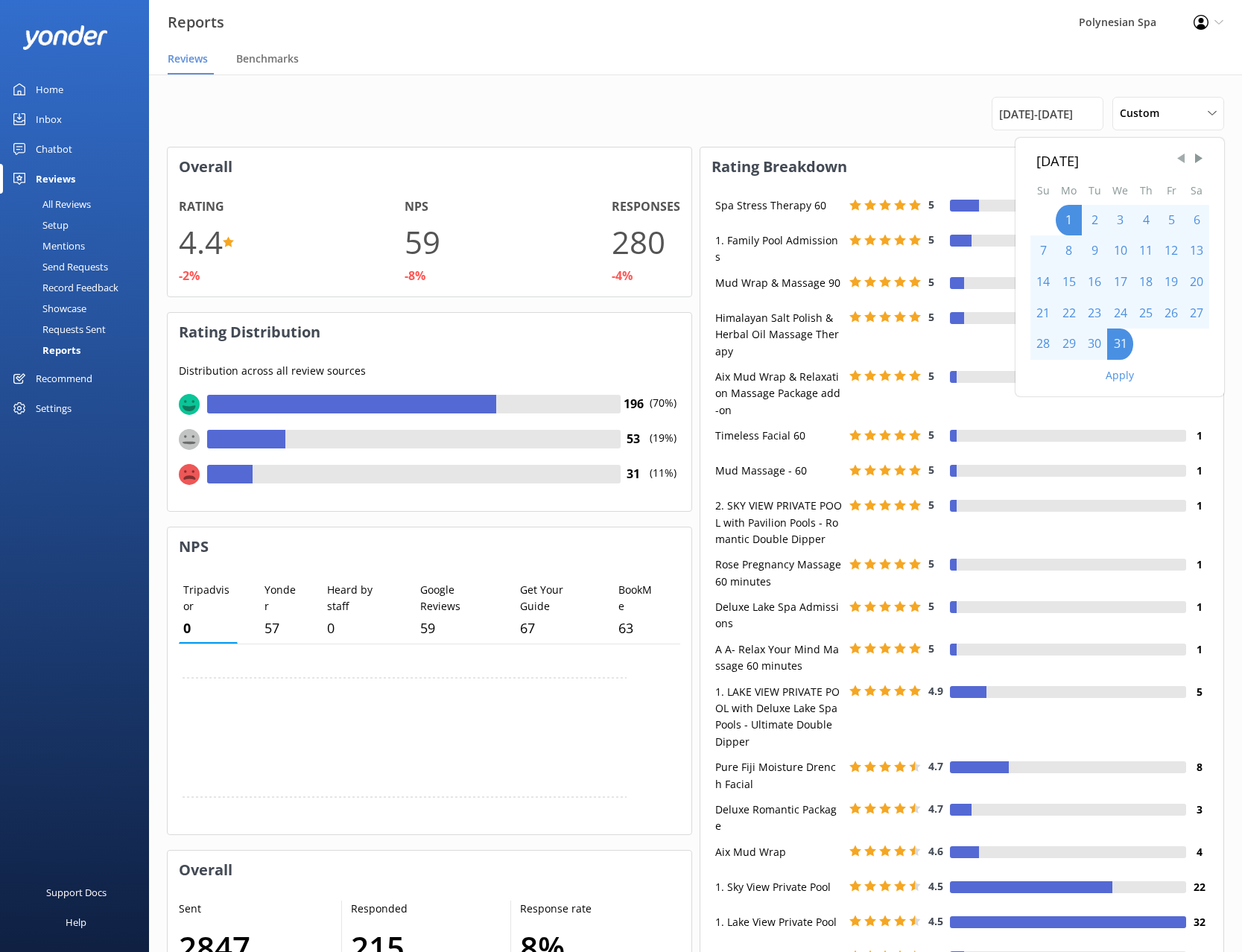
click at [1183, 160] on span "Previous Month" at bounding box center [1180, 158] width 15 height 15
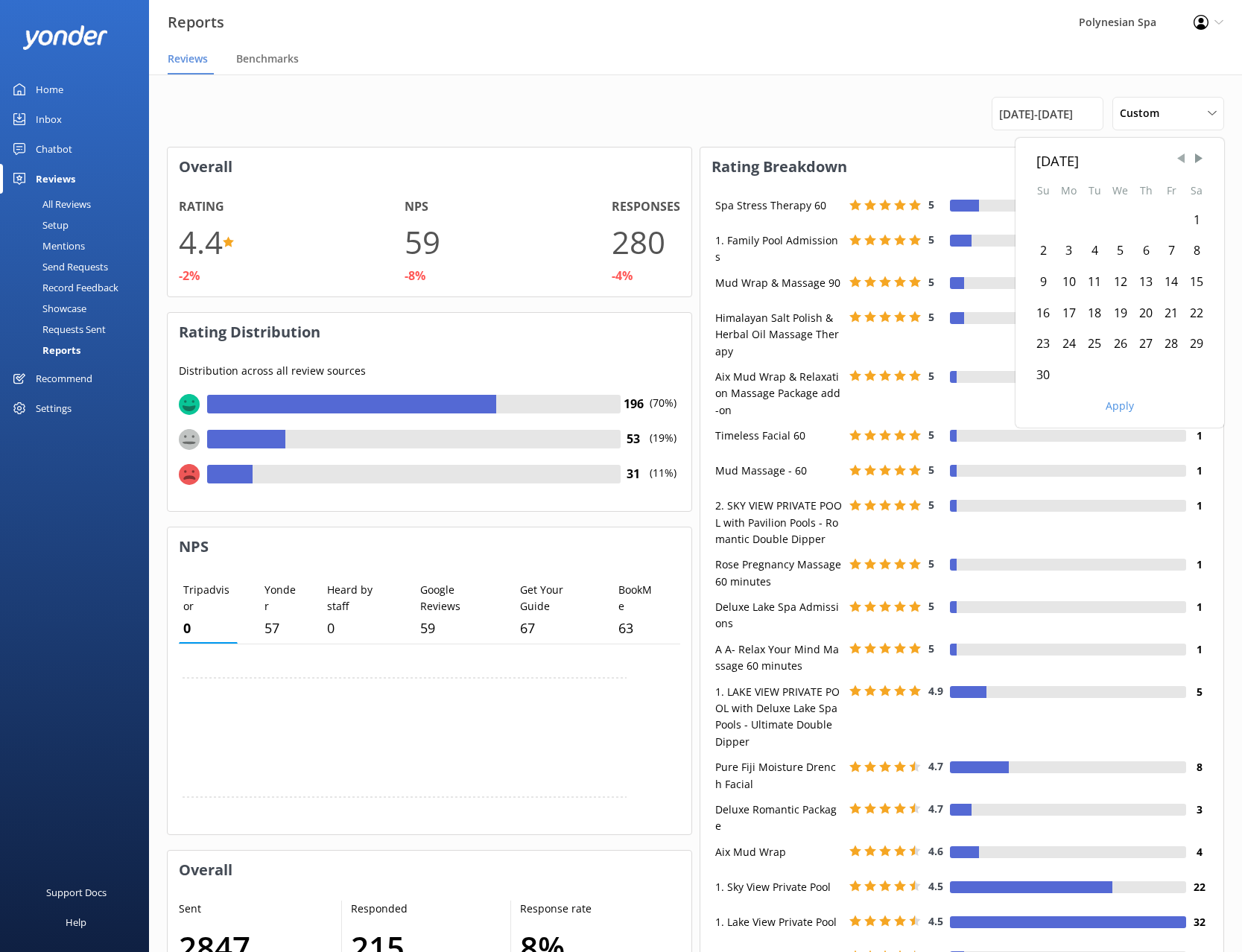
click at [1183, 160] on span "Previous Month" at bounding box center [1180, 158] width 15 height 15
click at [1181, 155] on span "Previous Month" at bounding box center [1180, 158] width 15 height 15
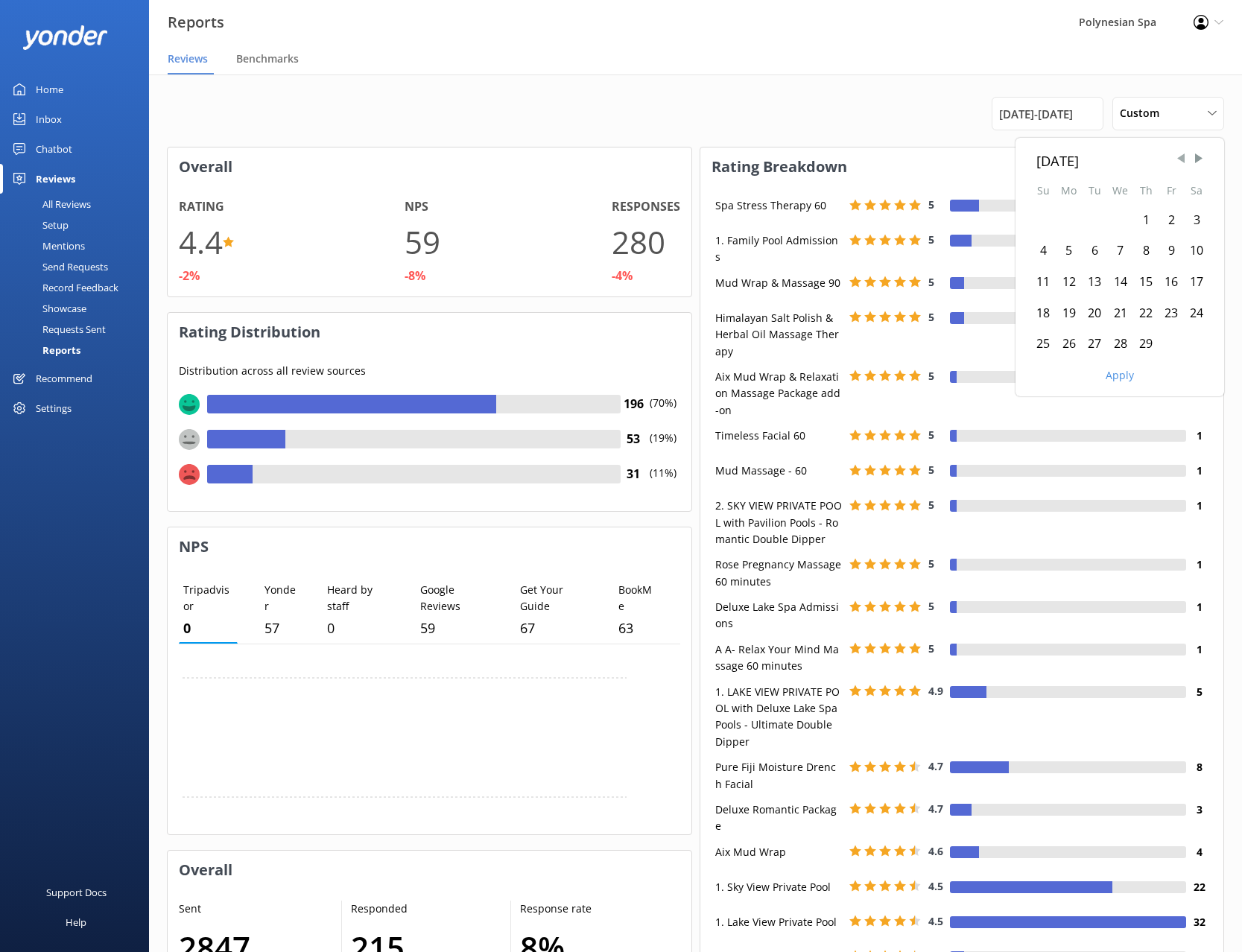
click at [1181, 155] on span "Previous Month" at bounding box center [1180, 158] width 15 height 15
click at [1118, 215] on div "1" at bounding box center [1120, 221] width 26 height 31
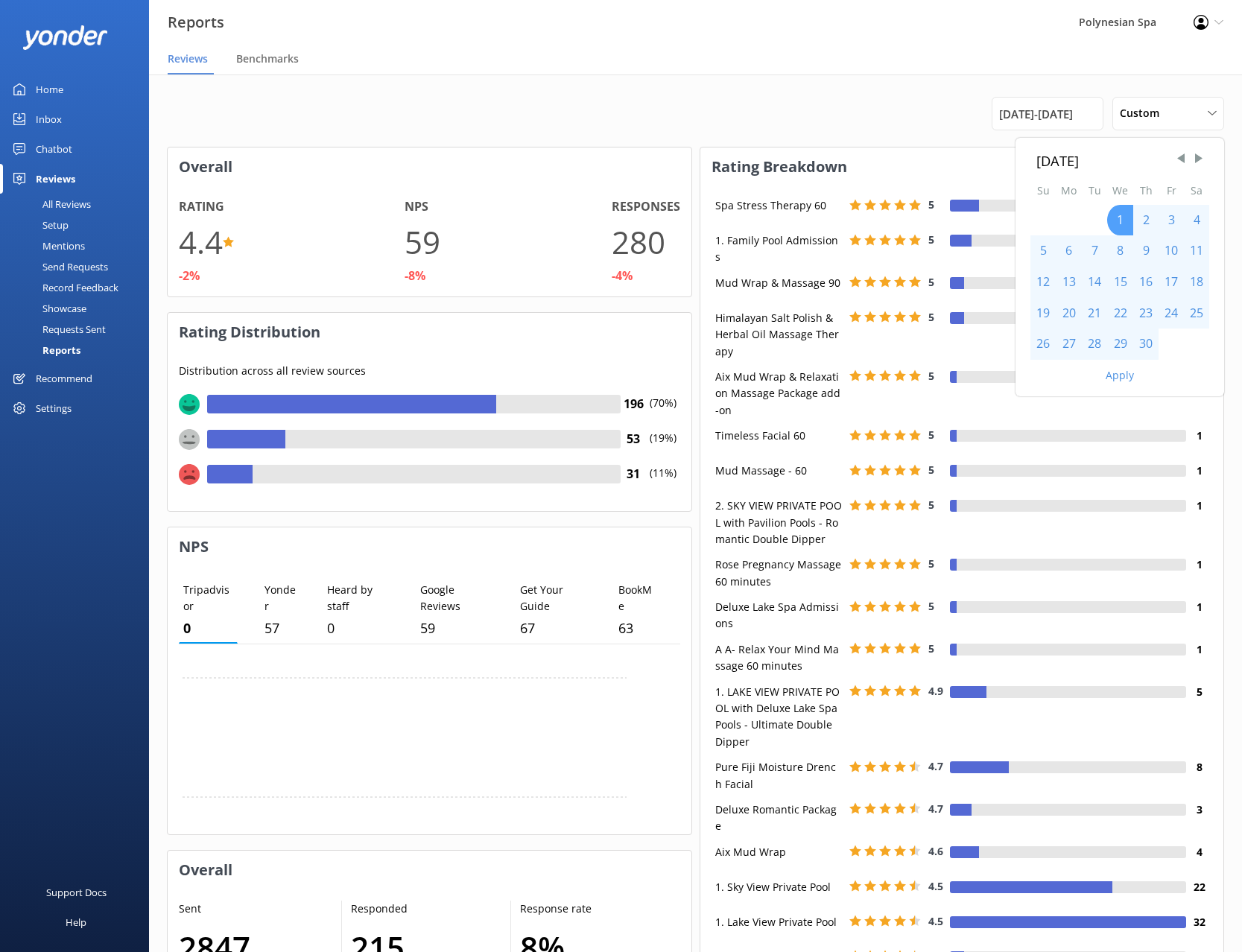
click at [1122, 222] on div "1" at bounding box center [1120, 221] width 26 height 31
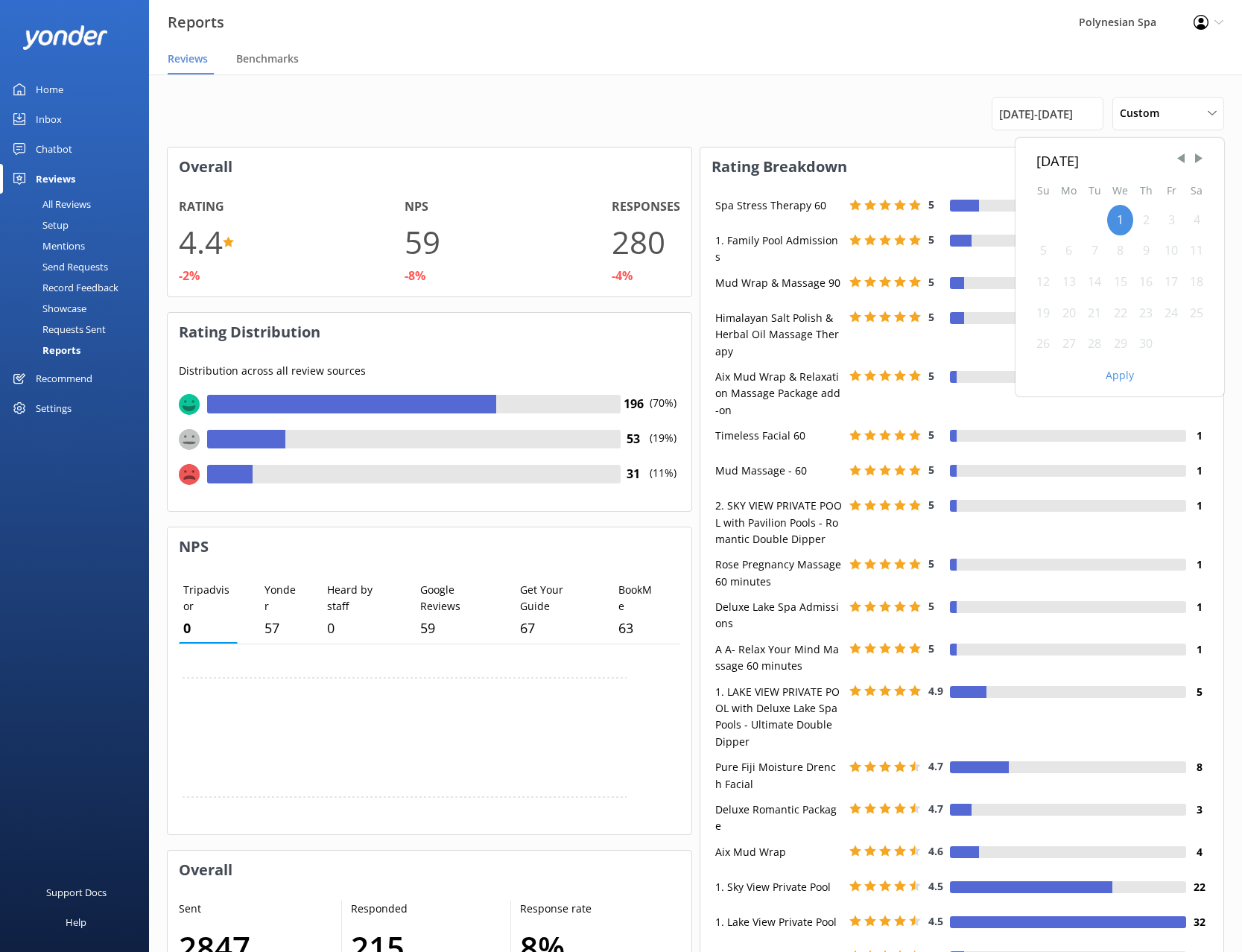
click at [1148, 342] on div "30" at bounding box center [1146, 344] width 25 height 31
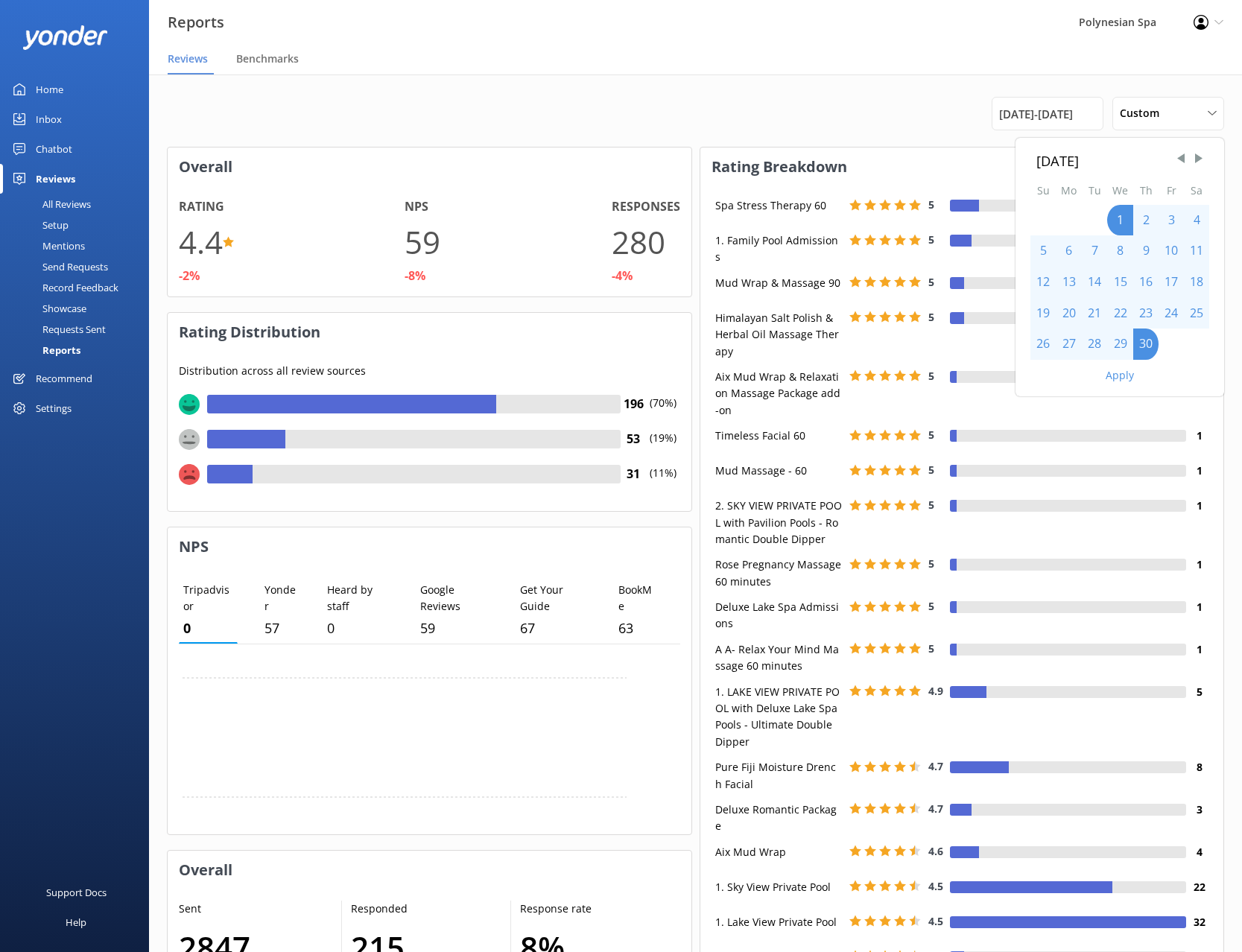
click at [1118, 376] on button "Apply" at bounding box center [1119, 376] width 28 height 11
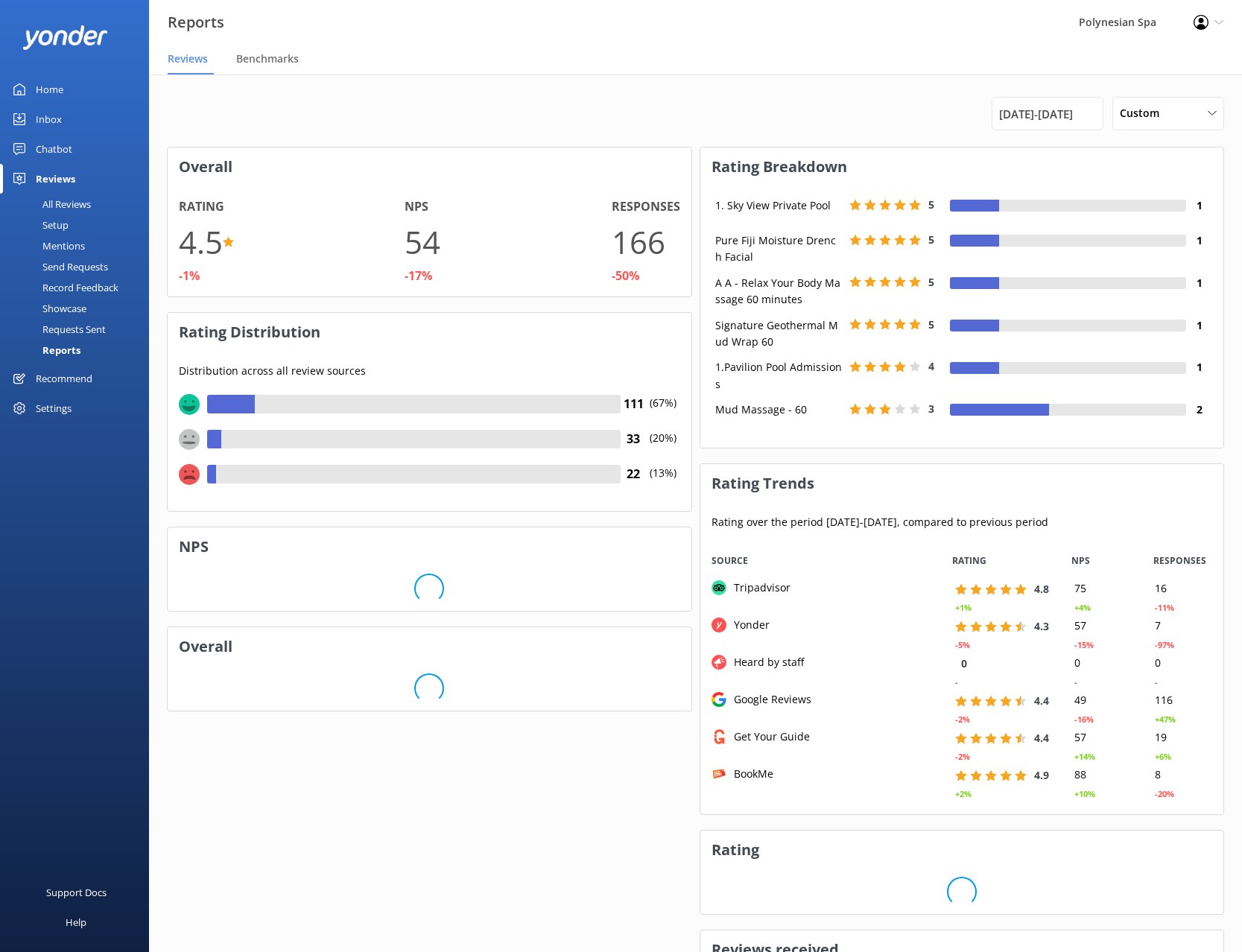
scroll to position [272, 523]
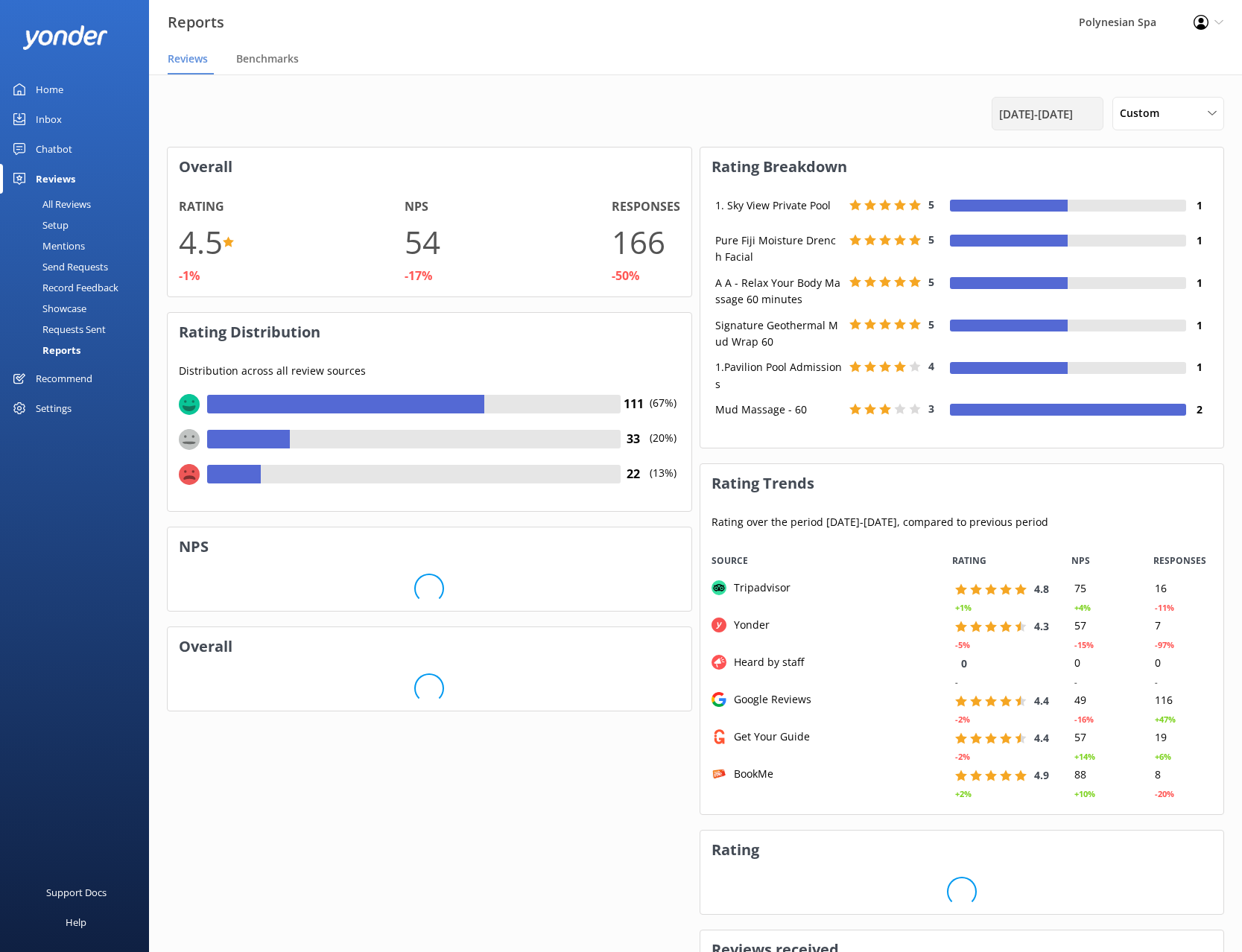
click at [1056, 101] on div "[DATE] - [DATE]" at bounding box center [1048, 114] width 112 height 33
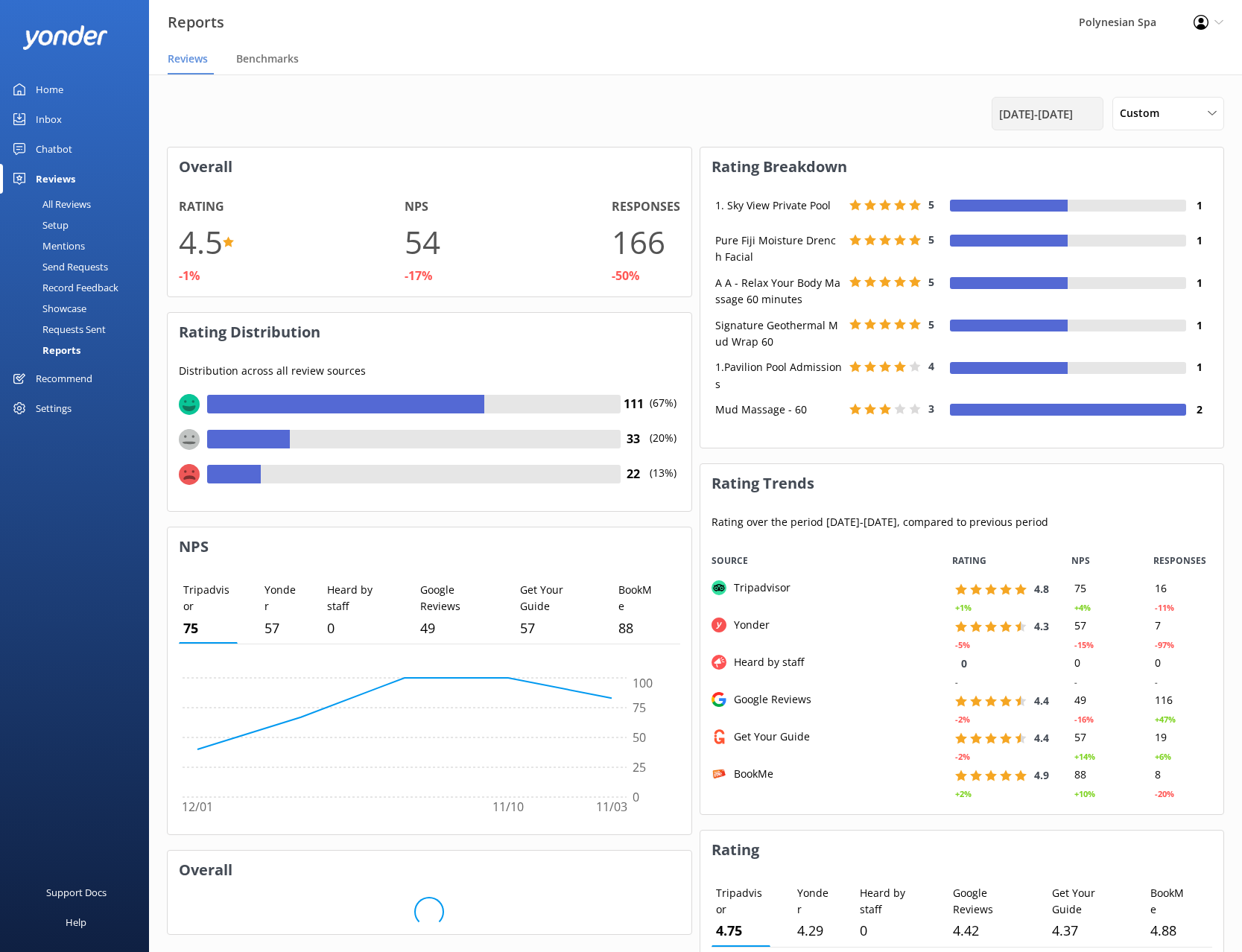
click at [1064, 113] on span "[DATE] - [DATE]" at bounding box center [1035, 114] width 74 height 18
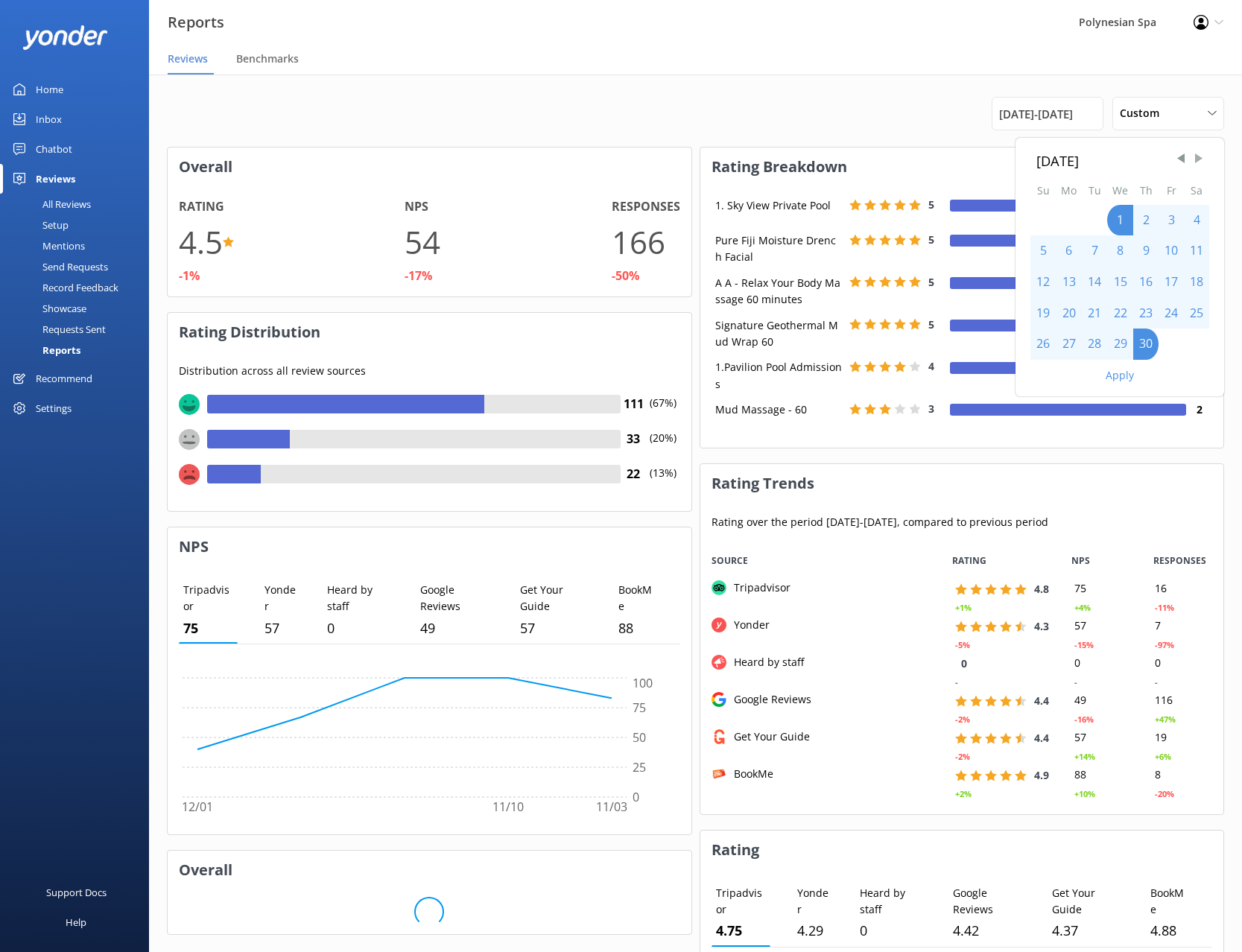
click at [1198, 158] on span "Next Month" at bounding box center [1198, 158] width 15 height 15
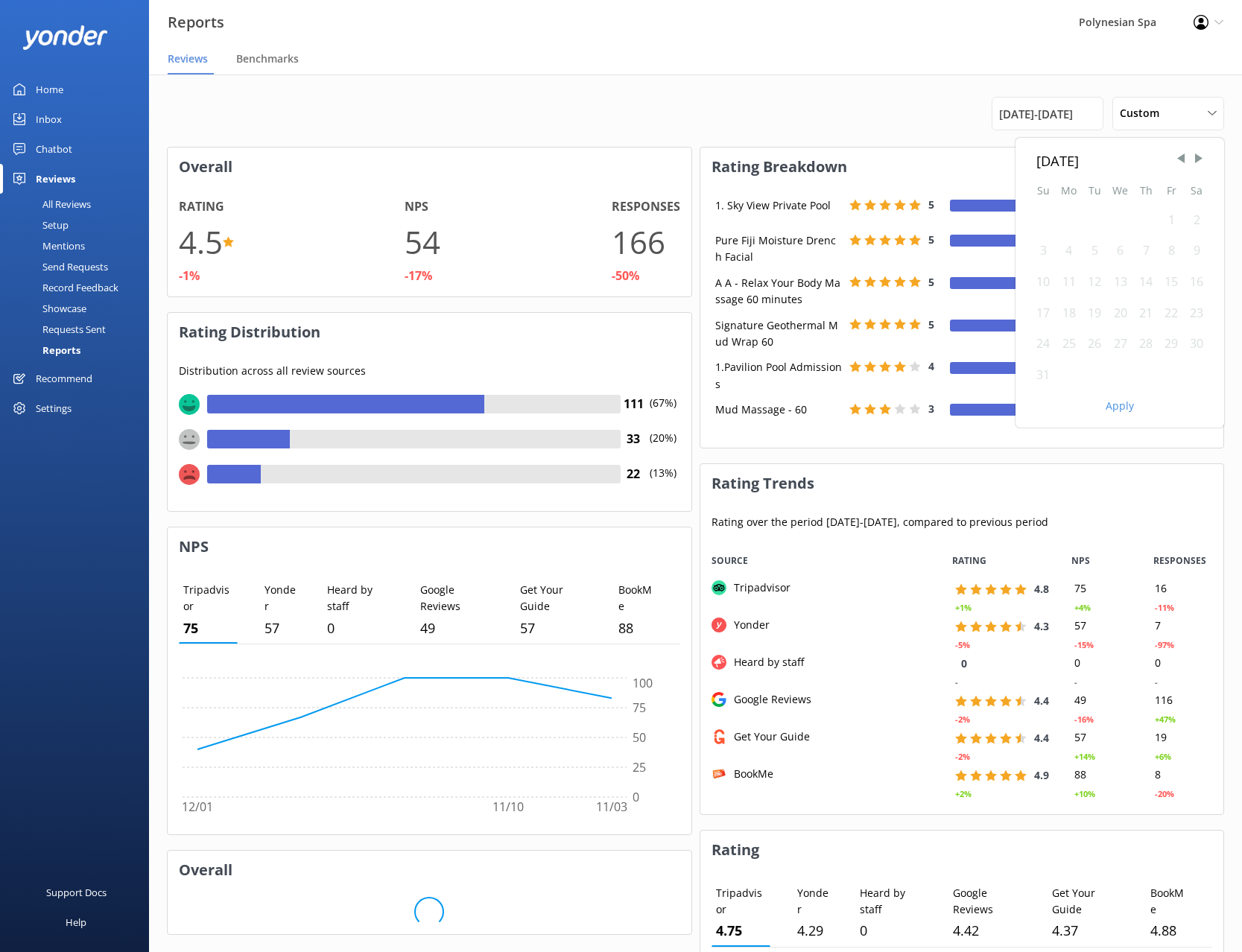
click at [1171, 222] on div "1" at bounding box center [1171, 221] width 25 height 31
click at [1172, 219] on div "1" at bounding box center [1171, 221] width 25 height 31
click at [1040, 376] on div "31" at bounding box center [1043, 376] width 25 height 31
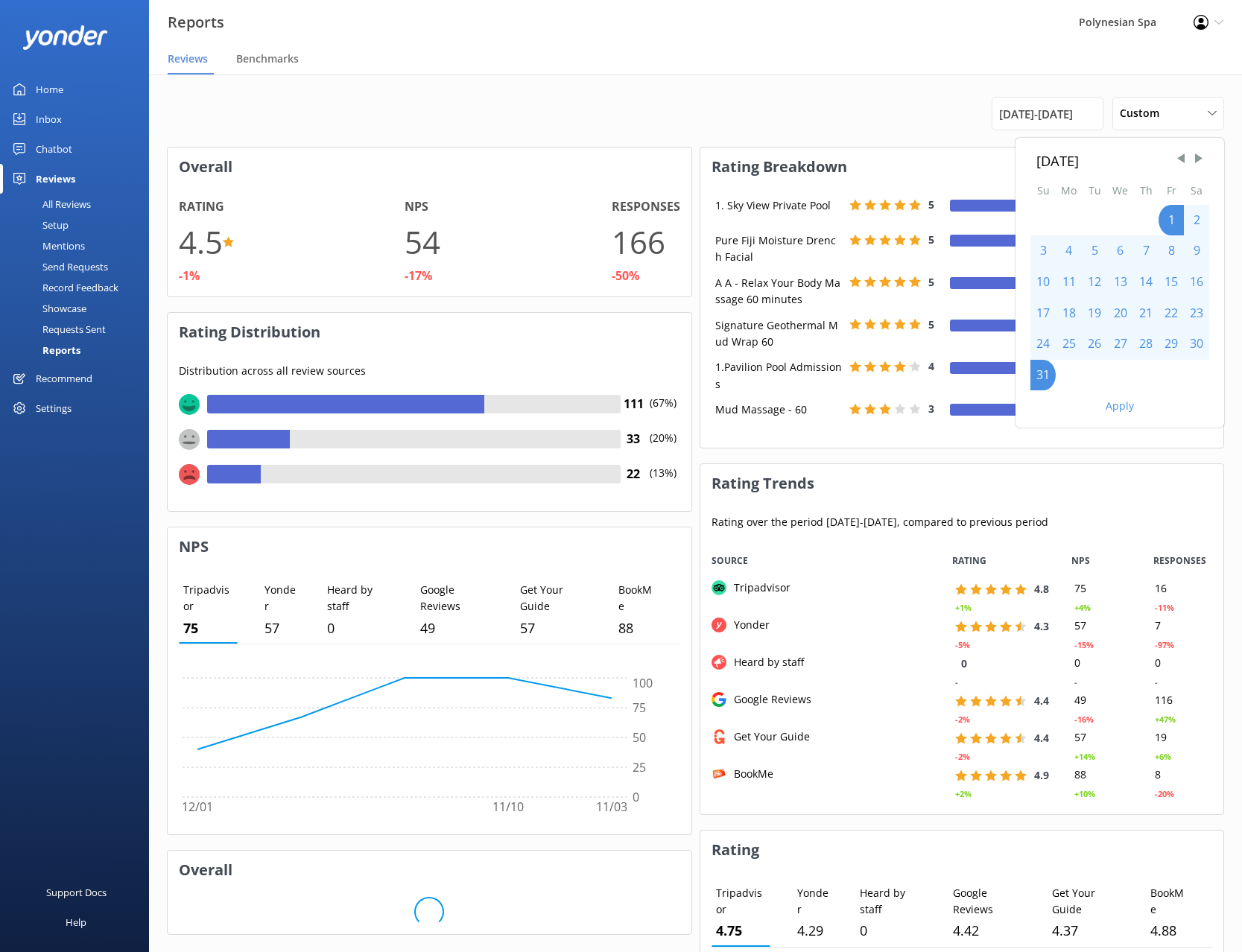
click at [1113, 405] on button "Apply" at bounding box center [1119, 406] width 28 height 11
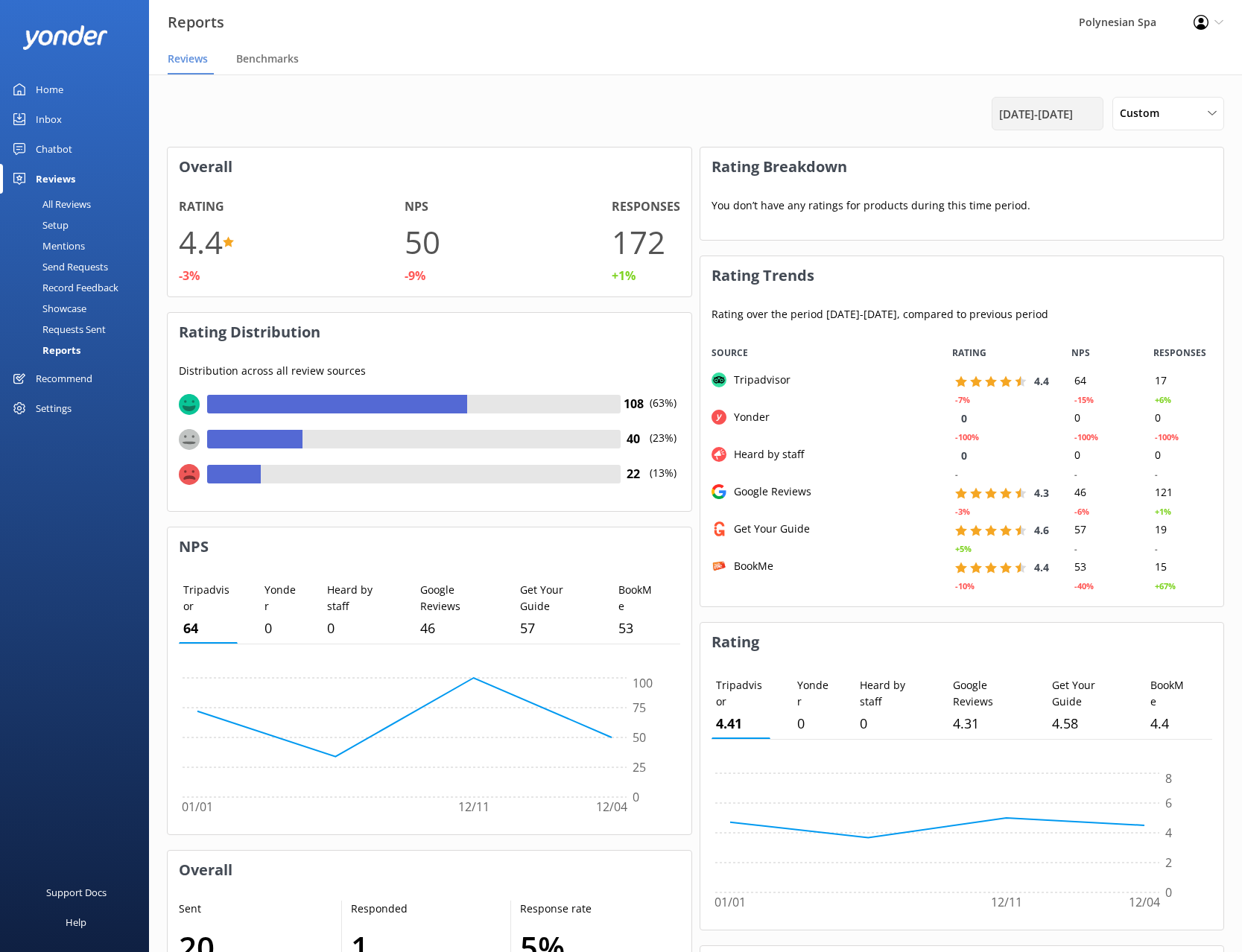
click at [1073, 116] on span "[DATE] - [DATE]" at bounding box center [1035, 114] width 74 height 18
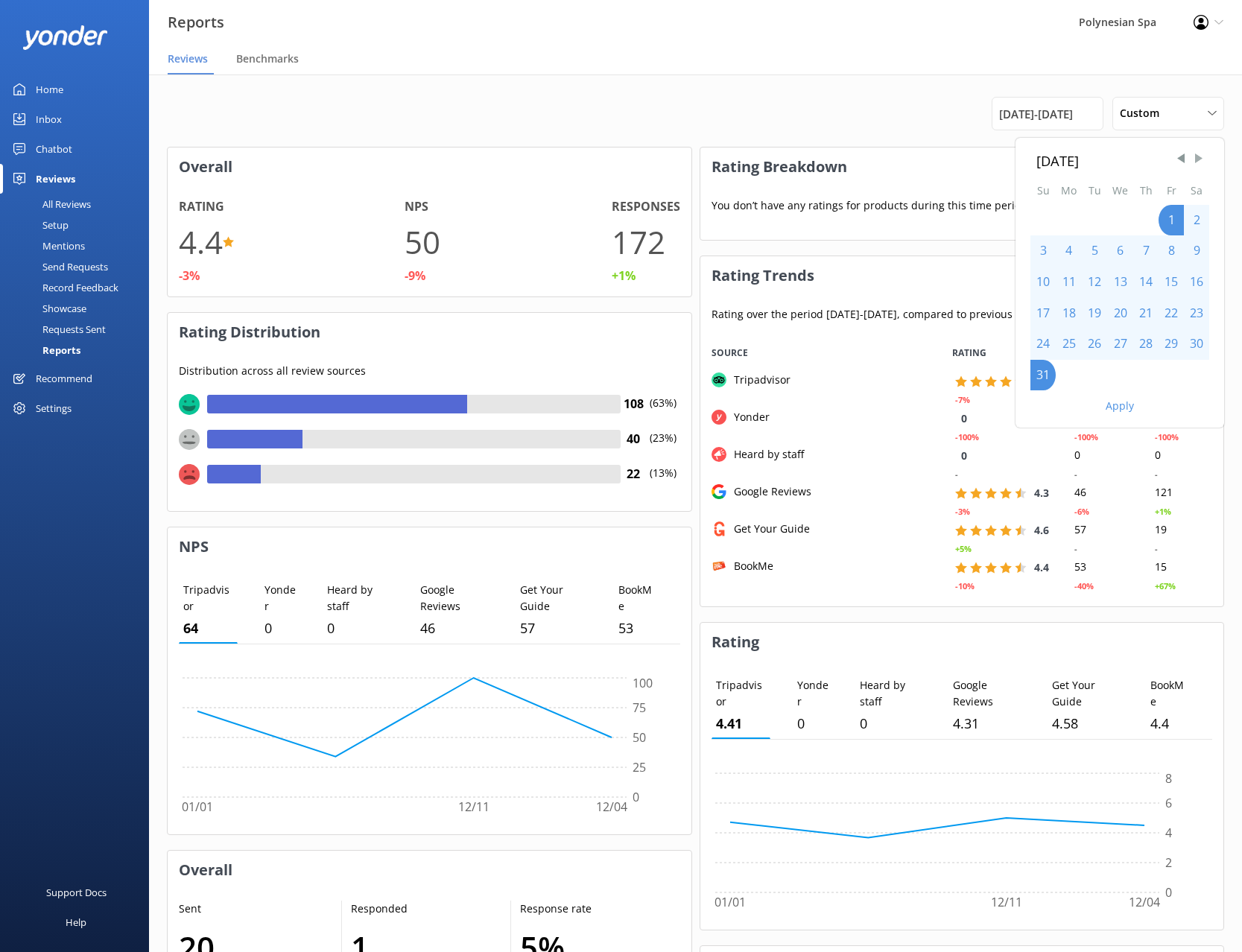
click at [1202, 158] on span "Next Month" at bounding box center [1198, 158] width 15 height 15
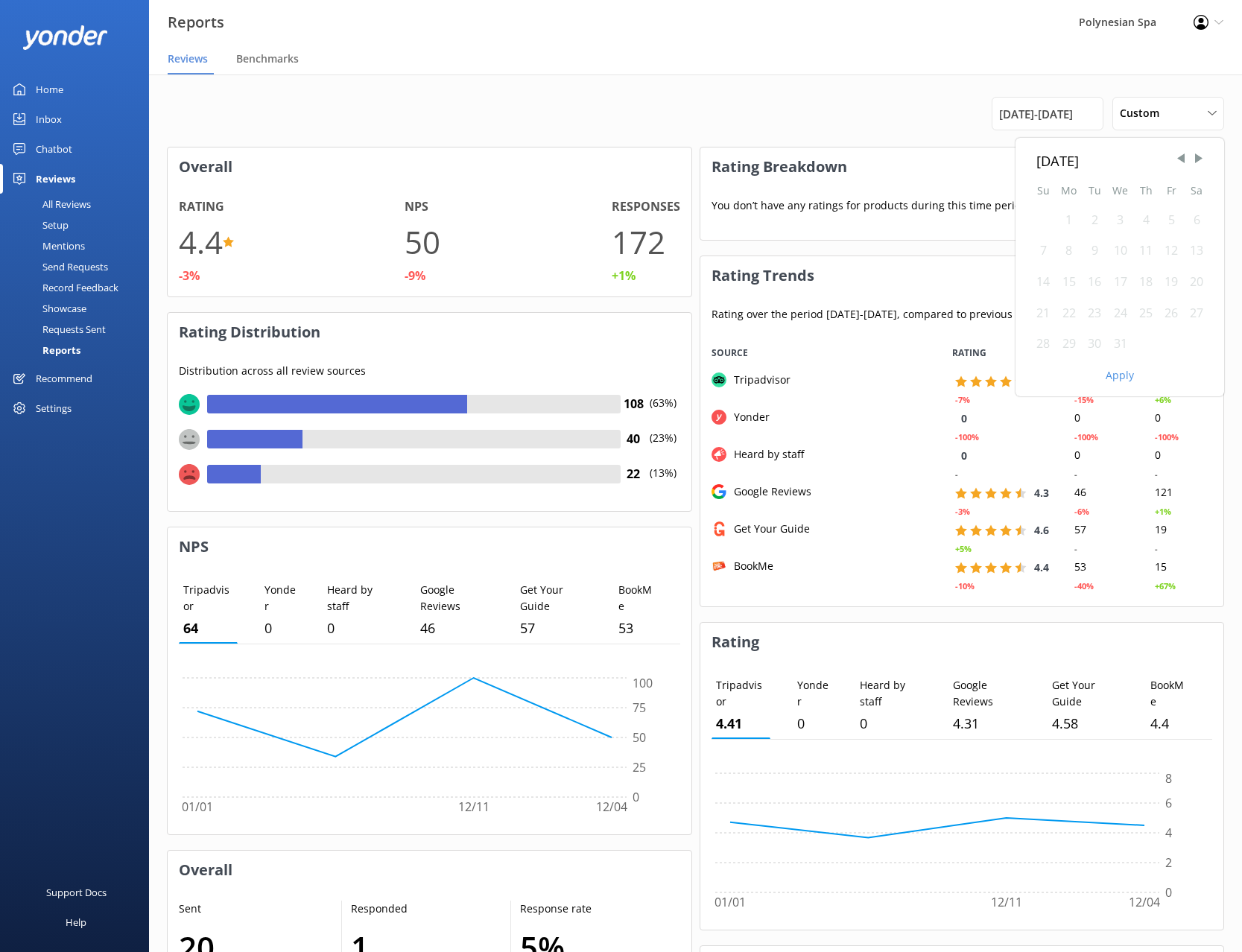
click at [1073, 221] on div "1" at bounding box center [1068, 221] width 26 height 31
click at [1067, 223] on div "1" at bounding box center [1068, 221] width 26 height 31
click at [1122, 348] on div "31" at bounding box center [1120, 344] width 26 height 31
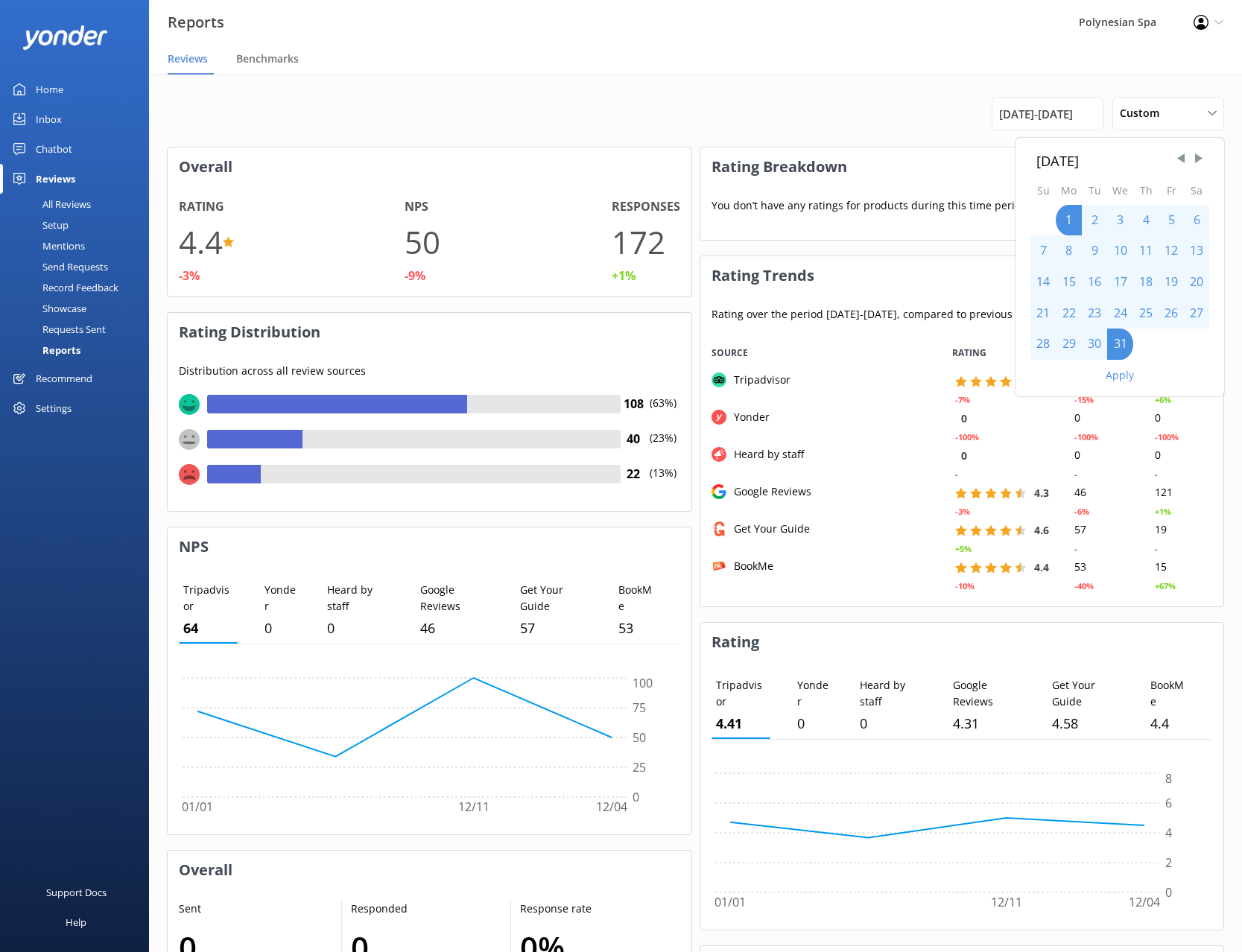
click at [1126, 378] on button "Apply" at bounding box center [1119, 376] width 28 height 11
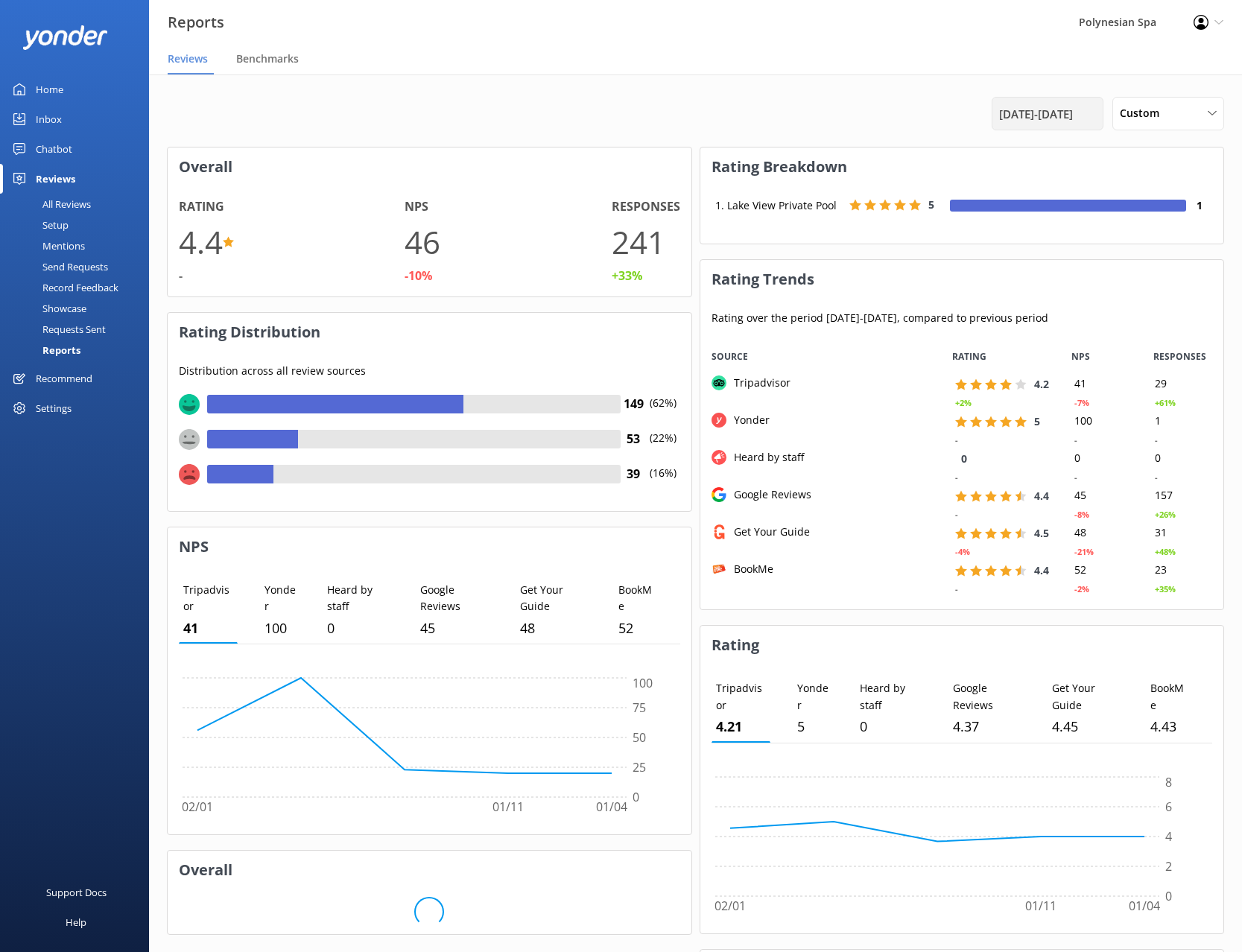
click at [1080, 125] on div "[DATE] - [DATE]" at bounding box center [1048, 114] width 112 height 33
click at [1065, 125] on div "[DATE] - [DATE]" at bounding box center [1048, 114] width 112 height 33
click at [1068, 114] on span "[DATE] - [DATE]" at bounding box center [1035, 114] width 74 height 18
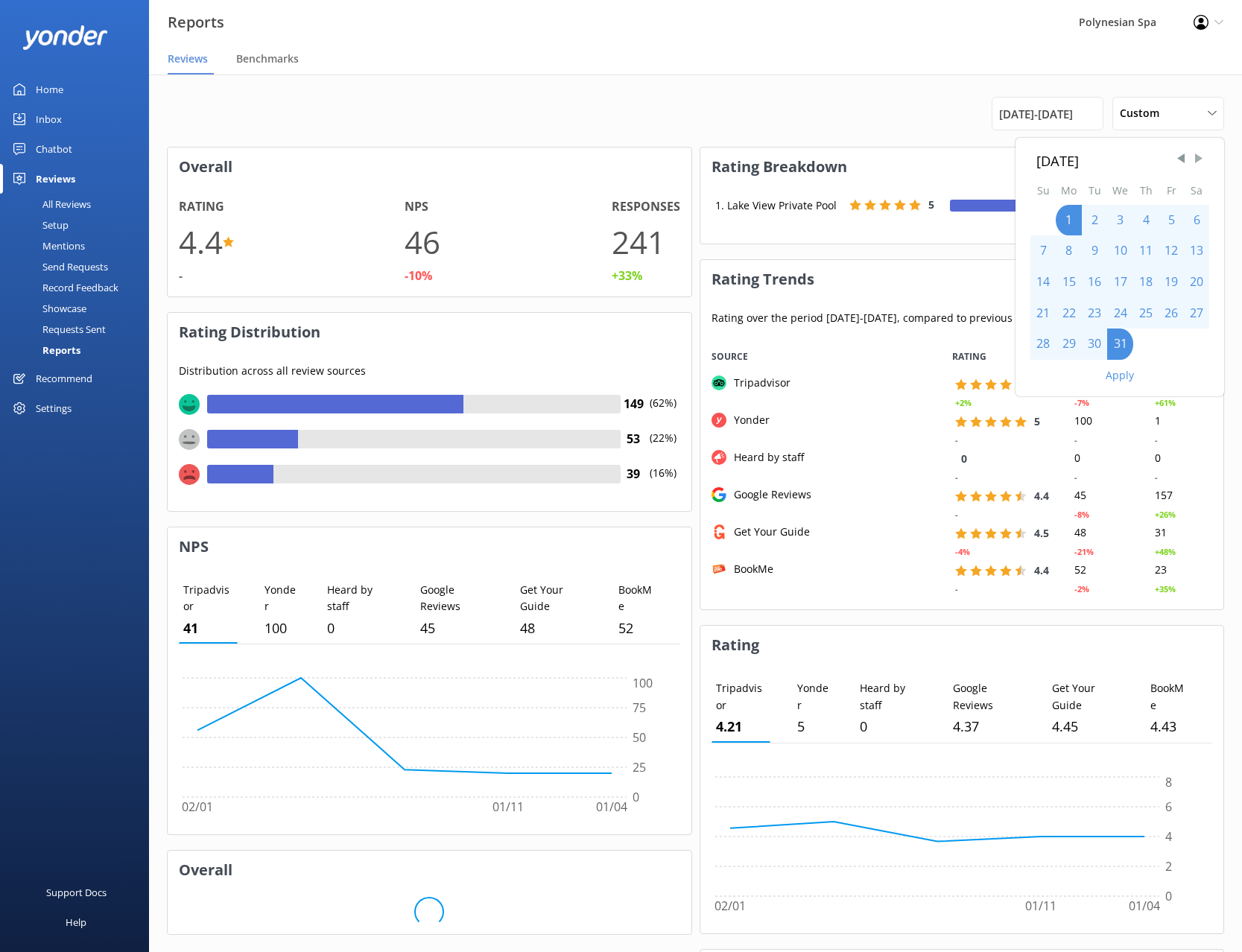
click at [1197, 159] on span "Next Month" at bounding box center [1198, 158] width 15 height 15
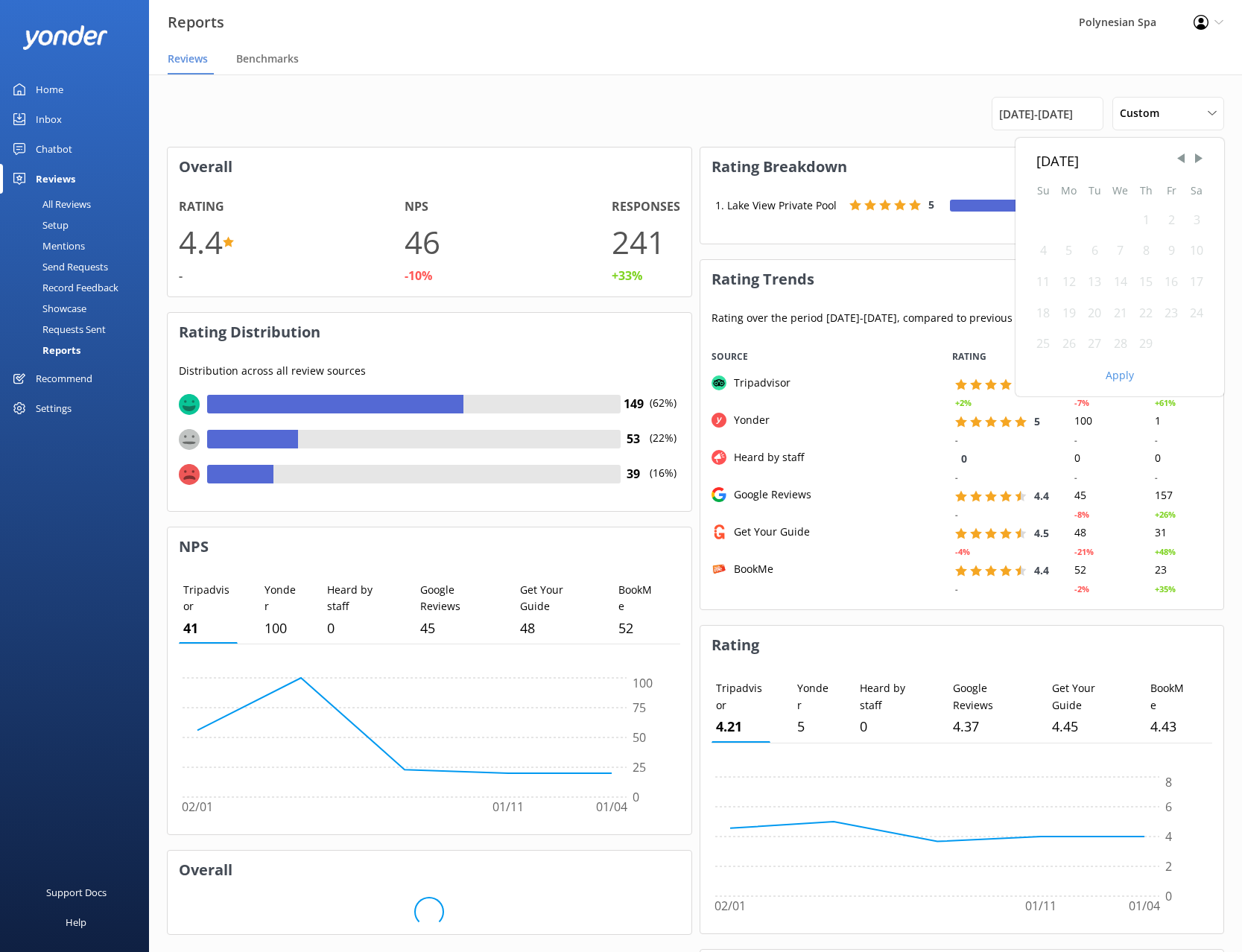
click at [1144, 223] on div "1" at bounding box center [1146, 221] width 25 height 31
click at [1145, 220] on div "1" at bounding box center [1146, 221] width 25 height 31
click at [1148, 343] on div "29" at bounding box center [1146, 344] width 25 height 31
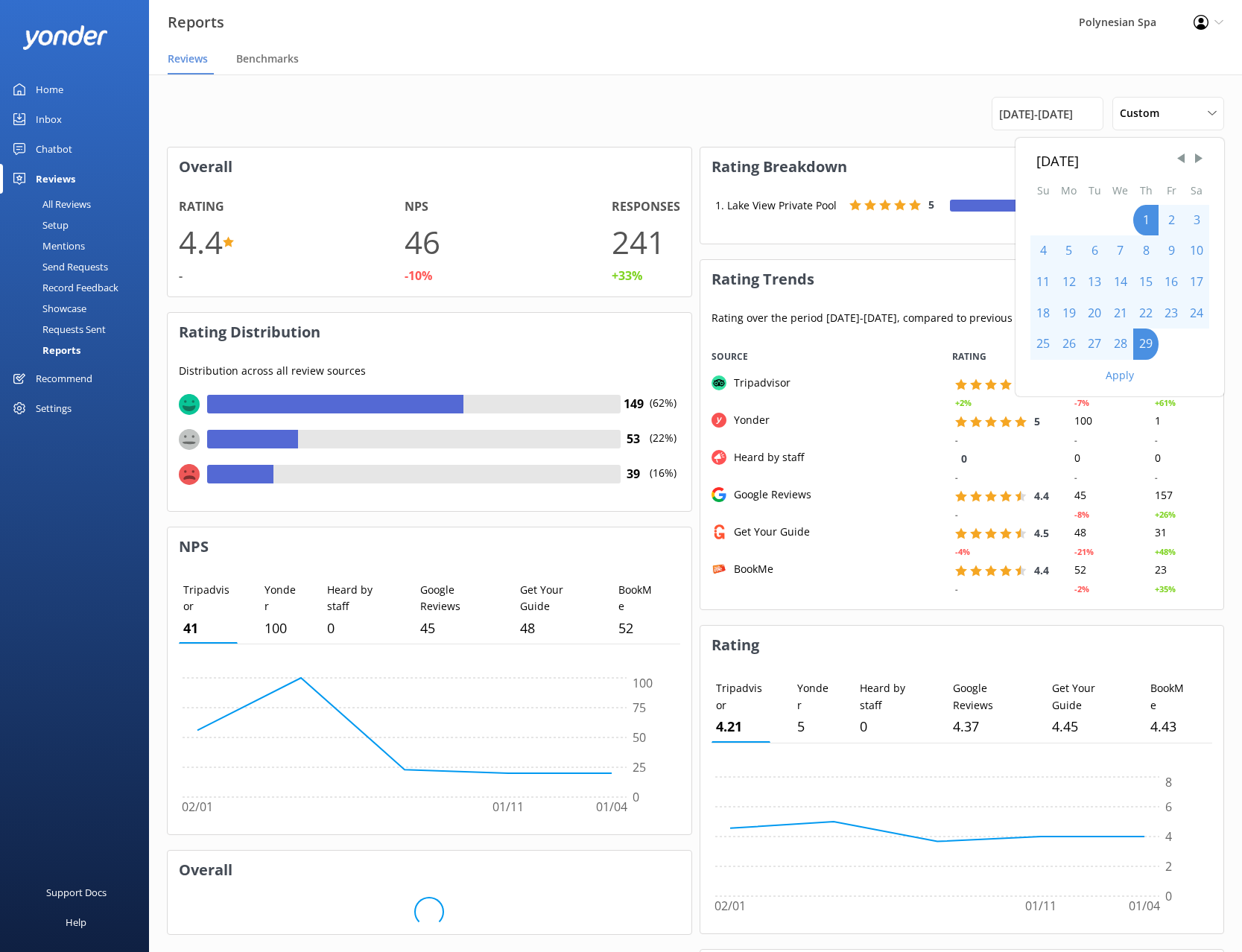
click at [1119, 374] on button "Apply" at bounding box center [1119, 376] width 28 height 11
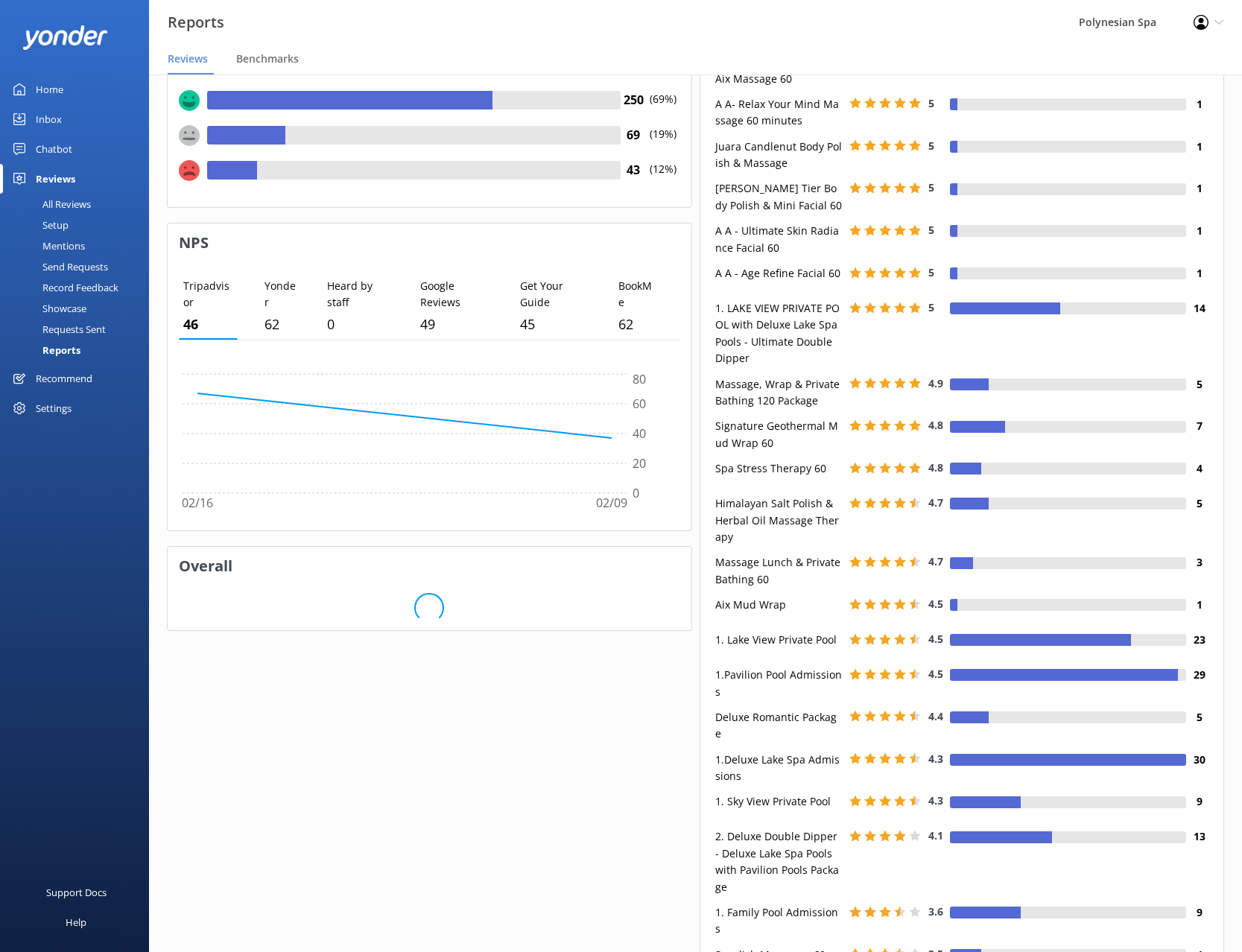
scroll to position [0, 0]
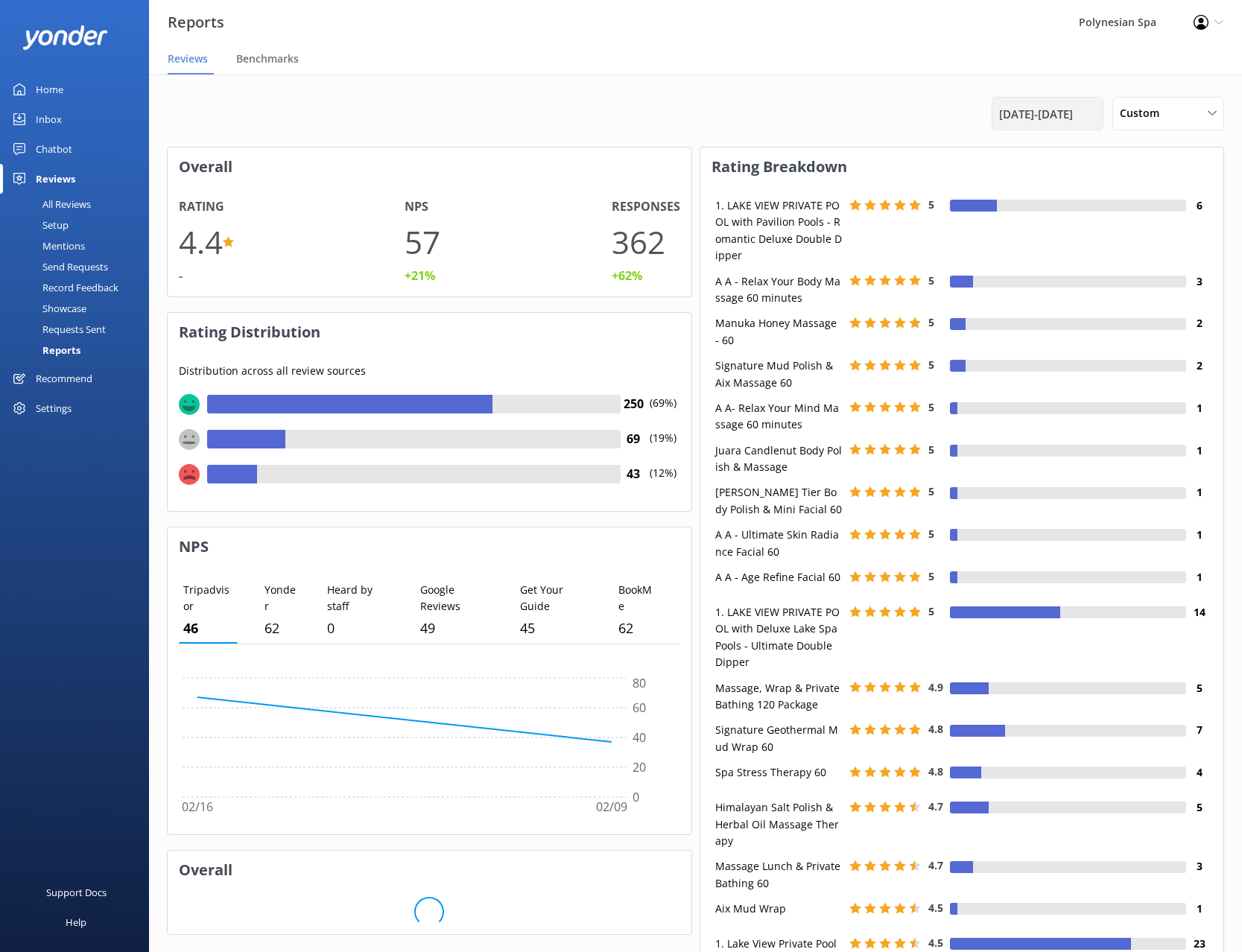
click at [1042, 116] on span "[DATE] - [DATE]" at bounding box center [1035, 114] width 74 height 18
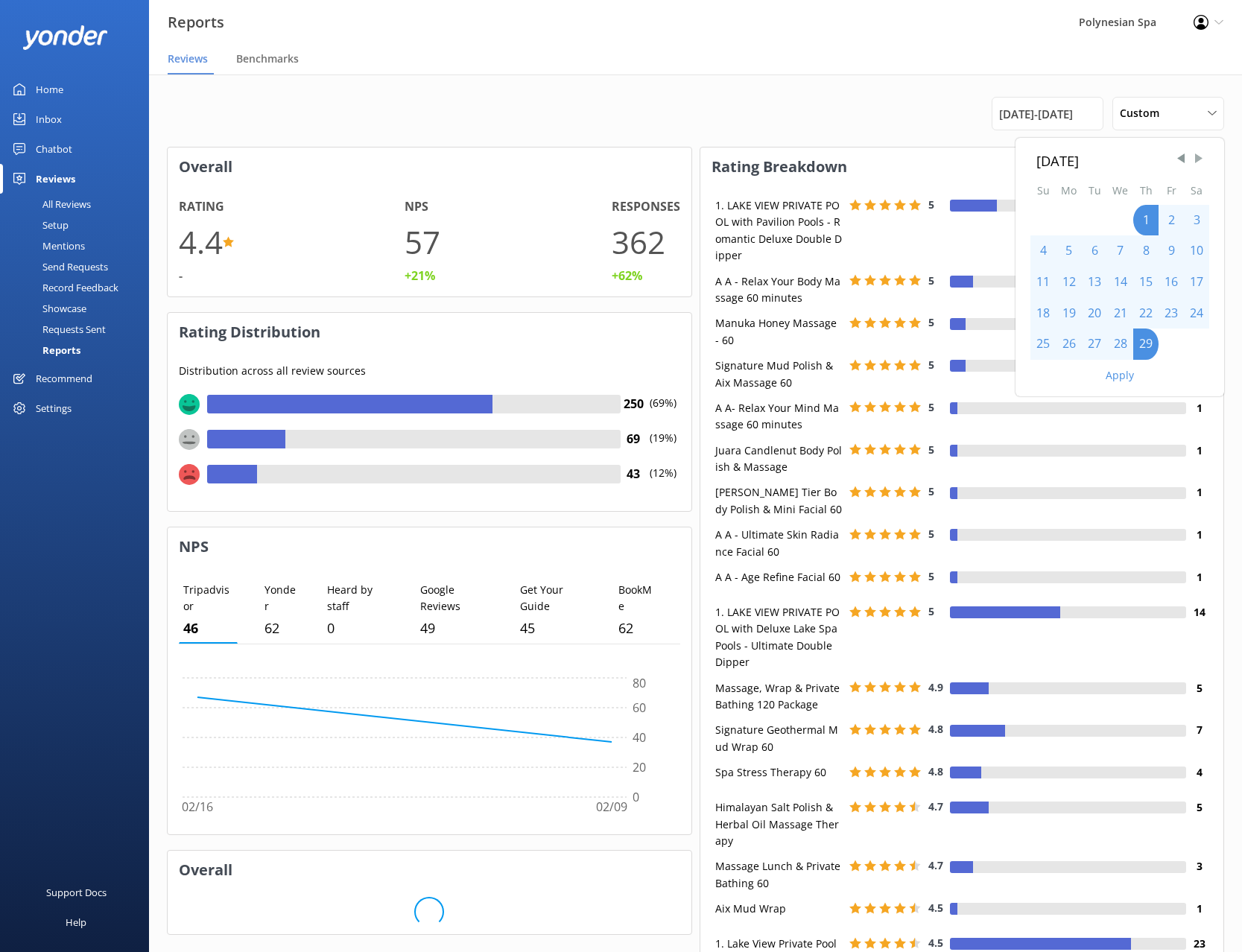
click at [1194, 160] on span "Next Month" at bounding box center [1198, 158] width 15 height 15
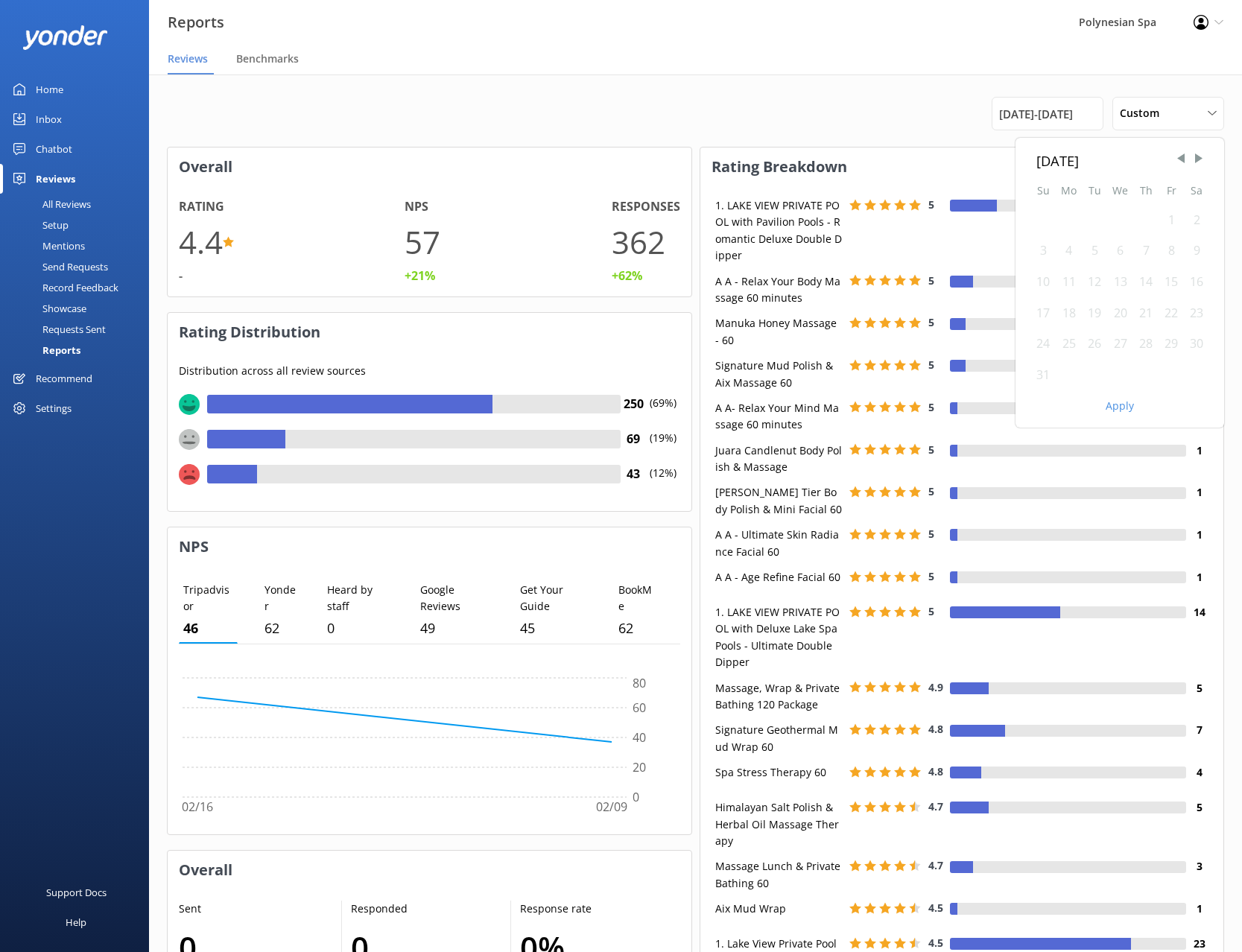
click at [1169, 218] on div "1" at bounding box center [1171, 221] width 25 height 31
click at [1172, 223] on div "1" at bounding box center [1171, 221] width 25 height 31
click at [1033, 377] on div "31" at bounding box center [1043, 376] width 25 height 31
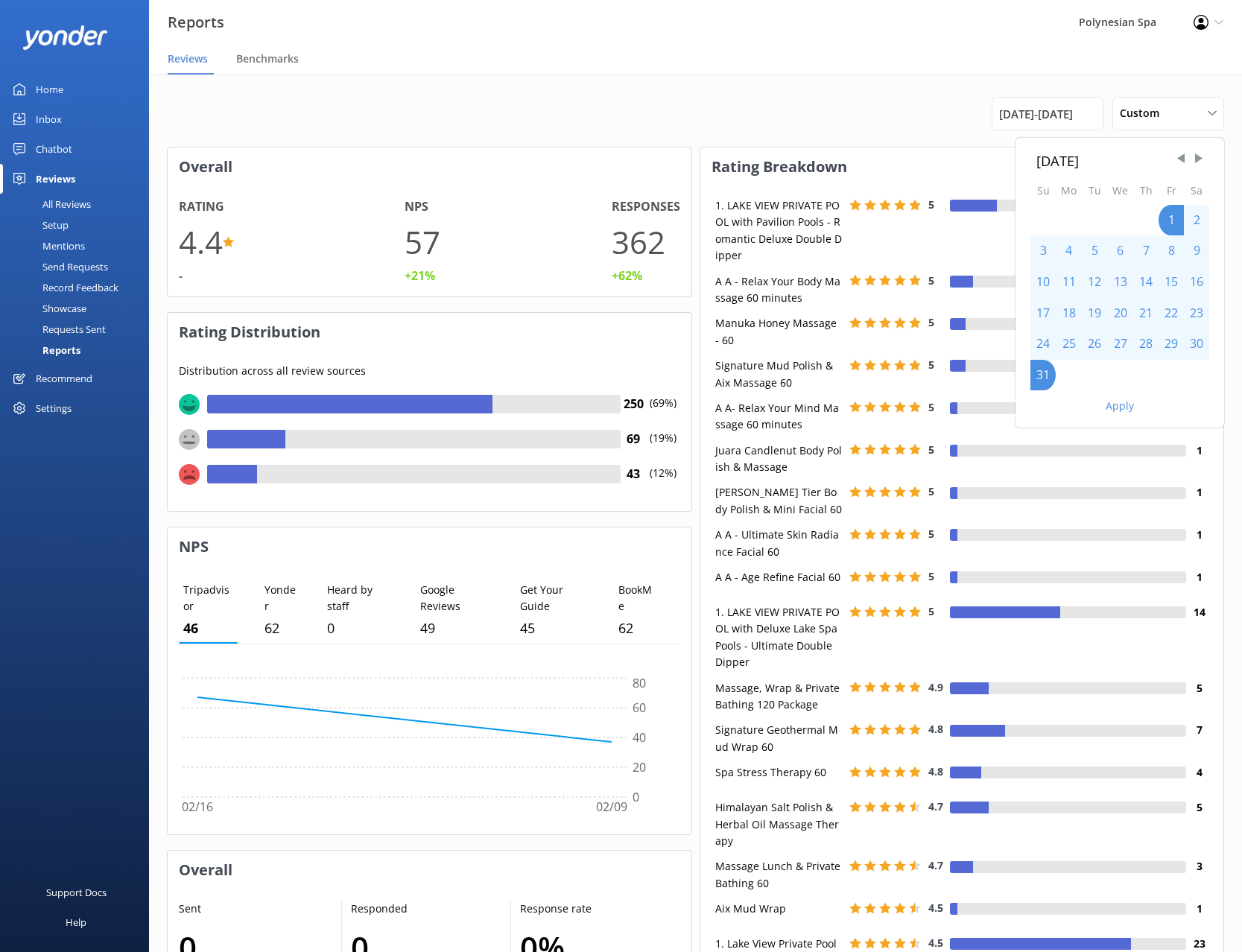
click at [1117, 405] on button "Apply" at bounding box center [1119, 406] width 28 height 11
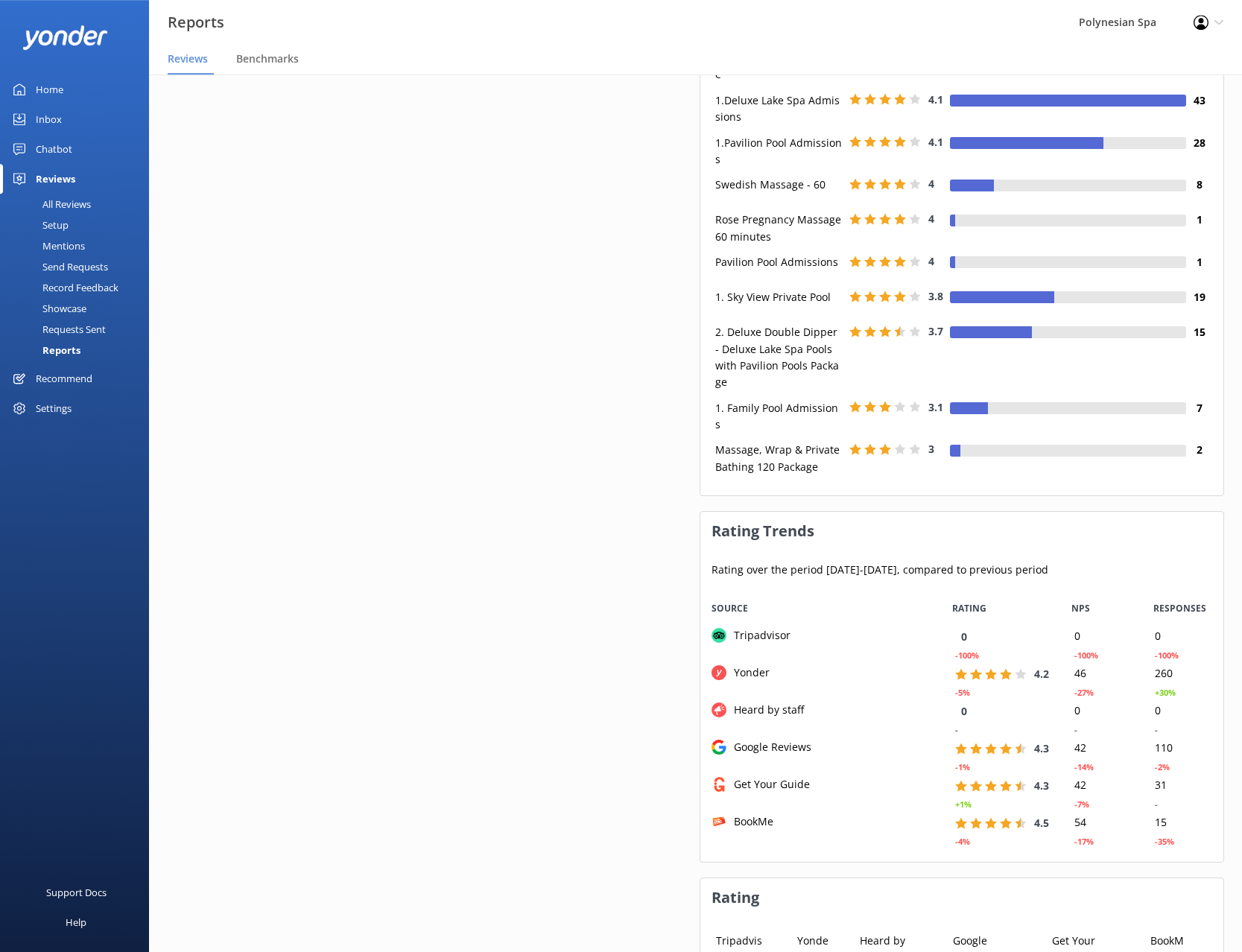
scroll to position [1166, 0]
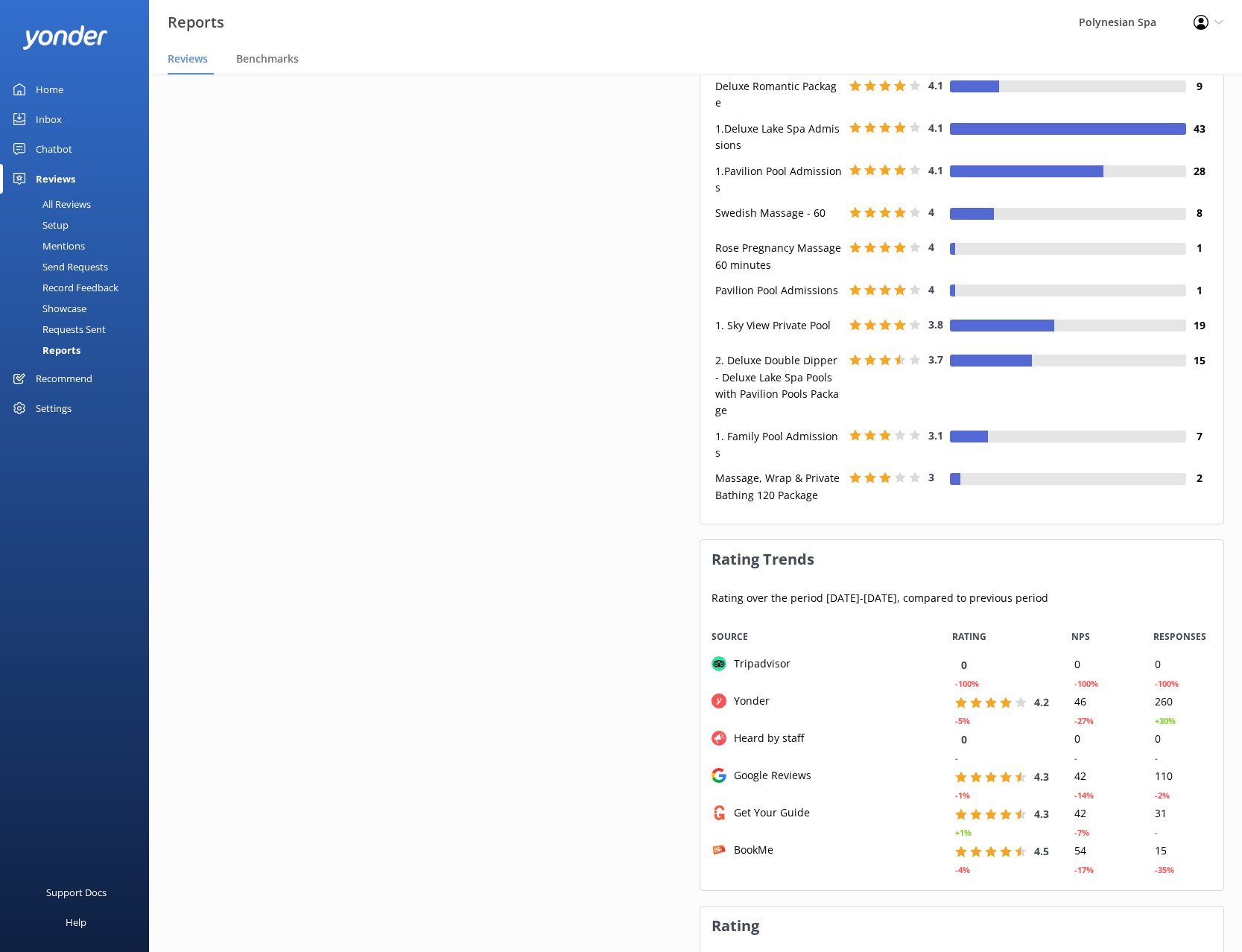
click at [575, 442] on div "Overall Rating 4.2 -3% NPS 45 -21% Responses 416 +10% Rating Distribution Distr…" at bounding box center [429, 268] width 525 height 2573
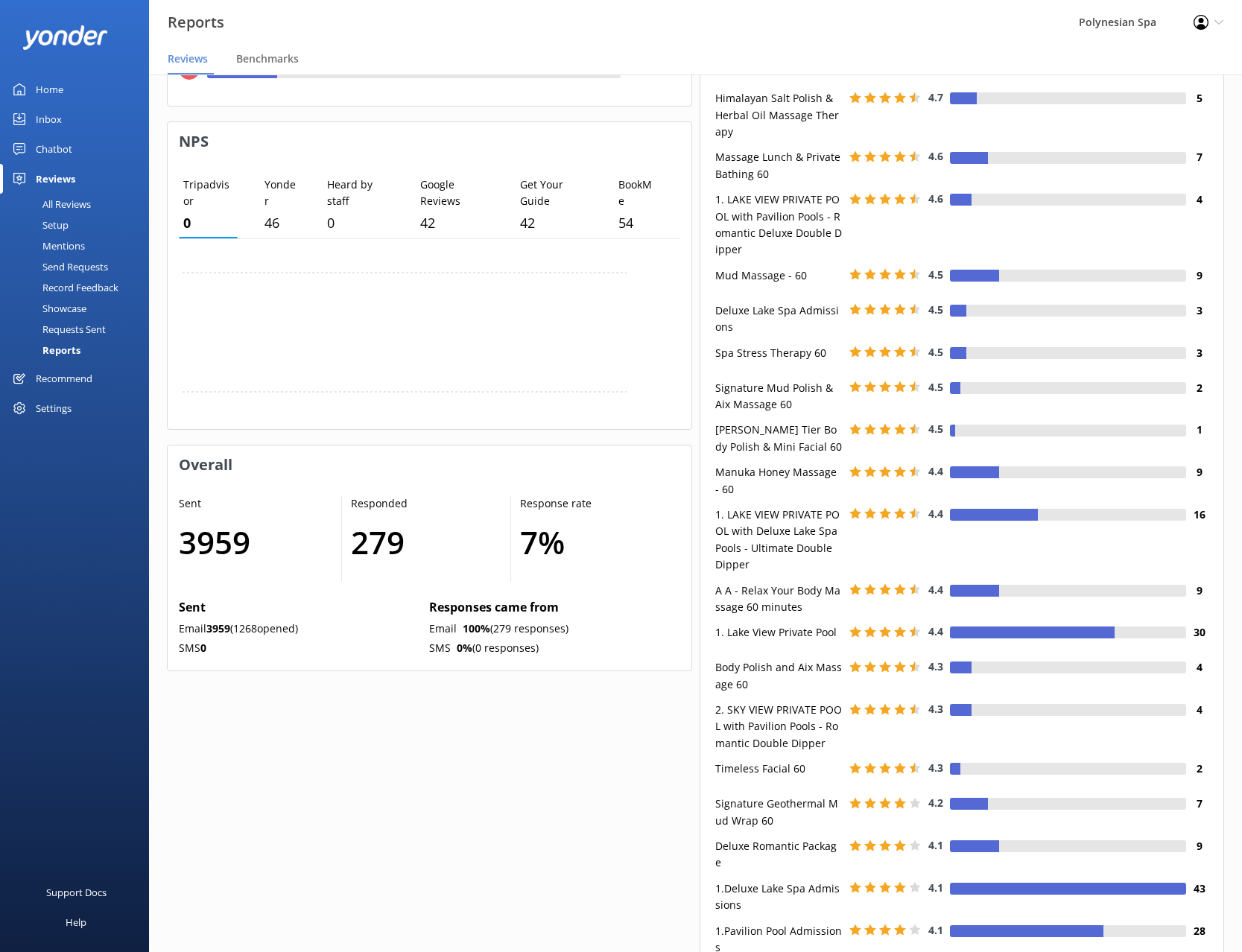
scroll to position [0, 0]
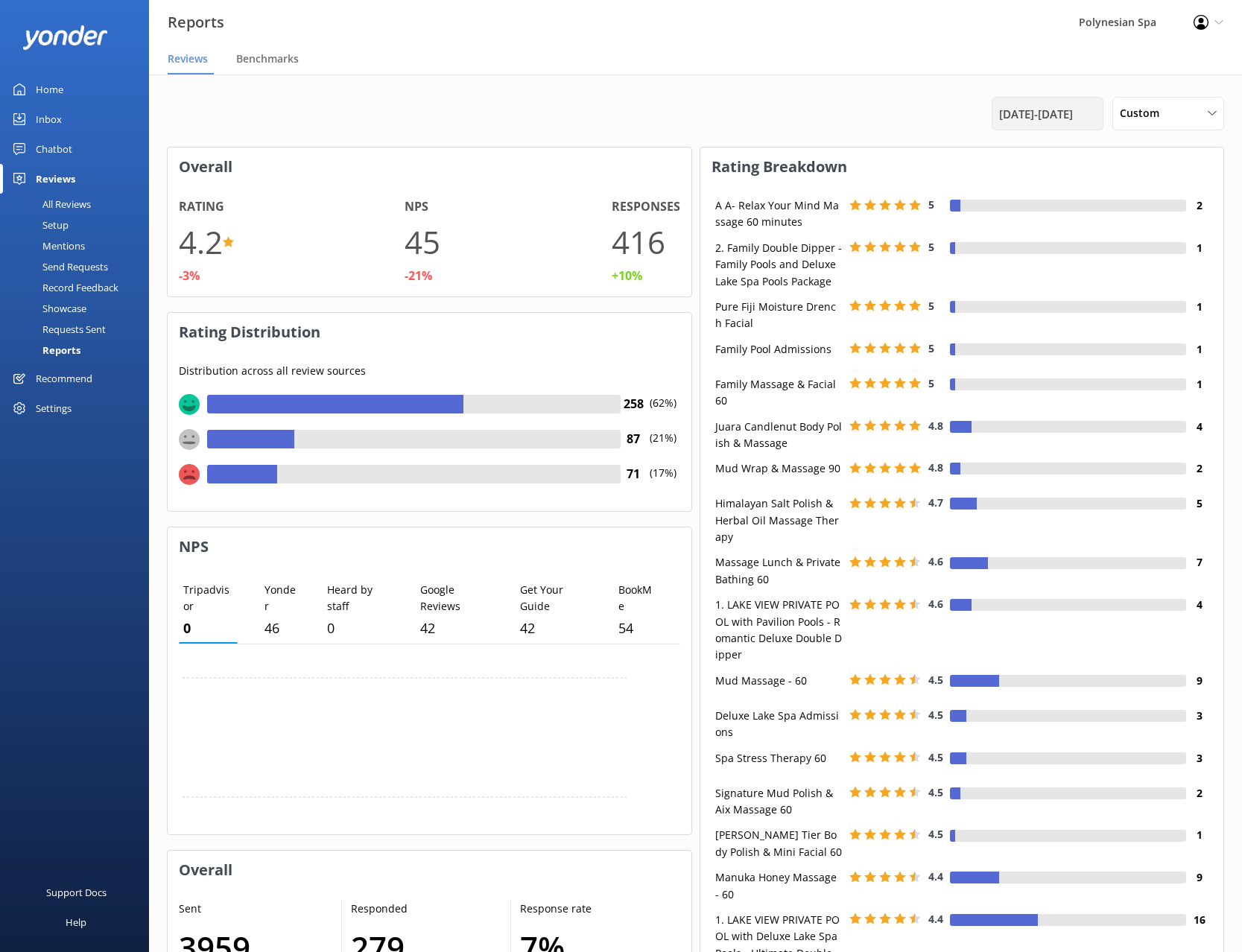
click at [1027, 108] on span "[DATE] - [DATE]" at bounding box center [1035, 114] width 74 height 18
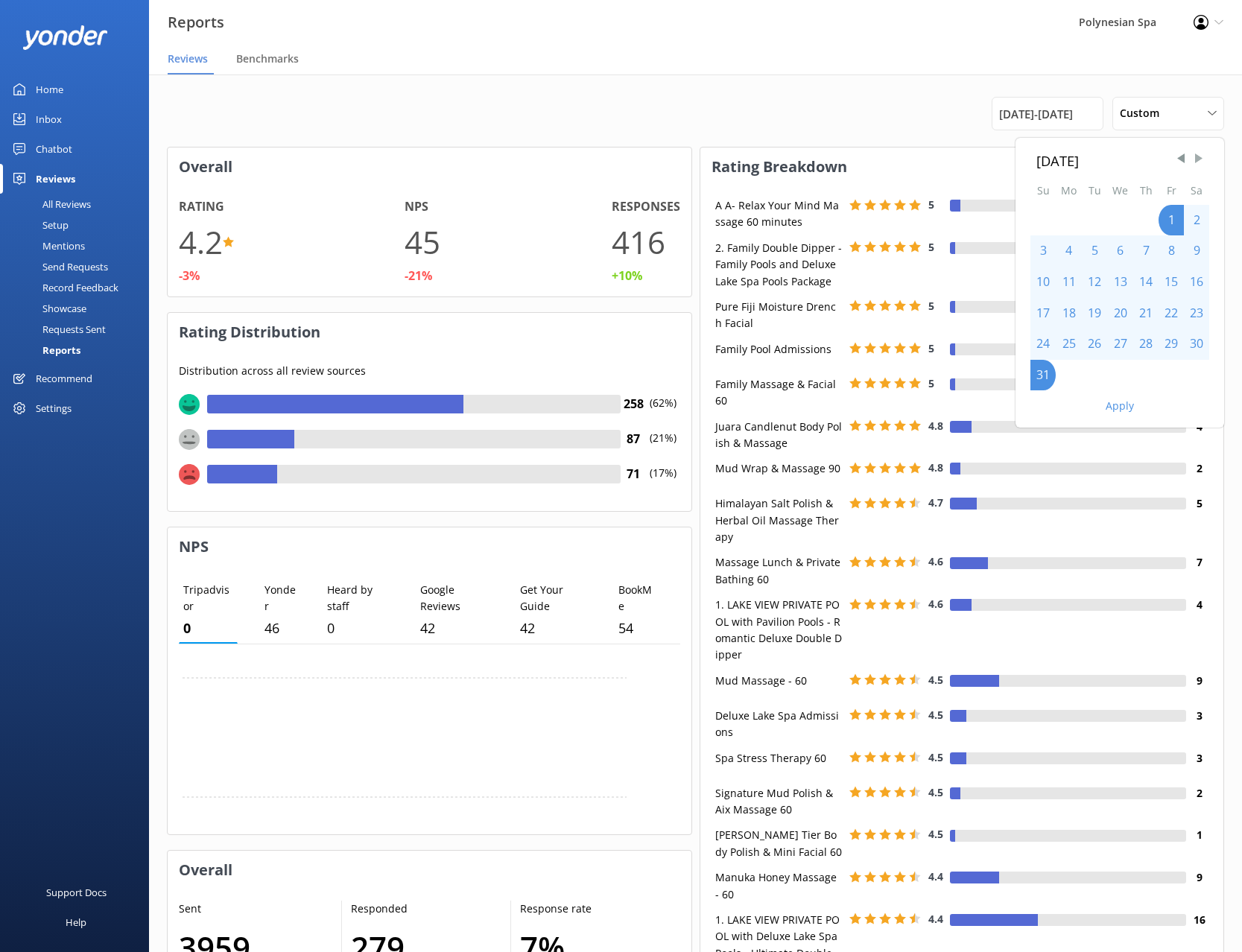
click at [1197, 158] on span "Next Month" at bounding box center [1198, 158] width 15 height 15
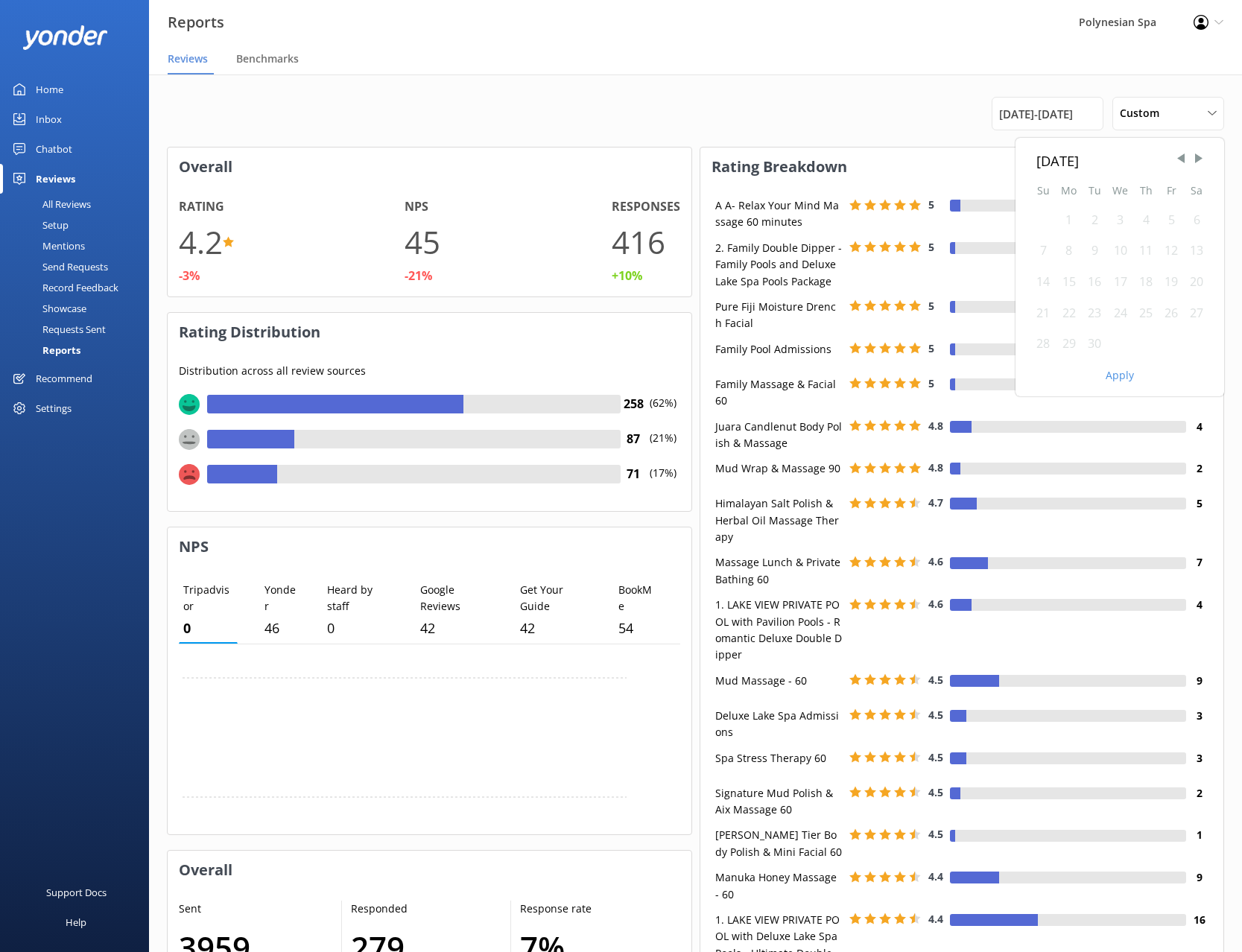
click at [1068, 221] on div "1" at bounding box center [1068, 221] width 26 height 31
click at [1070, 223] on div "1" at bounding box center [1068, 221] width 26 height 31
click at [1098, 349] on div "30" at bounding box center [1095, 344] width 25 height 31
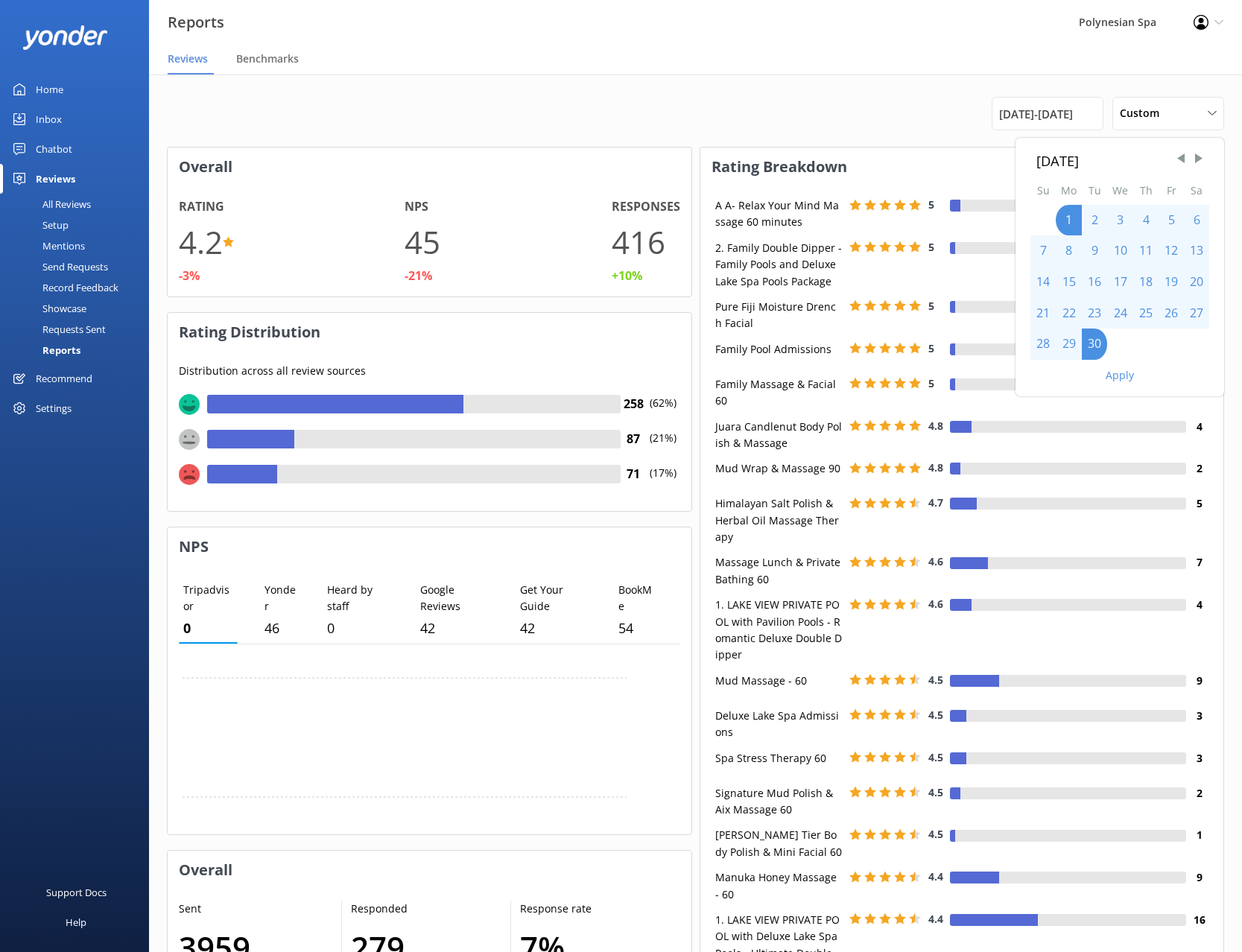
click at [1118, 379] on button "Apply" at bounding box center [1119, 376] width 28 height 11
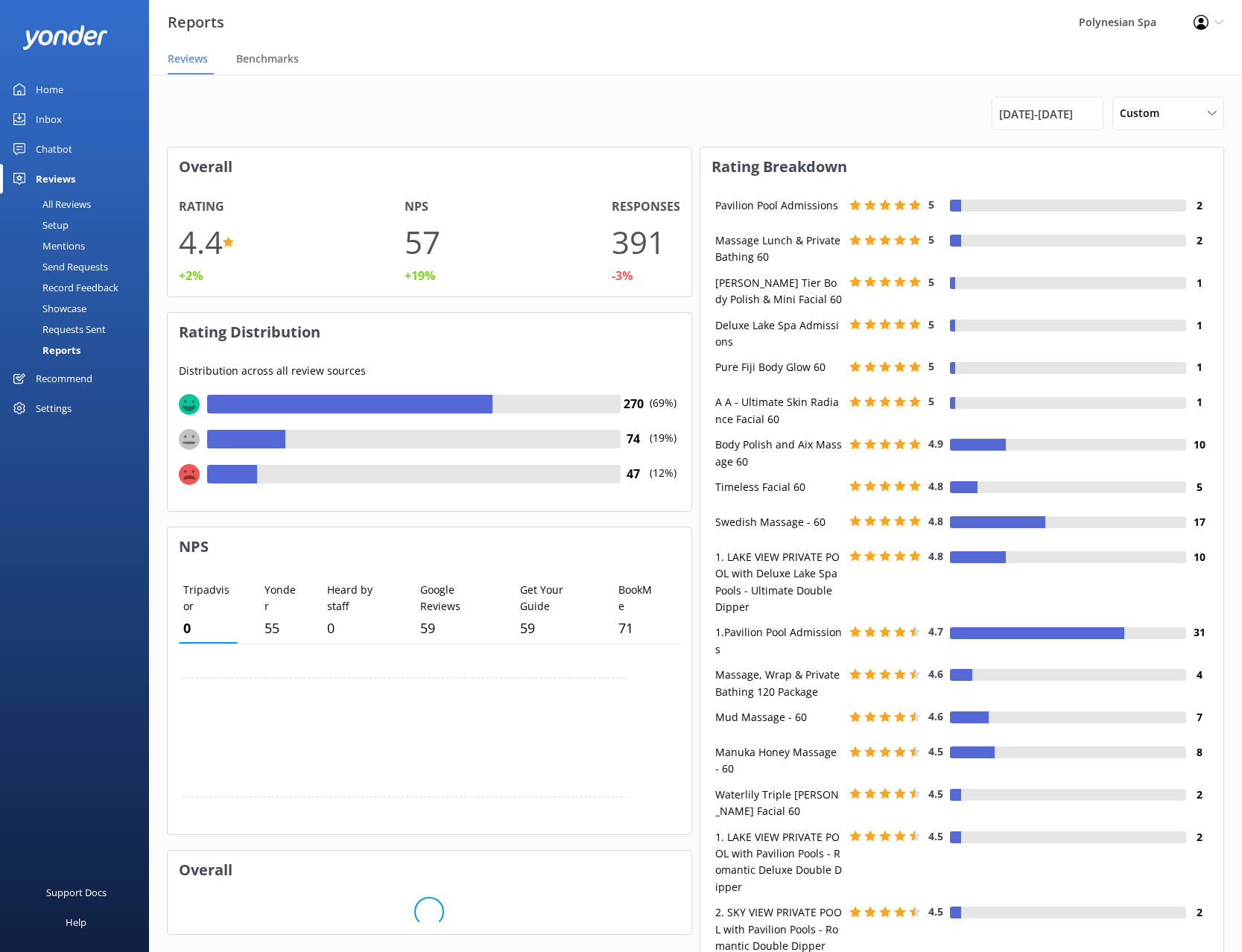
click at [1024, 111] on span "[DATE] - [DATE]" at bounding box center [1035, 114] width 74 height 18
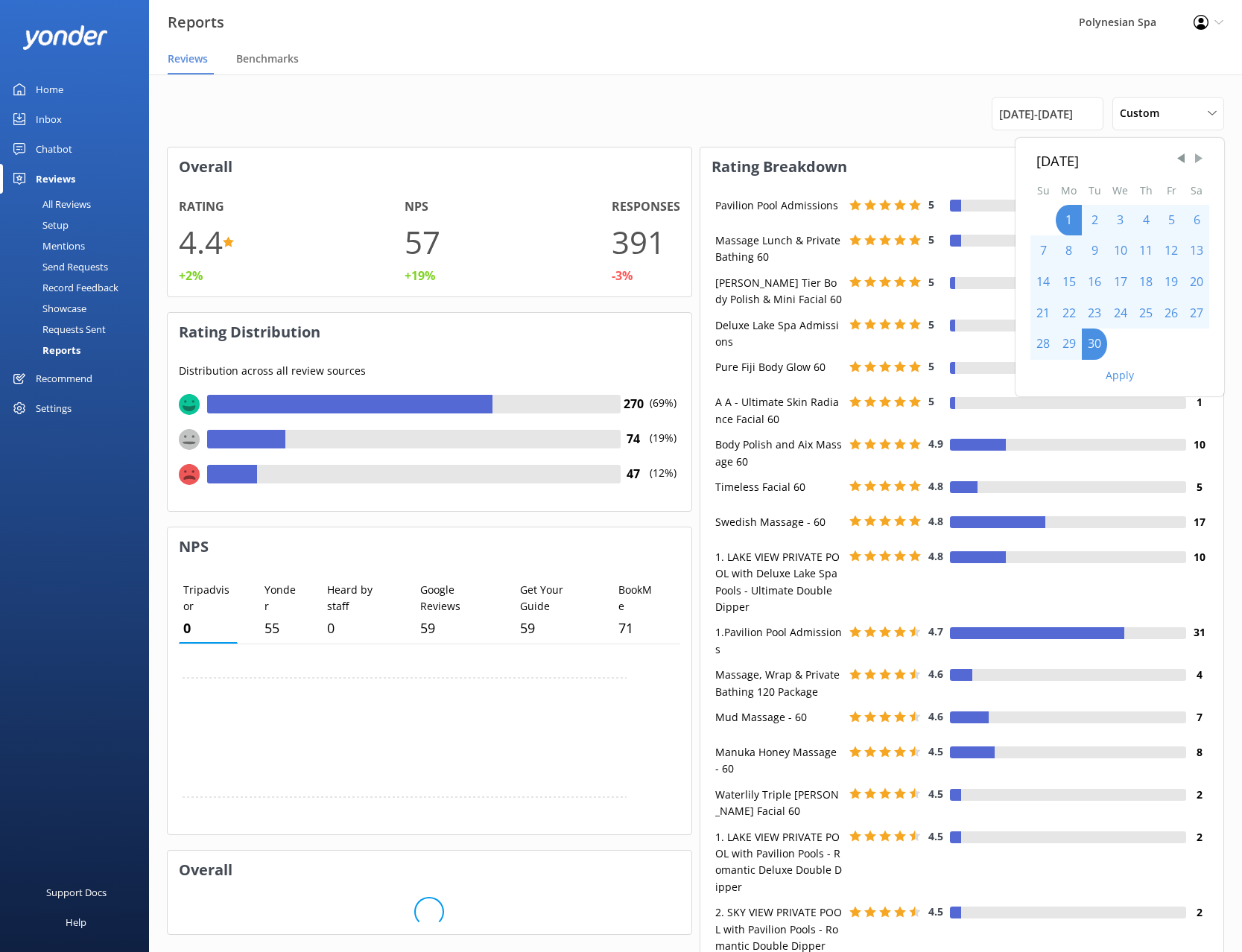
click at [1201, 163] on span "Next Month" at bounding box center [1198, 158] width 15 height 15
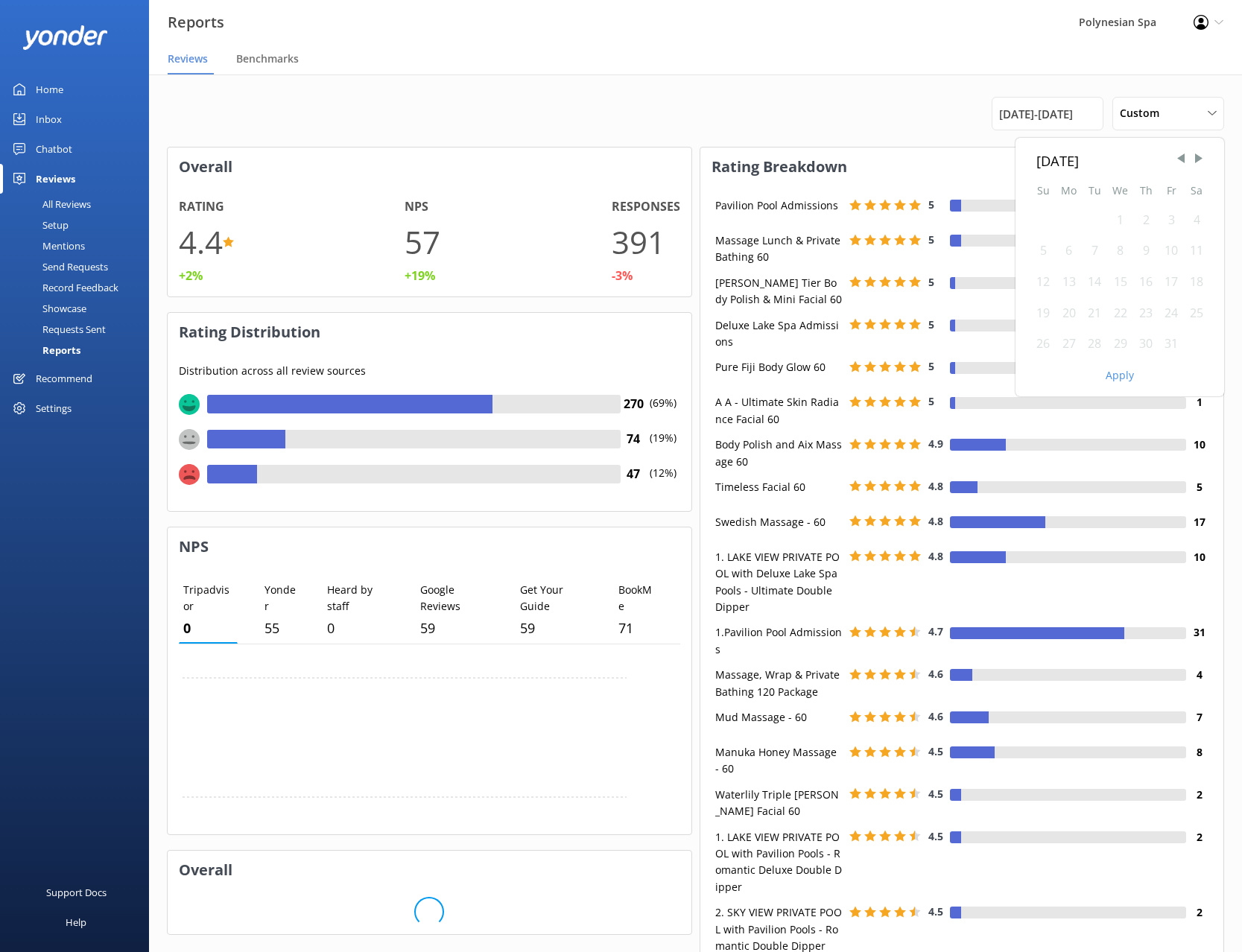
click at [1117, 225] on div "1" at bounding box center [1120, 221] width 26 height 31
click at [1121, 218] on div "1" at bounding box center [1120, 221] width 26 height 31
click at [1175, 348] on div "31" at bounding box center [1171, 344] width 25 height 31
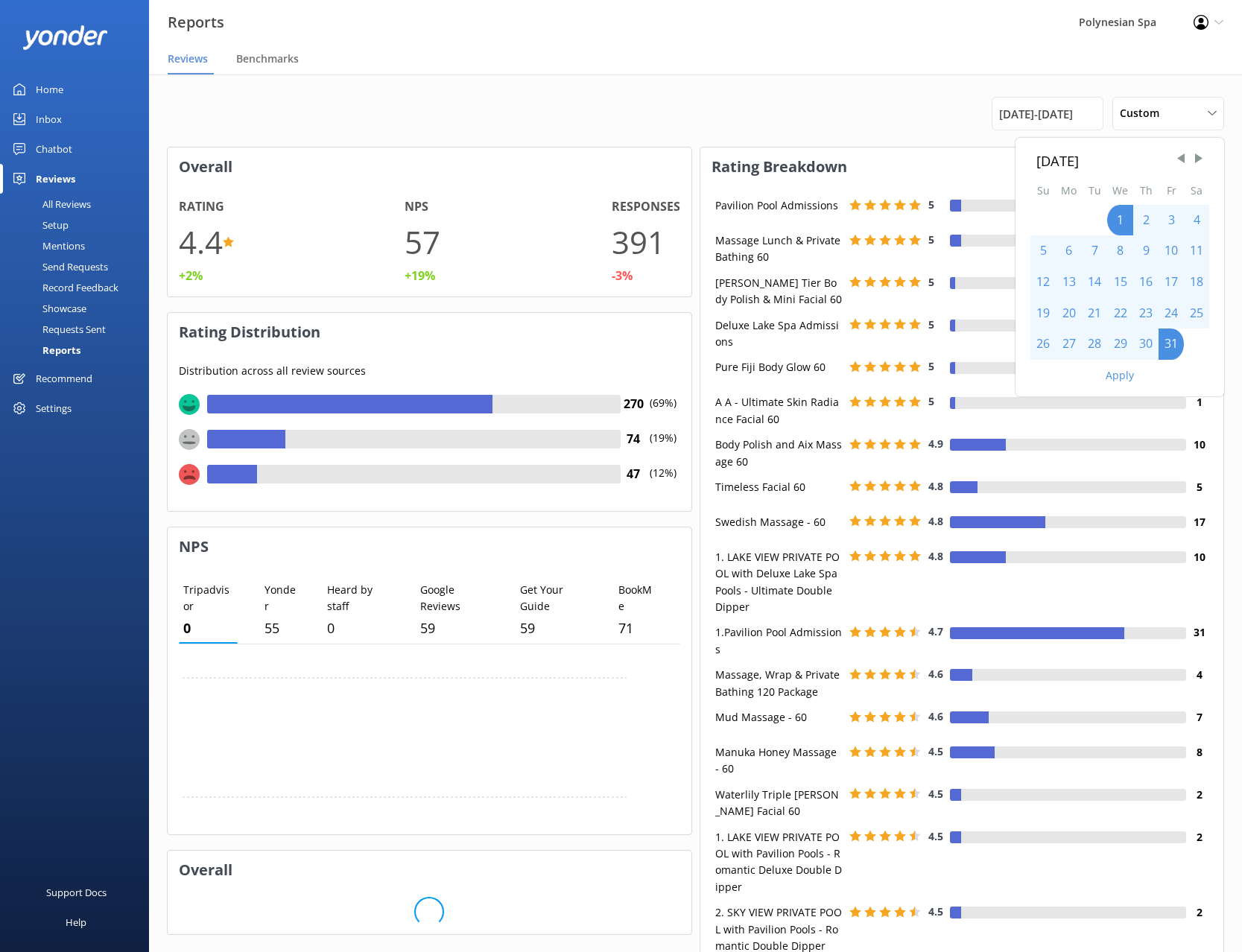
click at [1122, 377] on button "Apply" at bounding box center [1119, 376] width 28 height 11
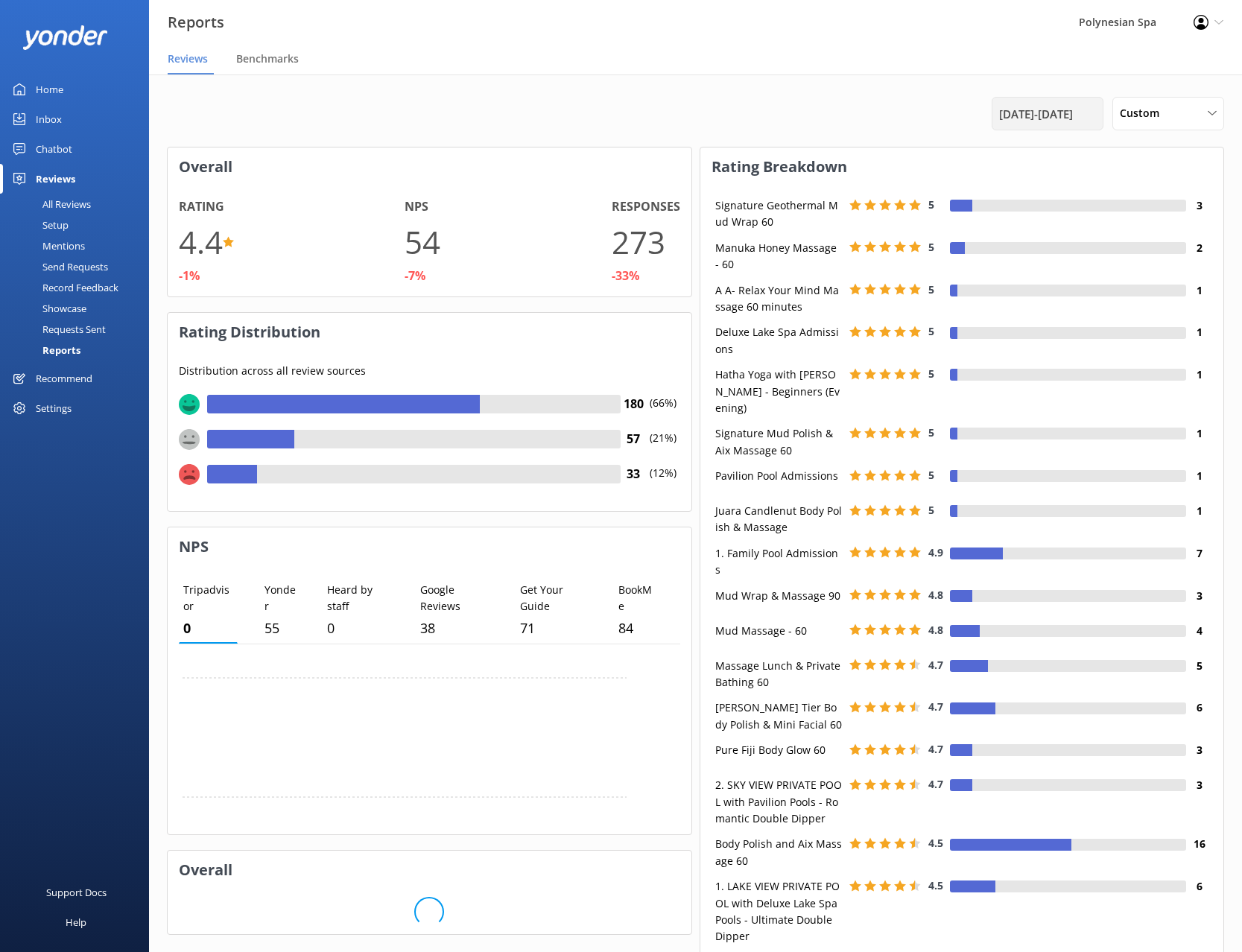
click at [1002, 120] on span "[DATE] - [DATE]" at bounding box center [1035, 114] width 74 height 18
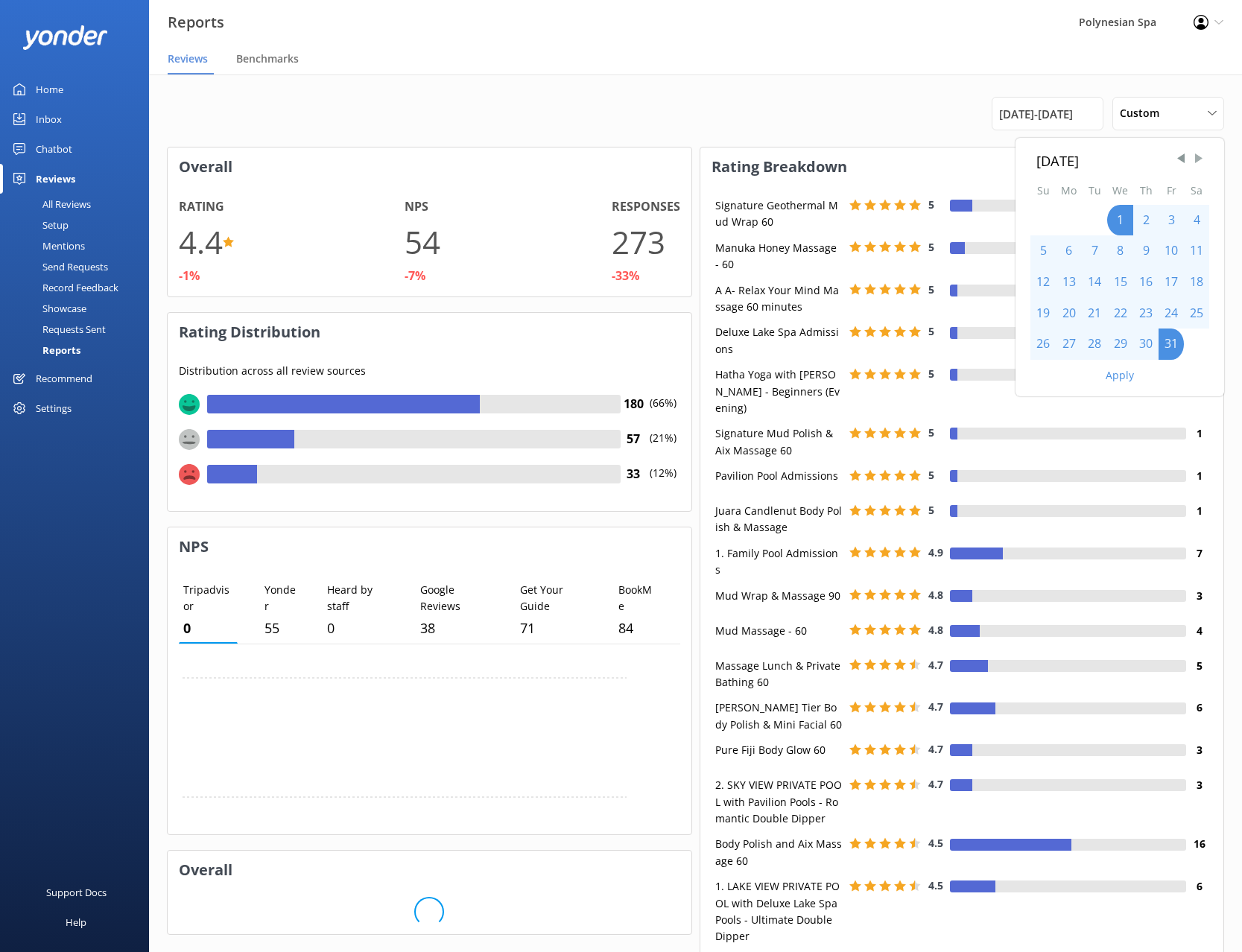
click at [1199, 161] on span "Next Month" at bounding box center [1198, 158] width 15 height 15
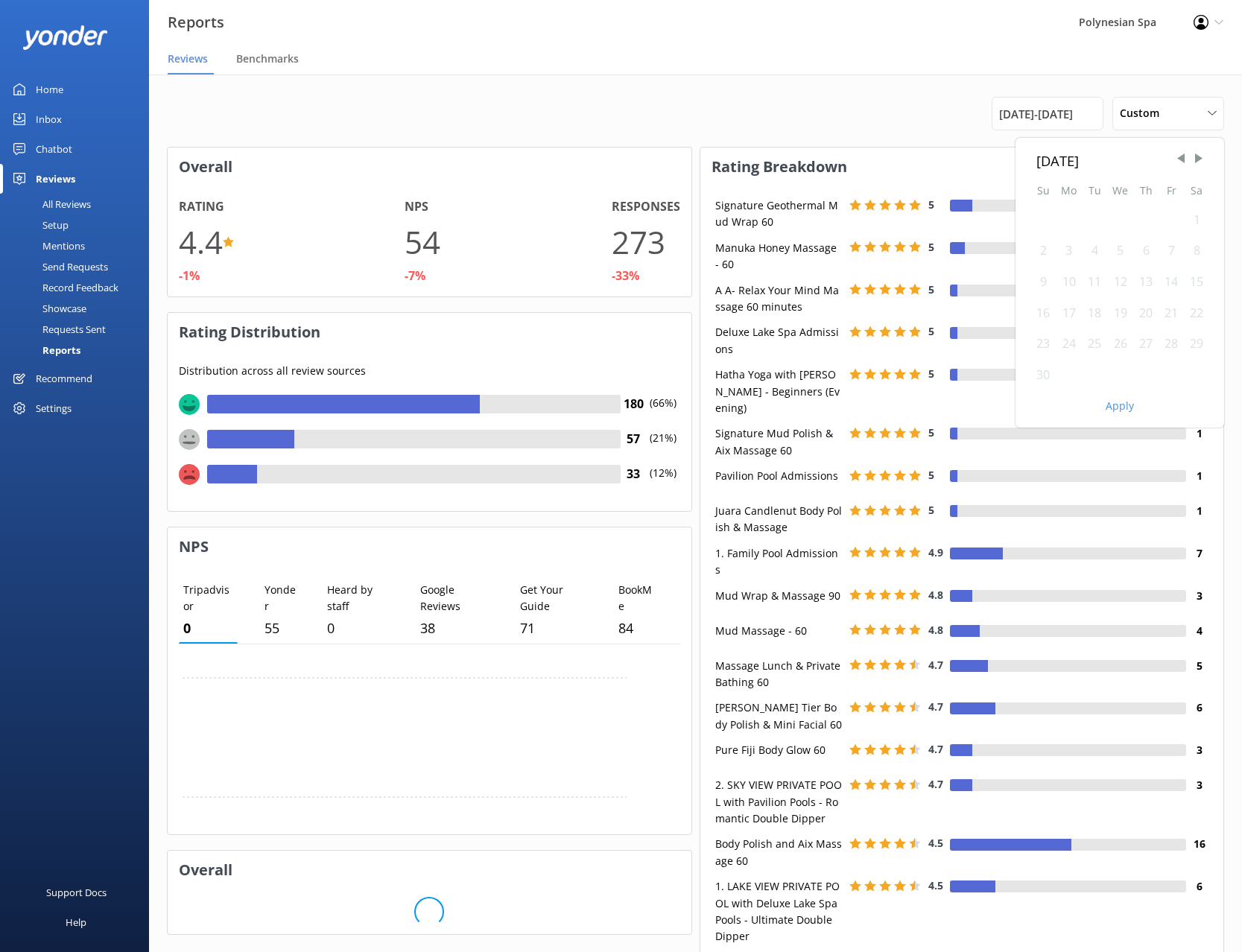
click at [1194, 220] on div "1" at bounding box center [1197, 221] width 25 height 31
drag, startPoint x: 1198, startPoint y: 223, endPoint x: 1118, endPoint y: 290, distance: 104.4
click at [1197, 223] on div "1" at bounding box center [1197, 221] width 25 height 31
click at [1048, 366] on div "30" at bounding box center [1043, 376] width 25 height 31
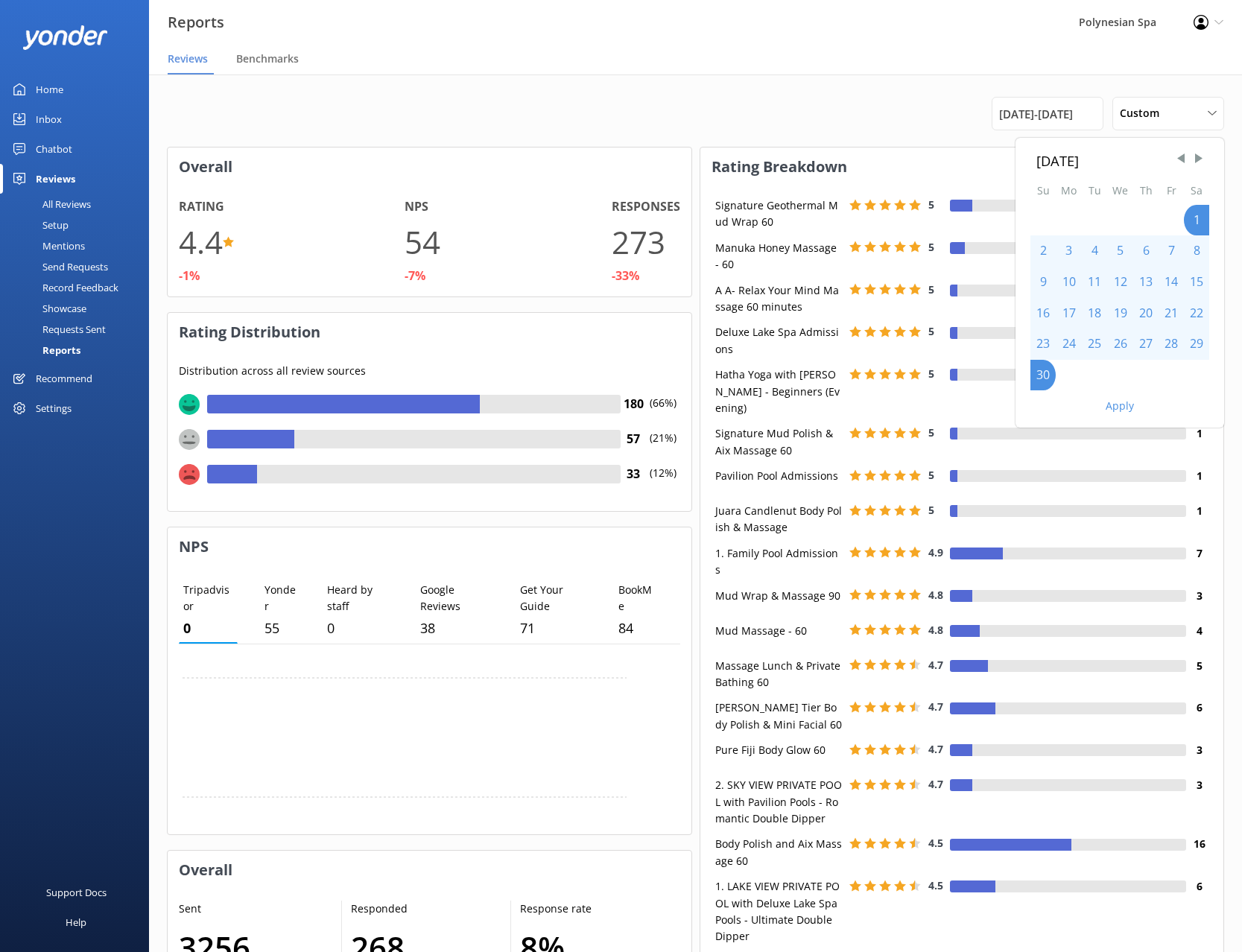
click at [1127, 407] on button "Apply" at bounding box center [1119, 406] width 28 height 11
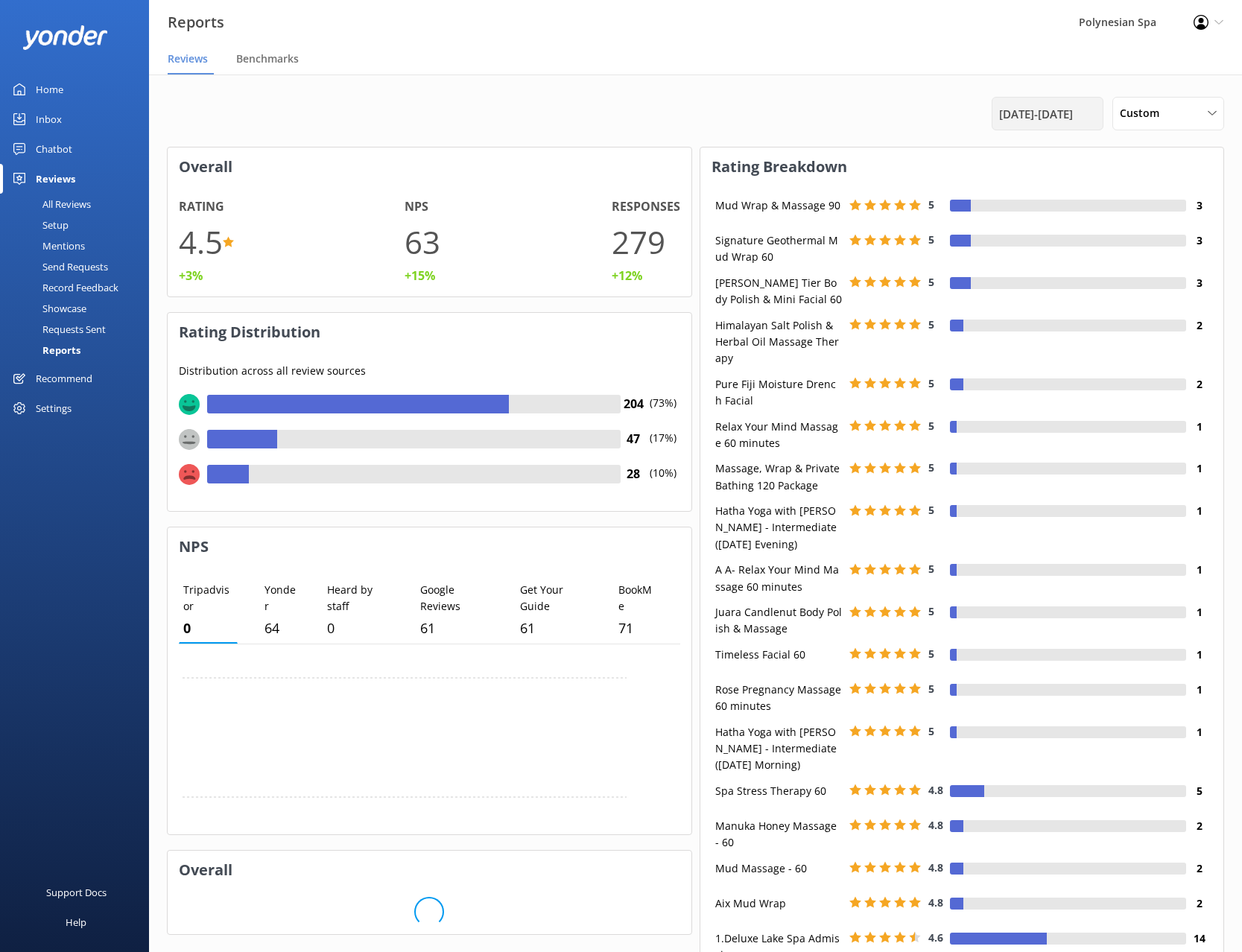
click at [1014, 108] on span "[DATE] - [DATE]" at bounding box center [1035, 114] width 74 height 18
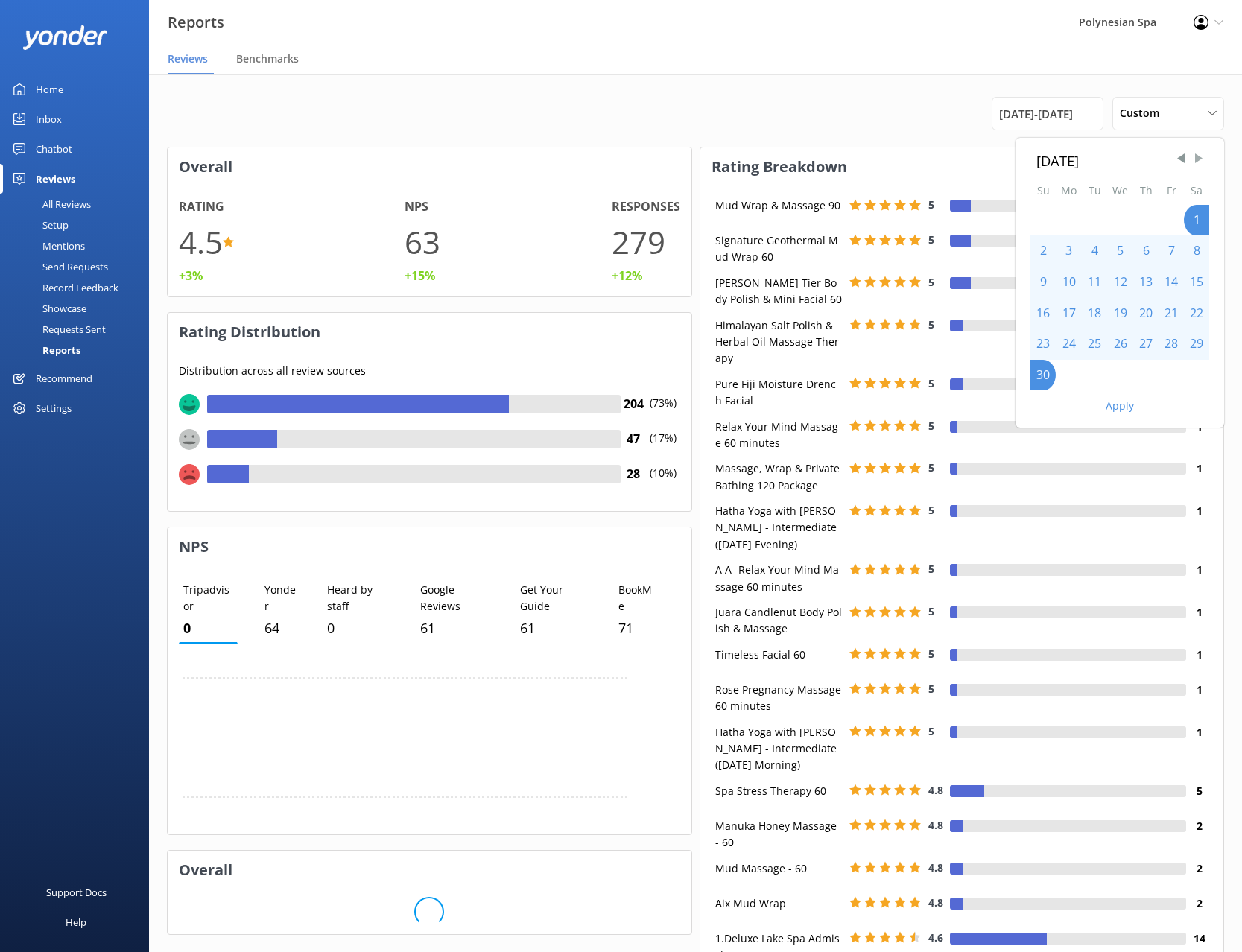
click at [1200, 154] on span "Next Month" at bounding box center [1198, 158] width 15 height 15
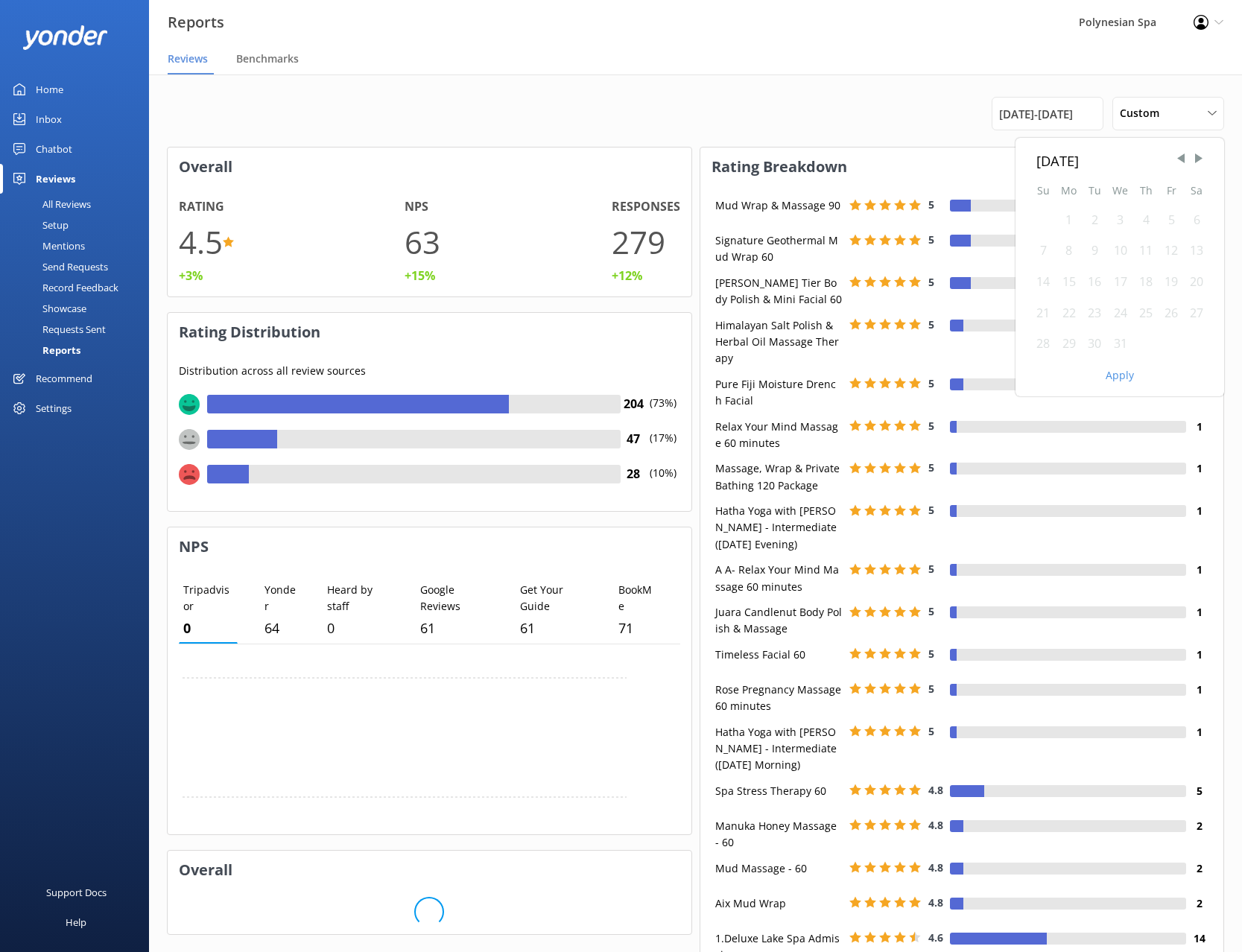
click at [1072, 221] on div "1" at bounding box center [1068, 221] width 26 height 31
click at [1073, 227] on div "1" at bounding box center [1068, 221] width 26 height 31
click at [1117, 344] on div "31" at bounding box center [1120, 344] width 26 height 31
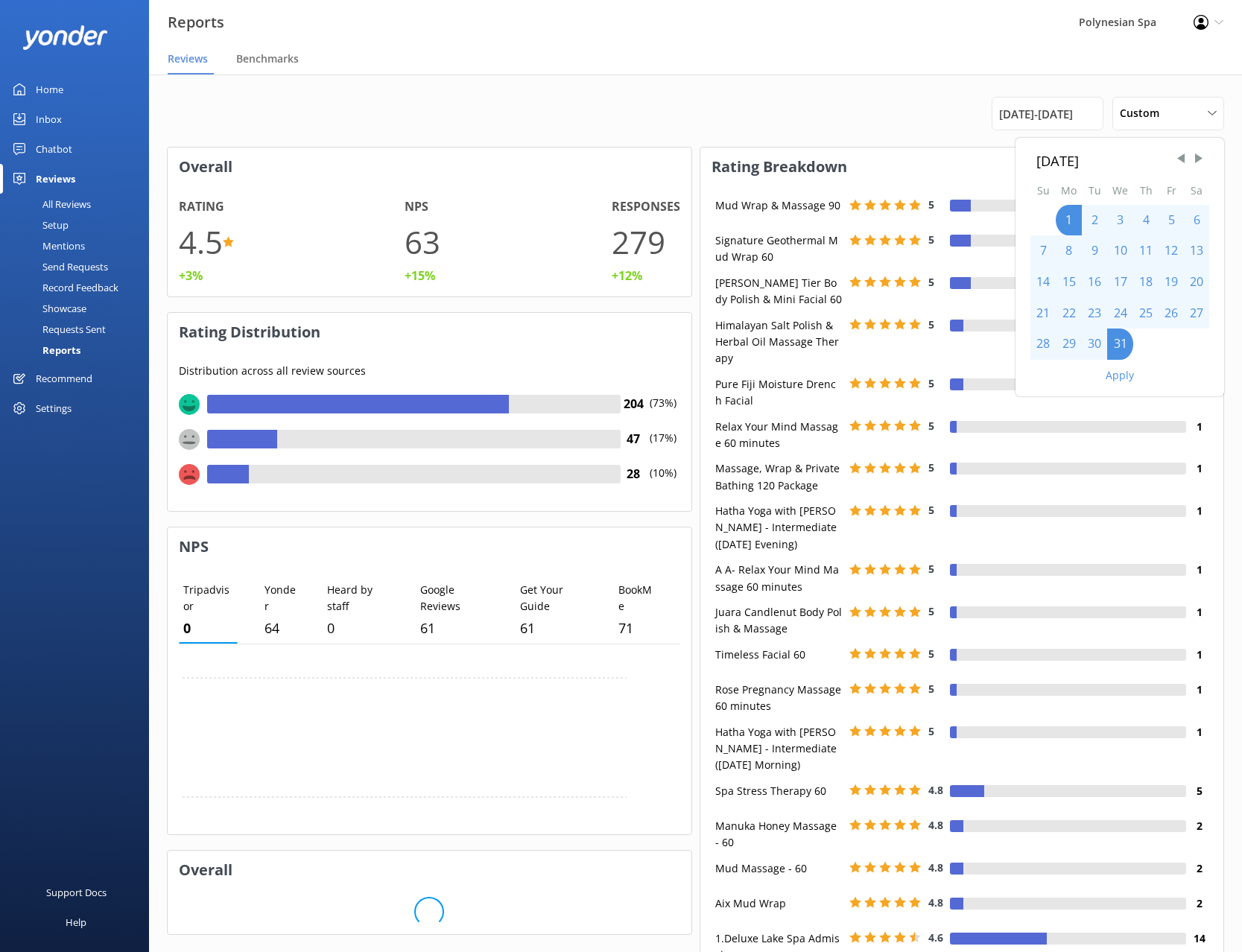
click at [1124, 375] on button "Apply" at bounding box center [1119, 376] width 28 height 11
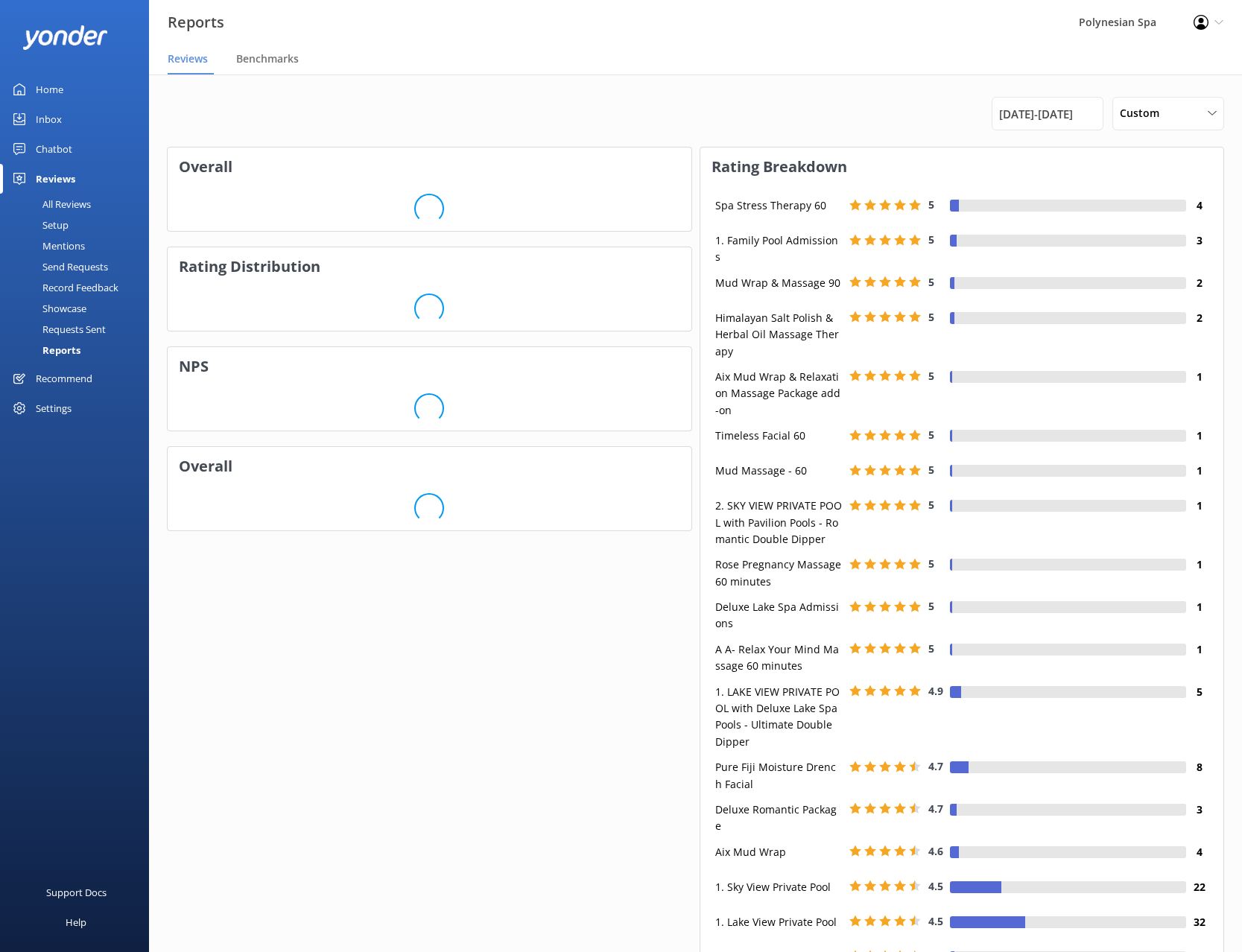
scroll to position [272, 523]
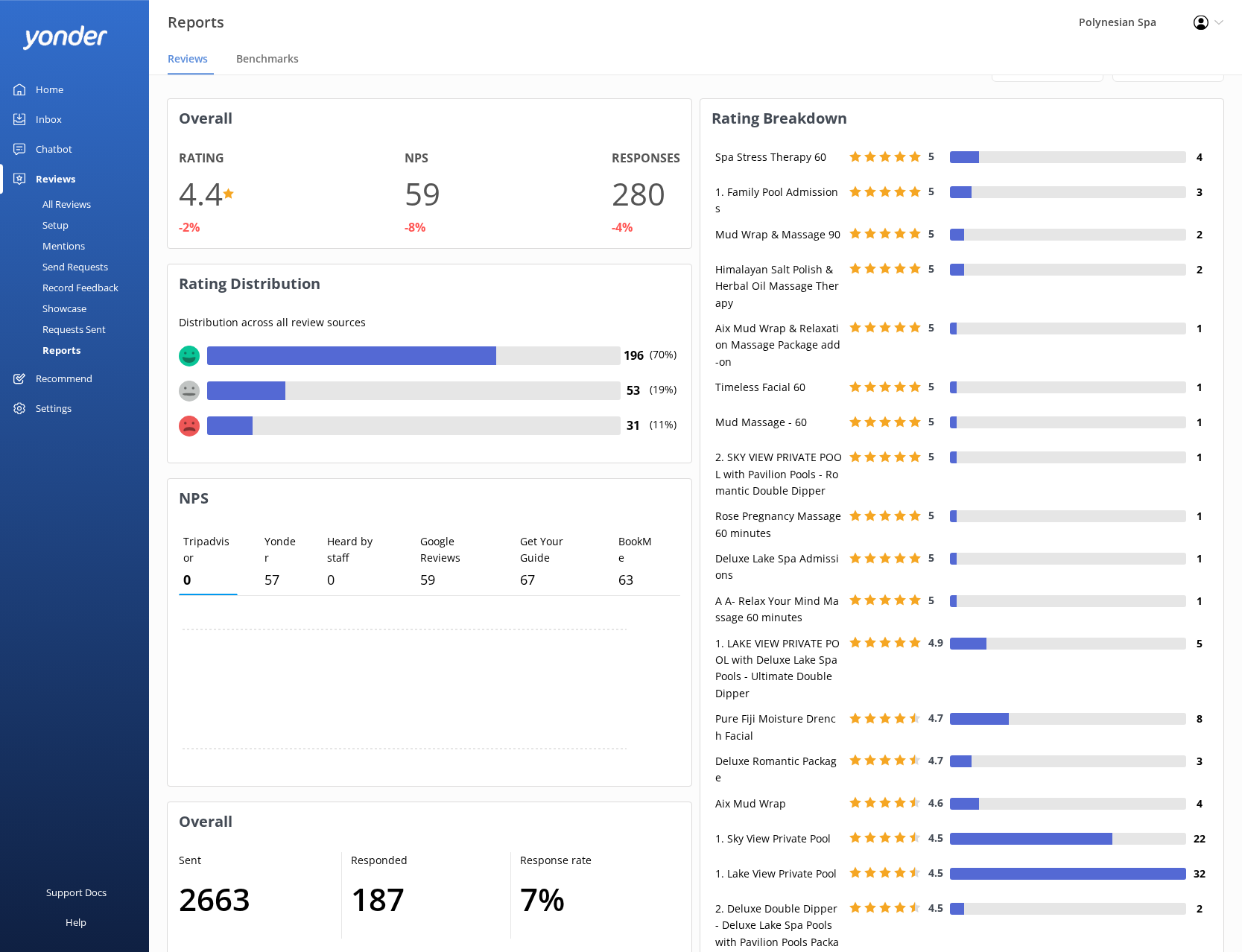
scroll to position [0, 0]
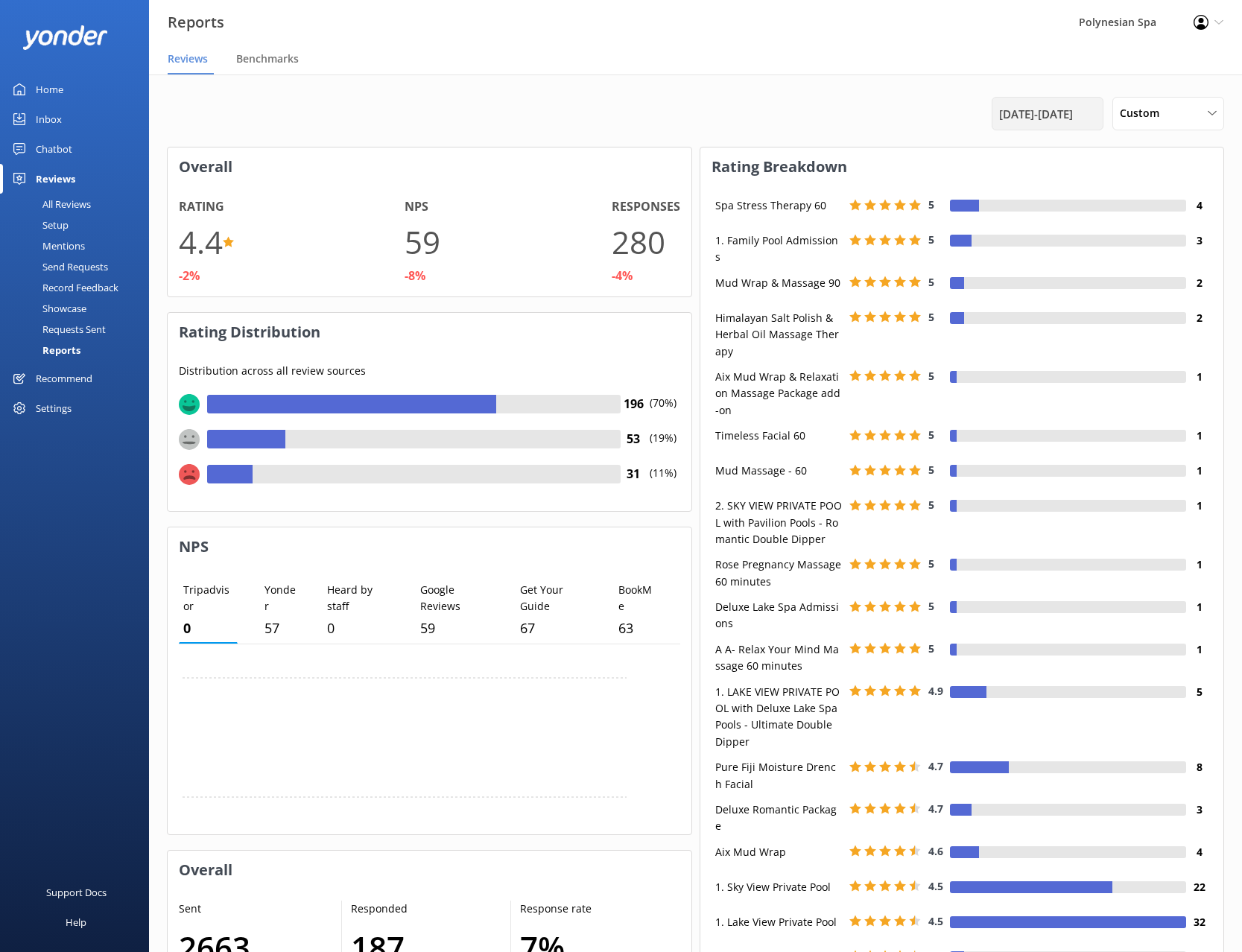
click at [1003, 118] on span "[DATE] - [DATE]" at bounding box center [1035, 114] width 74 height 18
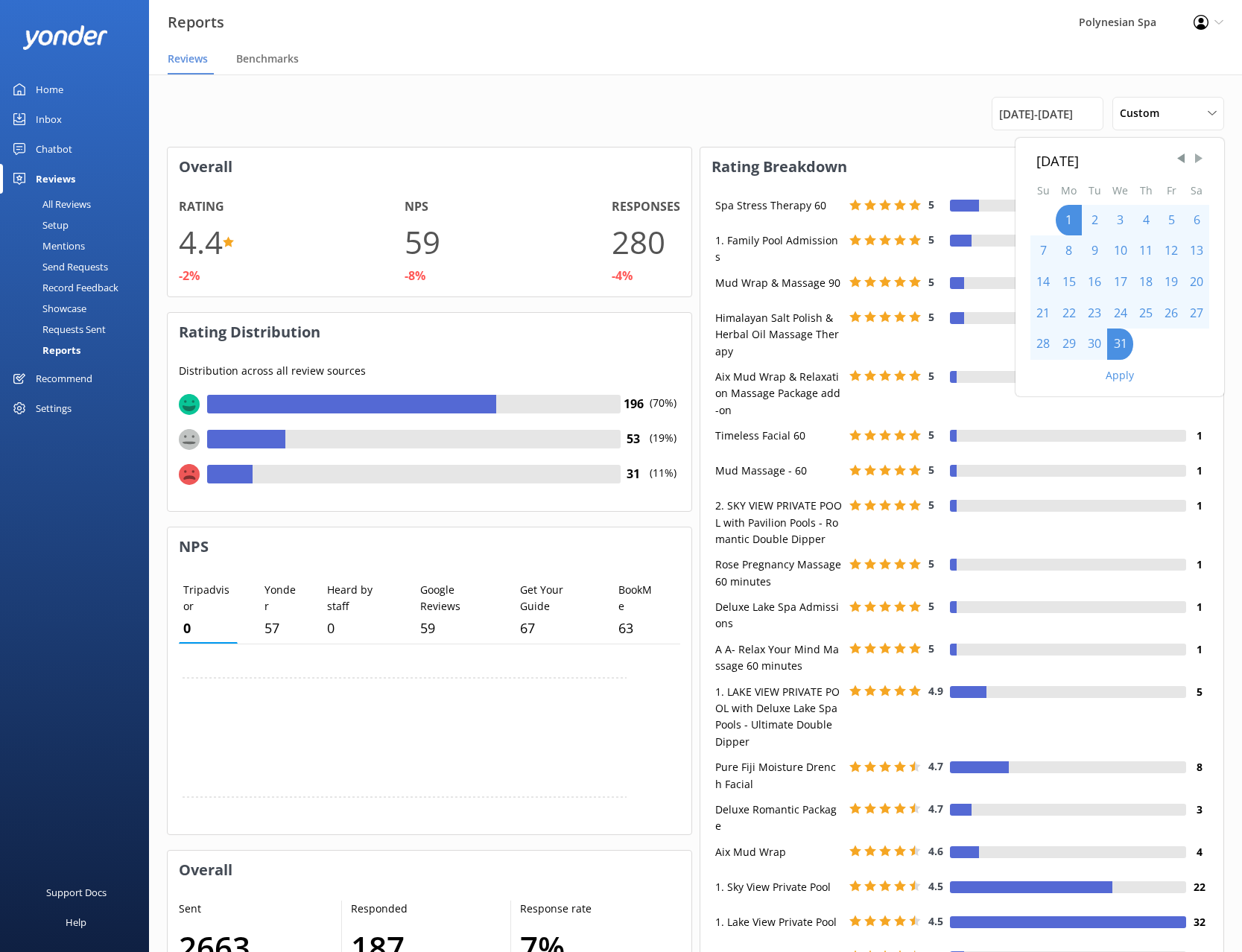
click at [1196, 159] on span "Next Month" at bounding box center [1198, 158] width 15 height 15
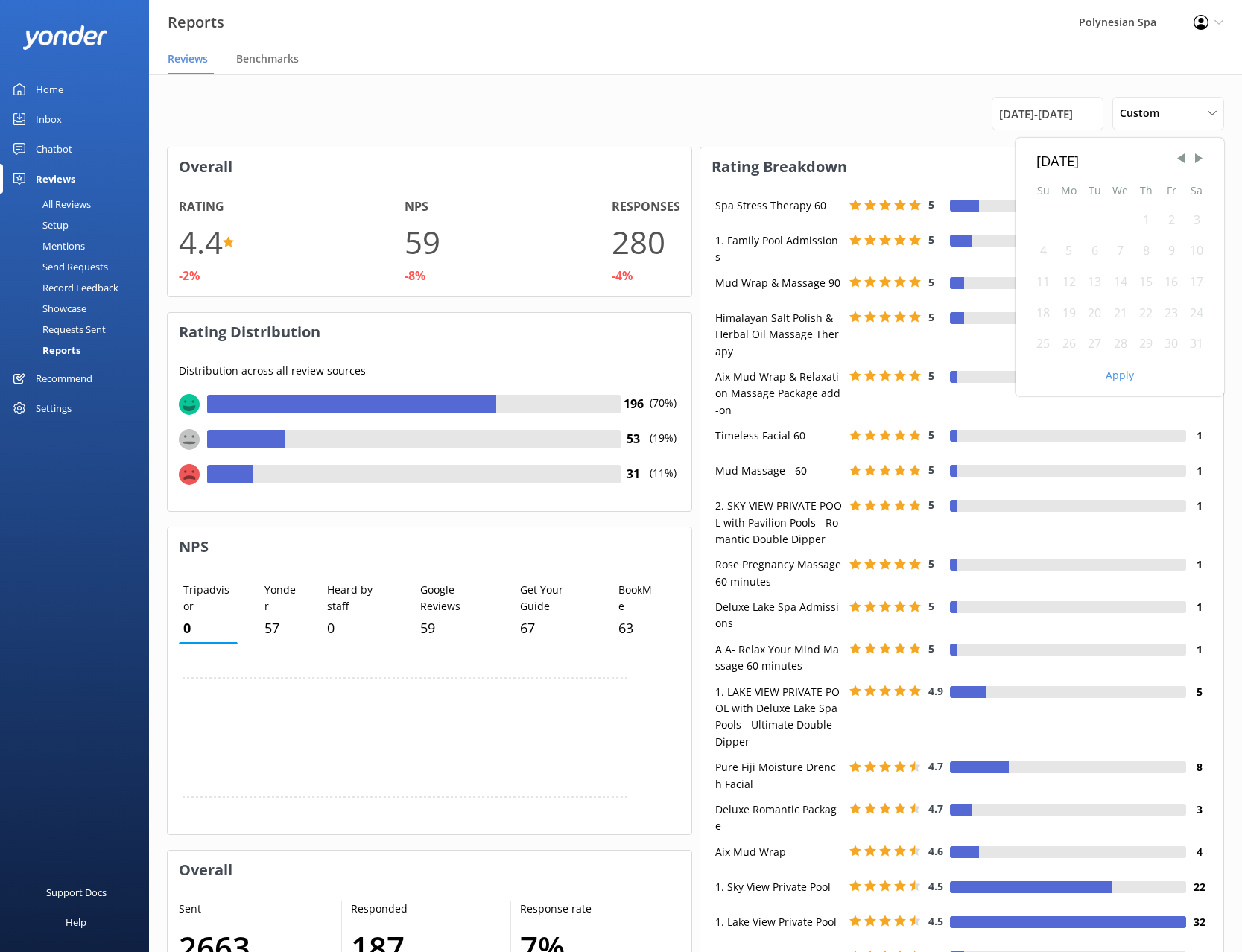
click at [1146, 225] on div "1" at bounding box center [1146, 221] width 25 height 31
click at [1148, 227] on div "1" at bounding box center [1146, 221] width 25 height 31
click at [1197, 349] on div "31" at bounding box center [1197, 344] width 25 height 31
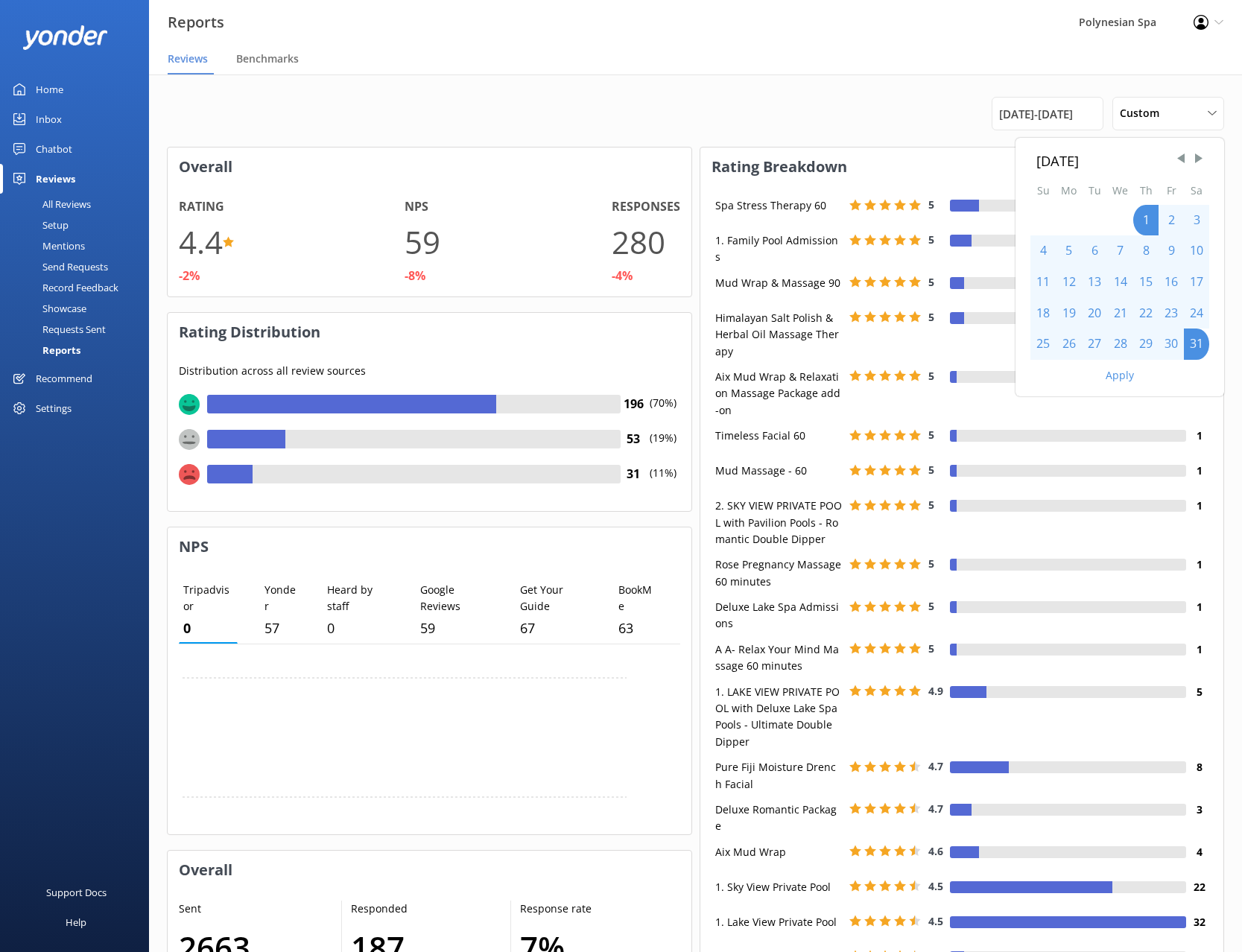
click at [1122, 375] on button "Apply" at bounding box center [1119, 376] width 28 height 11
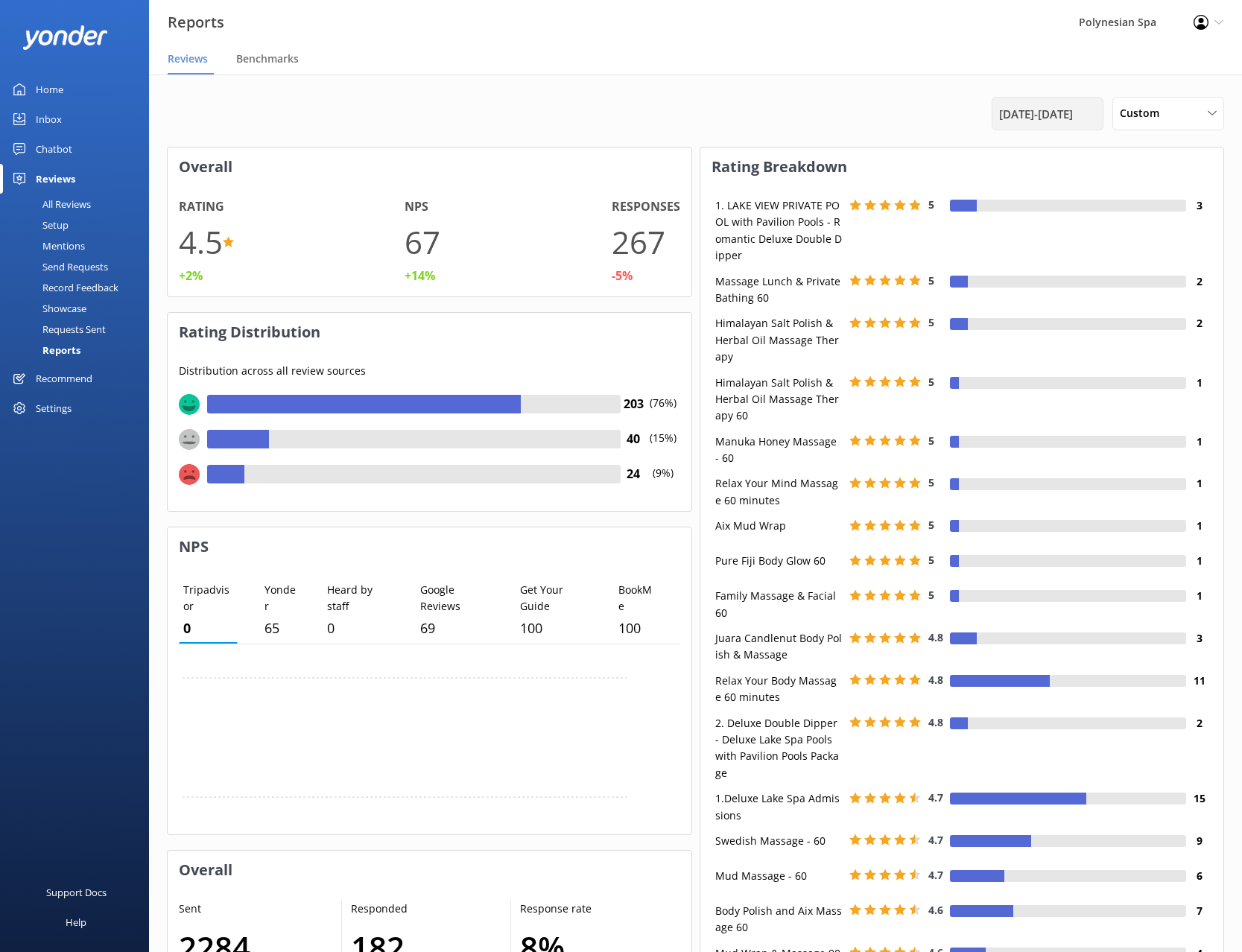
click at [1023, 118] on span "[DATE] - [DATE]" at bounding box center [1035, 114] width 74 height 18
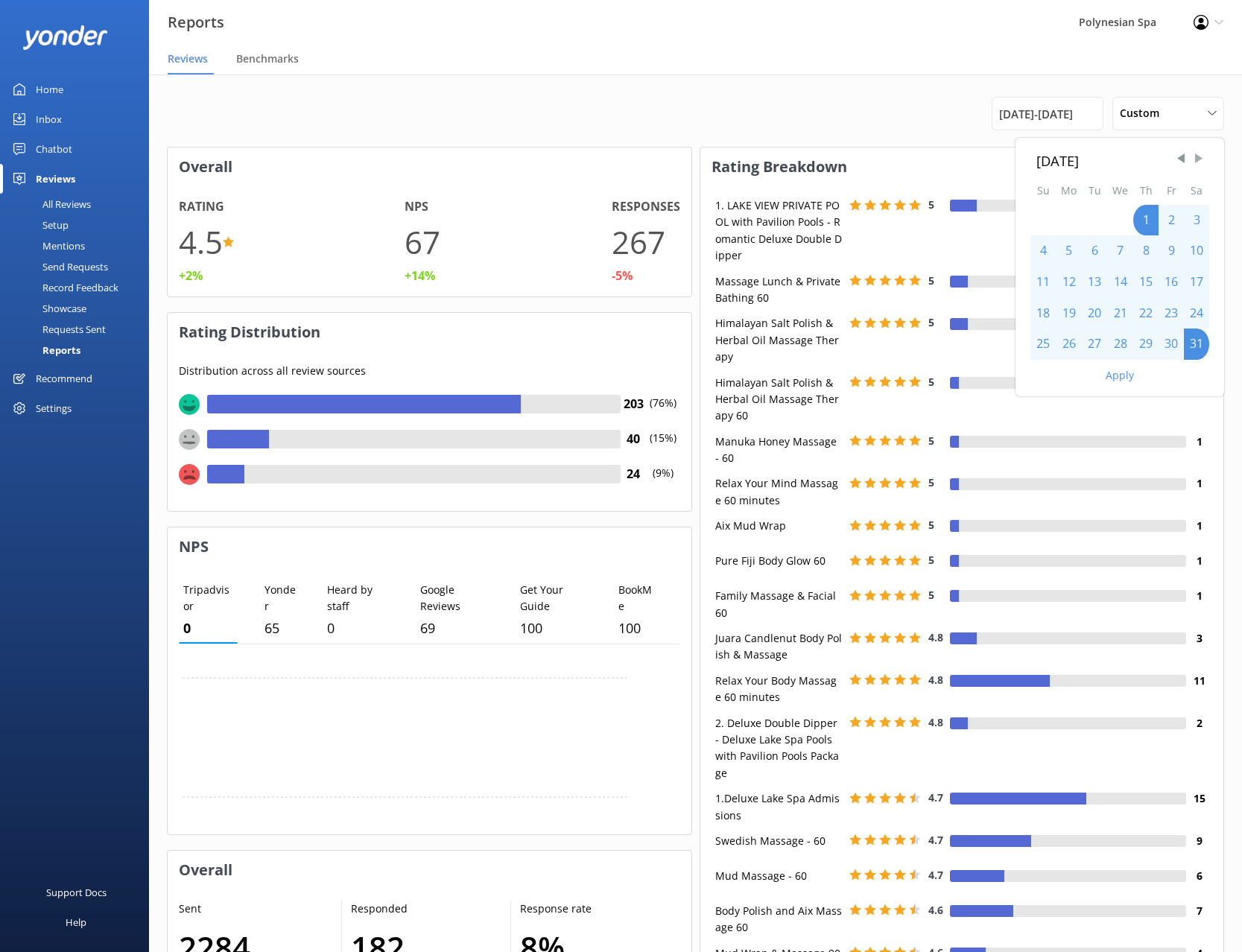
click at [1201, 158] on span "Next Month" at bounding box center [1198, 158] width 15 height 15
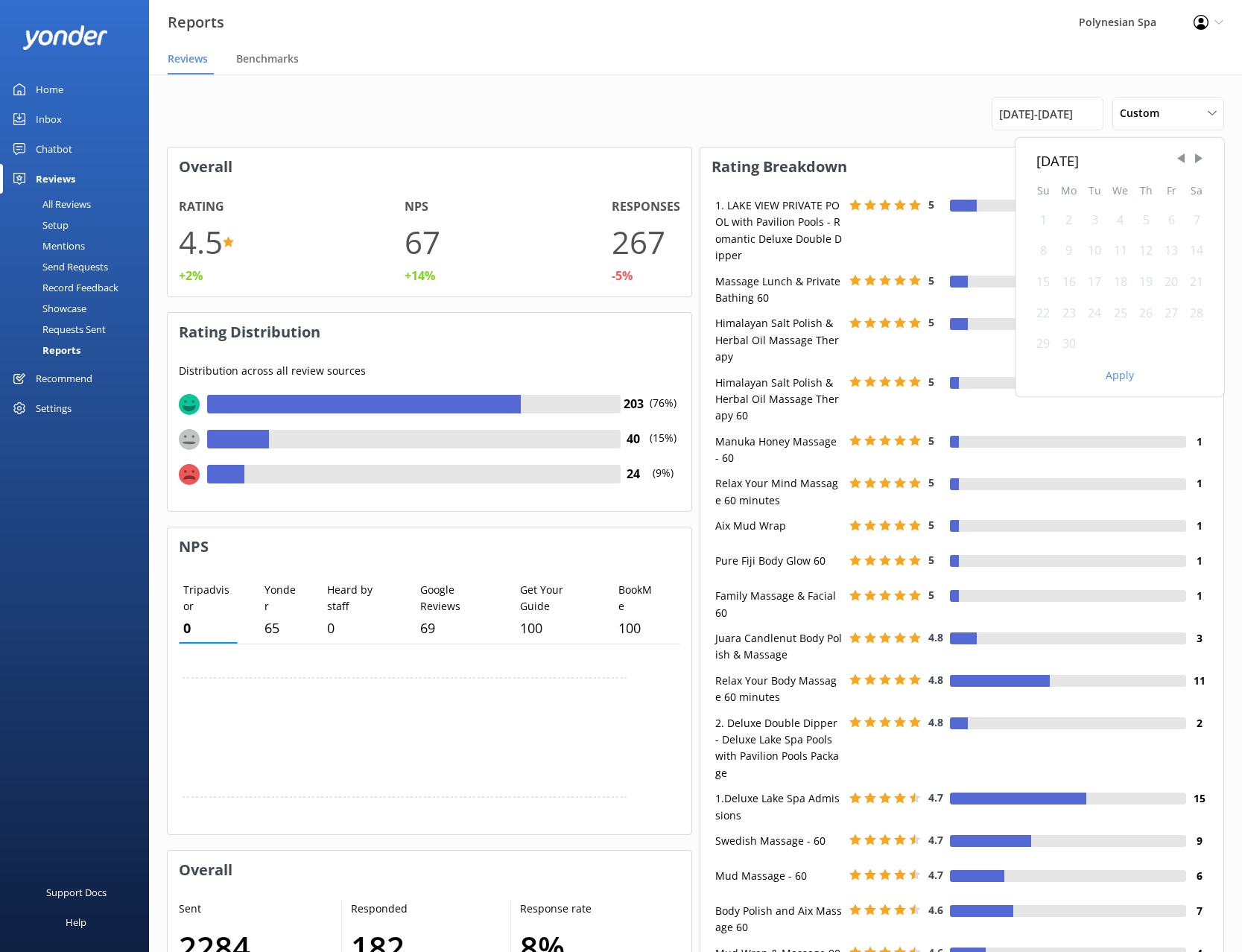
click at [1048, 226] on div "1" at bounding box center [1043, 221] width 25 height 31
click at [1048, 228] on div "1" at bounding box center [1043, 221] width 25 height 31
click at [1073, 345] on div "30" at bounding box center [1068, 344] width 26 height 31
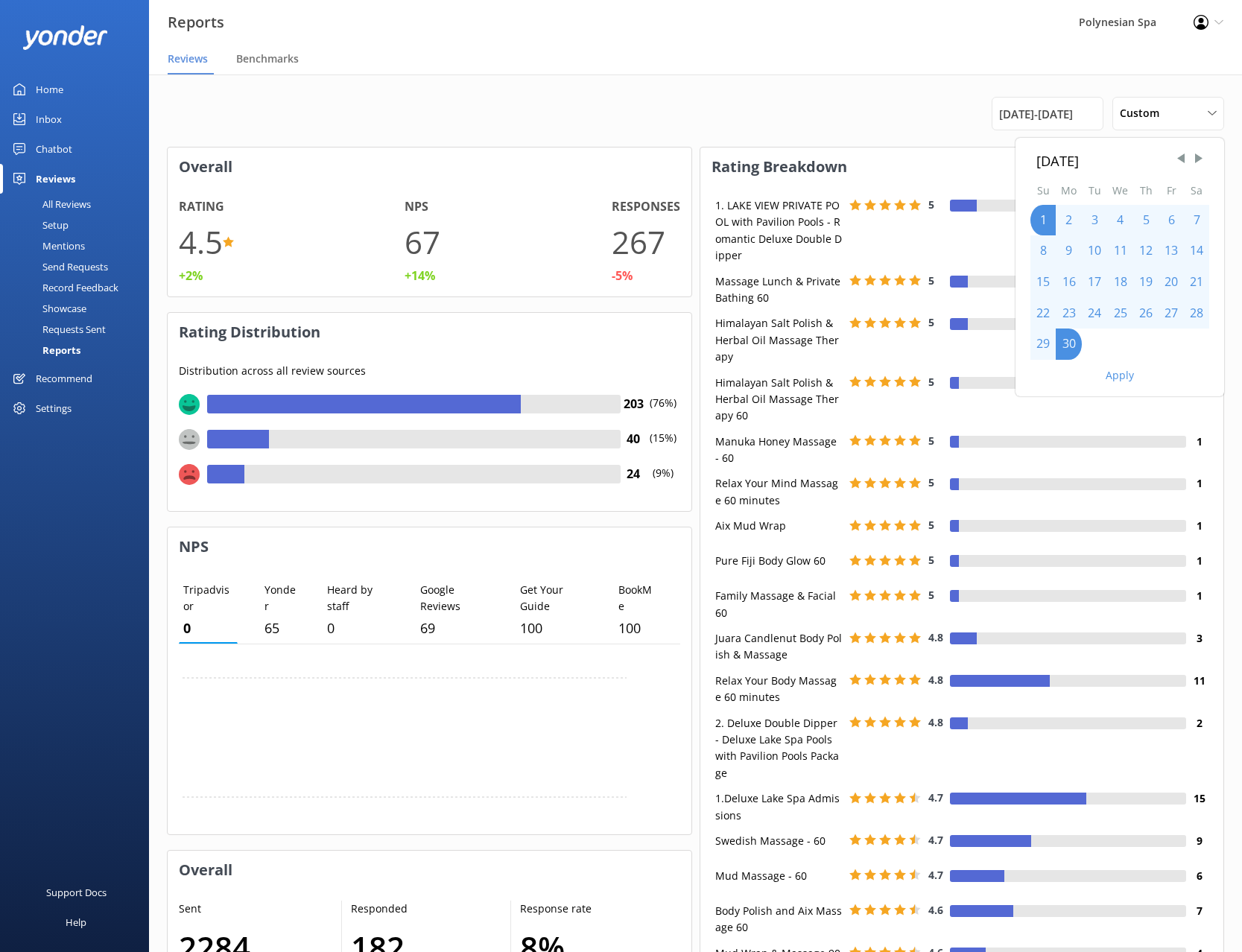
click at [1116, 371] on button "Apply" at bounding box center [1119, 376] width 28 height 11
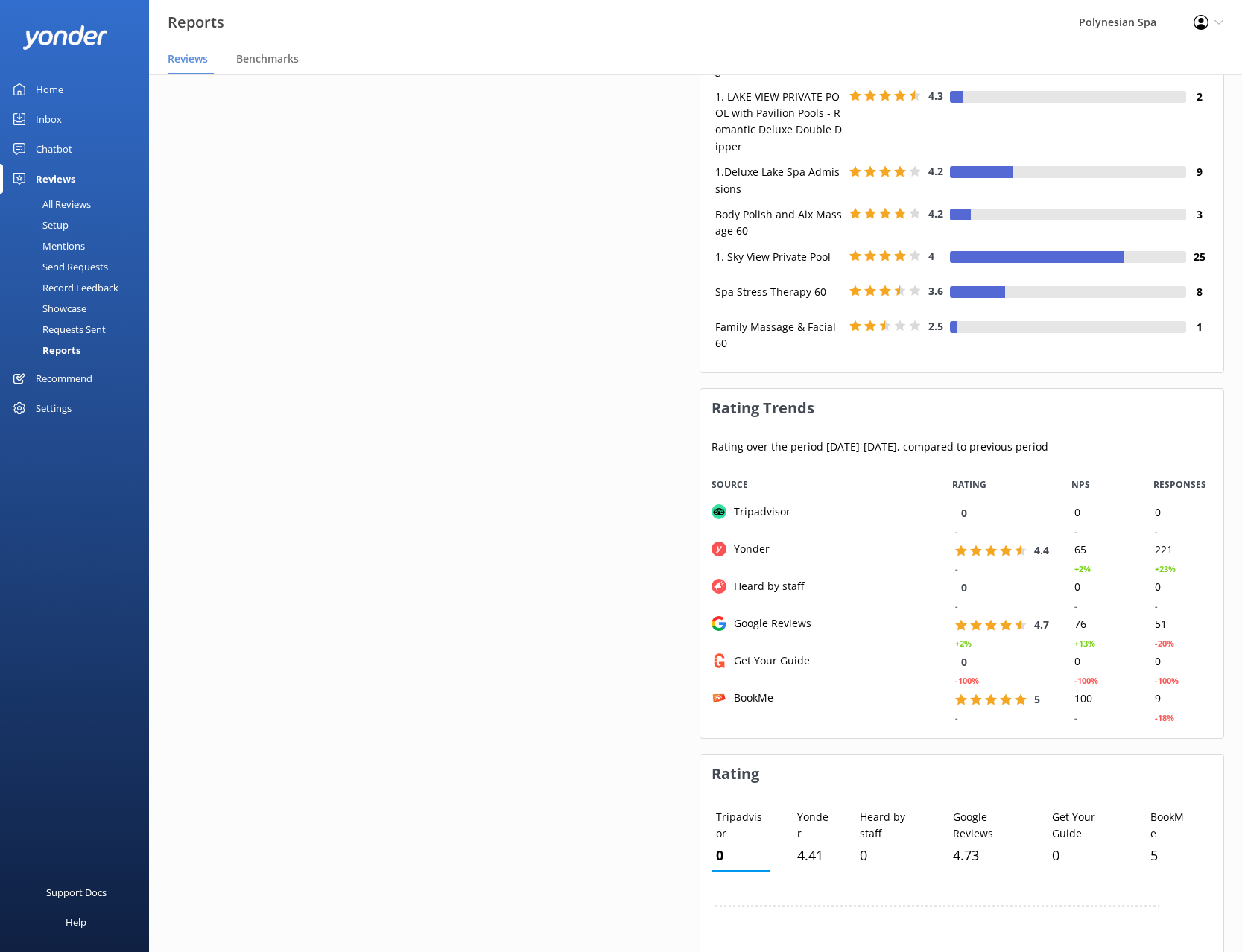
click at [604, 490] on div "Overall Rating 4.5 - NPS 68 +1% Responses 281 +9% Rating Distribution Distribut…" at bounding box center [429, 204] width 525 height 2393
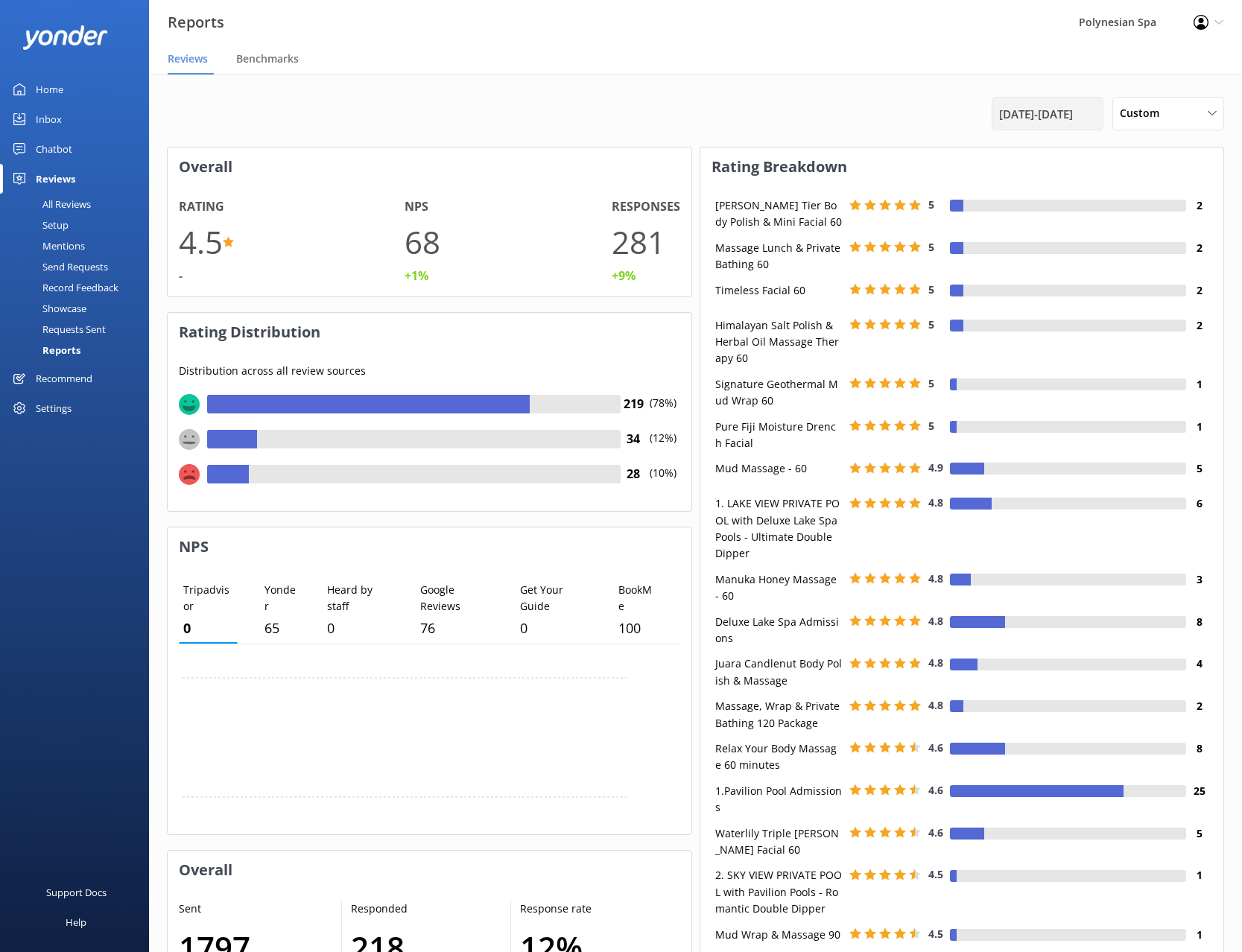
click at [1008, 120] on span "[DATE] - [DATE]" at bounding box center [1035, 114] width 74 height 18
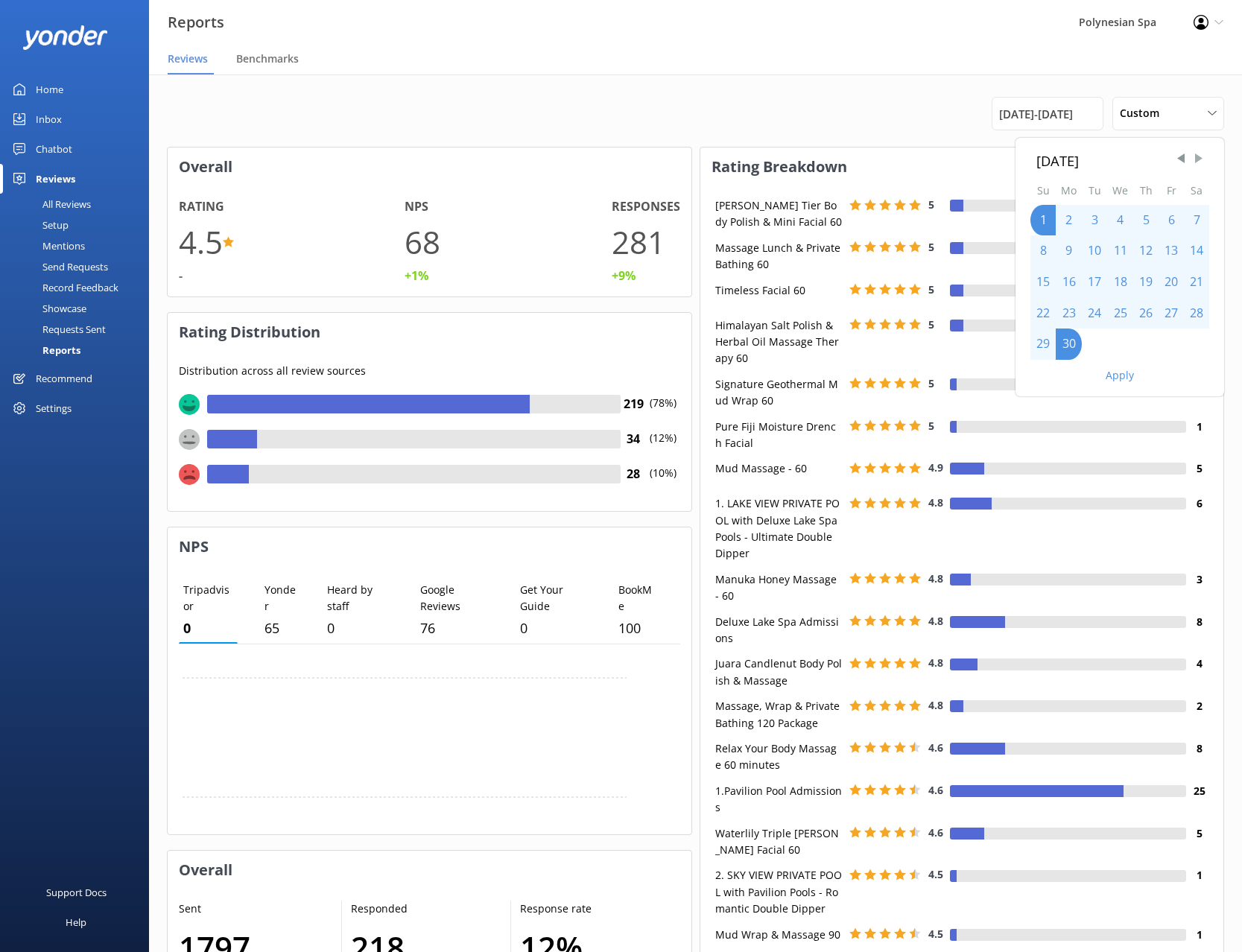
click at [1200, 160] on span "Next Month" at bounding box center [1198, 158] width 15 height 15
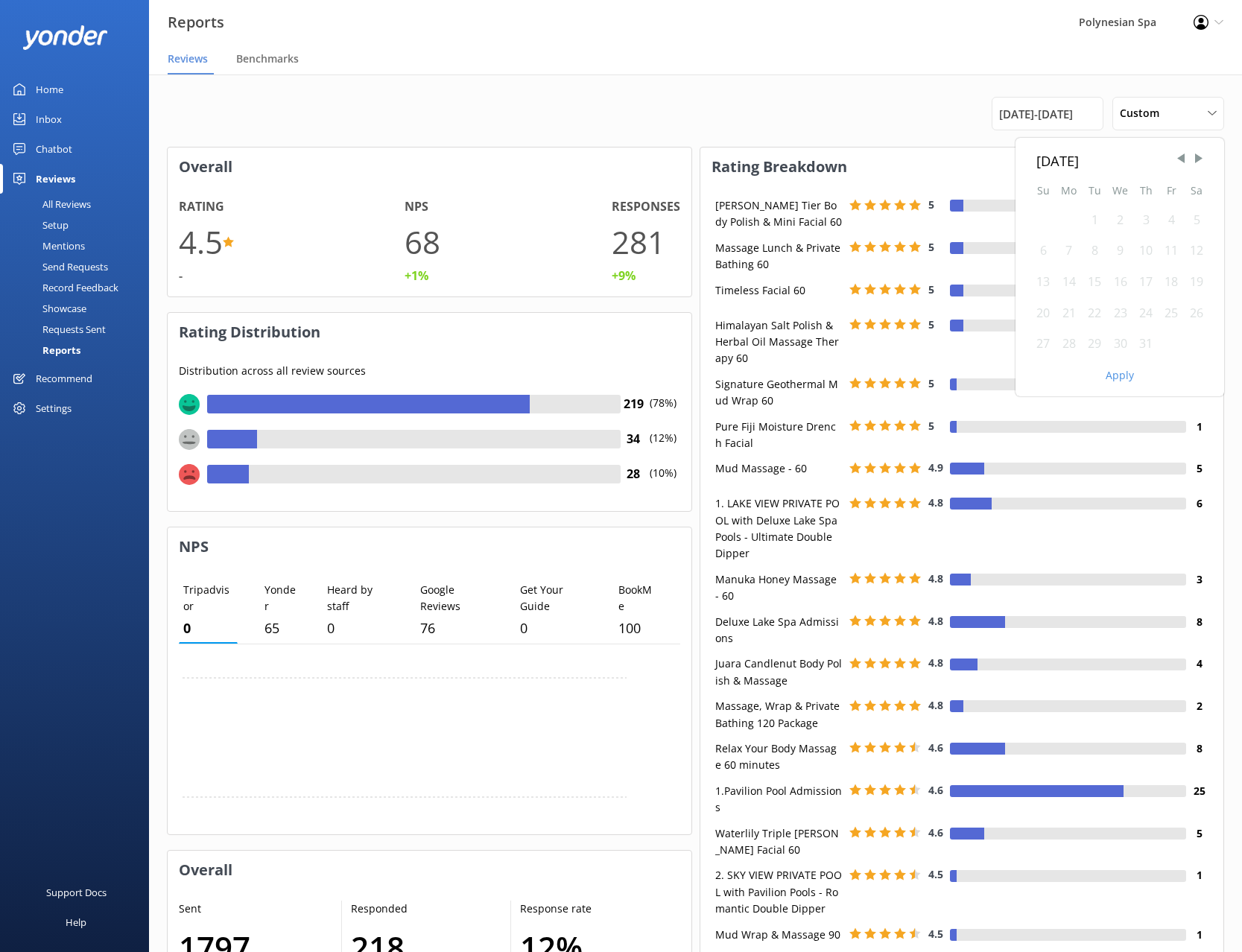
click at [1095, 221] on div "1" at bounding box center [1095, 221] width 25 height 31
click at [1094, 221] on div "1" at bounding box center [1095, 221] width 25 height 31
click at [1145, 342] on div "31" at bounding box center [1146, 344] width 25 height 31
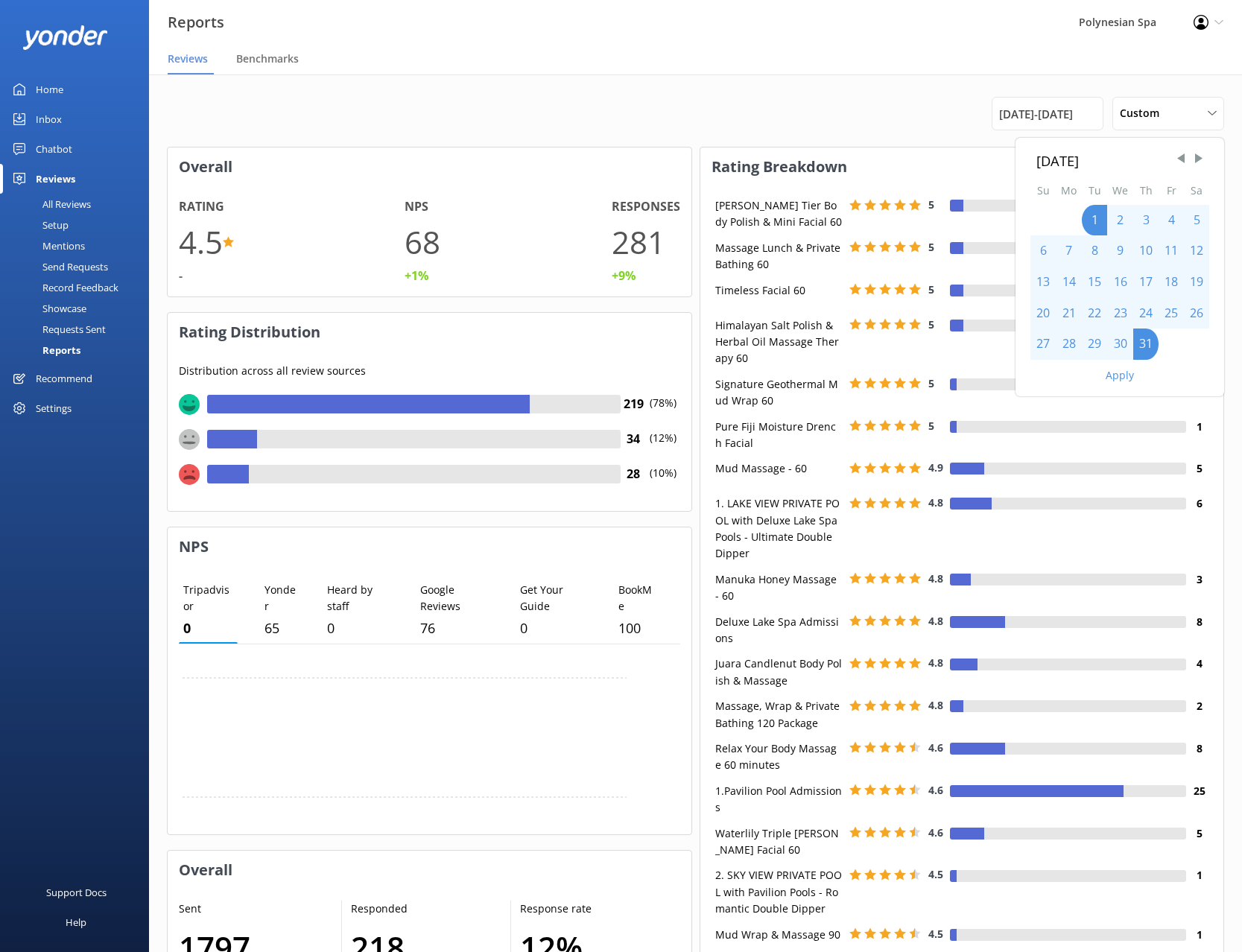
click at [1119, 377] on button "Apply" at bounding box center [1119, 376] width 28 height 11
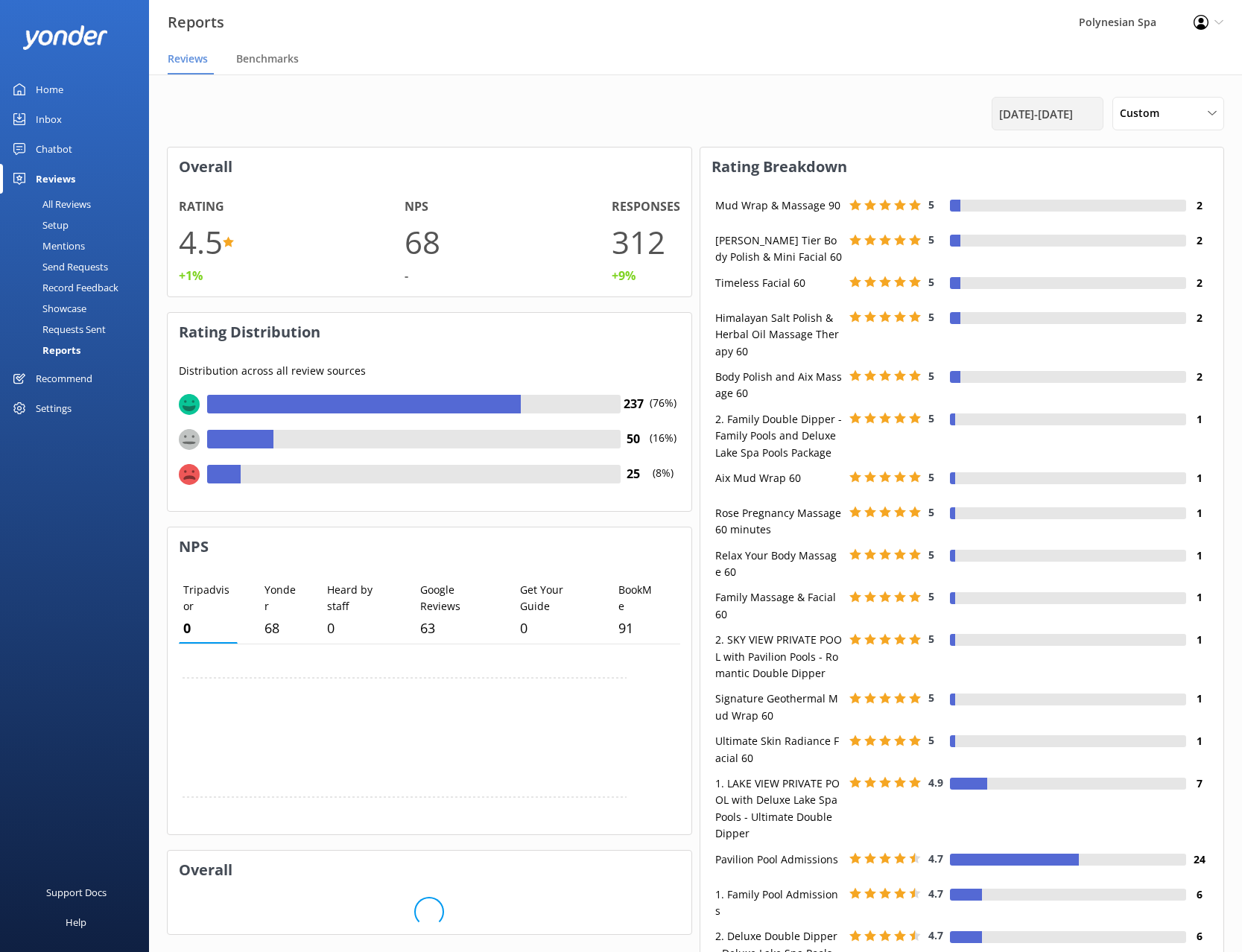
click at [1013, 115] on span "[DATE] - [DATE]" at bounding box center [1035, 114] width 74 height 18
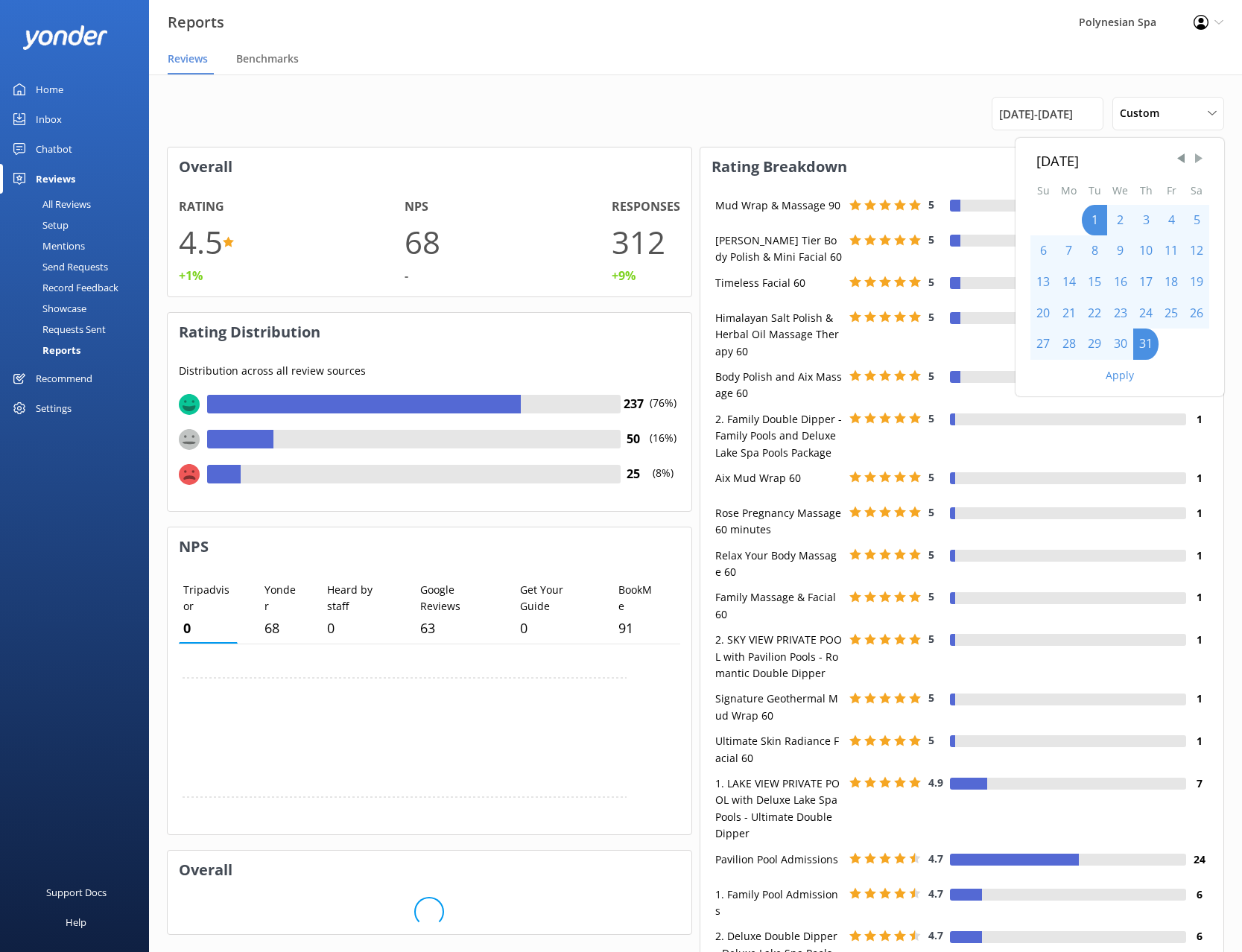
click at [1203, 155] on span "Next Month" at bounding box center [1198, 158] width 15 height 15
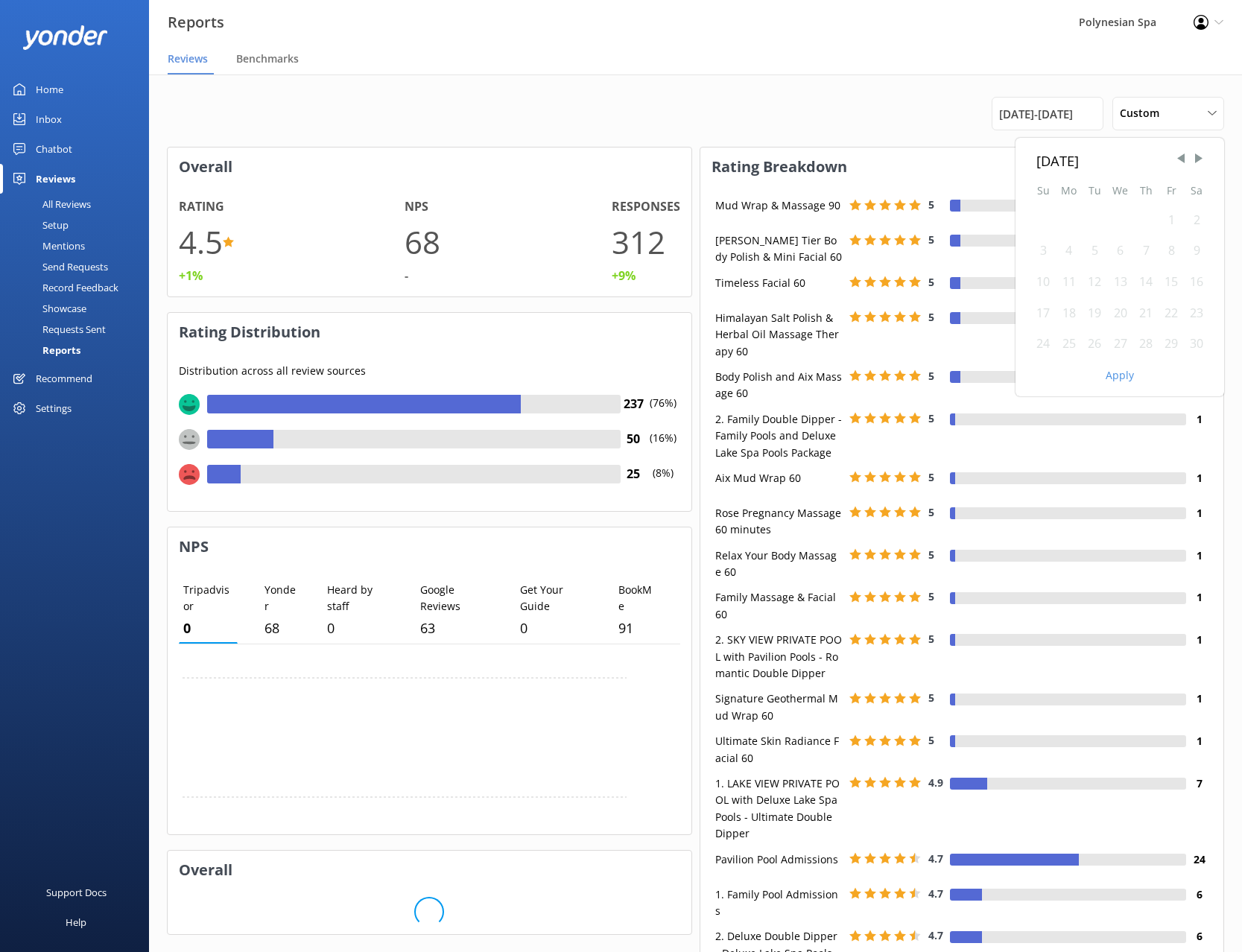
click at [1176, 215] on div "1" at bounding box center [1171, 221] width 25 height 31
click at [1173, 219] on div "1" at bounding box center [1171, 221] width 25 height 31
click at [1191, 347] on div "30" at bounding box center [1197, 344] width 25 height 31
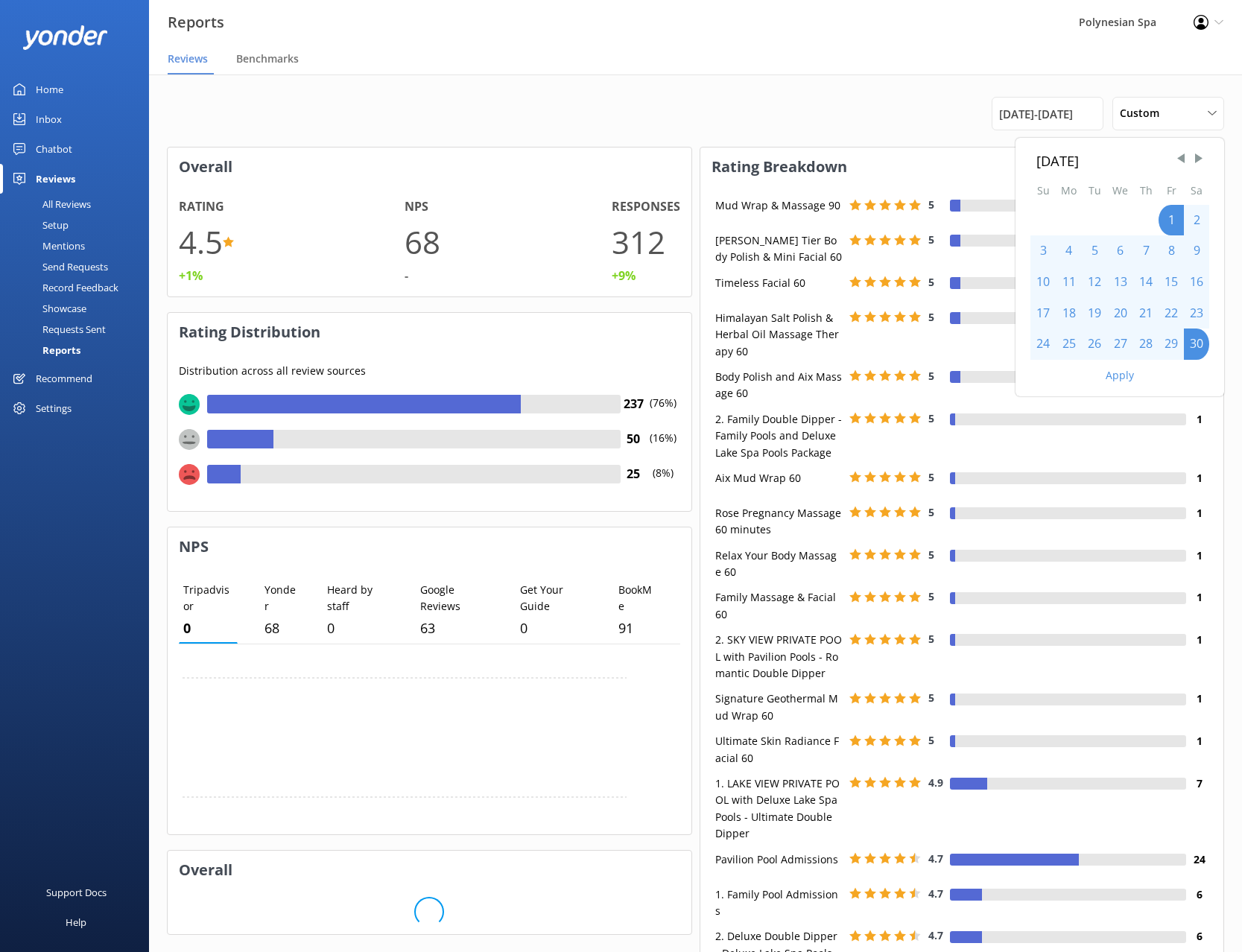
click at [1113, 380] on button "Apply" at bounding box center [1119, 376] width 28 height 11
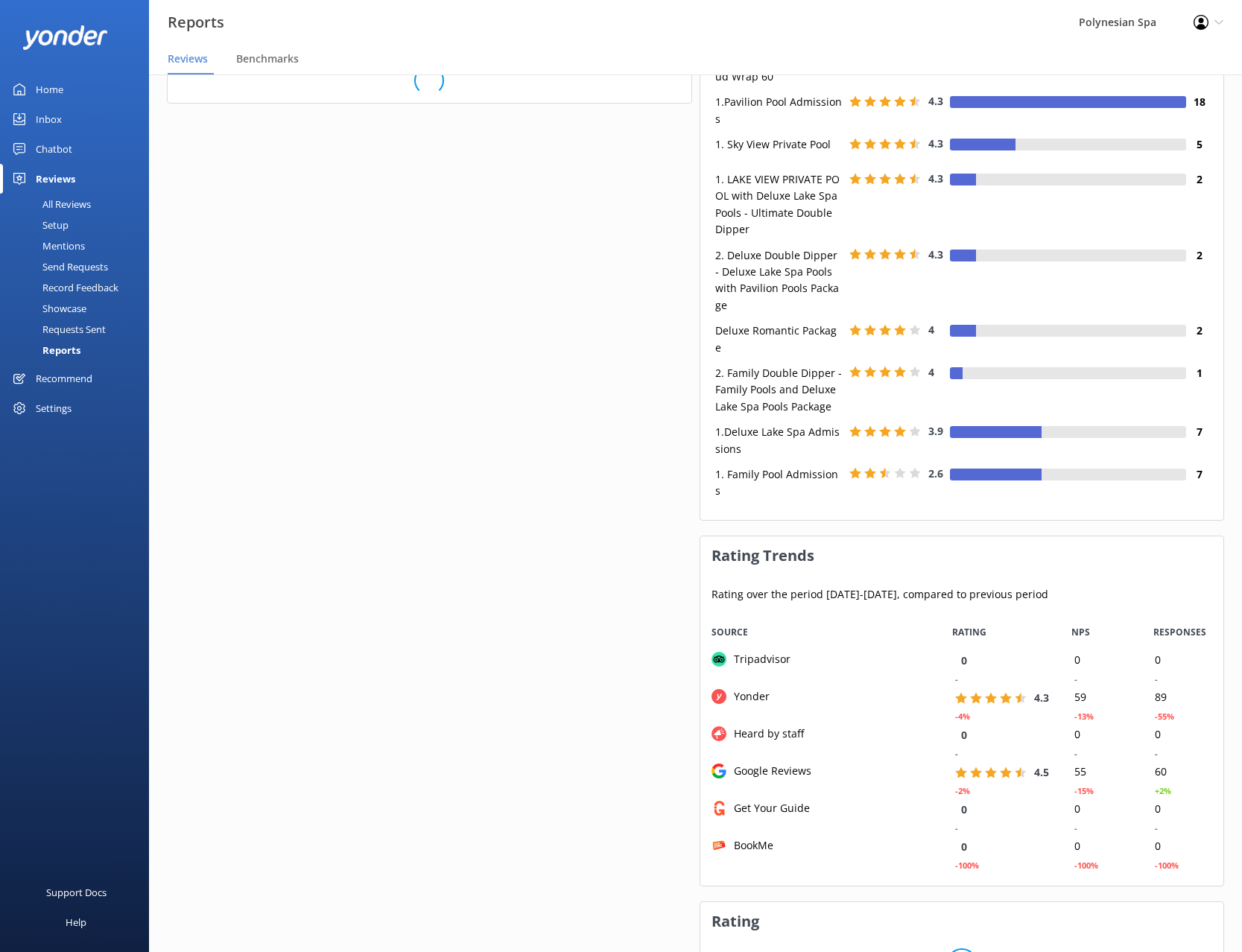
scroll to position [756, 0]
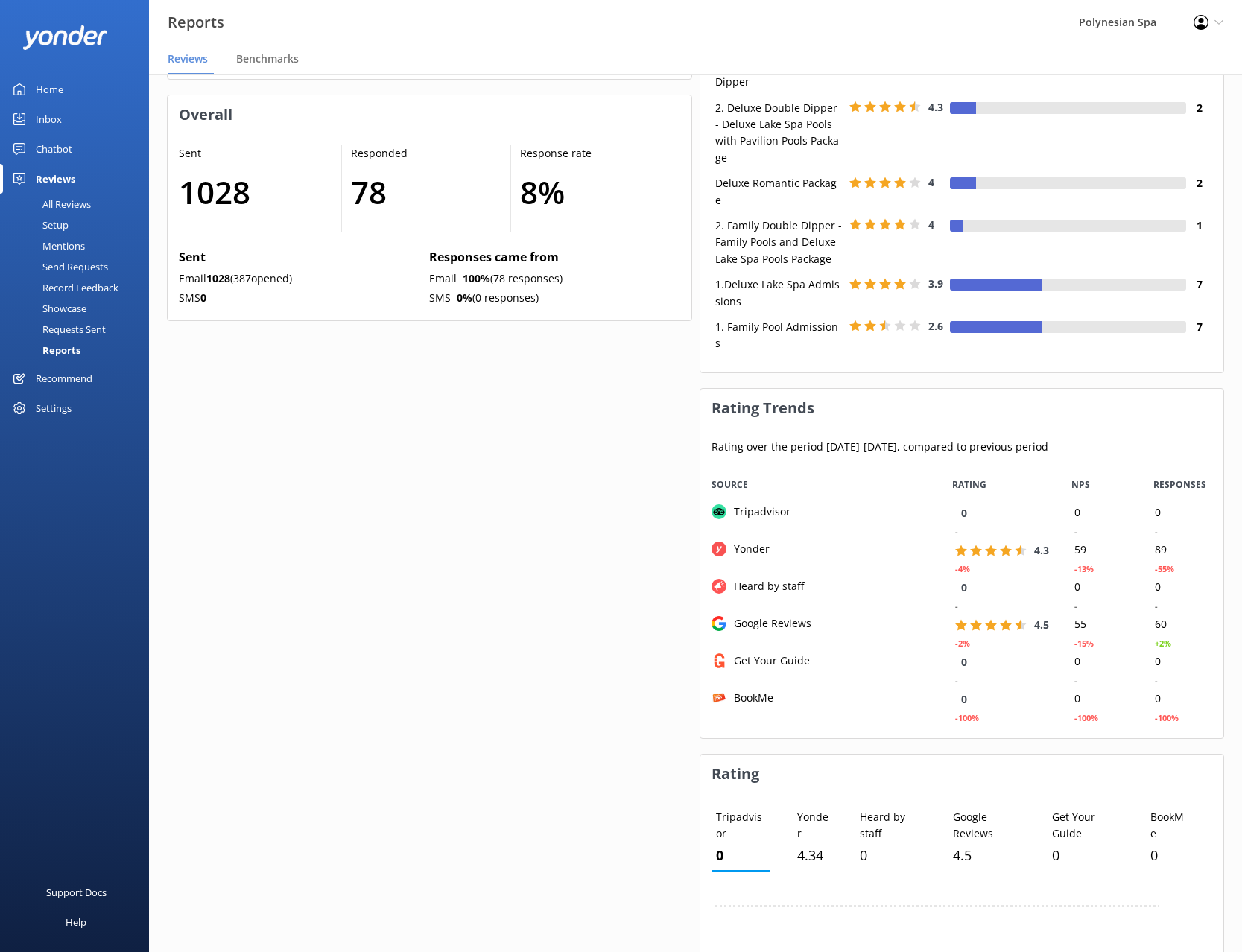
click at [654, 656] on div "Overall Rating 4.4 -3% NPS 57 -16% Responses 149 -45% Rating Distribution Distr…" at bounding box center [429, 396] width 525 height 2011
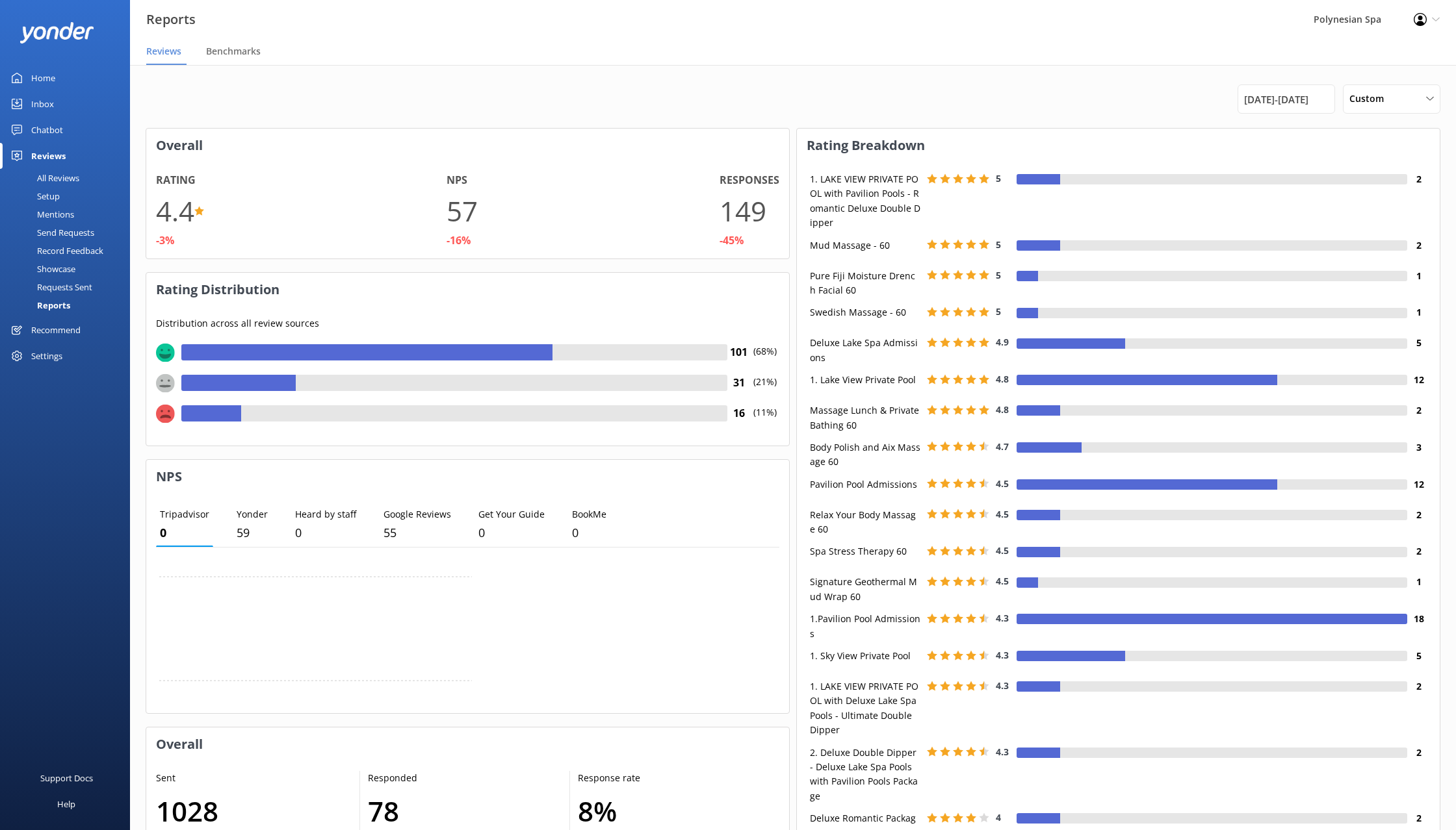
scroll to position [237, 643]
click at [58, 196] on div "Setup" at bounding box center [33, 196] width 52 height 18
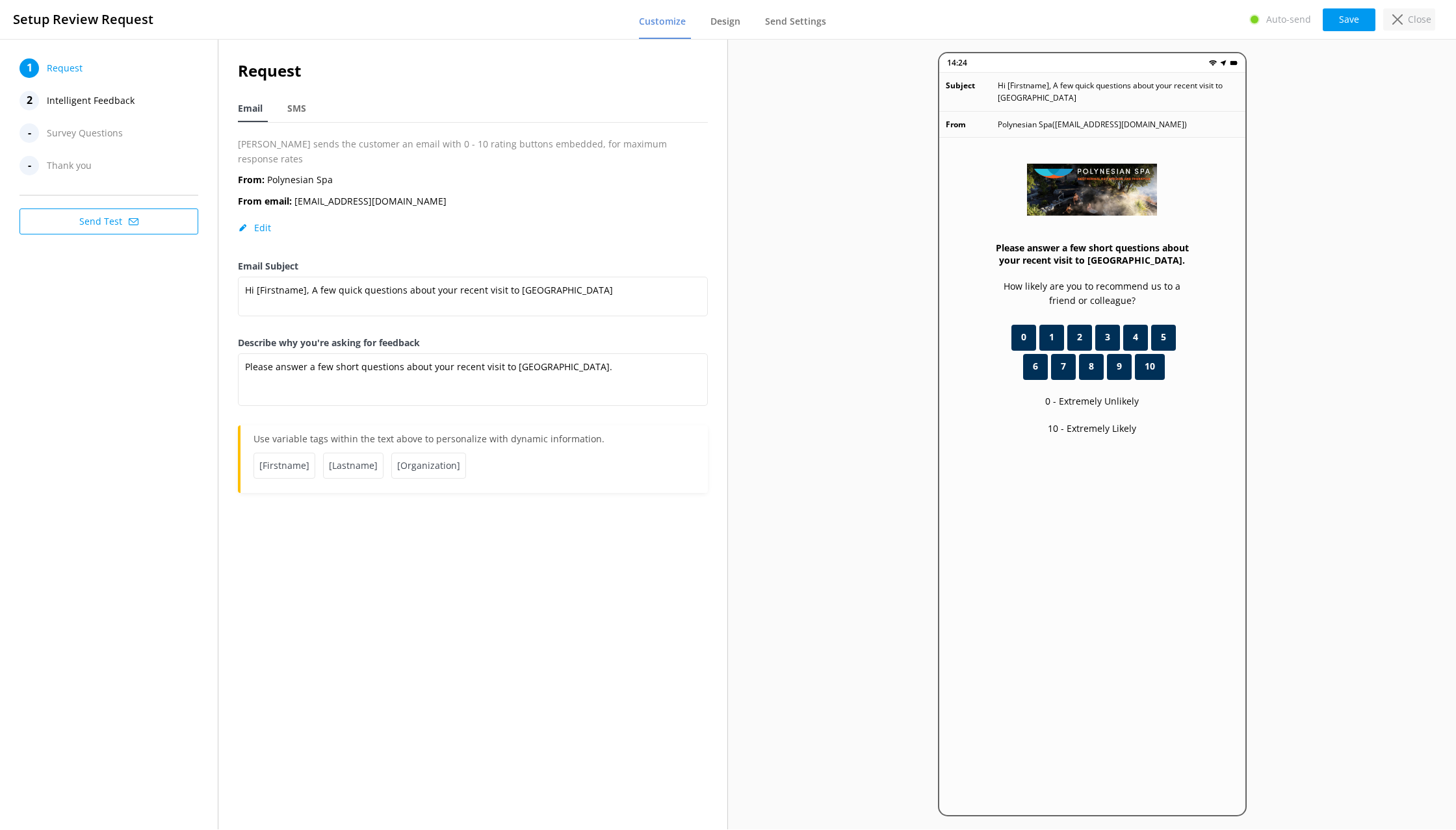
click at [1418, 15] on p "Close" at bounding box center [1418, 19] width 23 height 15
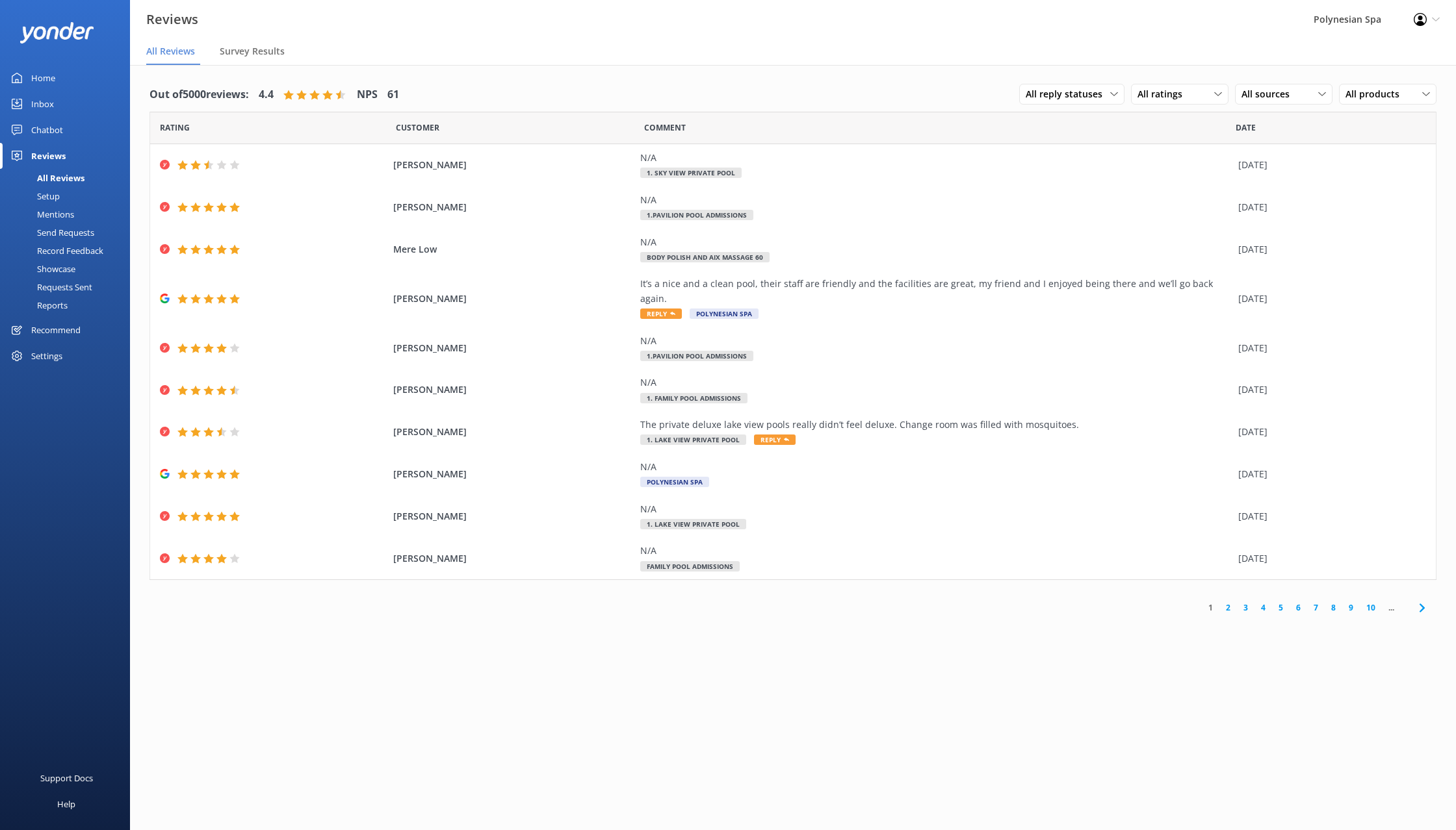
click at [49, 348] on div "Settings" at bounding box center [46, 356] width 31 height 26
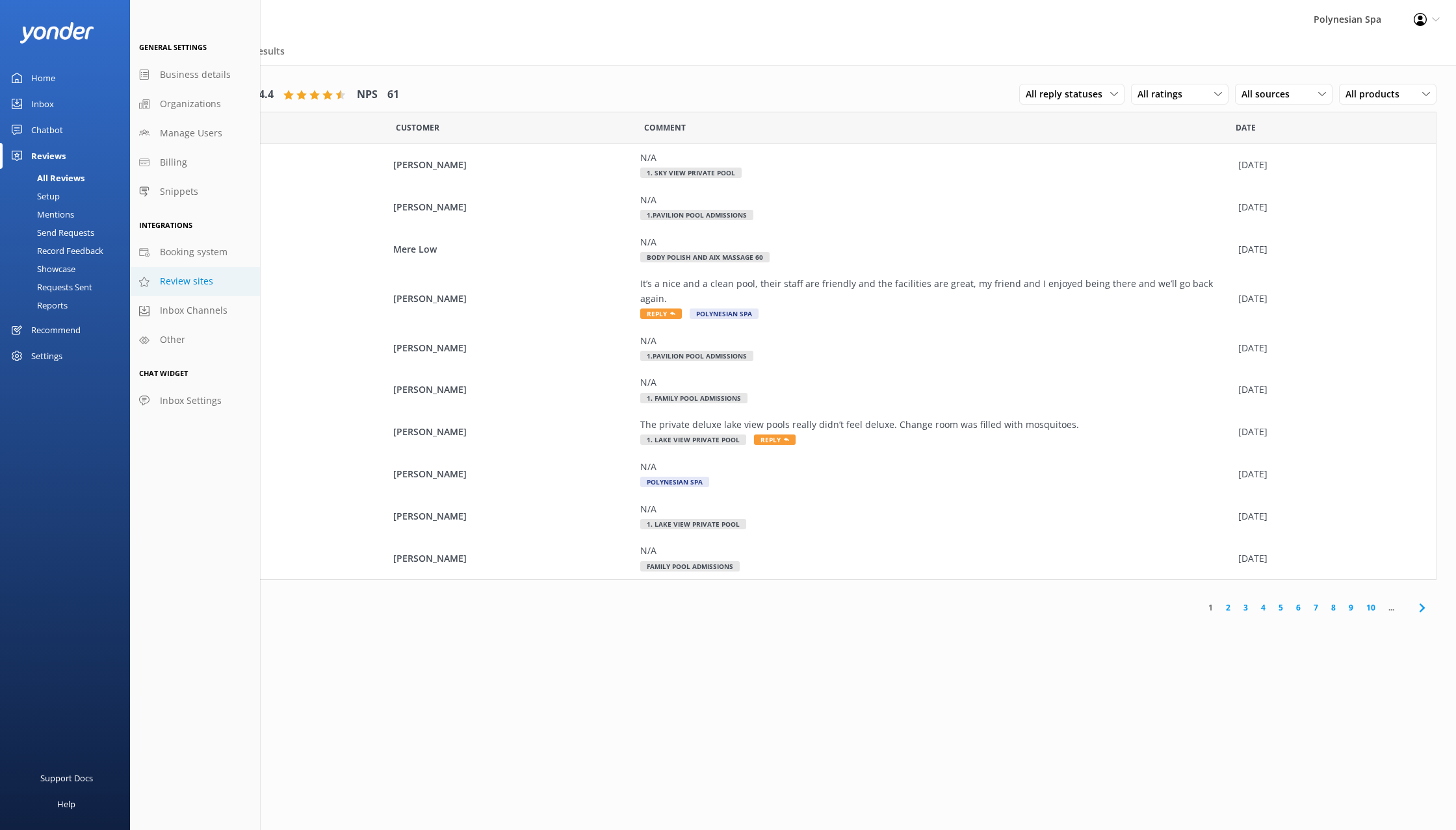
click at [207, 285] on span "Review sites" at bounding box center [186, 281] width 53 height 15
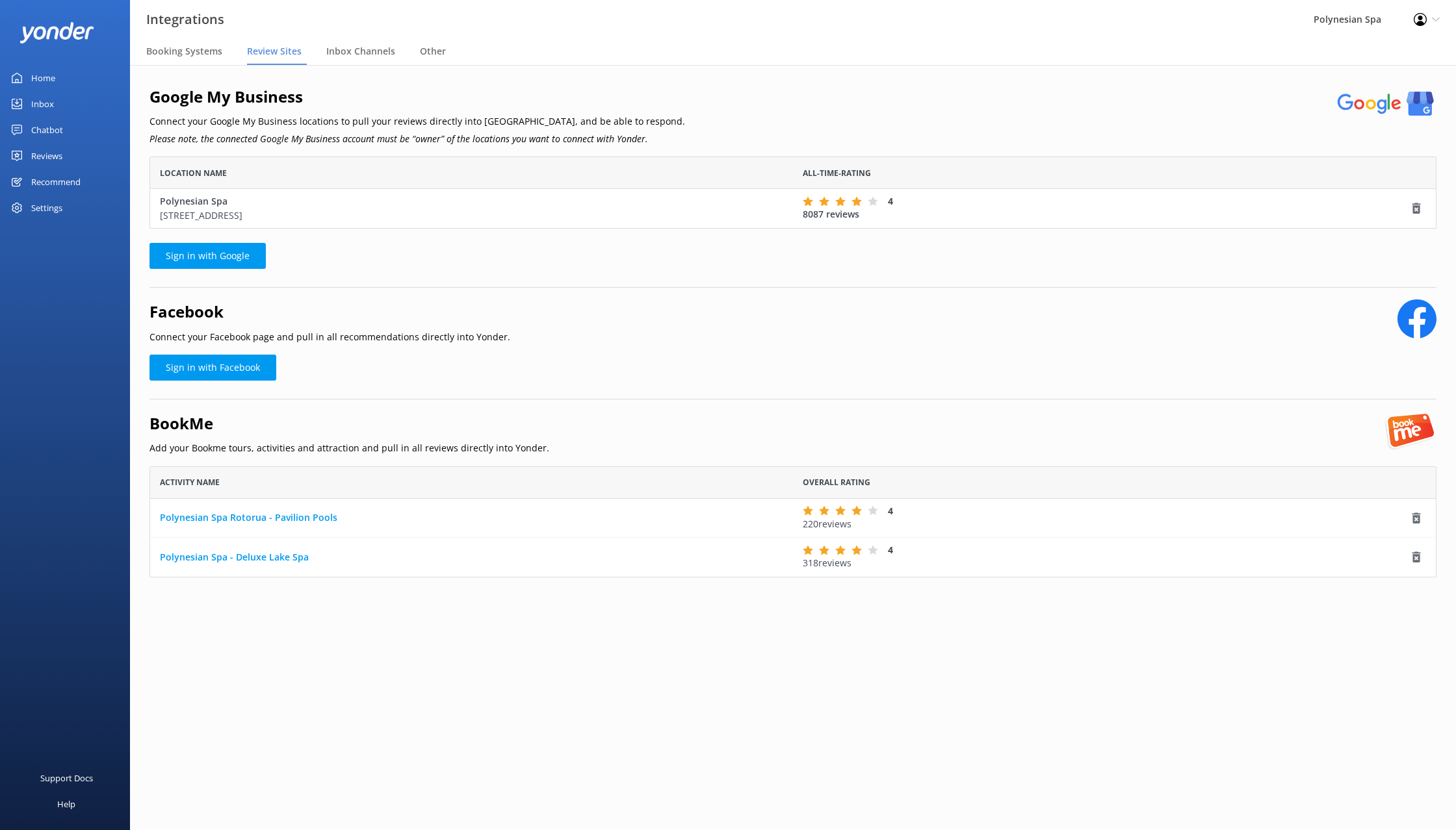
scroll to position [72, 1287]
click at [227, 521] on link "Polynesian Spa Rotorua - Pavilion Pools" at bounding box center [471, 517] width 623 height 15
click at [377, 618] on div "Google My Business Connect your Google My Business locations to pull your revie…" at bounding box center [793, 351] width 1326 height 573
click at [595, 448] on div "BookMe Add your Bookme tours, activities and attraction and pull in all reviews…" at bounding box center [793, 434] width 1287 height 47
click at [165, 56] on span "Booking Systems" at bounding box center [184, 50] width 76 height 13
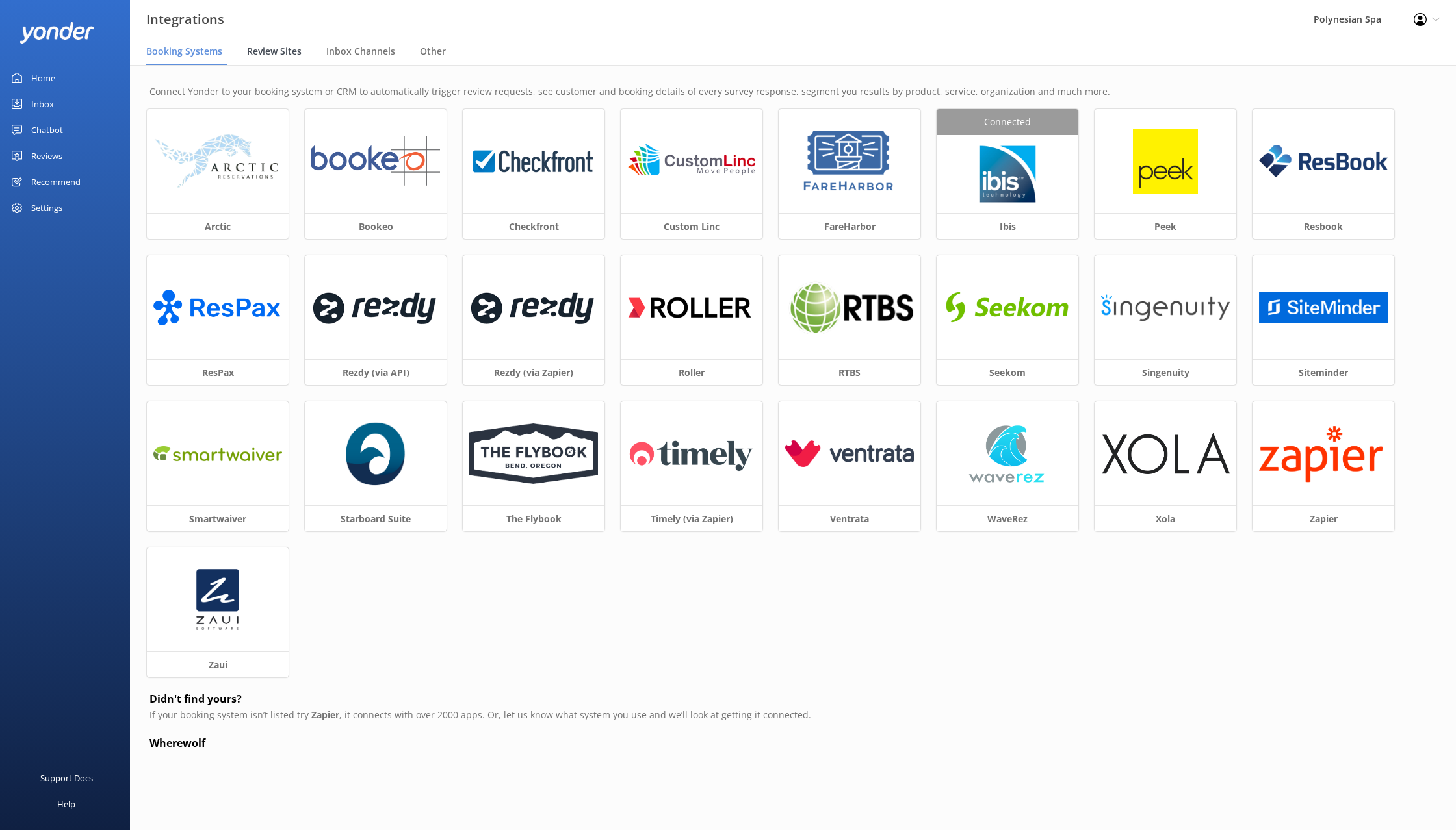
click at [276, 54] on span "Review Sites" at bounding box center [274, 50] width 55 height 13
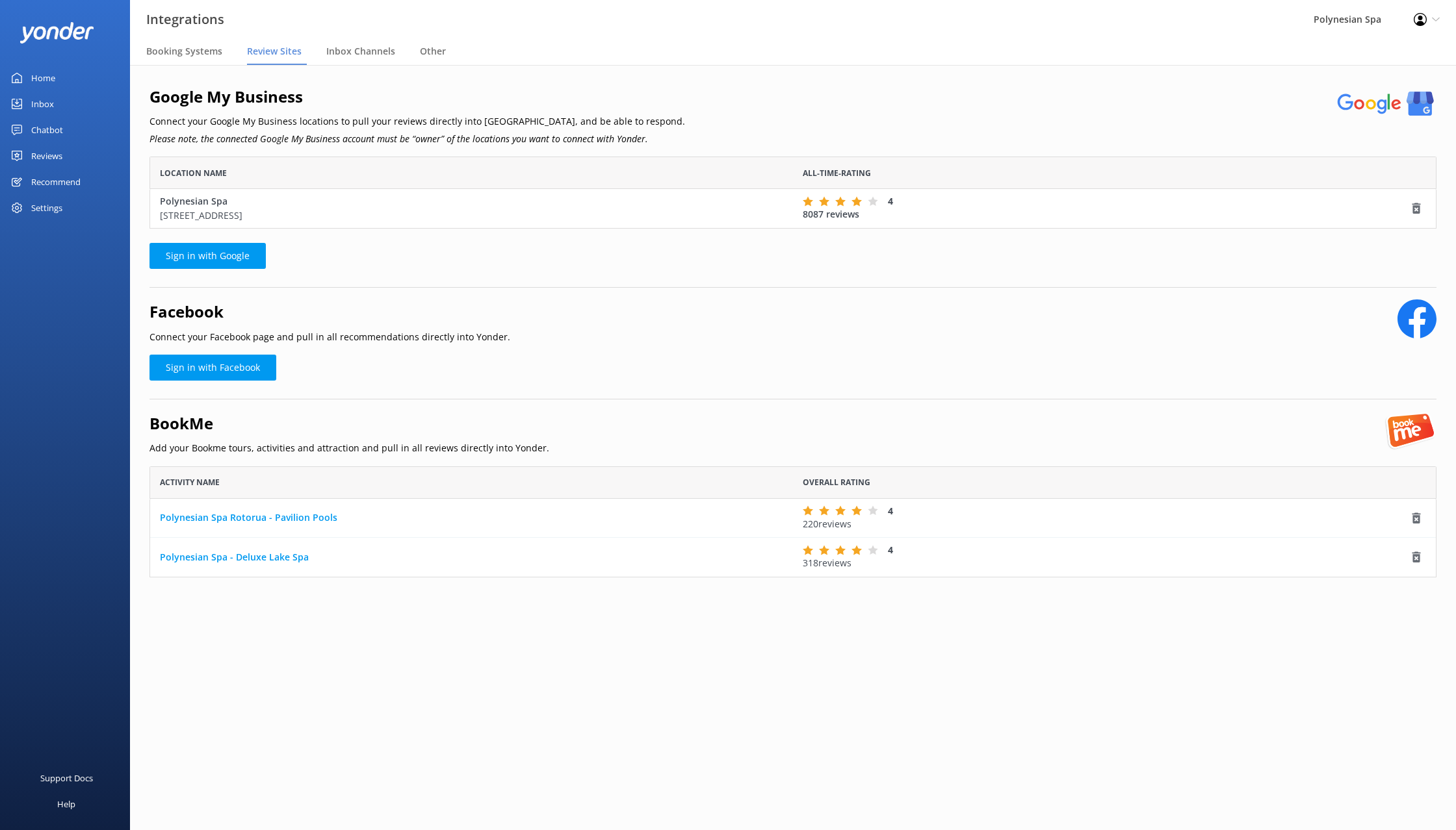
scroll to position [111, 1287]
